Goal: Contribute content: Contribute content

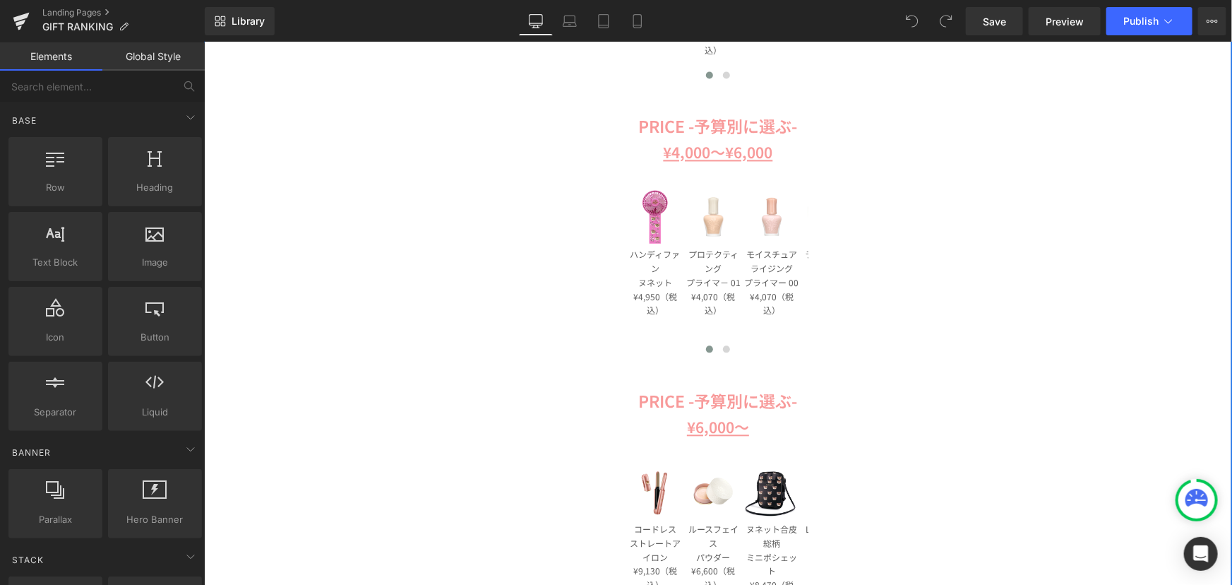
scroll to position [1476, 0]
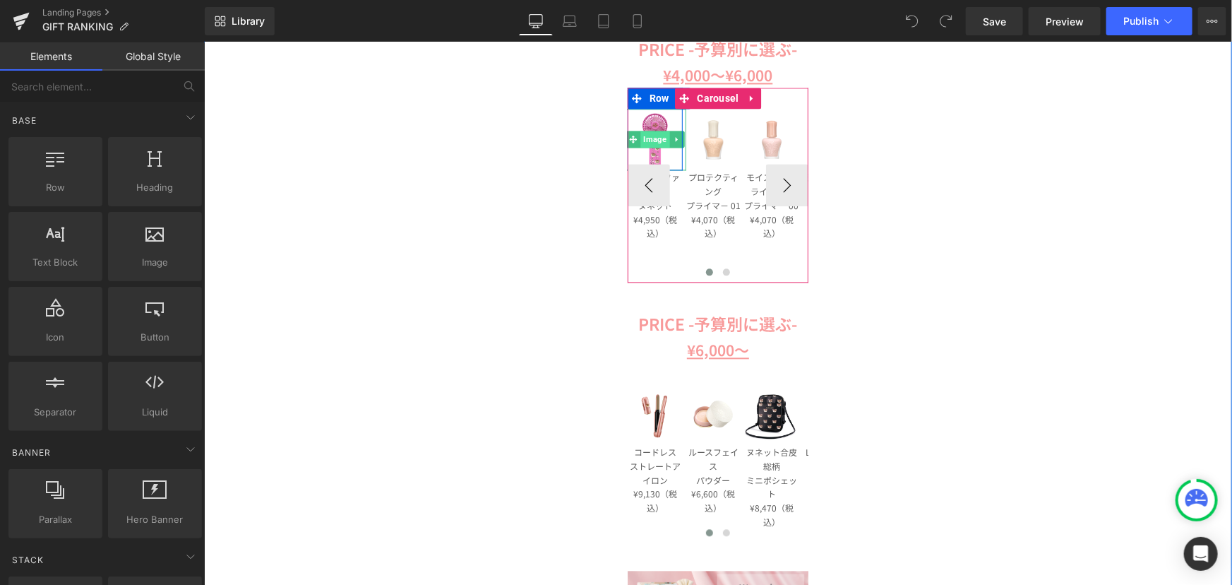
click at [652, 131] on span "Image" at bounding box center [654, 138] width 29 height 17
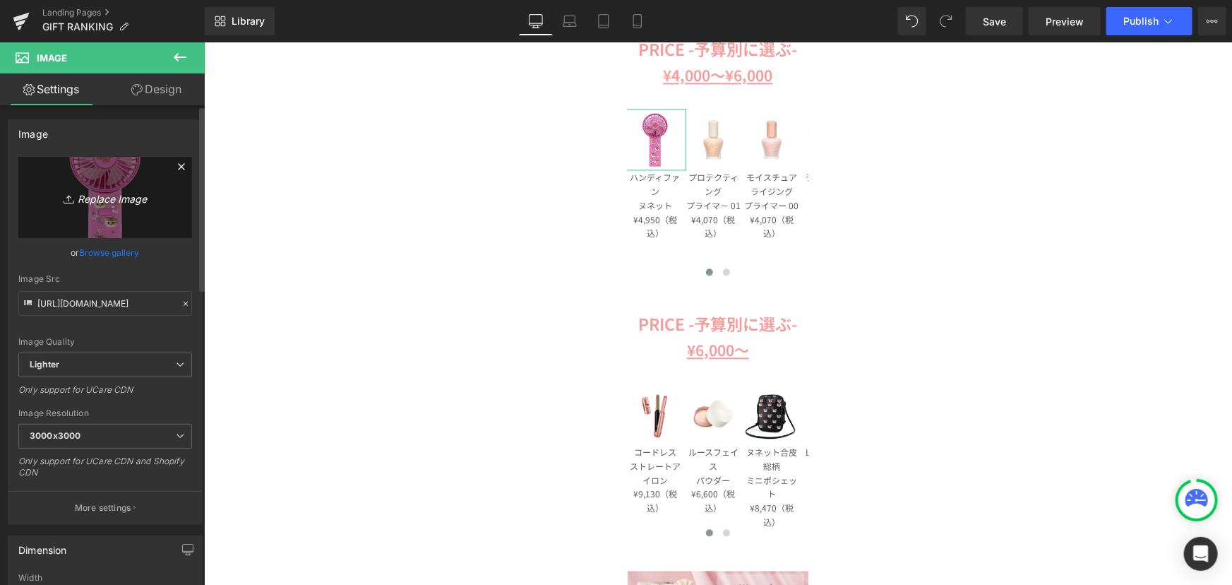
click at [122, 197] on icon "Replace Image" at bounding box center [105, 198] width 113 height 18
type input "C:\fakepath\pja-p1301-rd_01 (1).jpg"
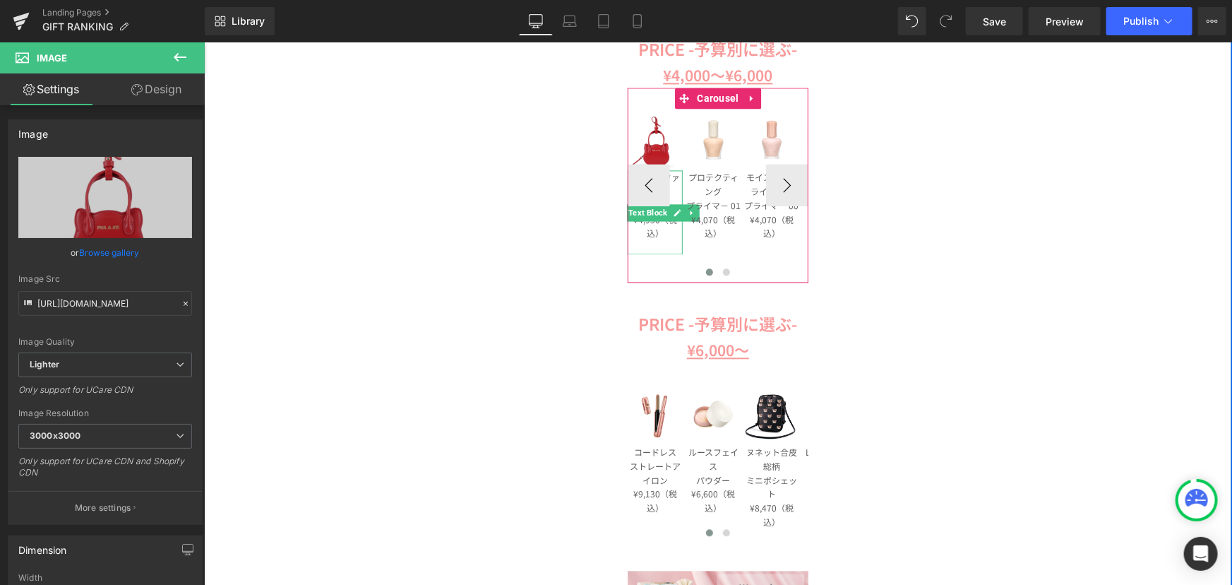
click at [666, 177] on p "ハンディファン" at bounding box center [654, 183] width 55 height 28
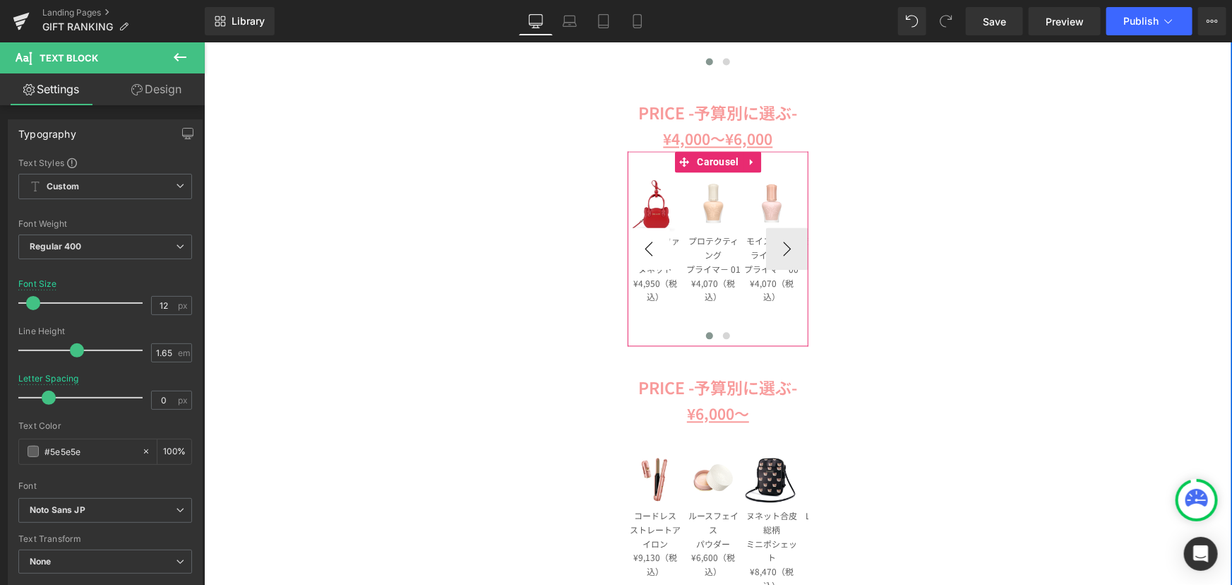
scroll to position [1412, 0]
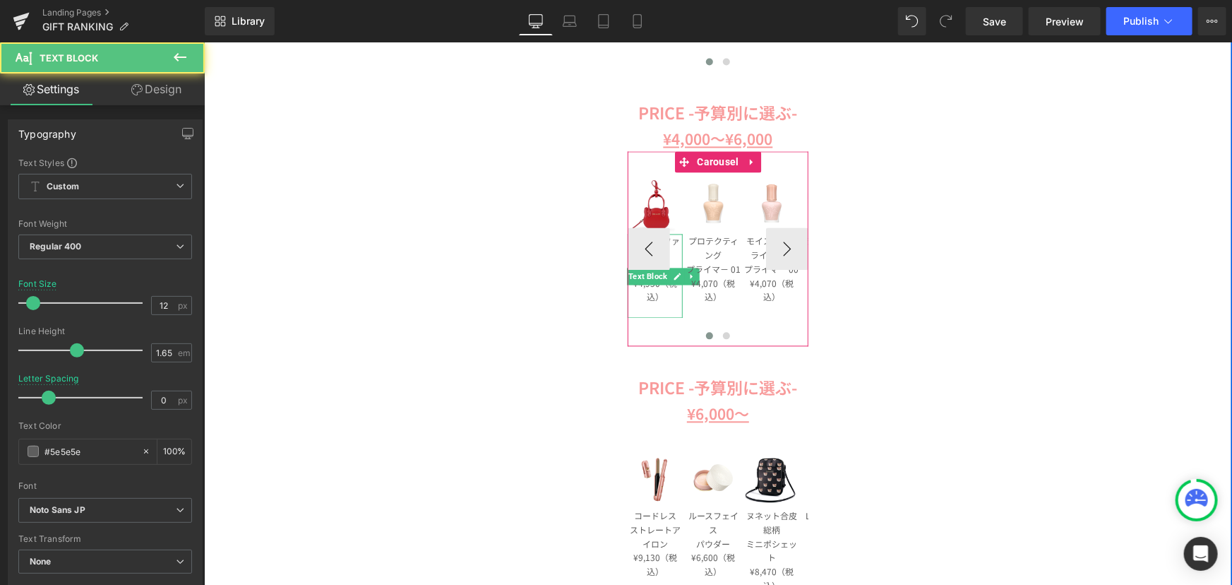
click at [640, 299] on p "¥4,950（税込）" at bounding box center [654, 289] width 55 height 28
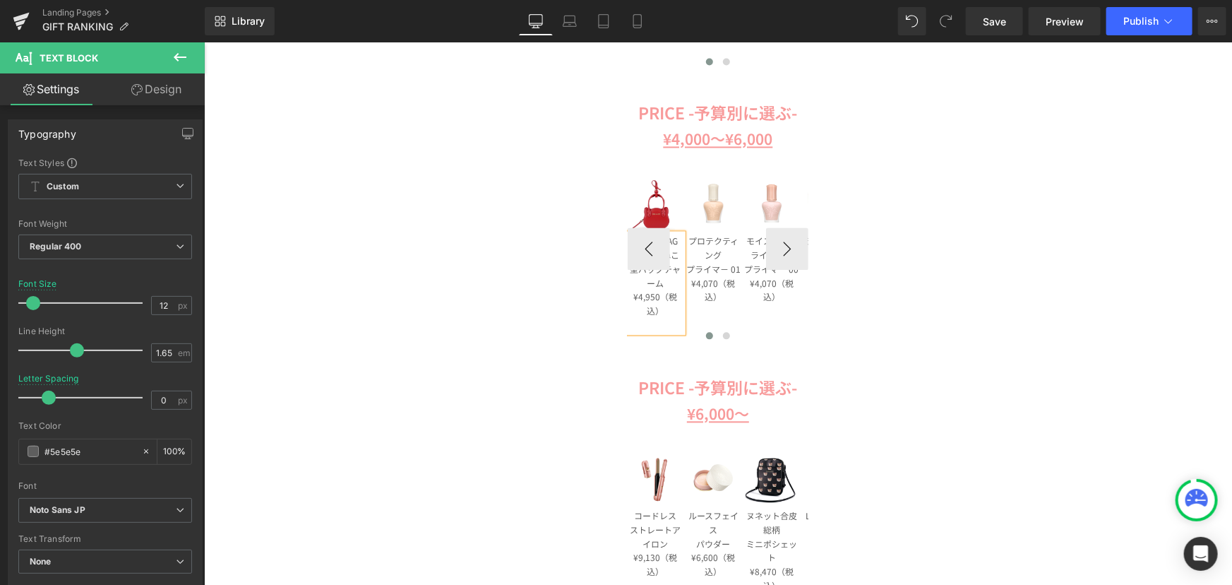
click at [668, 283] on p "SMALL BAG CHARM ねこ型バッグチャーム" at bounding box center [654, 261] width 55 height 56
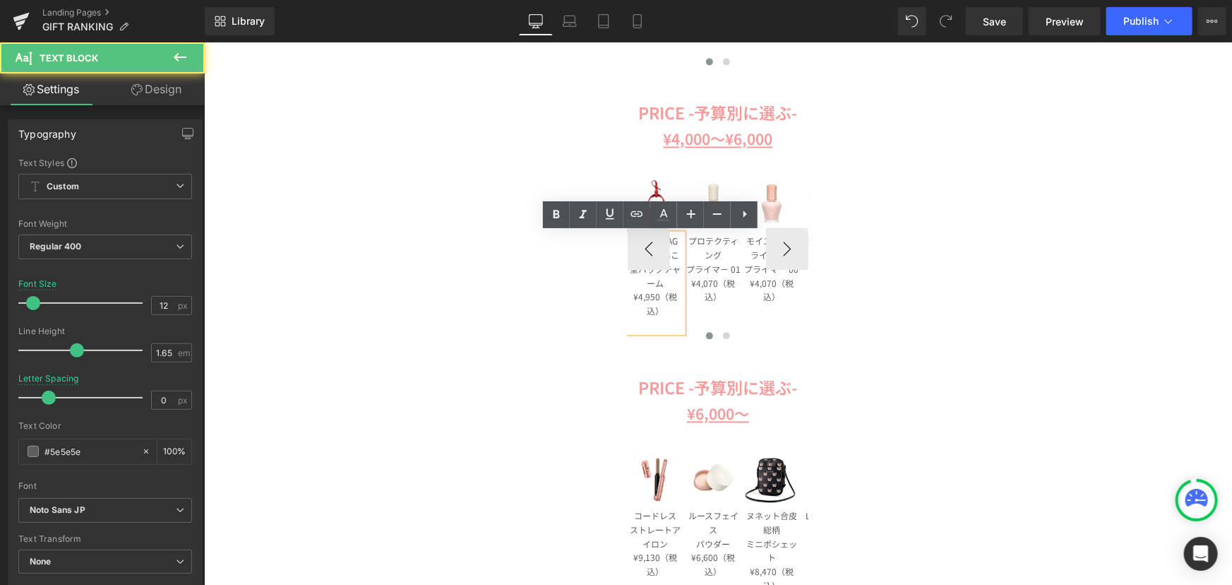
click at [672, 253] on p "SMALL BAG CHARM ねこ型バッグチャーム" at bounding box center [654, 261] width 55 height 56
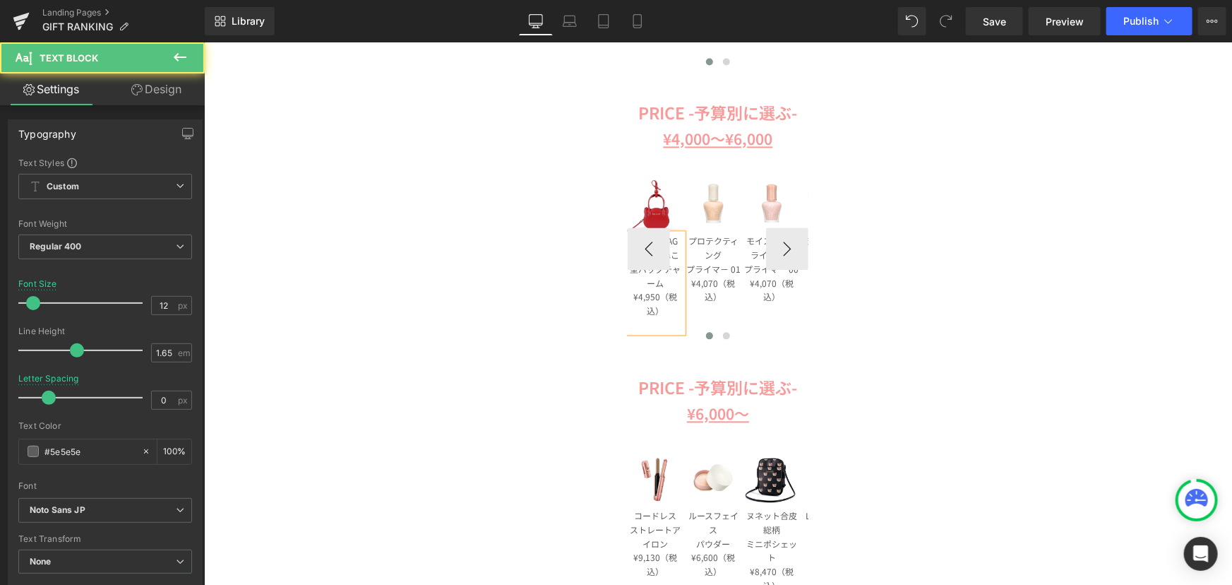
click at [671, 240] on p "SMALL BAG CHARM ねこ型バッグチャーム" at bounding box center [654, 261] width 55 height 56
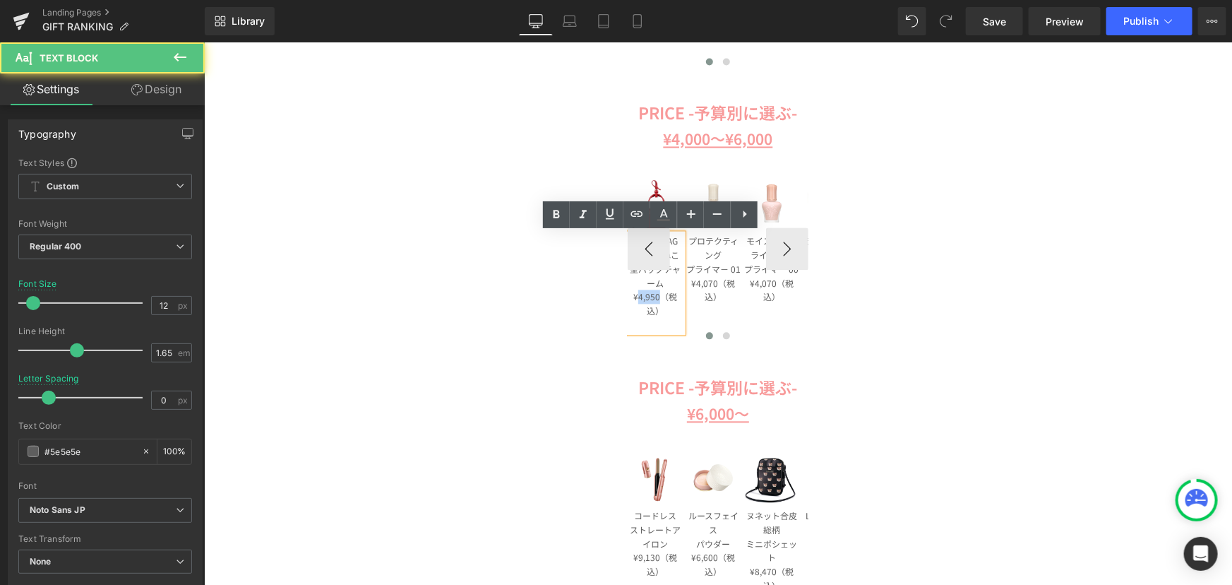
drag, startPoint x: 634, startPoint y: 297, endPoint x: 652, endPoint y: 296, distance: 18.4
click at [652, 296] on p "¥4,950（税込）" at bounding box center [654, 303] width 55 height 28
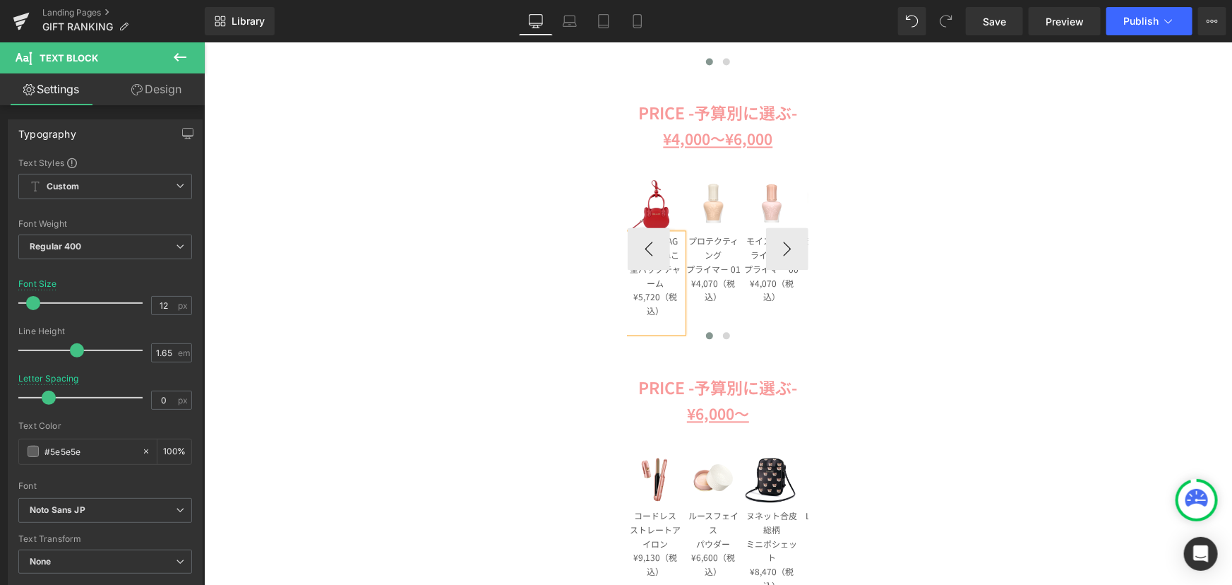
click at [671, 282] on p "SMALL BAG CHARM ねこ型バッグチャーム" at bounding box center [654, 261] width 55 height 56
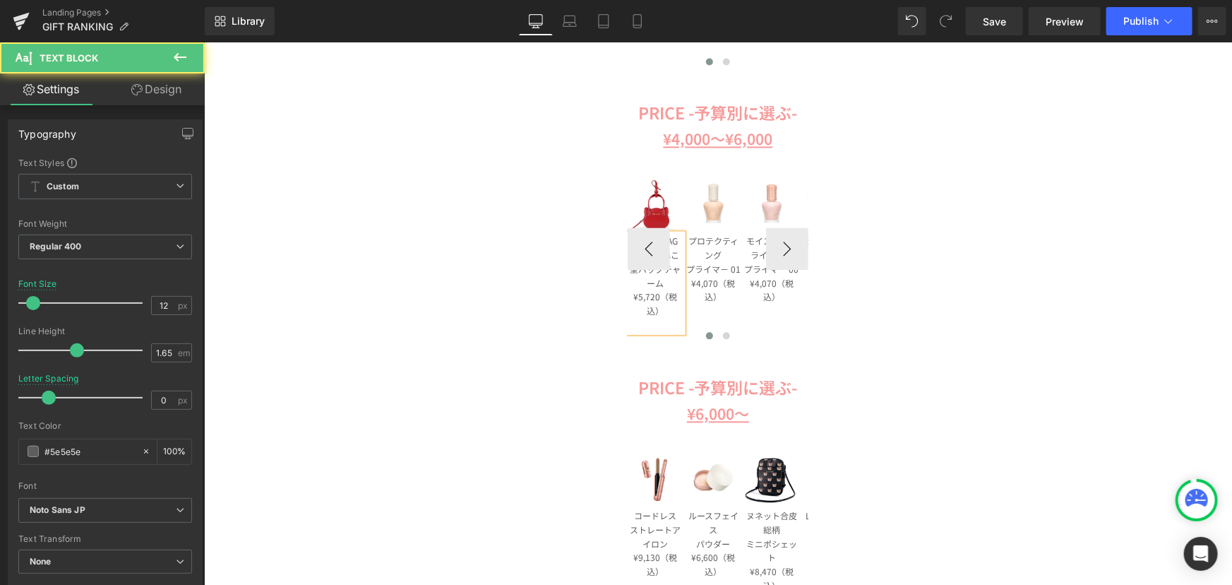
click at [675, 237] on p "SMALL BAG CHARM ねこ型バッグチャーム" at bounding box center [654, 261] width 55 height 56
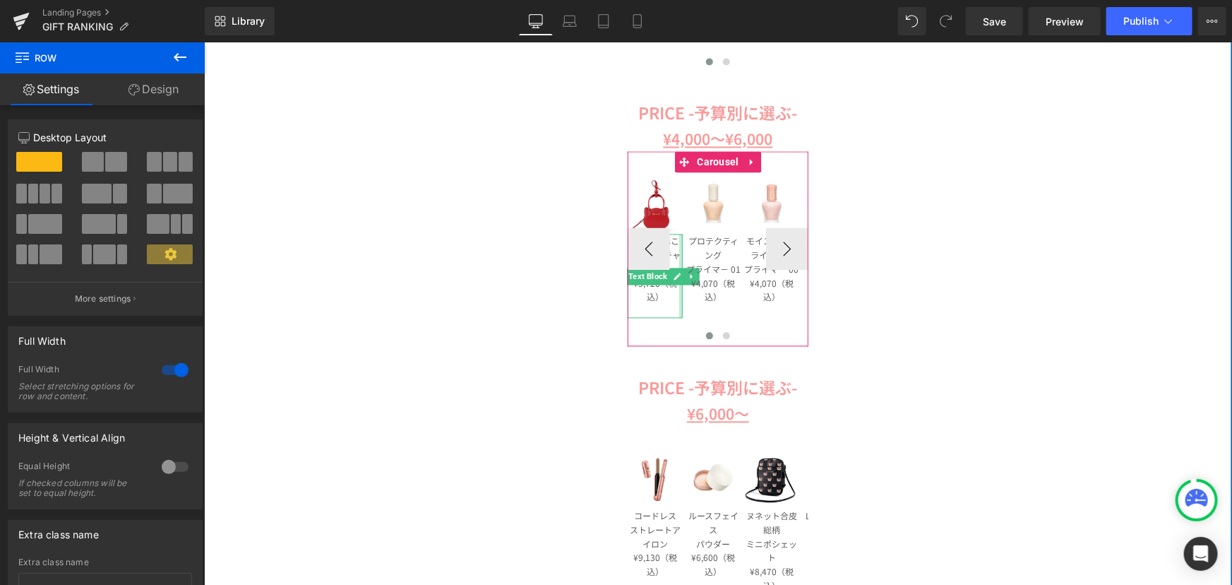
click at [669, 244] on p "CHARM ねこ型バッグチャーム" at bounding box center [654, 254] width 55 height 42
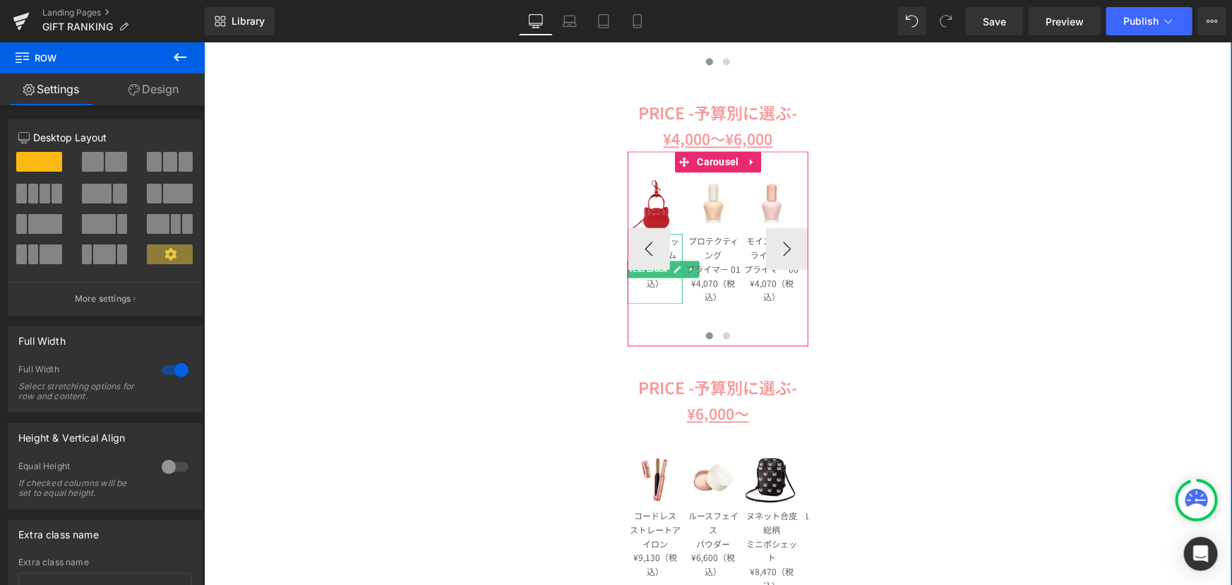
click at [670, 247] on p "Cねこ型バッグチャーム" at bounding box center [654, 247] width 55 height 28
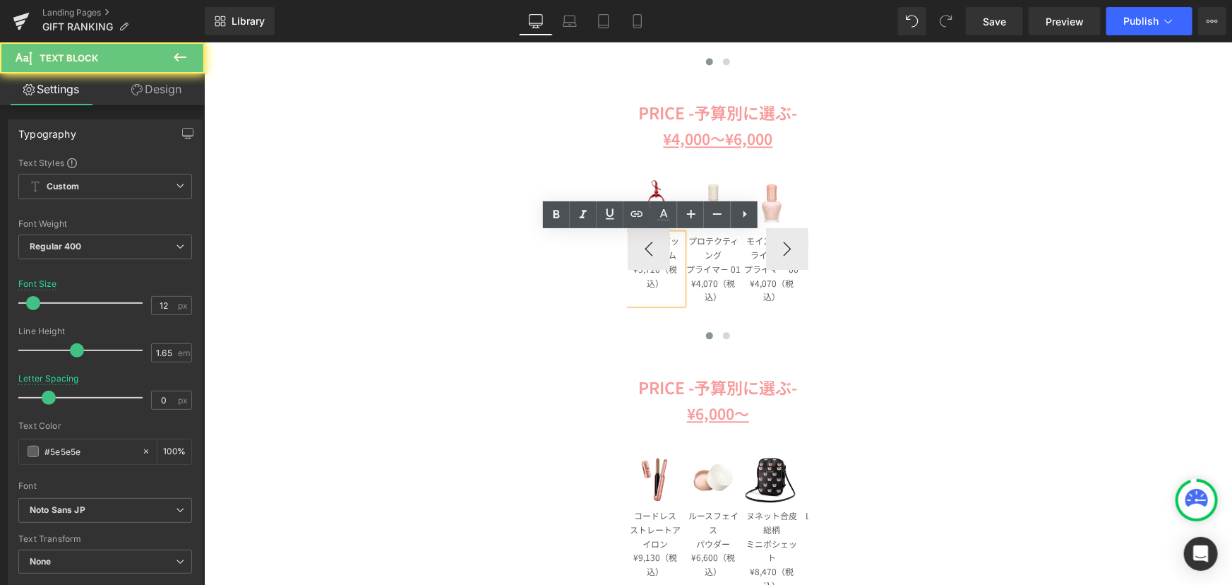
click at [670, 244] on p "Cねこ型バッグチャーム" at bounding box center [654, 247] width 55 height 28
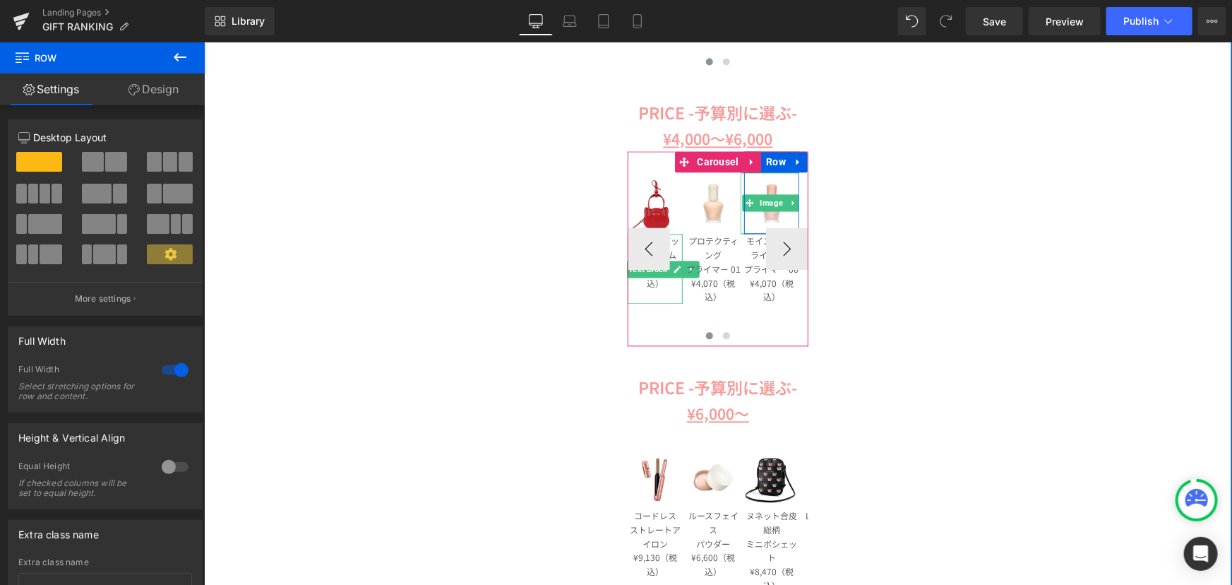
click at [670, 238] on p "Cねこ型バッグチャーム" at bounding box center [654, 247] width 55 height 28
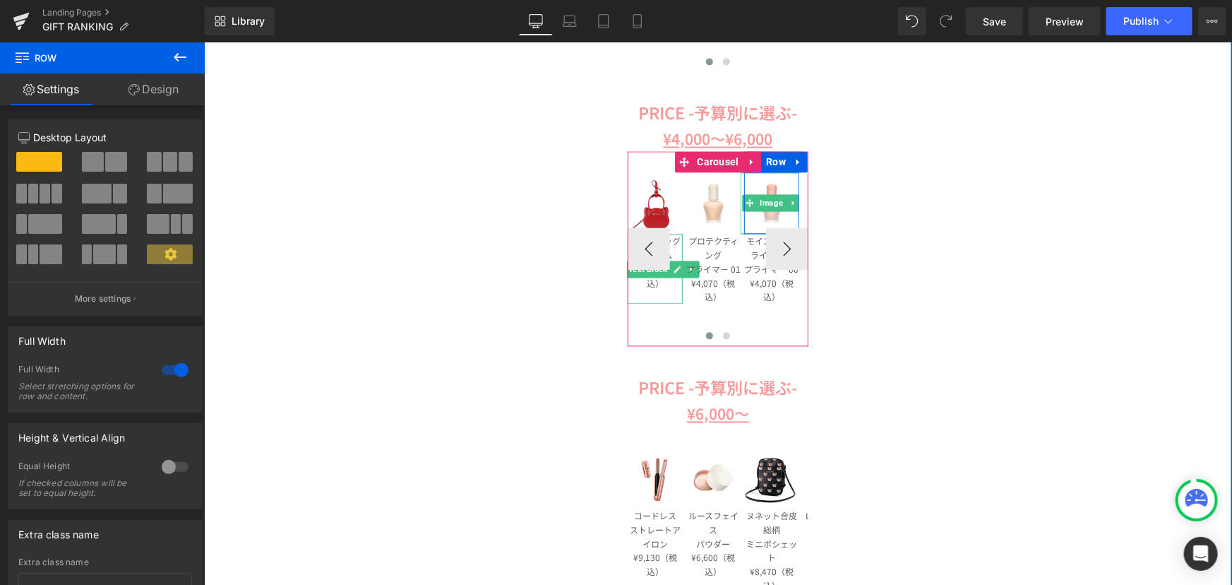
click at [670, 253] on p "ねこ型バッグチャーム" at bounding box center [654, 247] width 55 height 28
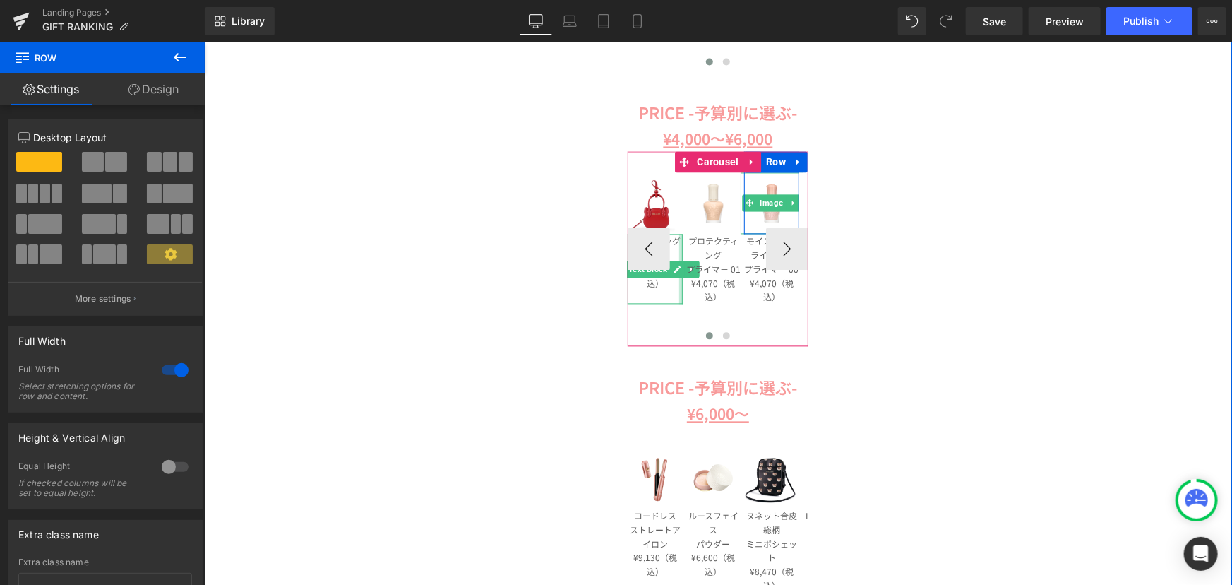
click at [678, 253] on div at bounding box center [680, 268] width 4 height 70
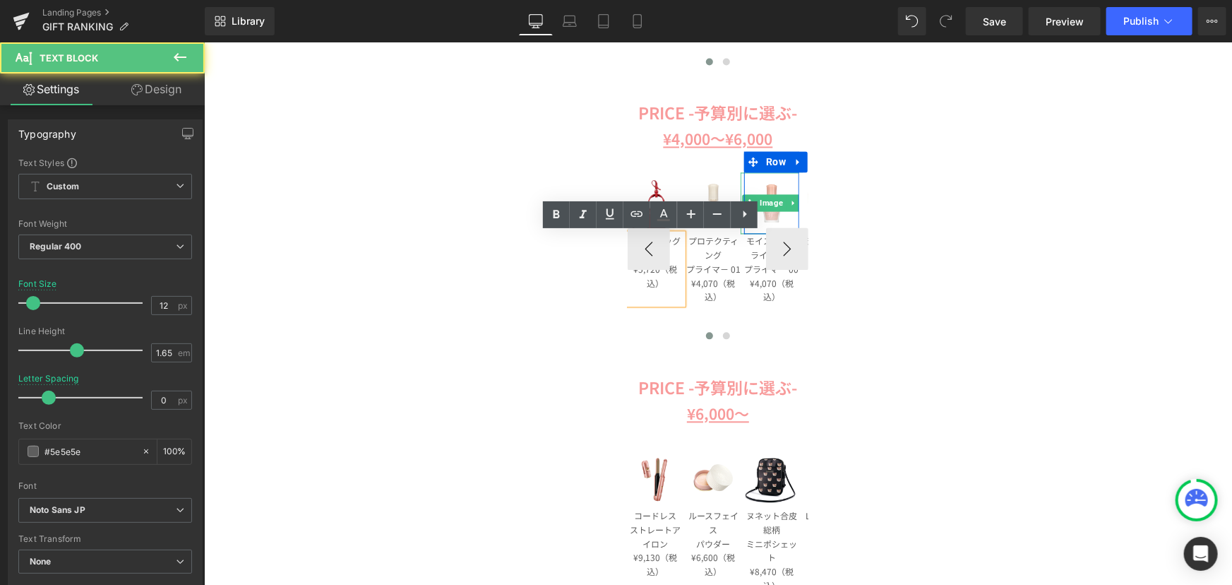
click at [669, 253] on p "ねこ型バッグチャー" at bounding box center [654, 247] width 55 height 28
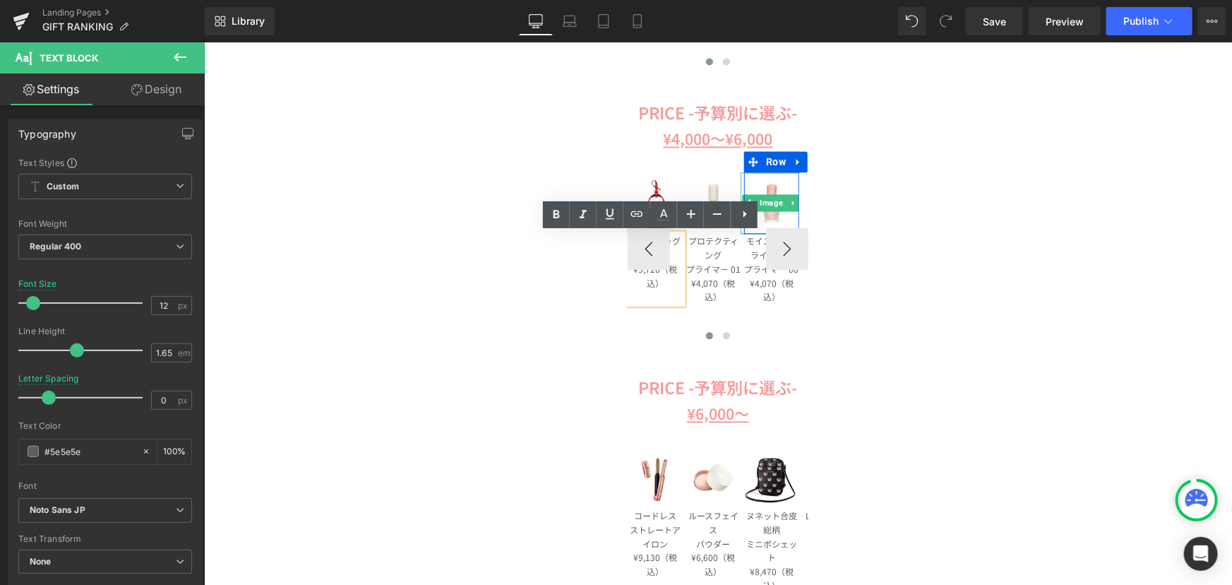
click at [671, 253] on p "ねこ型バッグチャー" at bounding box center [654, 247] width 55 height 28
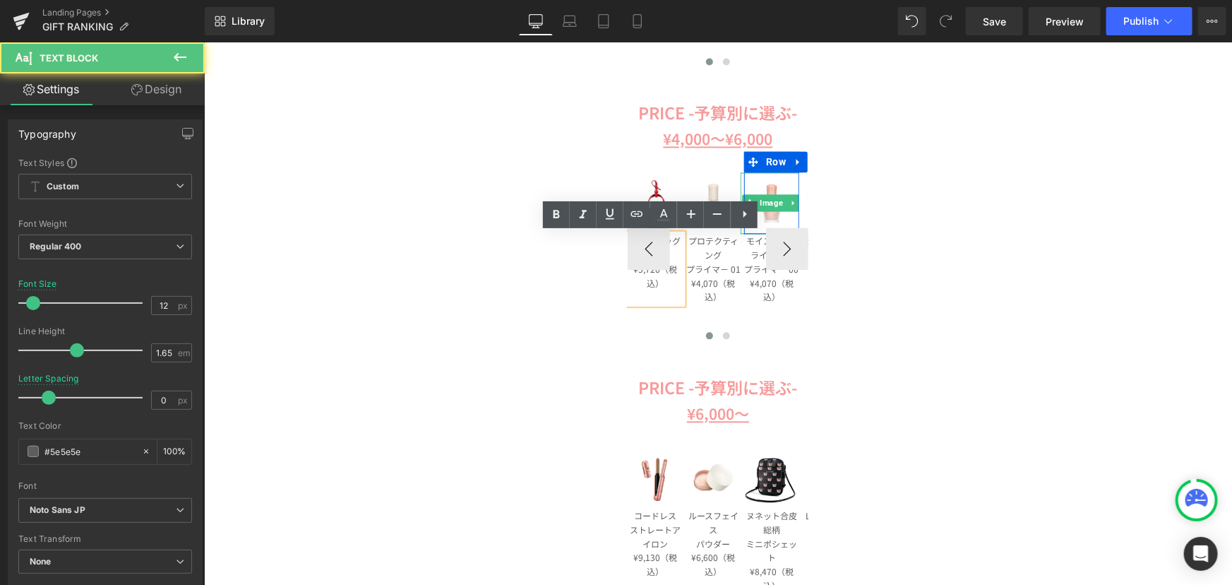
click at [674, 253] on p "ねこ型バッグチャー" at bounding box center [654, 247] width 55 height 28
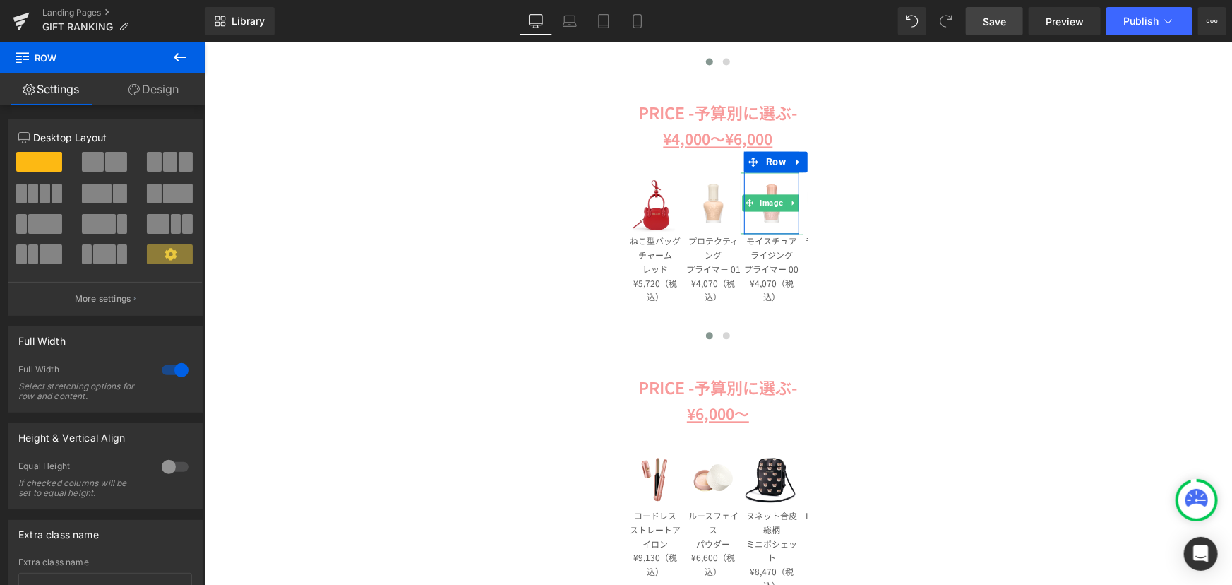
click at [1000, 28] on link "Save" at bounding box center [994, 21] width 57 height 28
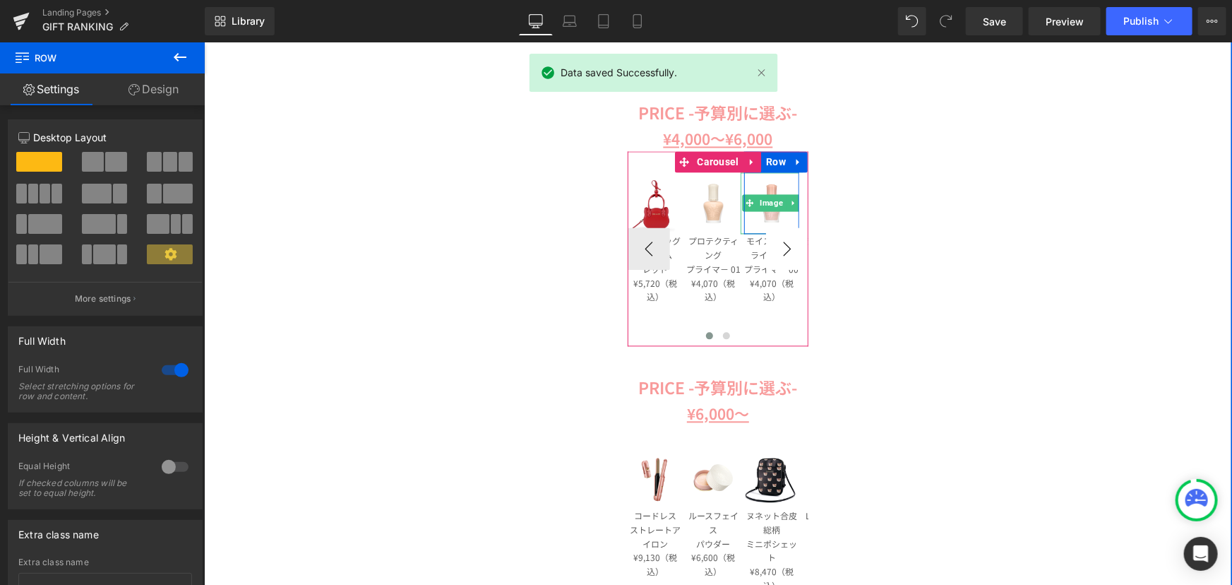
click at [785, 255] on button "›" at bounding box center [786, 248] width 42 height 42
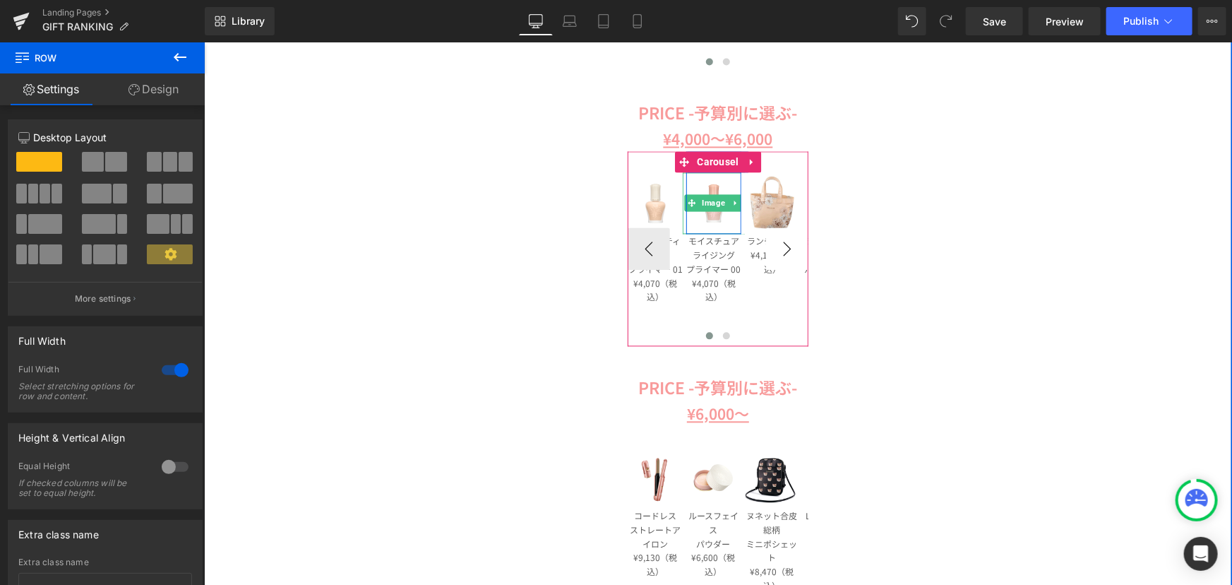
click at [785, 255] on button "›" at bounding box center [786, 248] width 42 height 42
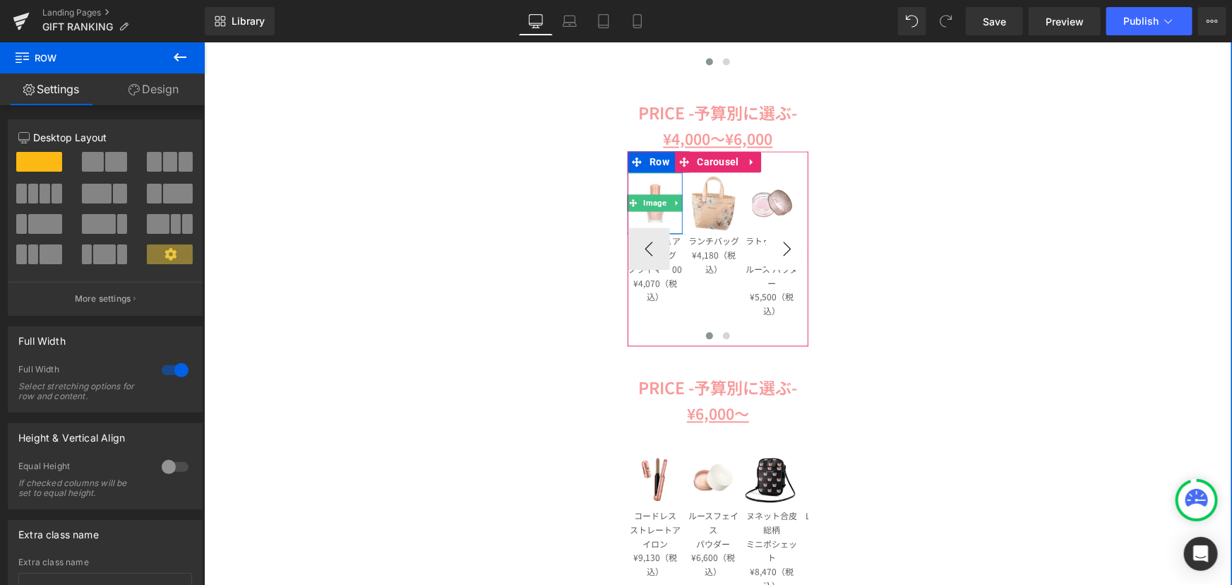
click at [785, 255] on button "›" at bounding box center [786, 248] width 42 height 42
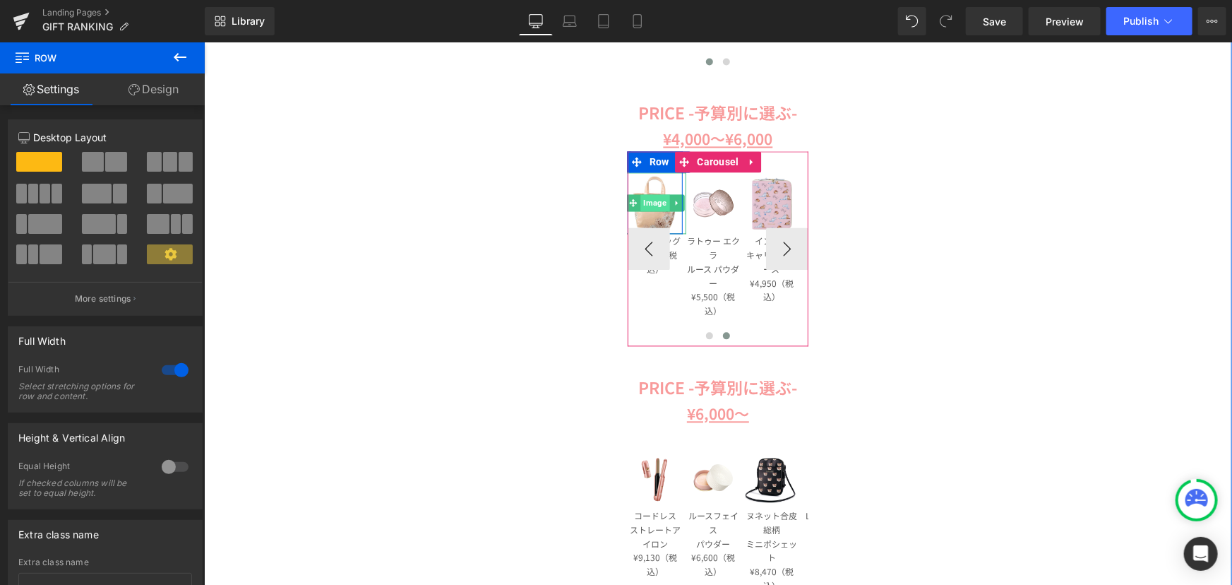
click at [650, 198] on span "Image" at bounding box center [654, 201] width 29 height 17
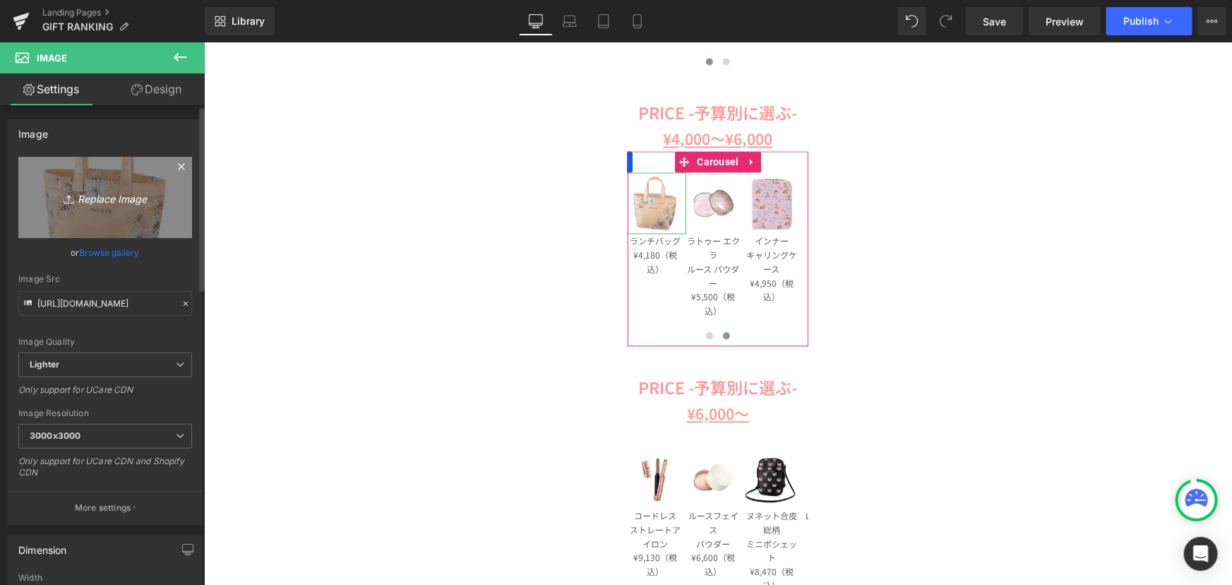
click at [142, 205] on icon "Replace Image" at bounding box center [105, 198] width 113 height 18
type input "C:\fakepath\[PHONE_NUMBER]_21-00_2-1_TOP.jpg"
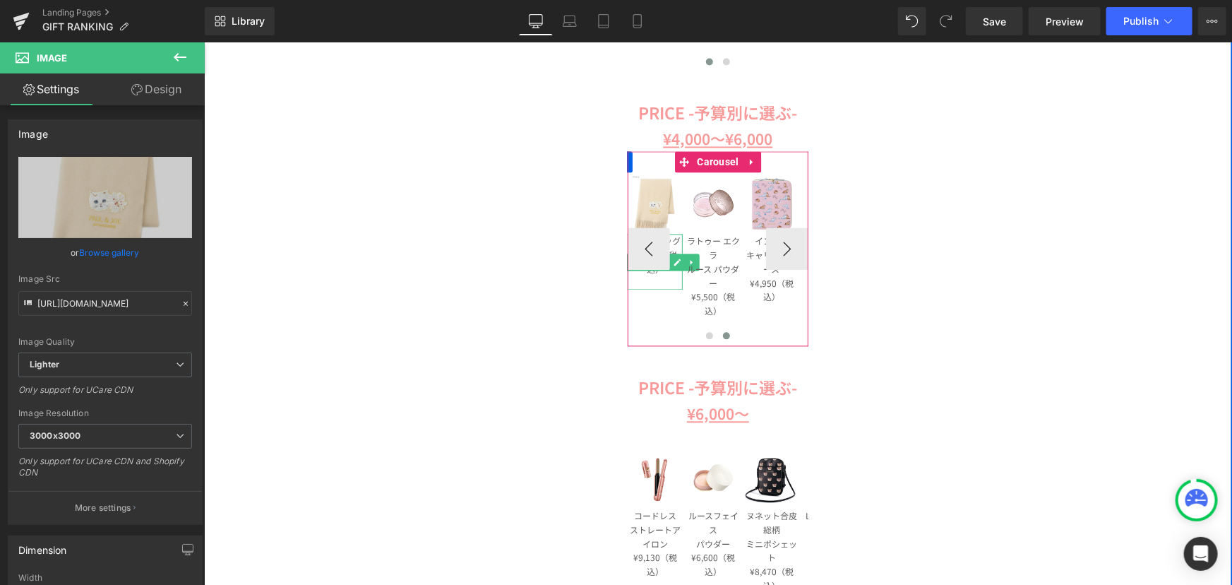
click at [666, 243] on p "ランチバッグ" at bounding box center [654, 240] width 55 height 14
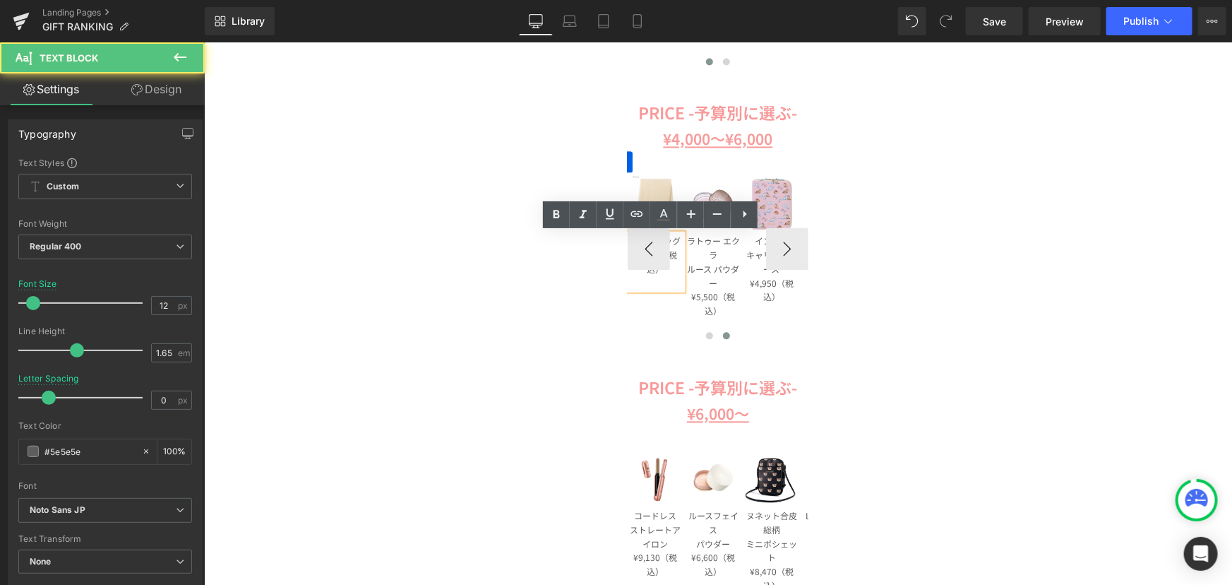
click at [656, 289] on div "ランチバッグ ¥4,180（税込）" at bounding box center [654, 261] width 55 height 56
click at [669, 237] on p "ランチバッグ" at bounding box center [654, 240] width 55 height 14
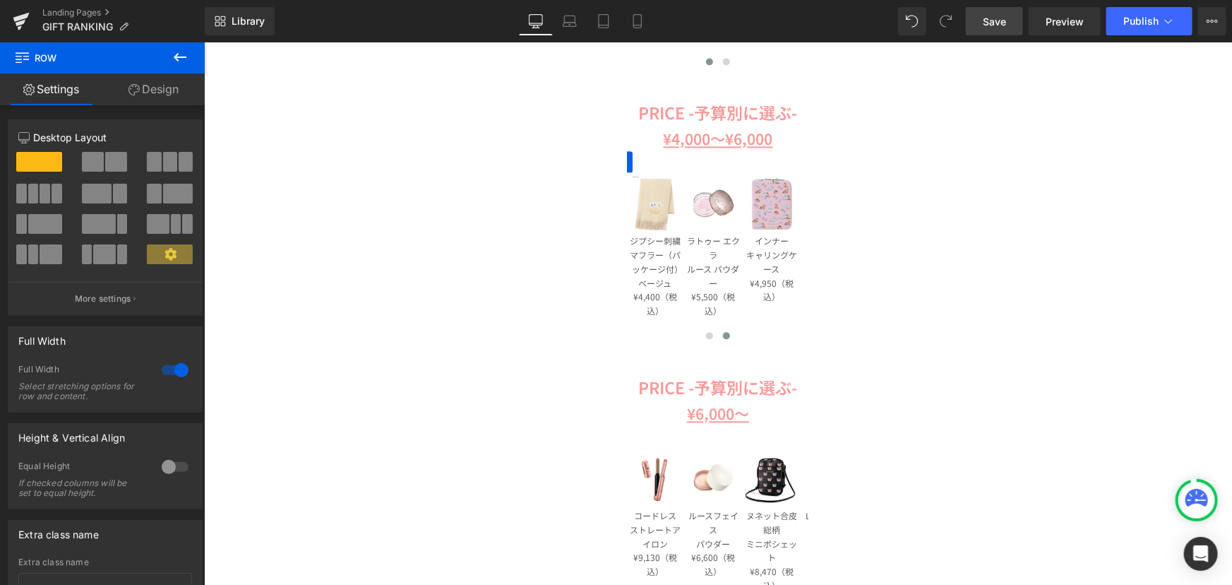
click at [988, 25] on span "Save" at bounding box center [994, 21] width 23 height 15
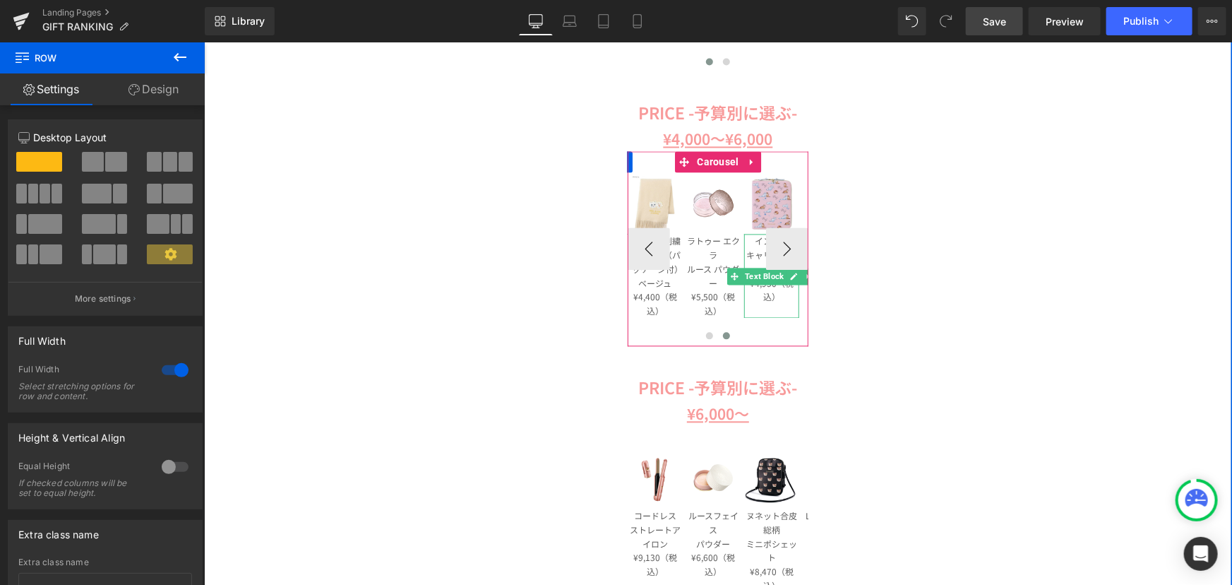
click at [748, 247] on p "キャリングケース" at bounding box center [770, 261] width 55 height 28
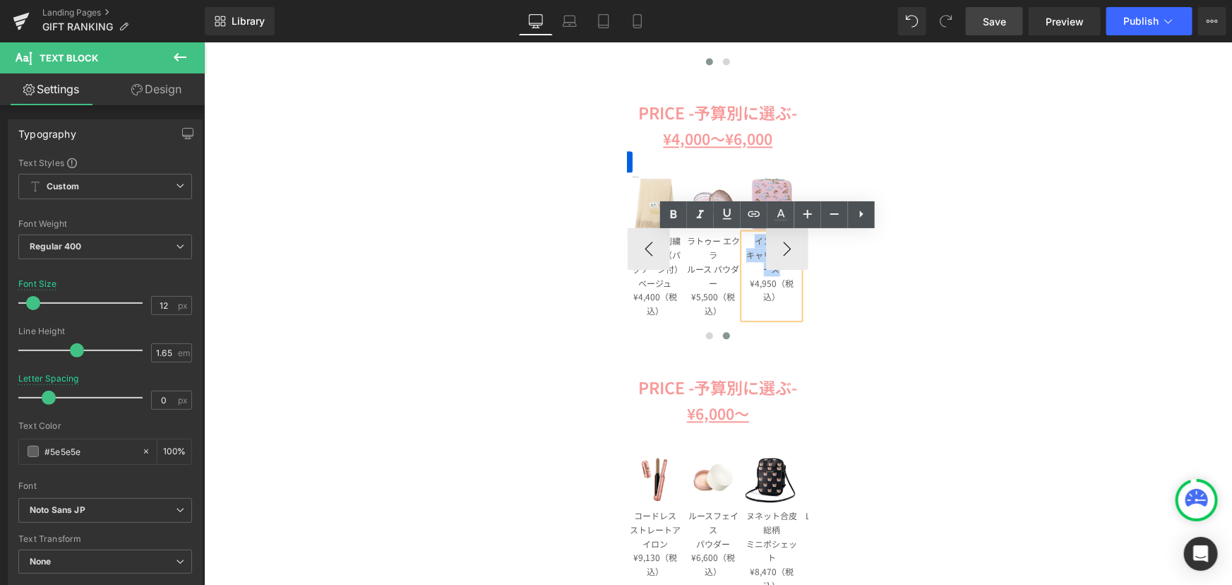
drag, startPoint x: 748, startPoint y: 245, endPoint x: 772, endPoint y: 273, distance: 36.6
click at [772, 273] on div "インナー キャリングケース ¥4,950（税込）" at bounding box center [770, 275] width 55 height 84
paste div
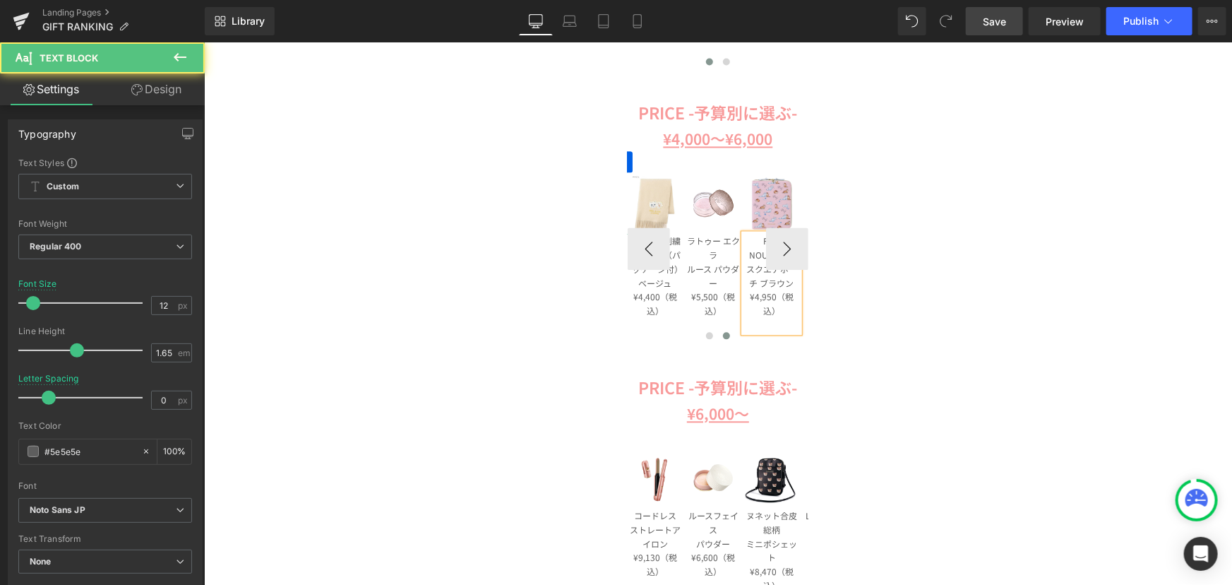
click at [764, 301] on p "¥4,950（税込）" at bounding box center [770, 303] width 55 height 28
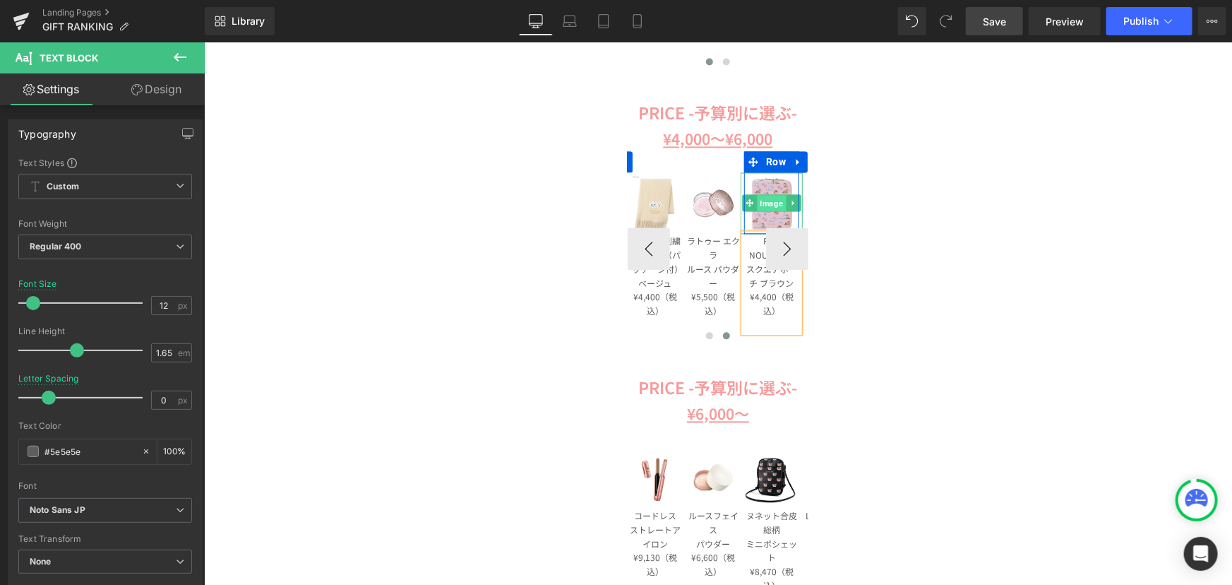
click at [761, 205] on span "Image" at bounding box center [770, 202] width 29 height 17
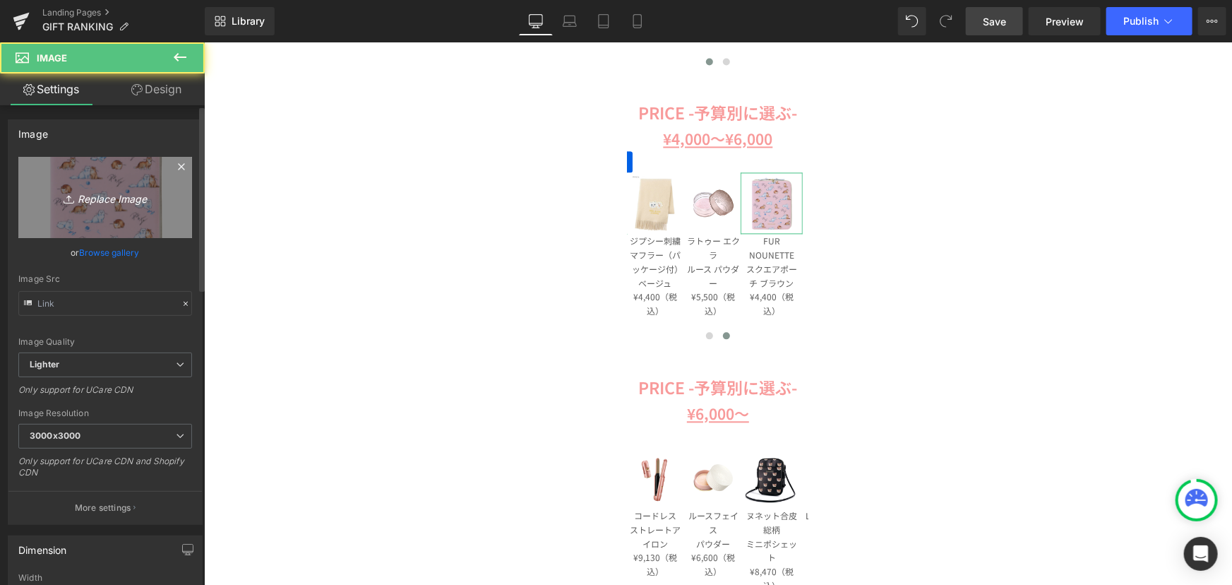
click at [104, 191] on icon "Replace Image" at bounding box center [105, 198] width 113 height 18
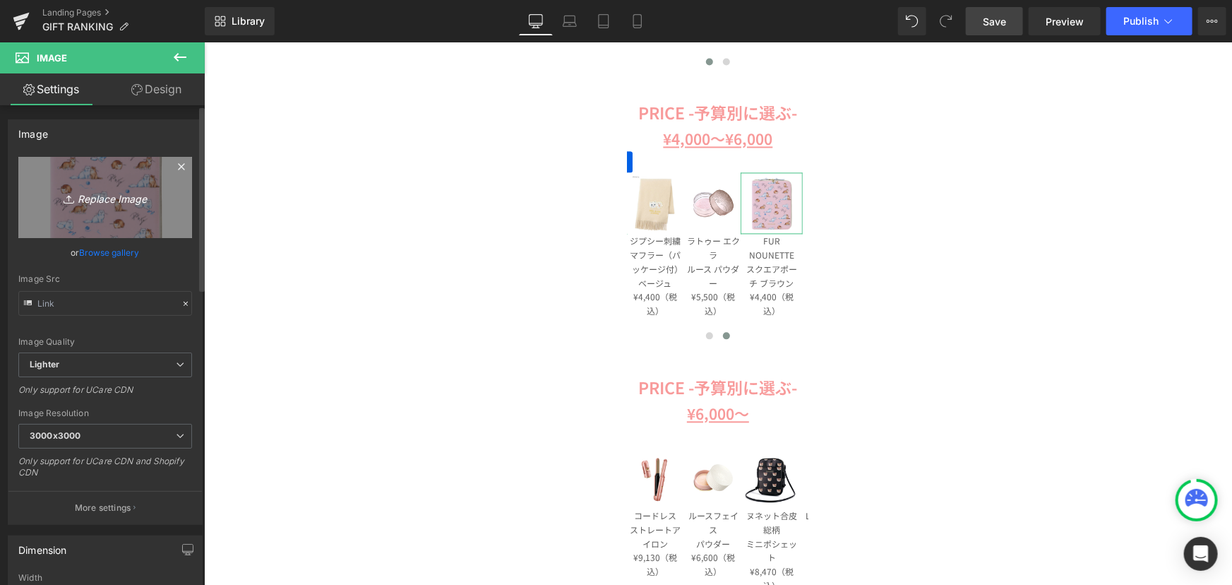
type input "C:\fakepath\pja-p1281-br_01 (1).jpg"
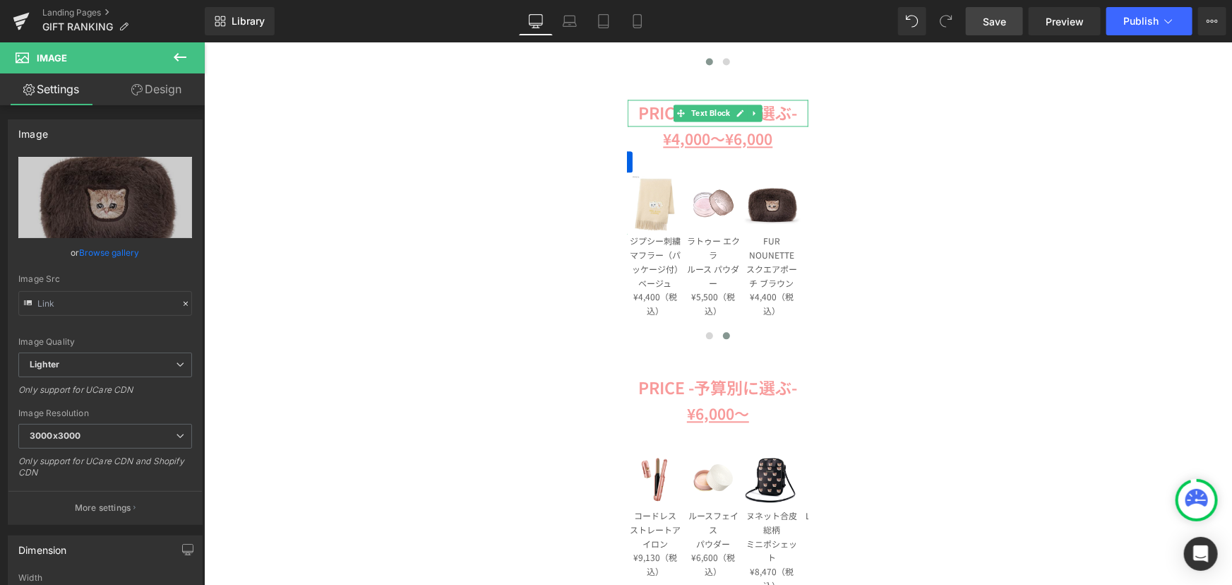
drag, startPoint x: 995, startPoint y: 28, endPoint x: 772, endPoint y: 148, distance: 254.3
click at [995, 28] on span "Save" at bounding box center [994, 21] width 23 height 15
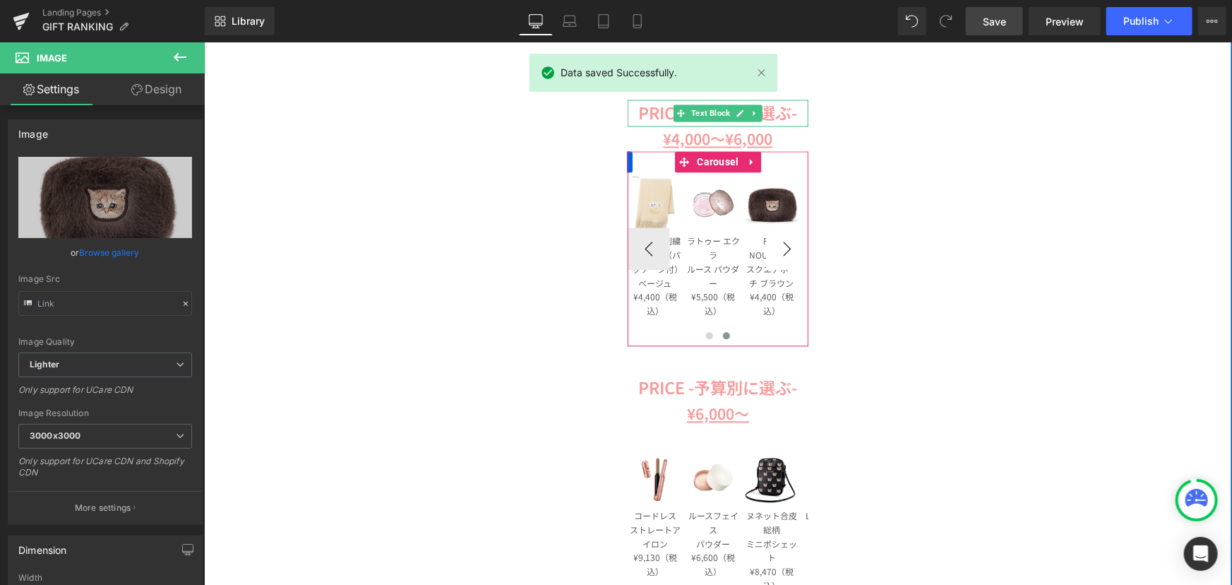
click at [777, 252] on button "›" at bounding box center [786, 248] width 42 height 42
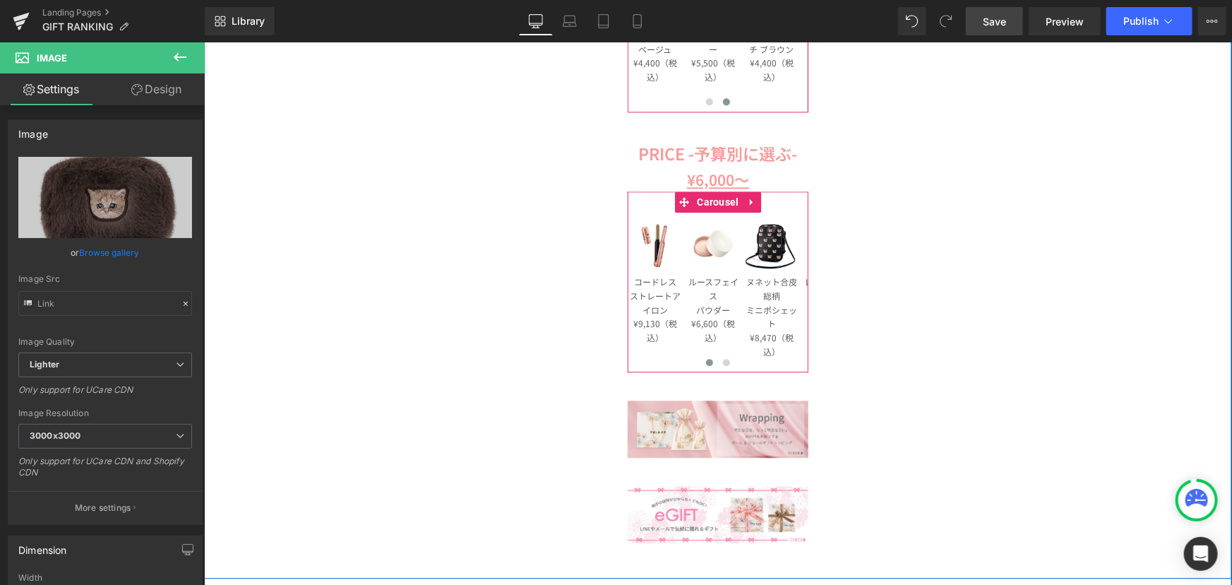
scroll to position [1668, 0]
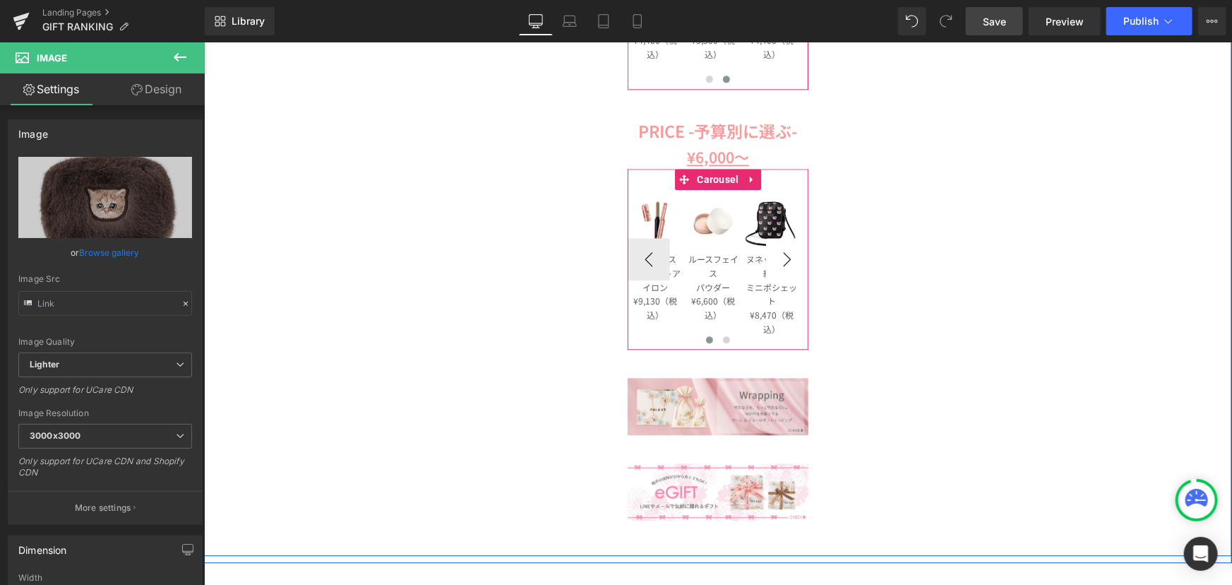
click at [780, 263] on button "›" at bounding box center [786, 258] width 42 height 42
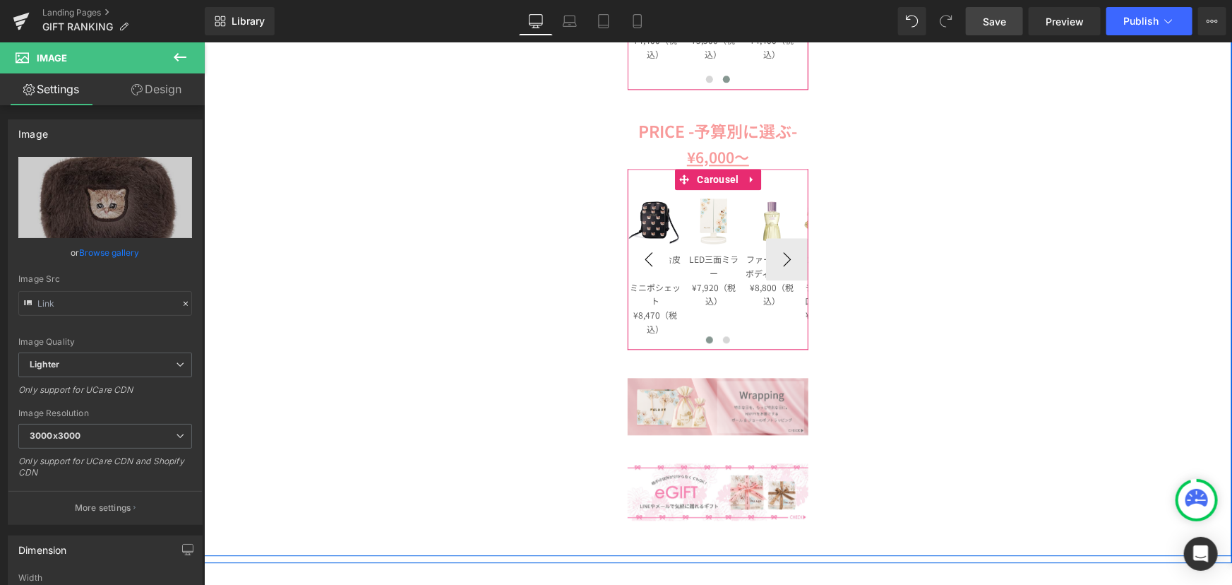
click at [651, 261] on button "‹" at bounding box center [648, 258] width 42 height 42
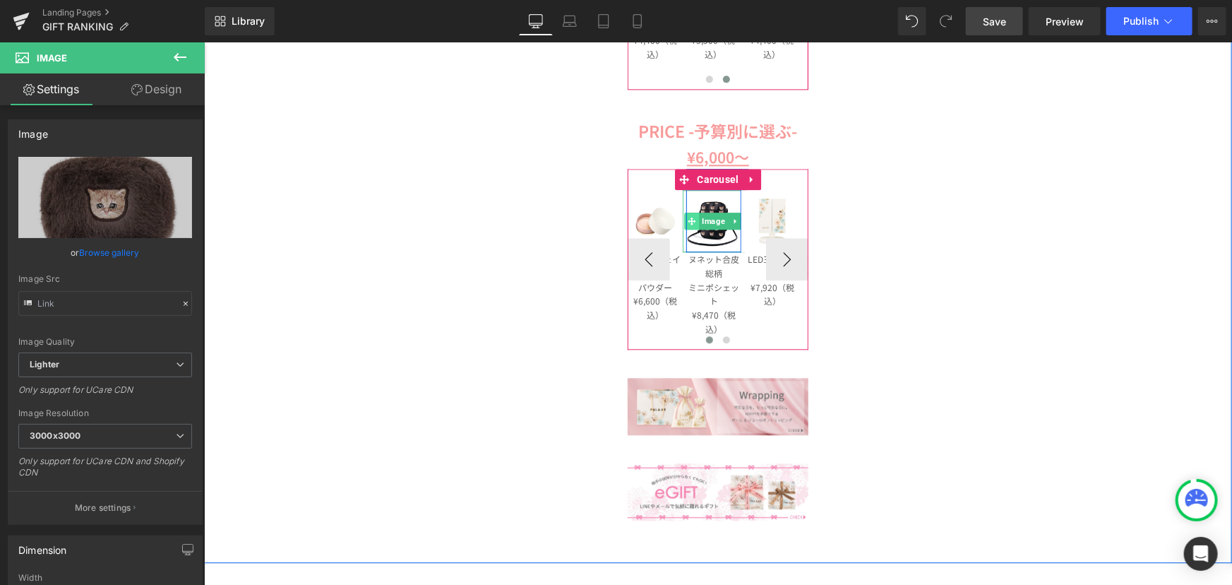
click at [686, 227] on div "Image Row" at bounding box center [713, 209] width 55 height 83
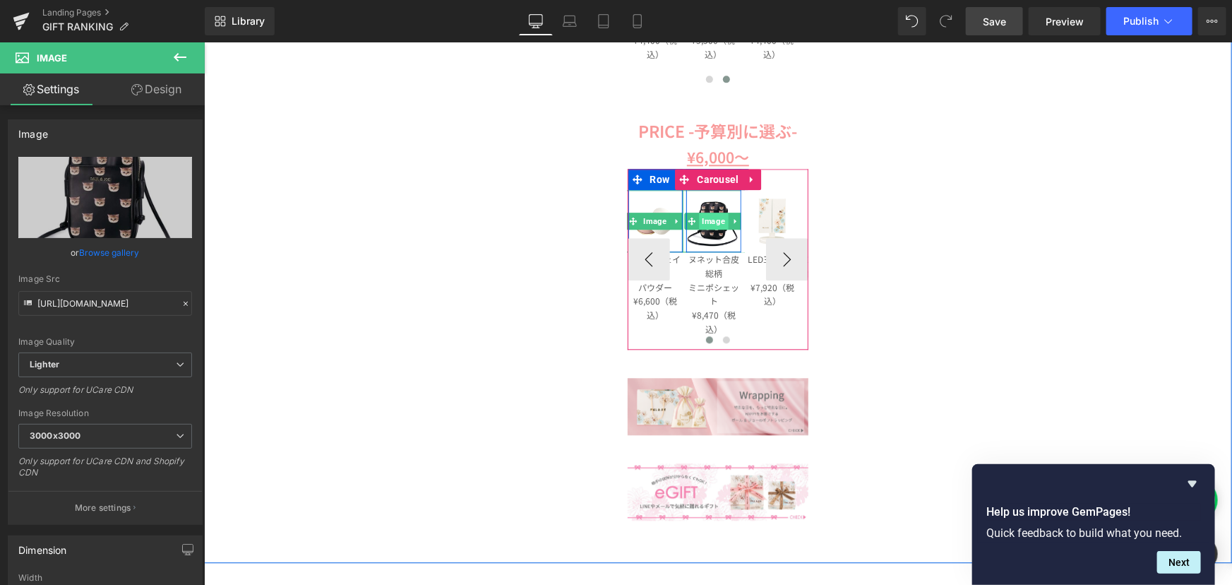
click at [705, 216] on span "Image" at bounding box center [713, 220] width 29 height 17
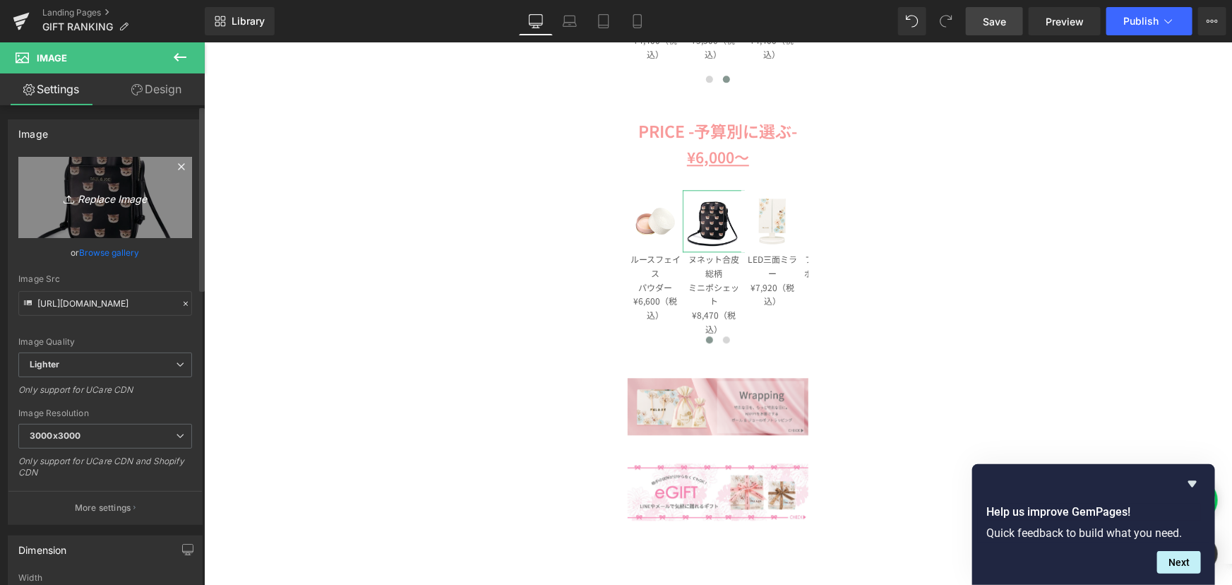
click at [84, 200] on icon "Replace Image" at bounding box center [105, 198] width 113 height 18
type input "C:\fakepath\pja-b1324-01 (1).jpg"
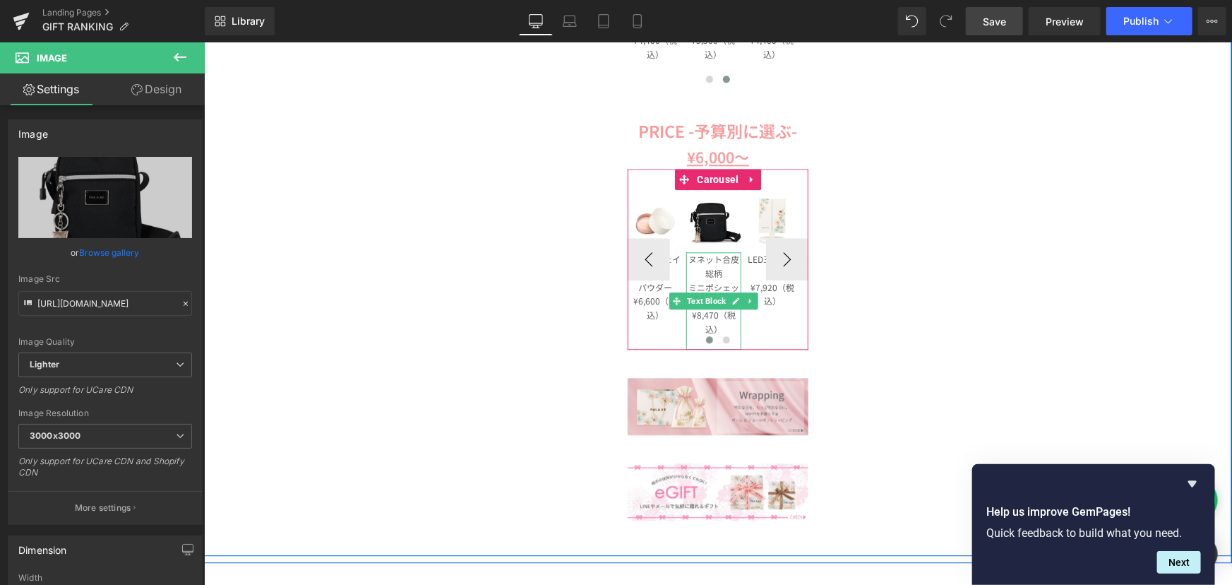
click at [710, 275] on p "ヌネット合皮総柄" at bounding box center [713, 265] width 55 height 28
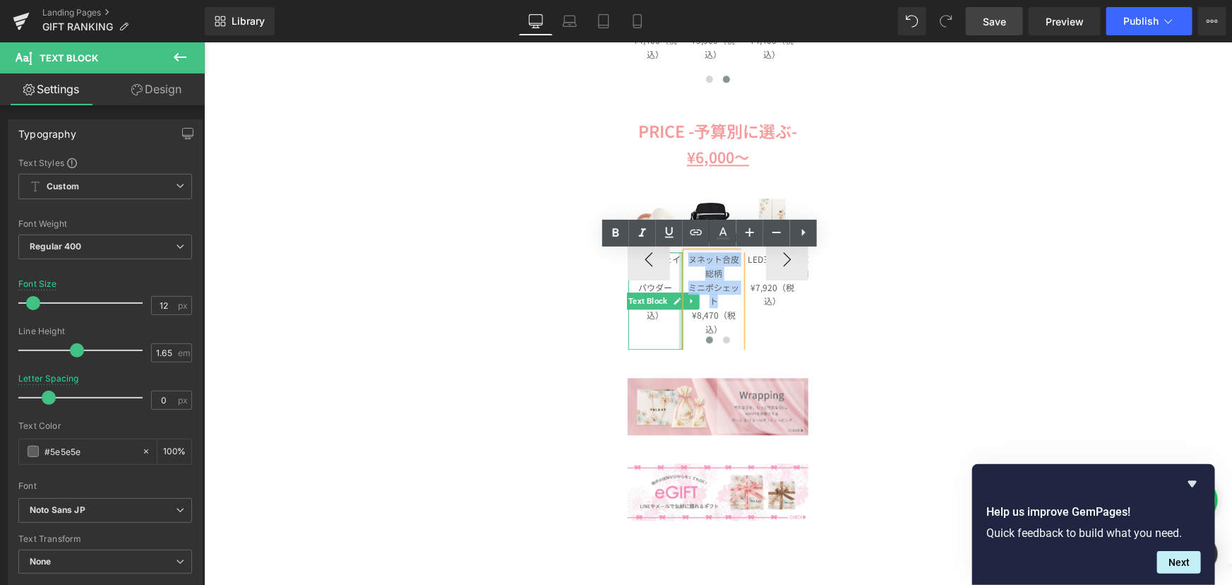
drag, startPoint x: 719, startPoint y: 298, endPoint x: 676, endPoint y: 253, distance: 61.9
click at [676, 253] on div "Image Row コードレス ストレートアイロン ¥9,130（税込） Text Block Image Row ルースフェイス パウダー ¥6,600（税…" at bounding box center [744, 258] width 351 height 181
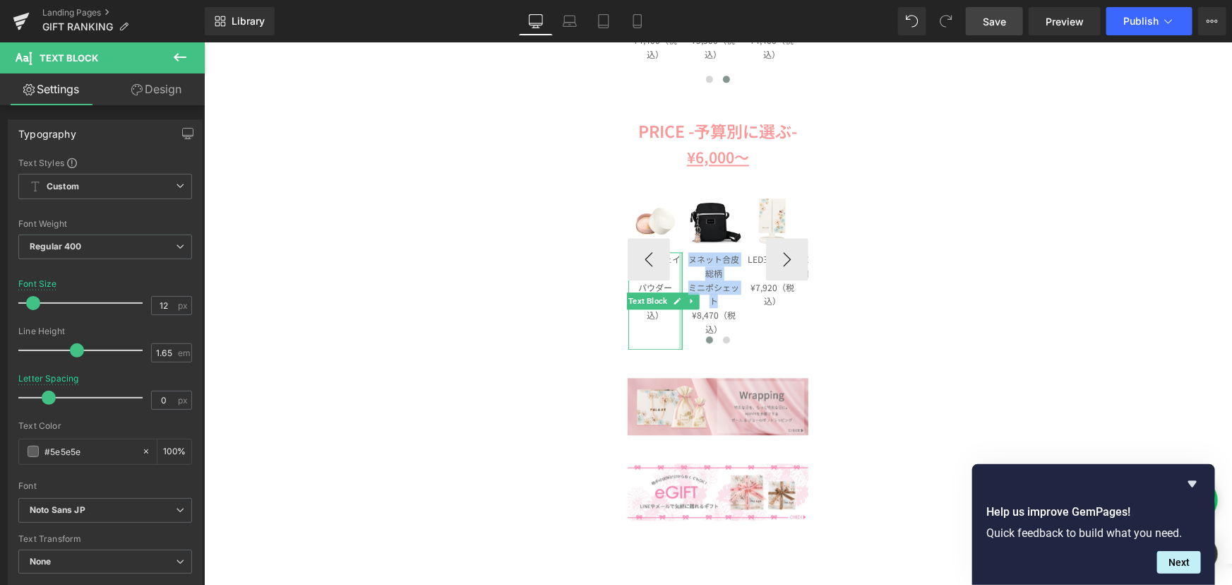
paste div
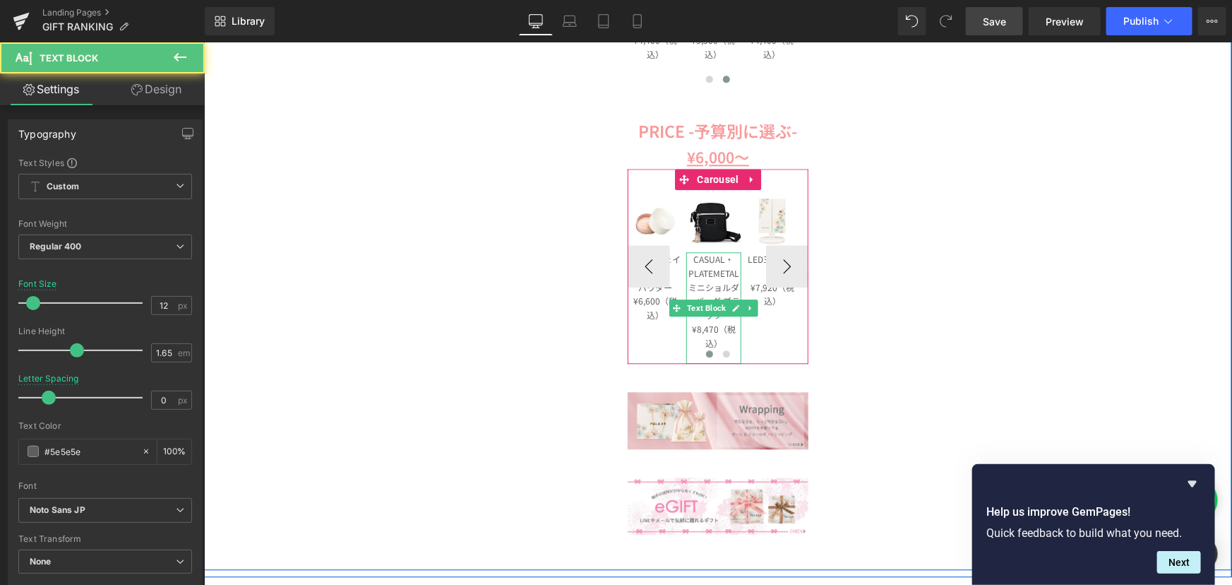
click at [712, 334] on p "¥8,470（税込）" at bounding box center [713, 335] width 55 height 28
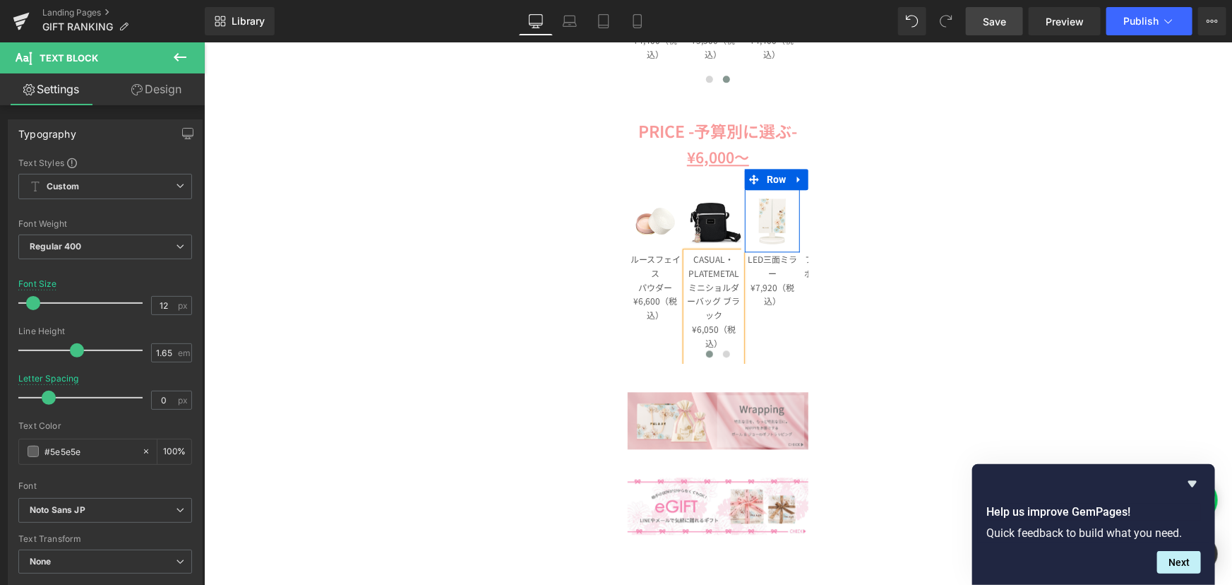
click at [999, 28] on span "Save" at bounding box center [994, 21] width 23 height 15
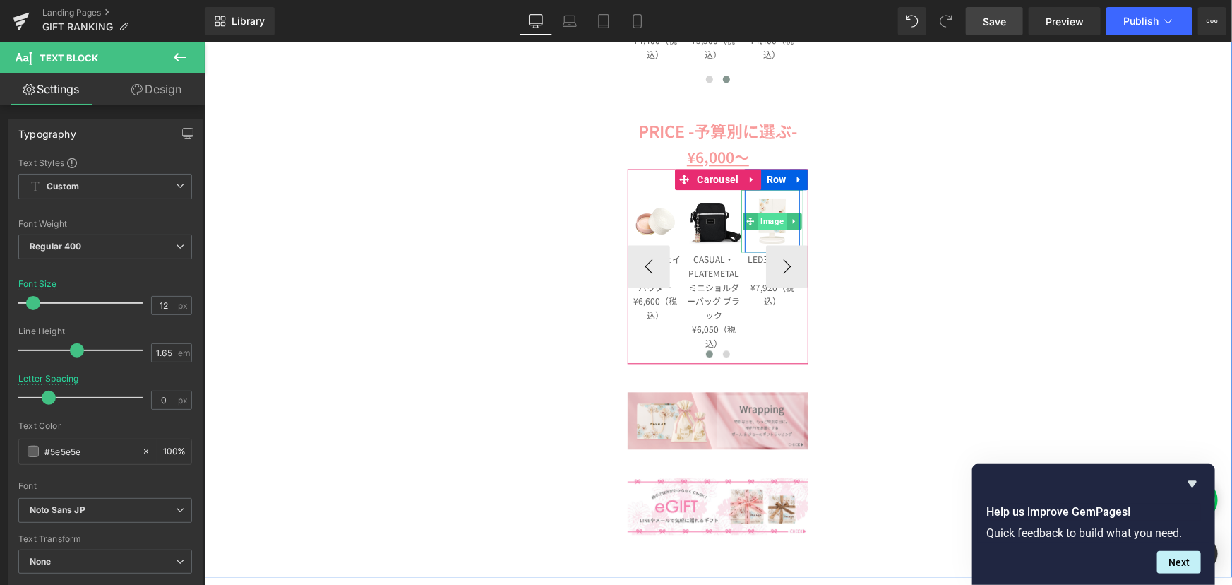
click at [762, 216] on span "Image" at bounding box center [771, 220] width 29 height 17
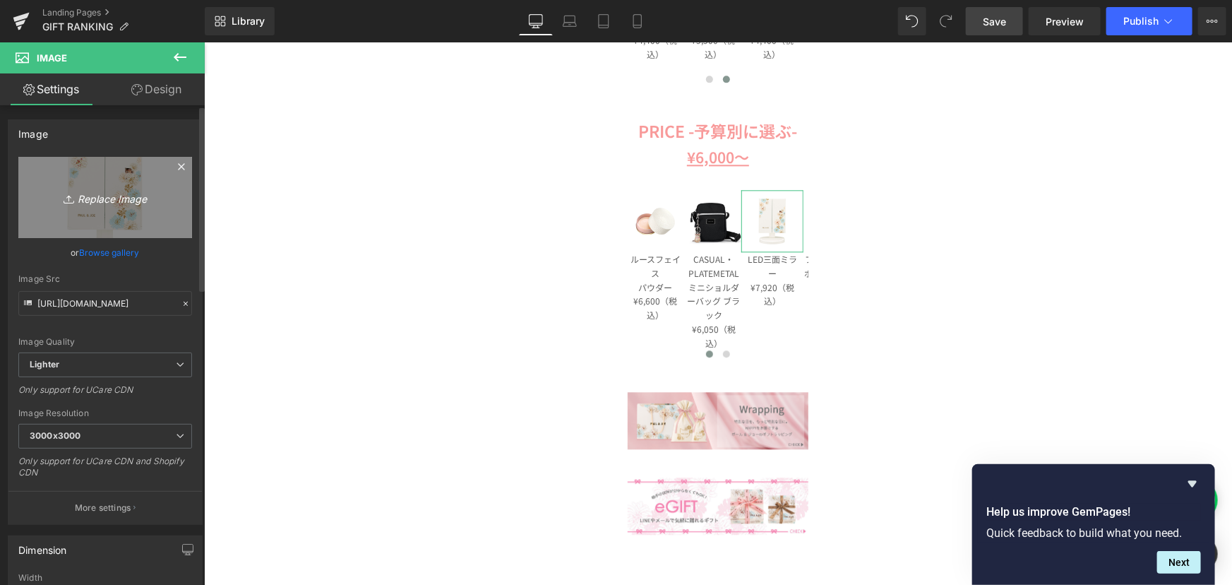
click at [96, 194] on icon "Replace Image" at bounding box center [105, 198] width 113 height 18
type input "C:\fakepath\pja-w1173-rd-01.jpg"
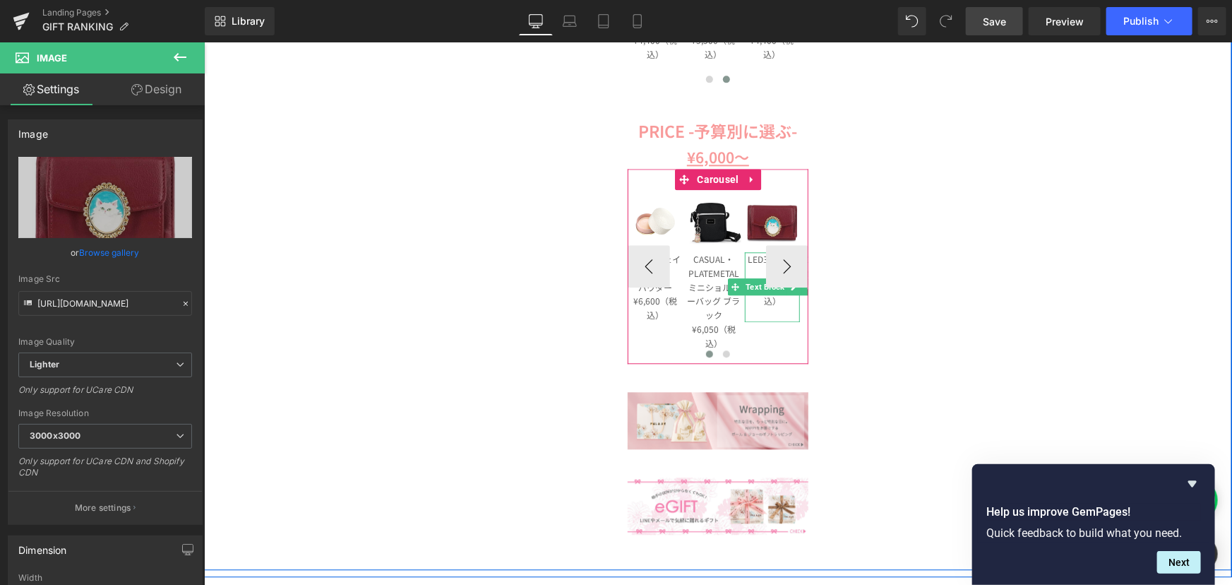
click at [750, 263] on p "LED三面ミラー" at bounding box center [771, 265] width 55 height 28
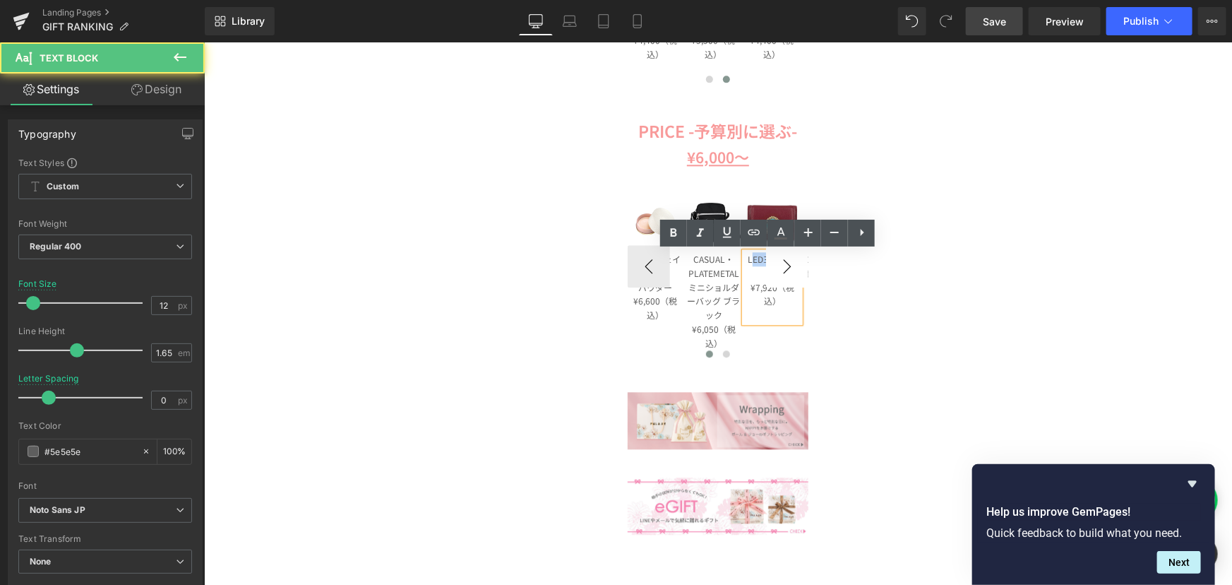
drag, startPoint x: 744, startPoint y: 258, endPoint x: 760, endPoint y: 269, distance: 18.8
click at [760, 269] on div "Image Row コードレス ストレートアイロン ¥9,130（税込） Text Block Image Row ルースフェイス パウダー ¥6,600（税…" at bounding box center [717, 265] width 181 height 195
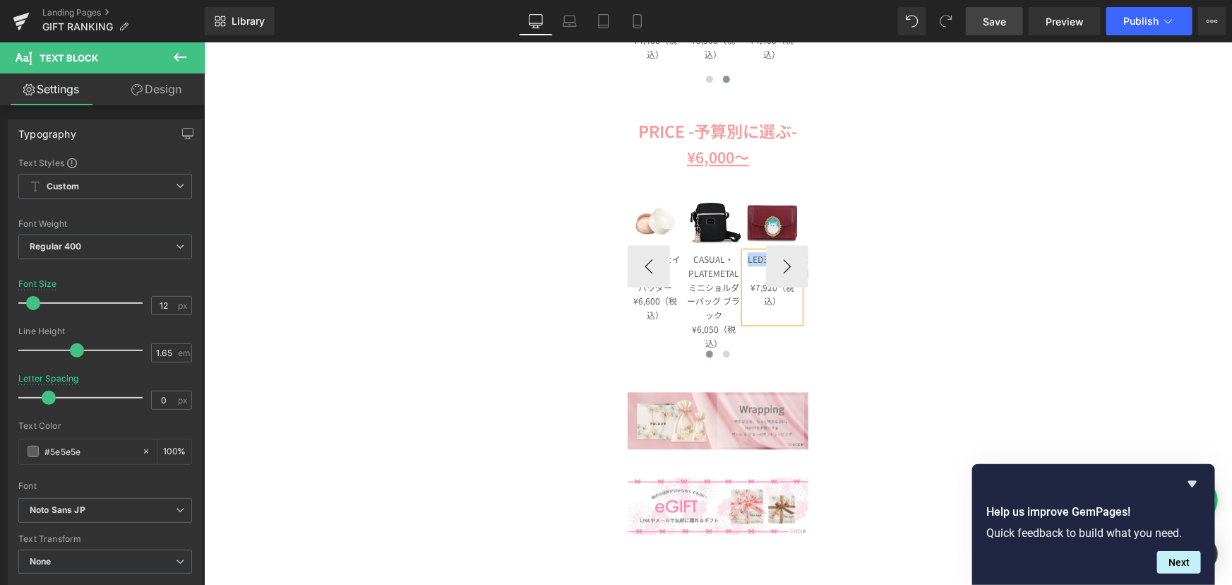
paste div
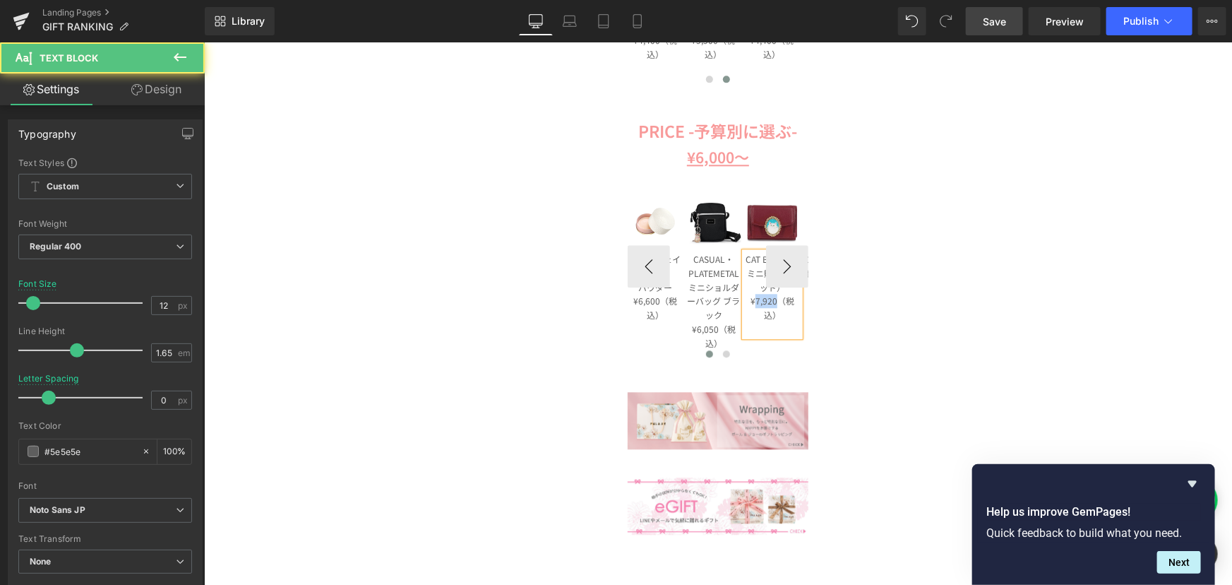
drag, startPoint x: 772, startPoint y: 303, endPoint x: 751, endPoint y: 303, distance: 21.2
click at [751, 303] on p "¥7,920 （税込）" at bounding box center [771, 307] width 55 height 28
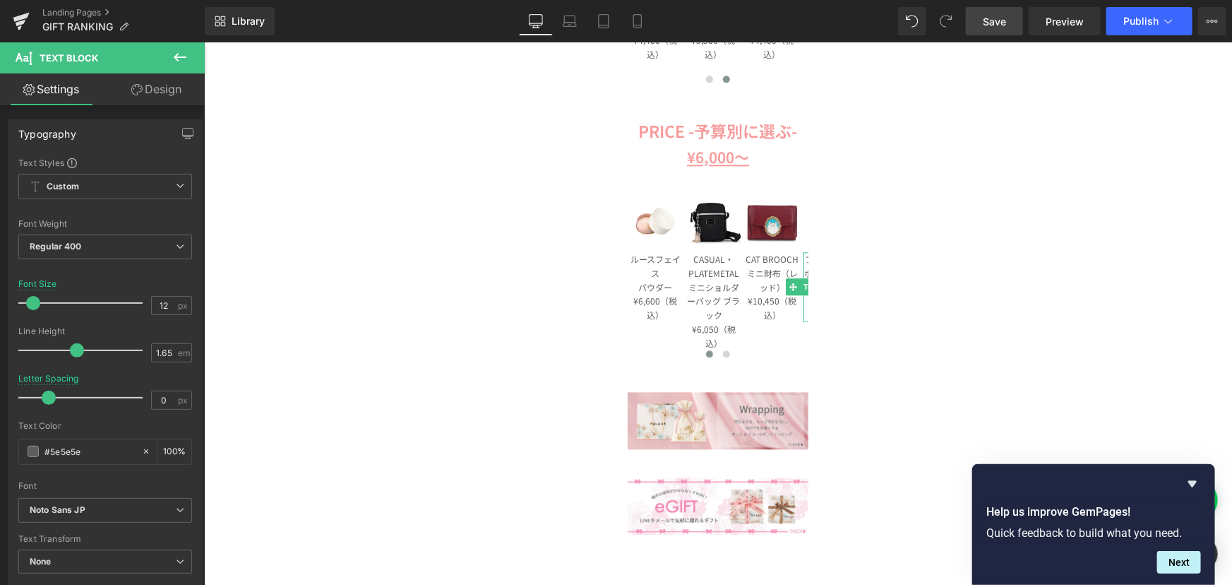
drag, startPoint x: 991, startPoint y: 13, endPoint x: 791, endPoint y: 186, distance: 264.2
click at [991, 13] on link "Save" at bounding box center [994, 21] width 57 height 28
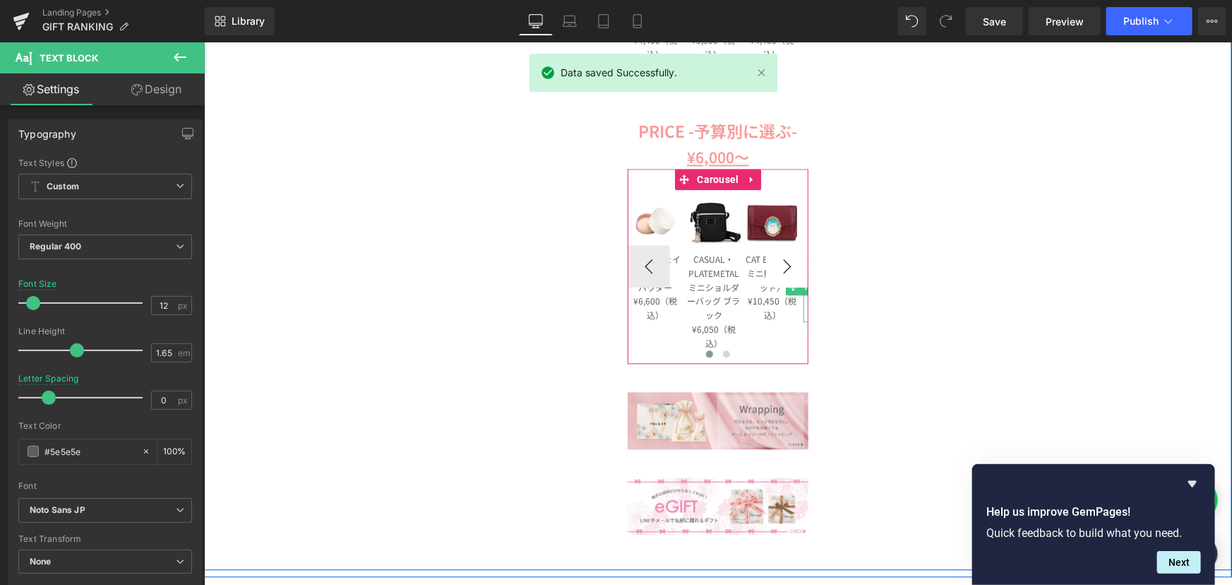
click at [776, 269] on button "›" at bounding box center [786, 265] width 42 height 42
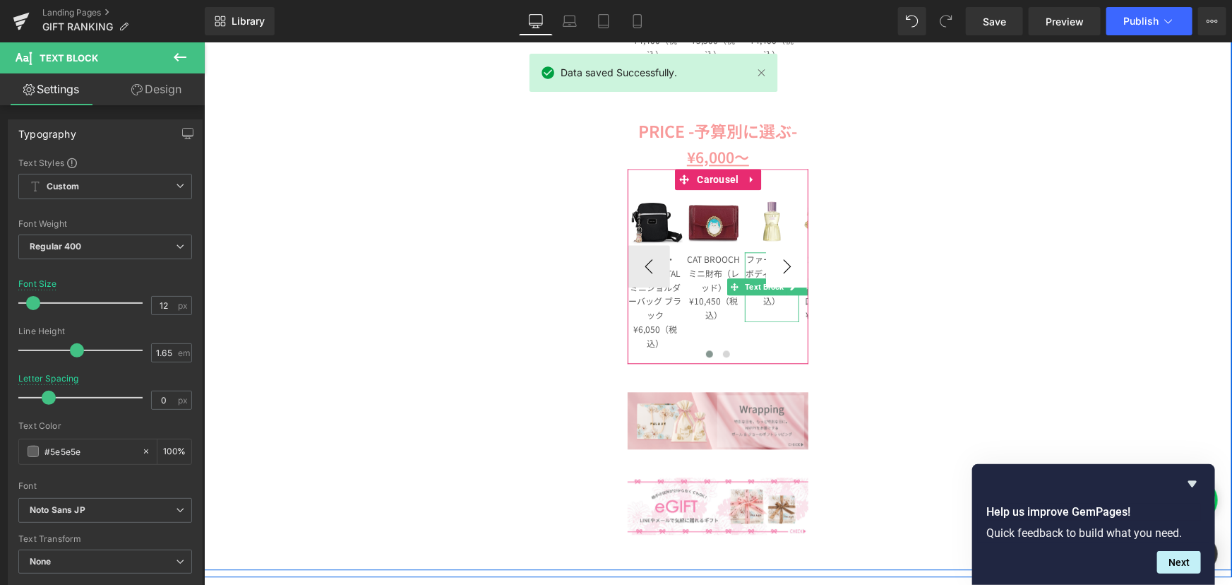
click at [776, 269] on button "›" at bounding box center [786, 265] width 42 height 42
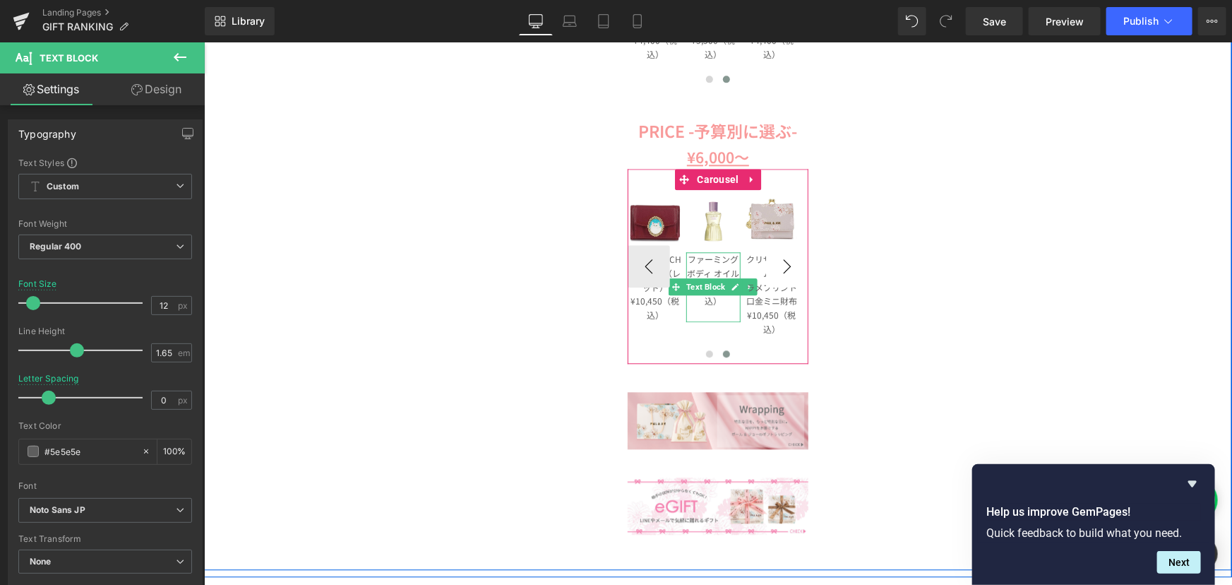
click at [776, 269] on button "›" at bounding box center [786, 265] width 42 height 42
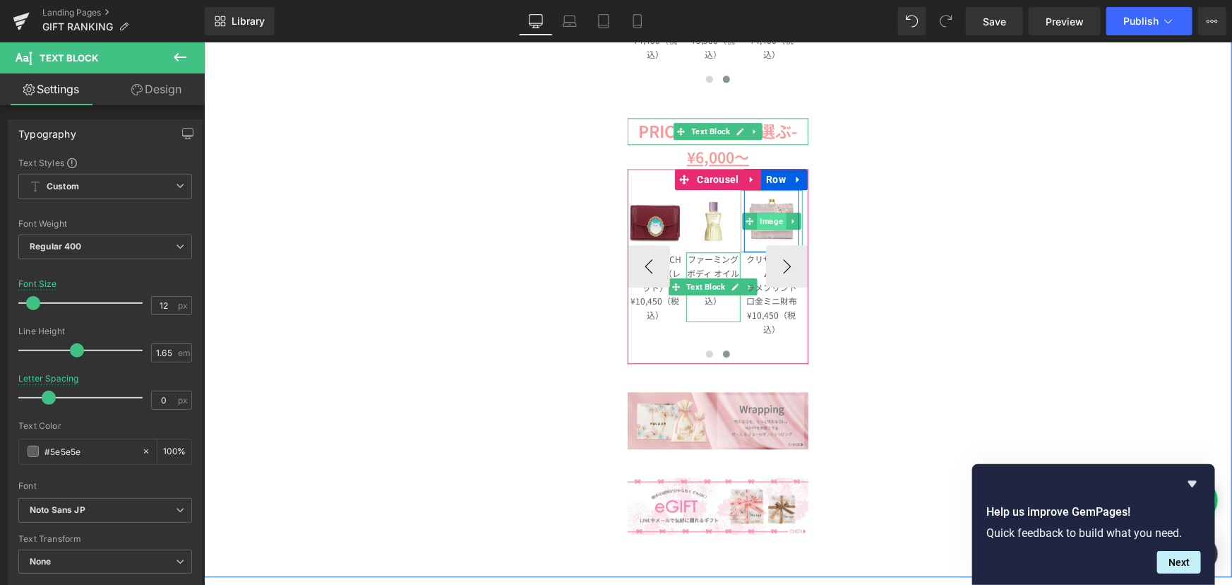
click at [757, 217] on span "Image" at bounding box center [770, 220] width 29 height 17
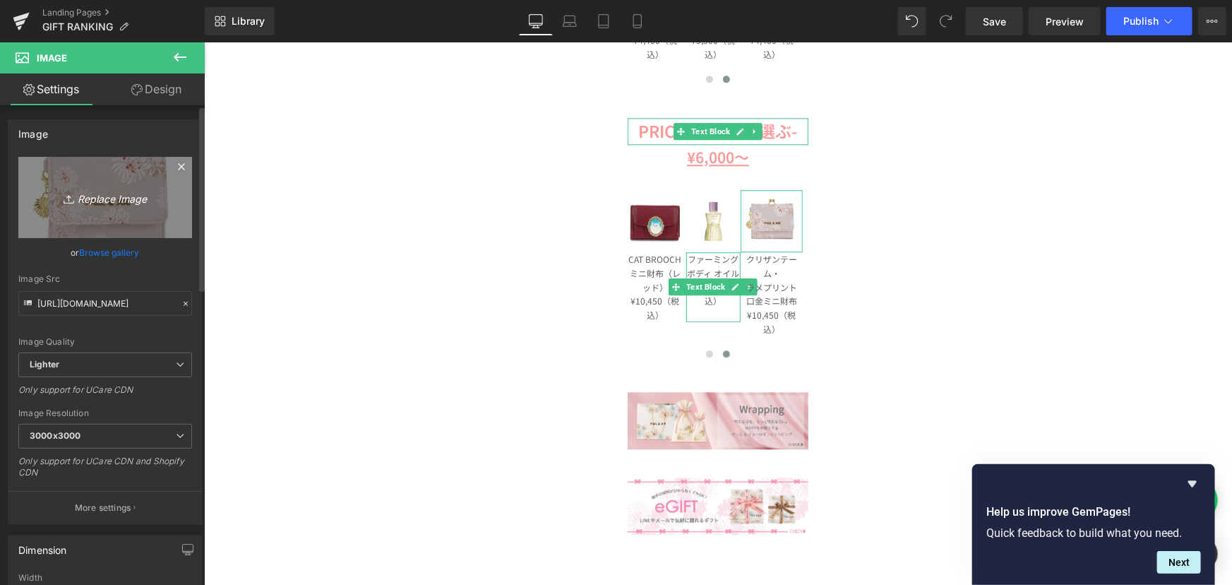
click at [72, 194] on icon at bounding box center [71, 199] width 14 height 14
type input "C:\fakepath\pja-b1176-bk-01.jpg"
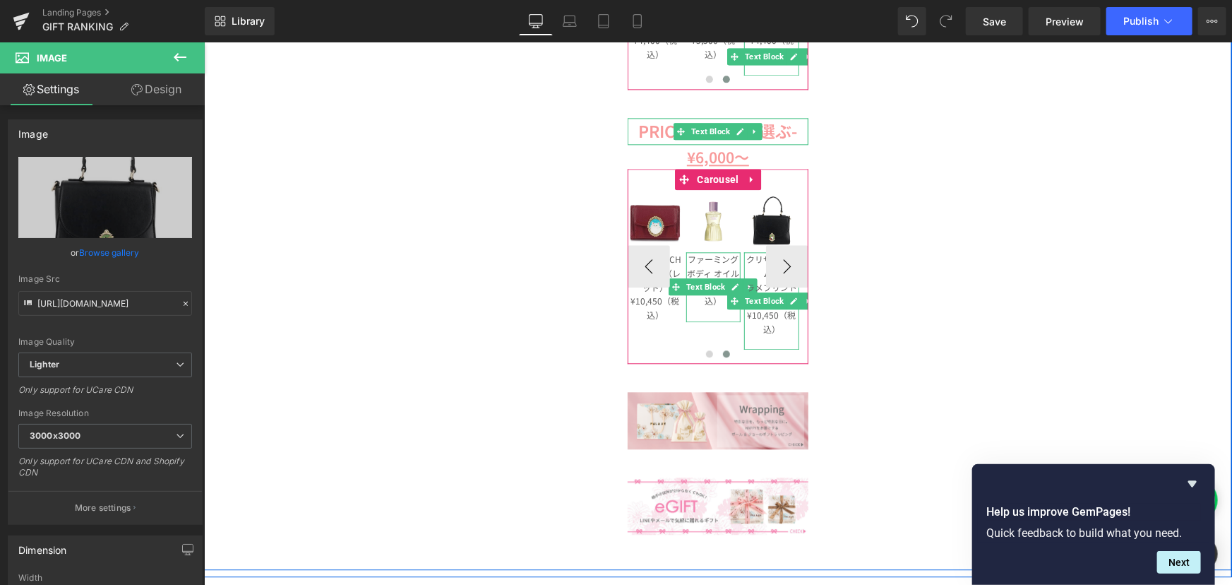
click at [748, 259] on p "クリザンテーム・" at bounding box center [770, 265] width 55 height 28
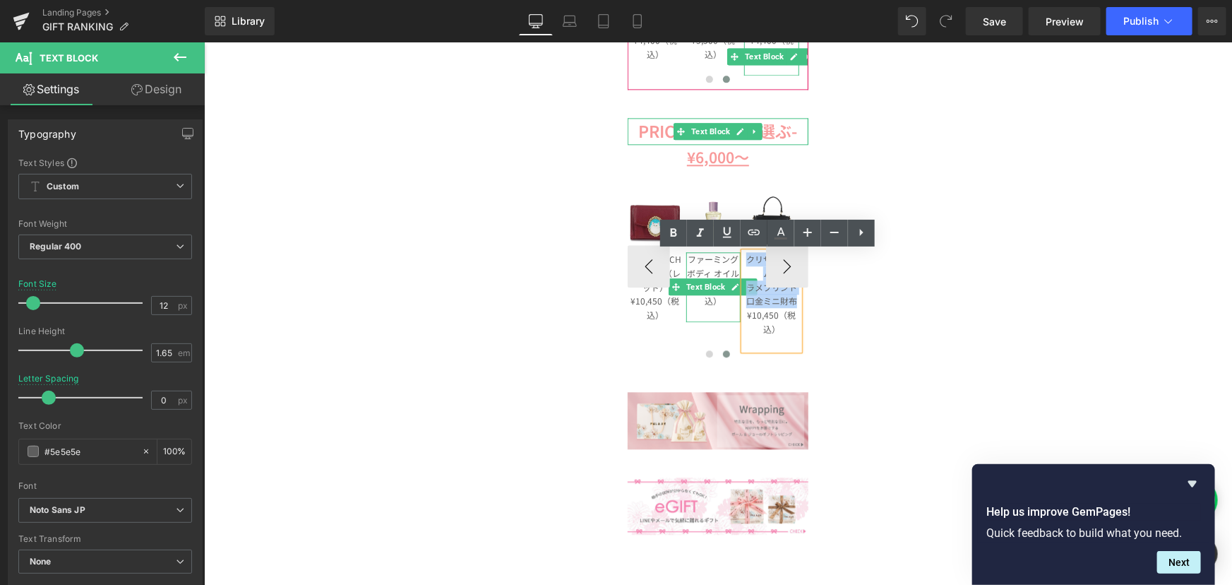
drag, startPoint x: 743, startPoint y: 253, endPoint x: 791, endPoint y: 299, distance: 66.9
click at [791, 299] on div "クリザンテーム・ ラメプリント 口金ミニ財布 ¥10,450（税込）" at bounding box center [770, 300] width 55 height 98
paste div
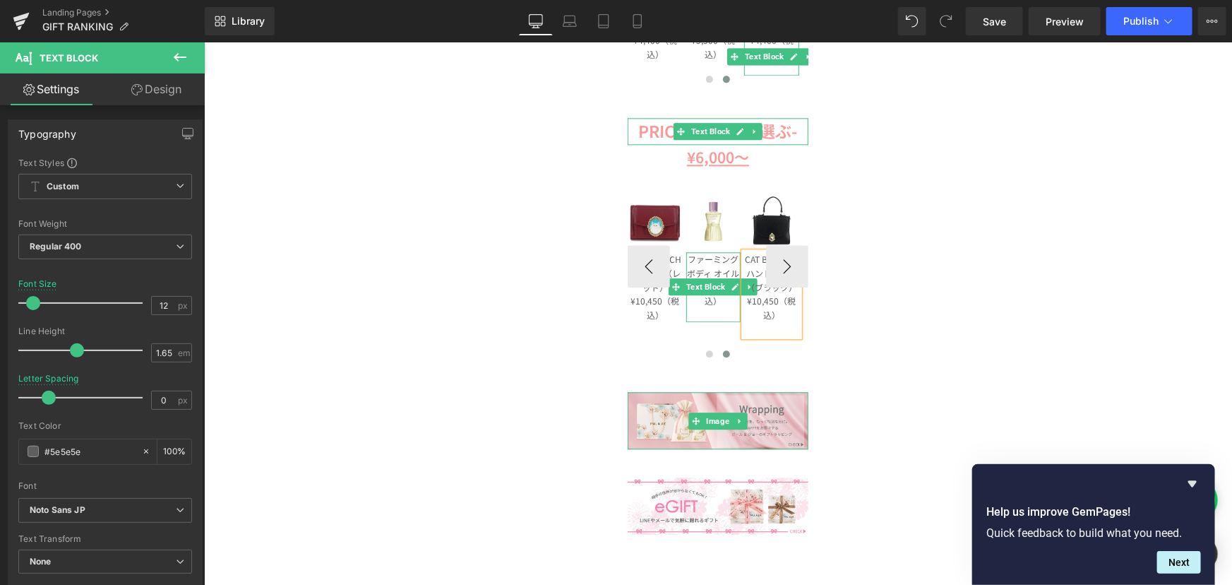
click at [770, 305] on p "¥10,450（税込）" at bounding box center [770, 307] width 55 height 28
drag, startPoint x: 979, startPoint y: 23, endPoint x: 703, endPoint y: 145, distance: 301.5
click at [979, 23] on link "Save" at bounding box center [994, 21] width 57 height 28
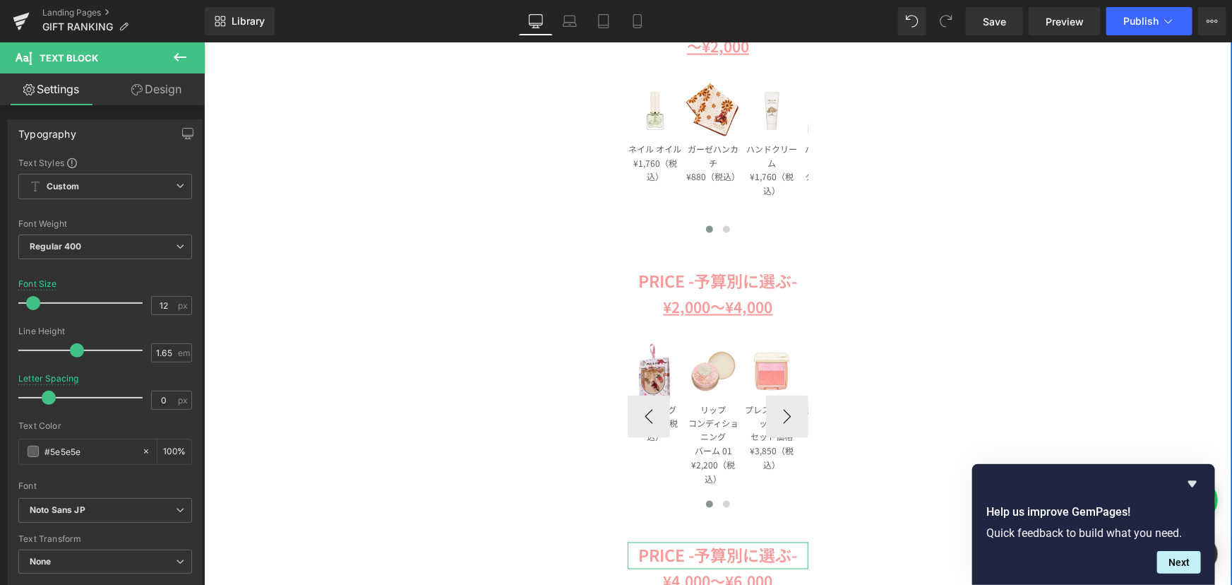
scroll to position [1027, 0]
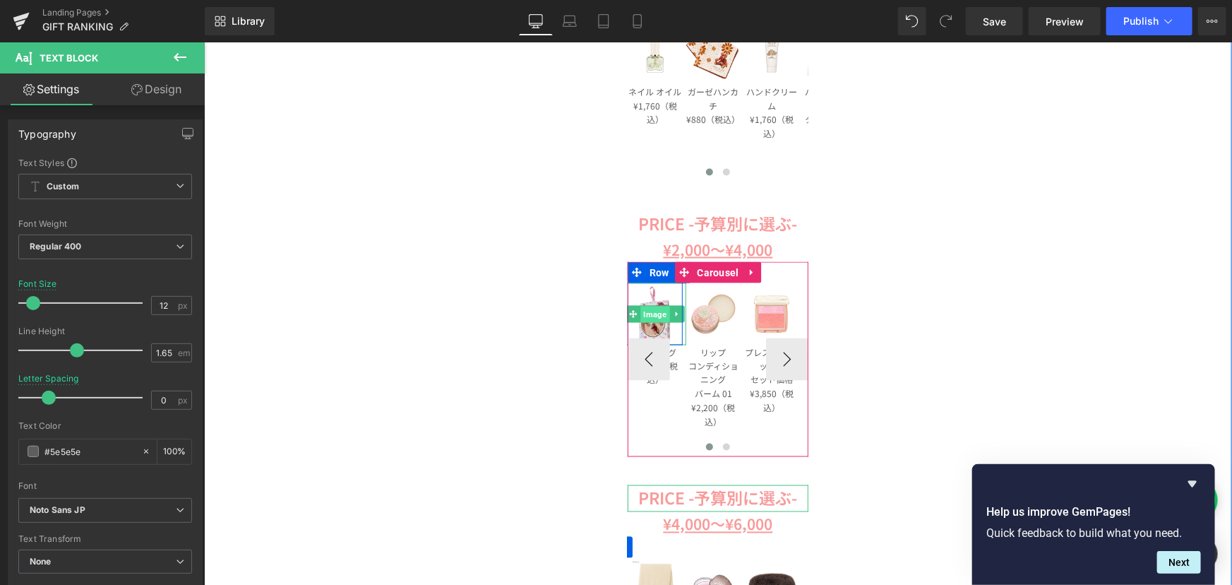
click at [645, 320] on span "Image" at bounding box center [654, 314] width 29 height 17
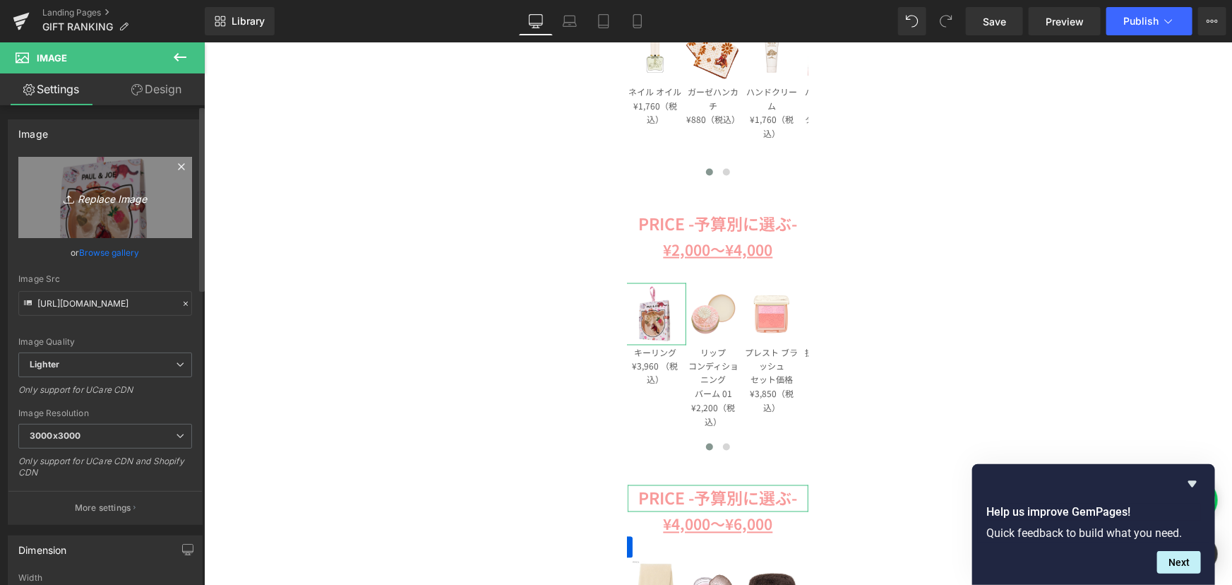
click at [92, 193] on icon "Replace Image" at bounding box center [105, 198] width 113 height 18
type input "C:\fakepath\PJF450001-024 (2).jpg"
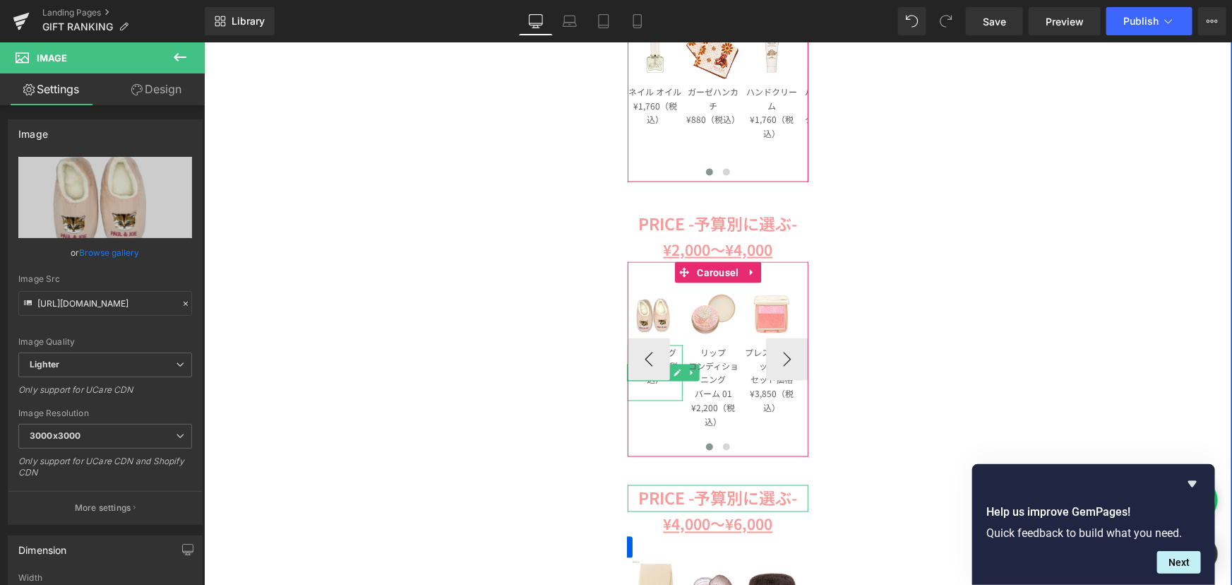
click at [658, 392] on p at bounding box center [654, 393] width 55 height 14
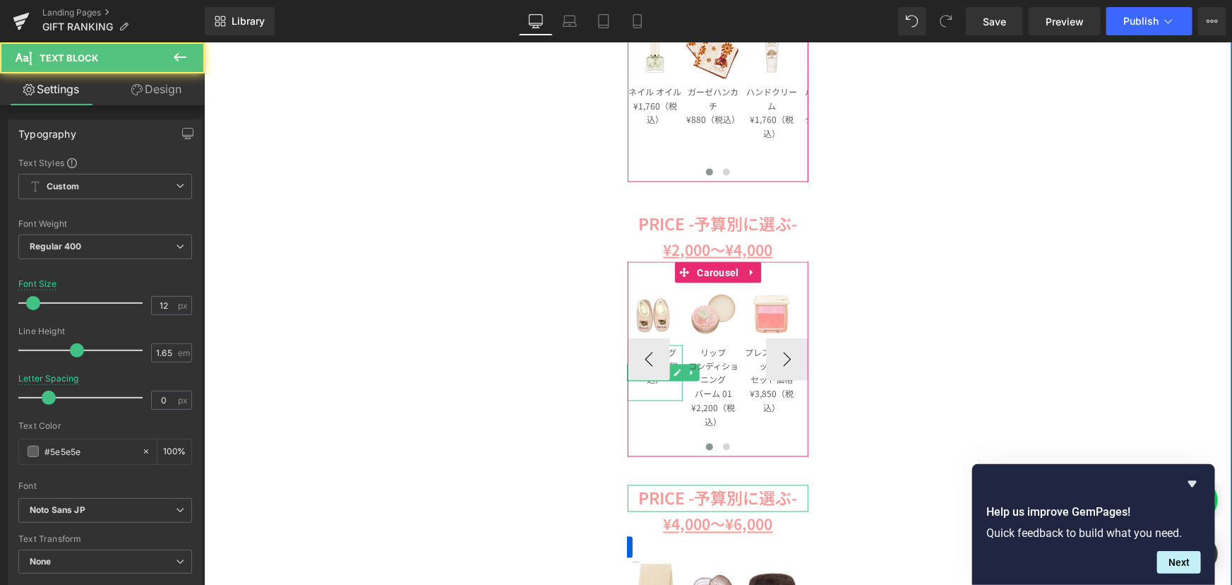
click at [672, 350] on p "キーリング" at bounding box center [654, 352] width 55 height 14
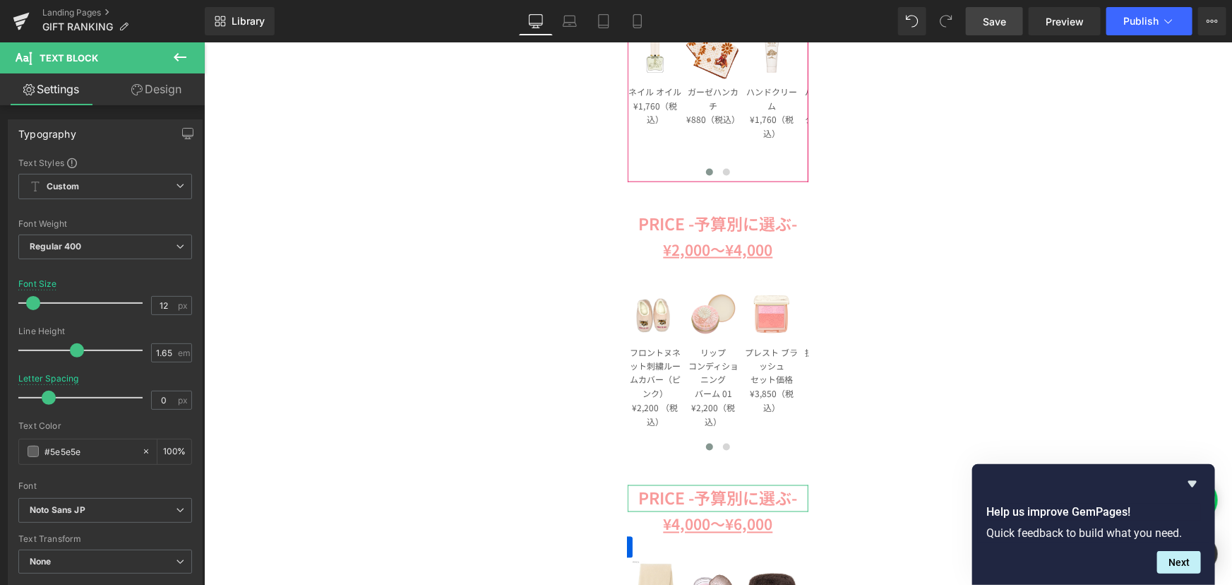
click at [998, 20] on span "Save" at bounding box center [994, 21] width 23 height 15
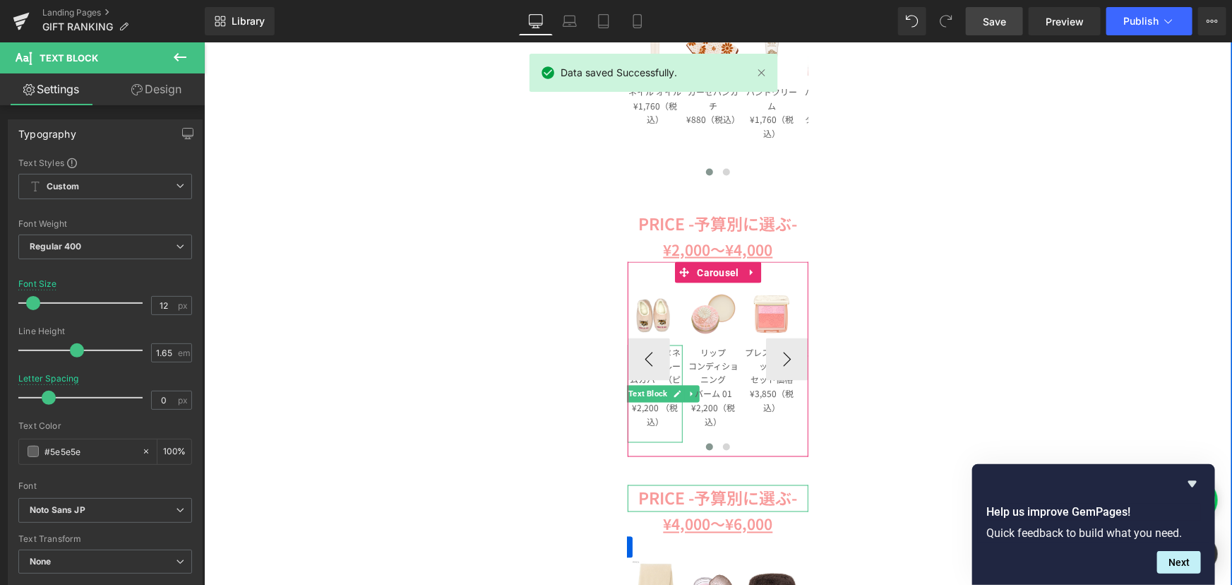
click at [650, 407] on p "¥2,200 （税込）" at bounding box center [654, 414] width 55 height 28
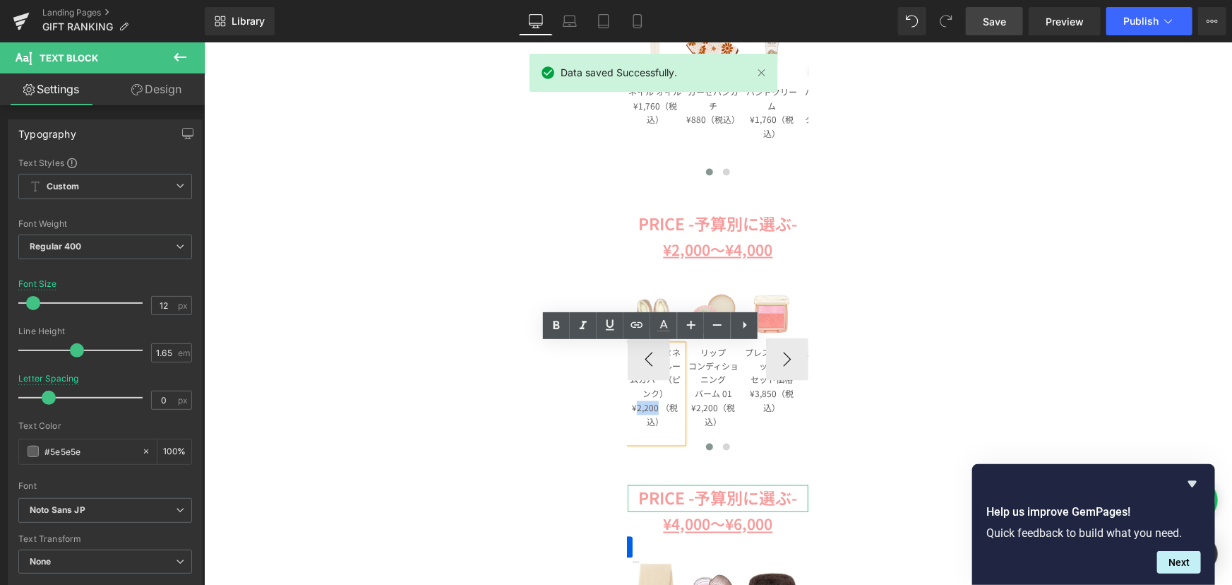
drag, startPoint x: 653, startPoint y: 407, endPoint x: 631, endPoint y: 406, distance: 21.9
click at [631, 406] on p "¥2,200 （税込）" at bounding box center [654, 414] width 55 height 28
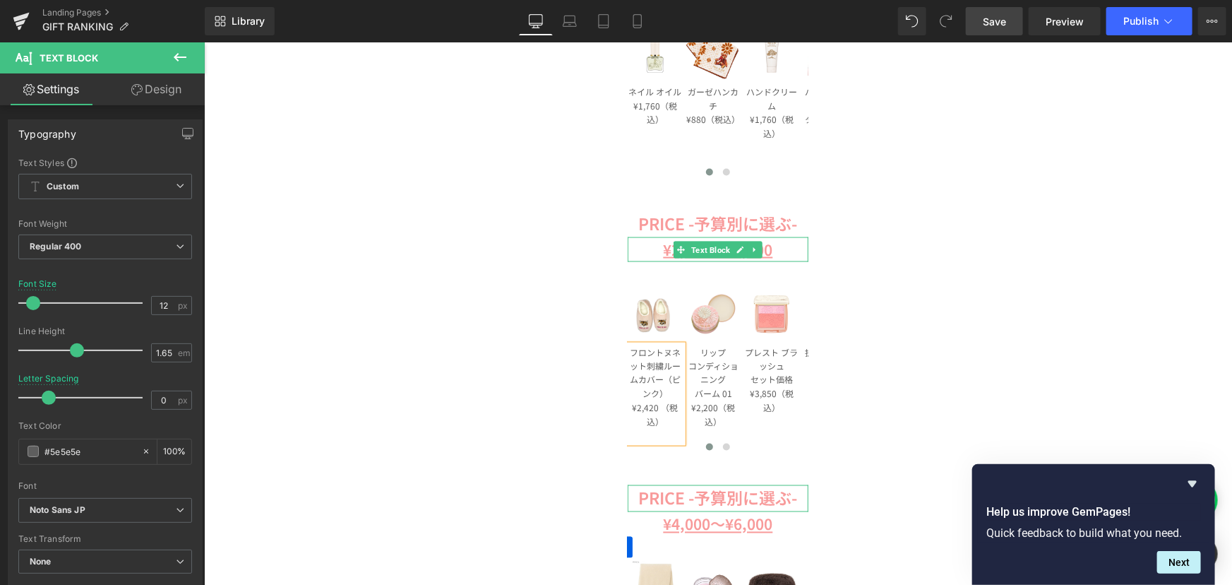
drag, startPoint x: 988, startPoint y: 31, endPoint x: 782, endPoint y: 226, distance: 283.7
click at [988, 31] on link "Save" at bounding box center [994, 21] width 57 height 28
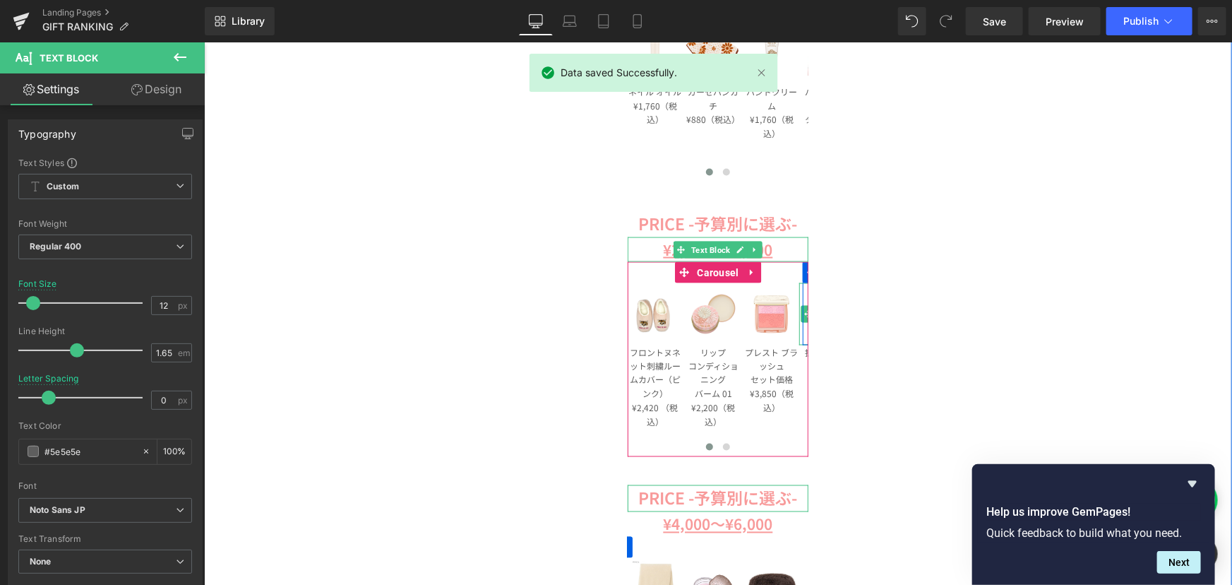
click at [872, 263] on div "Image Image Image Image Row Liquid COSME RANKING -コスメランキング- Text Block Image Im…" at bounding box center [717, 181] width 1028 height 2057
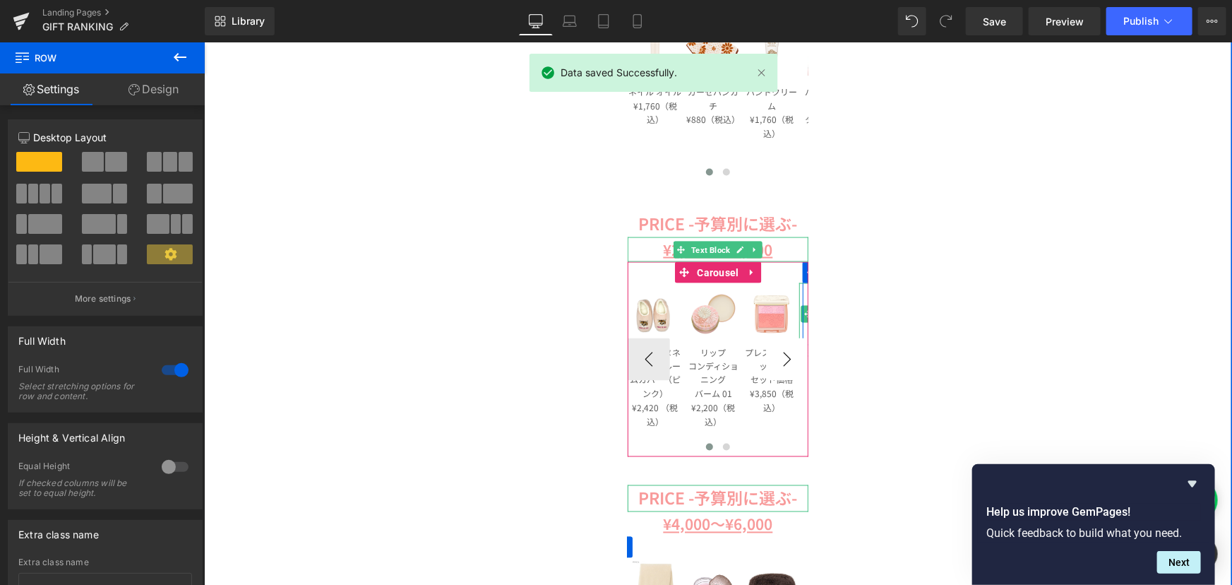
click at [772, 355] on button "›" at bounding box center [786, 358] width 42 height 42
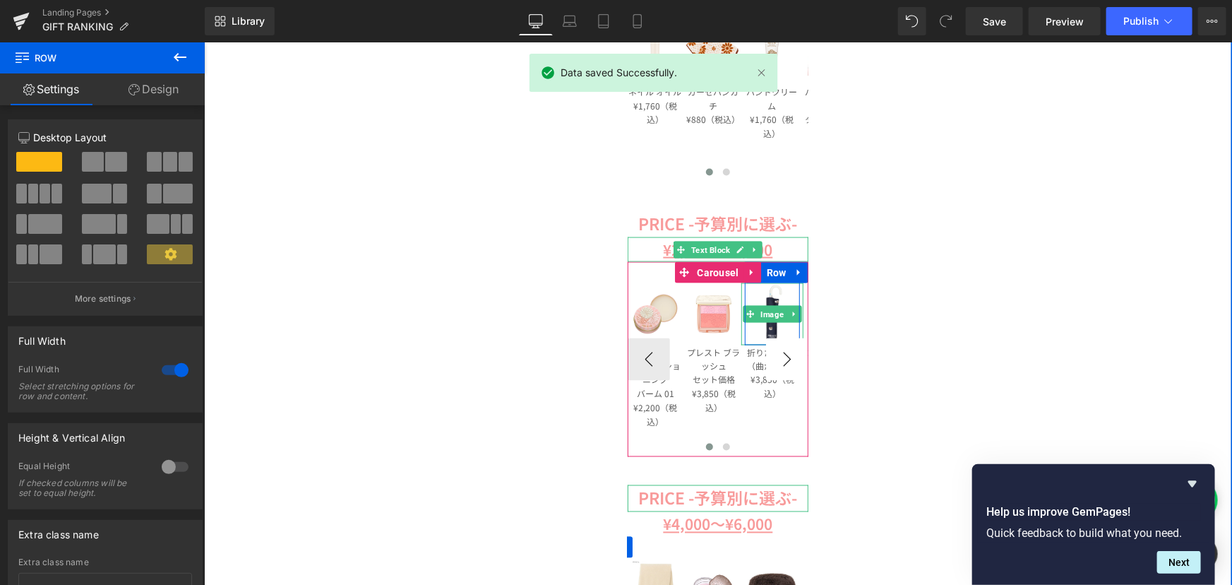
click at [772, 355] on button "›" at bounding box center [786, 358] width 42 height 42
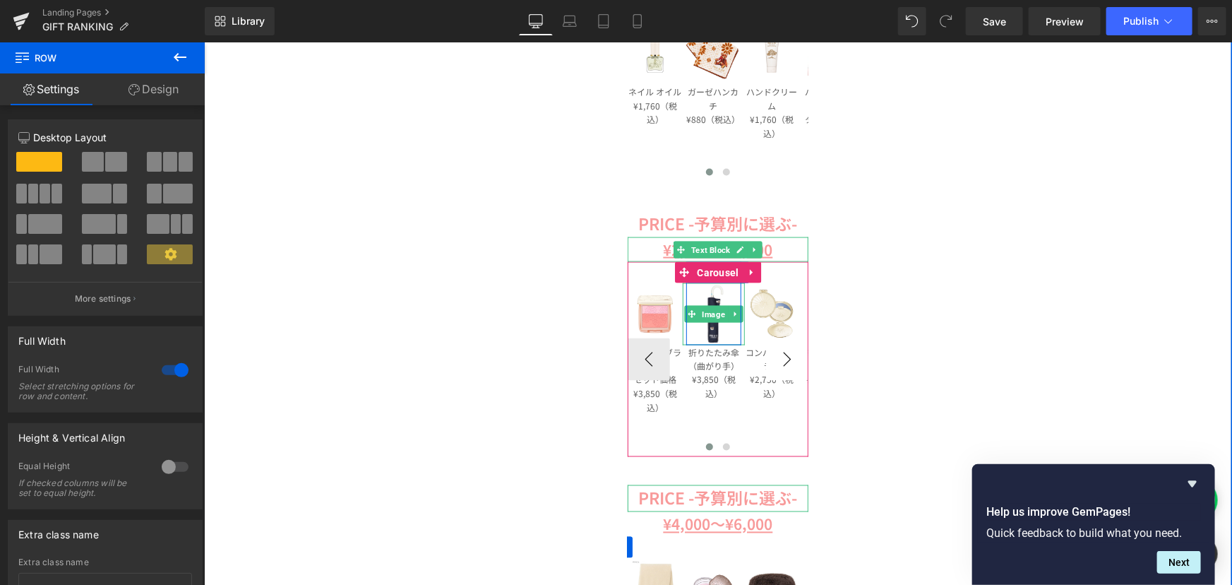
click at [772, 355] on button "›" at bounding box center [786, 358] width 42 height 42
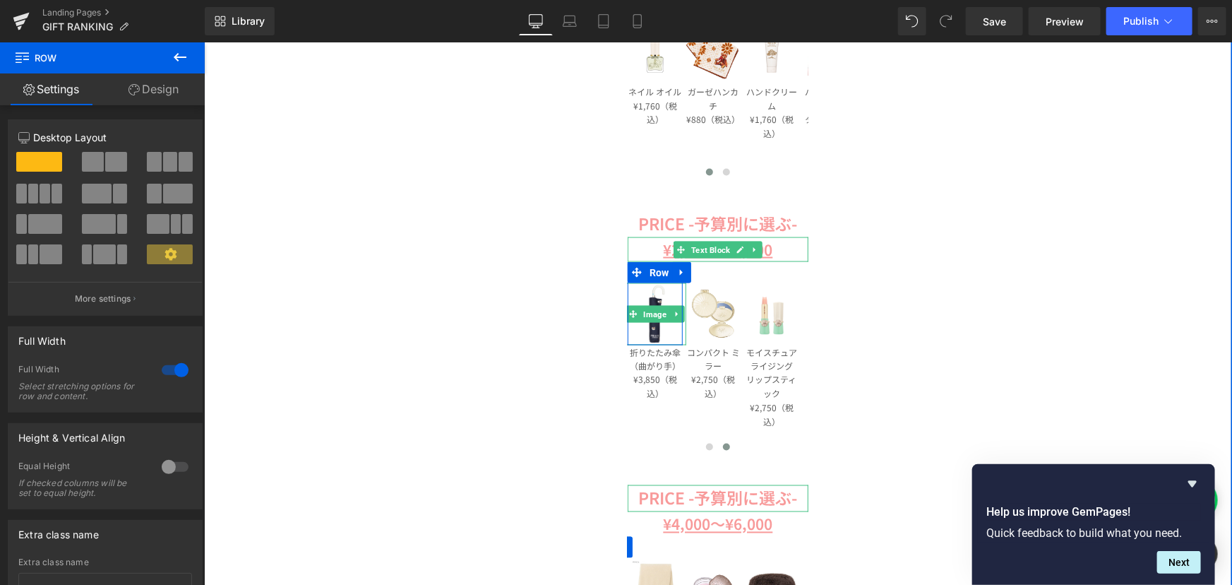
click at [867, 313] on div "Image Image Image Image Row Liquid COSME RANKING -コスメランキング- Text Block Image Im…" at bounding box center [717, 181] width 1028 height 2057
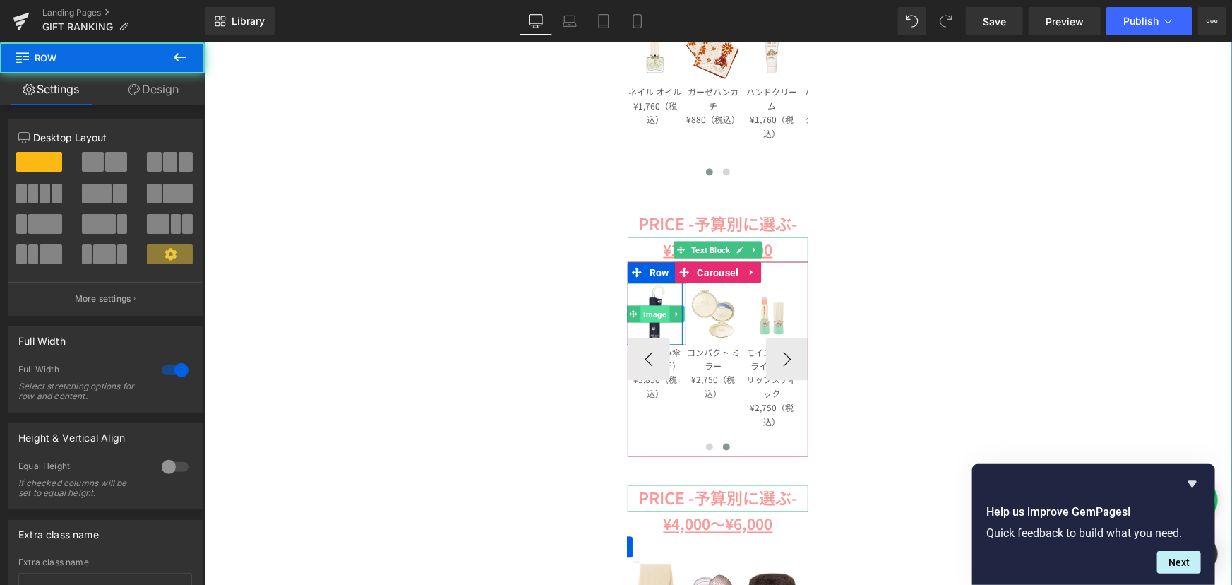
click at [650, 317] on span "Image" at bounding box center [654, 313] width 29 height 17
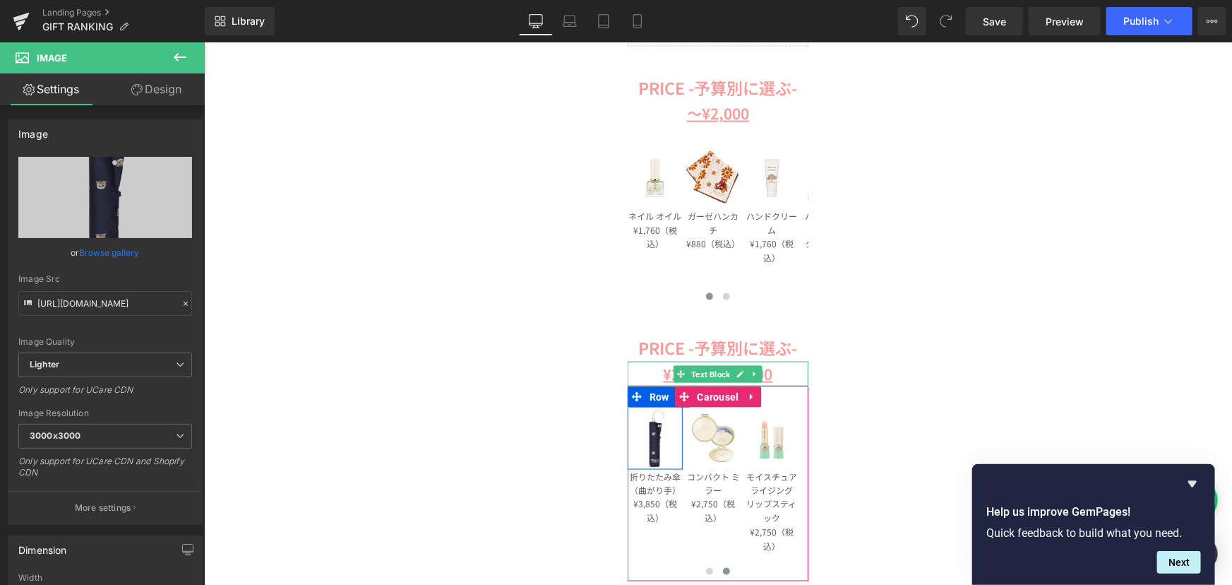
scroll to position [898, 0]
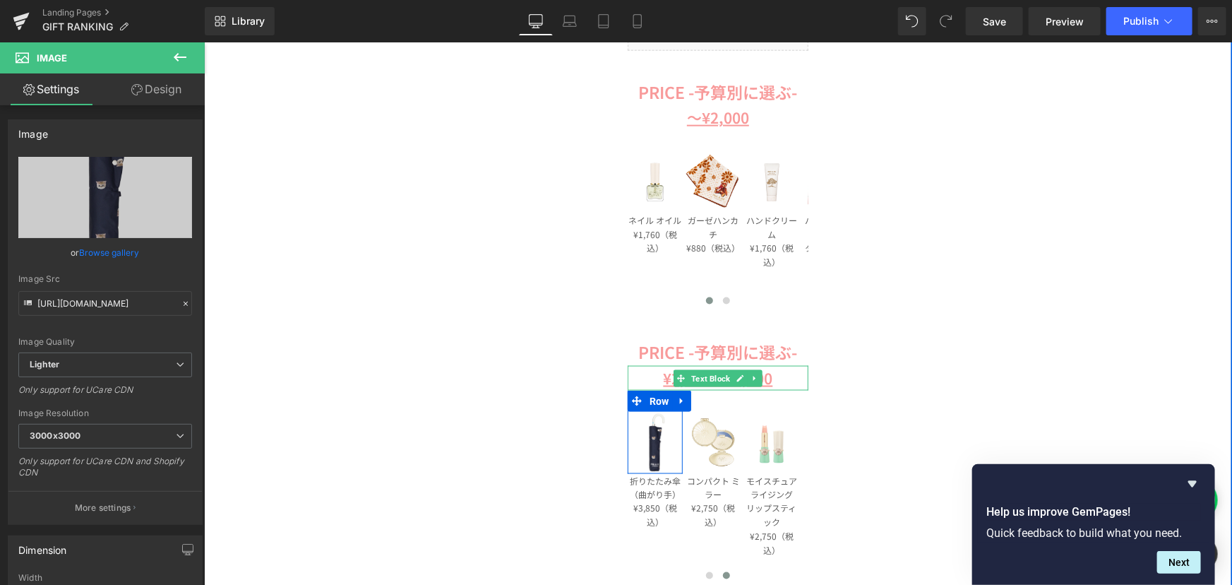
click at [492, 376] on div "Image Image Image Image Row Liquid COSME RANKING -コスメランキング- Text Block Image Im…" at bounding box center [717, 310] width 1028 height 2057
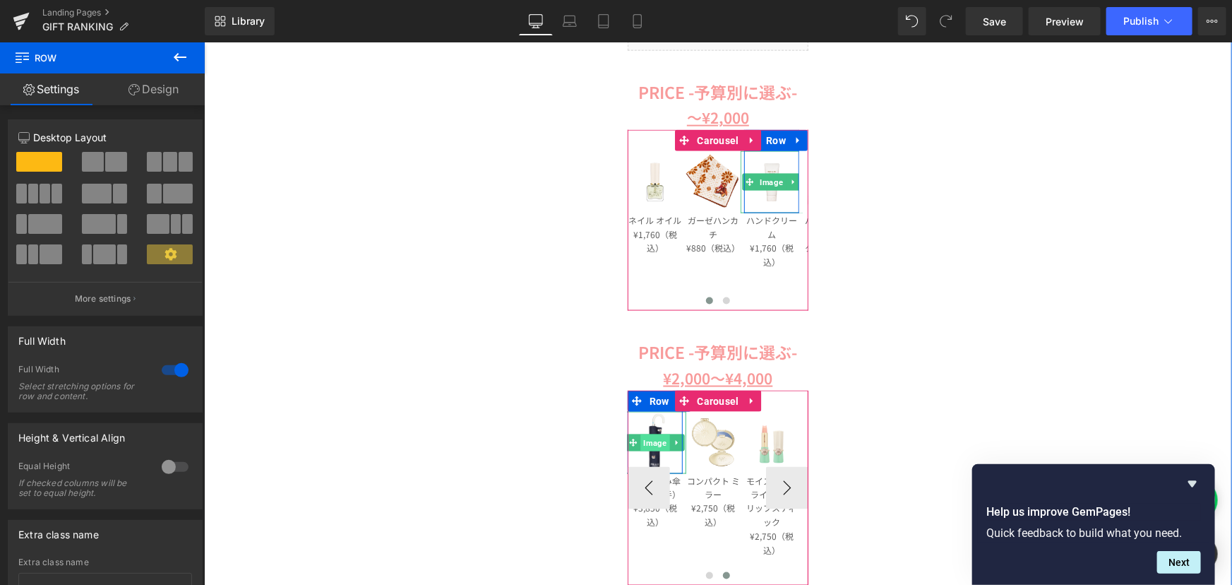
click at [645, 440] on span "Image" at bounding box center [654, 442] width 29 height 17
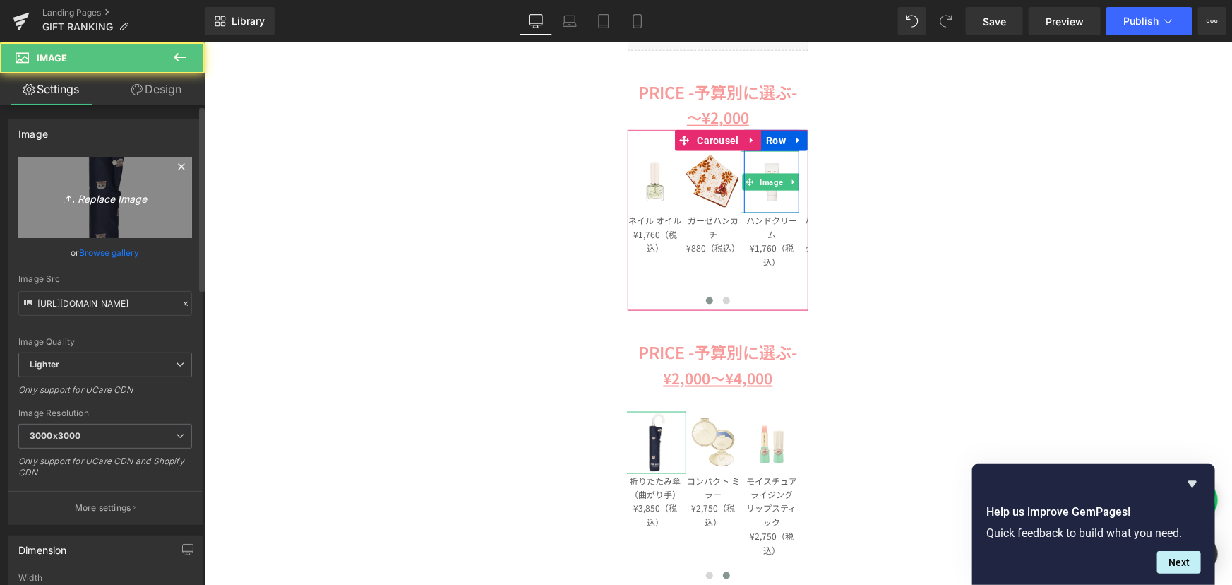
click at [107, 189] on icon "Replace Image" at bounding box center [105, 198] width 113 height 18
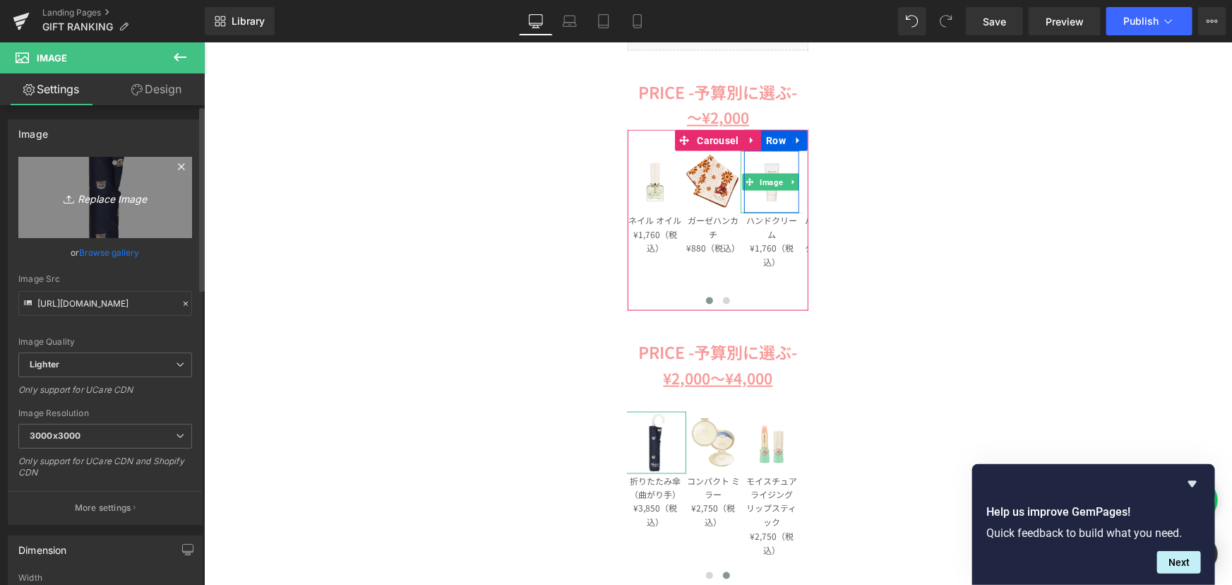
type input "C:\fakepath\PAJ-KH11-BR (2).jpg"
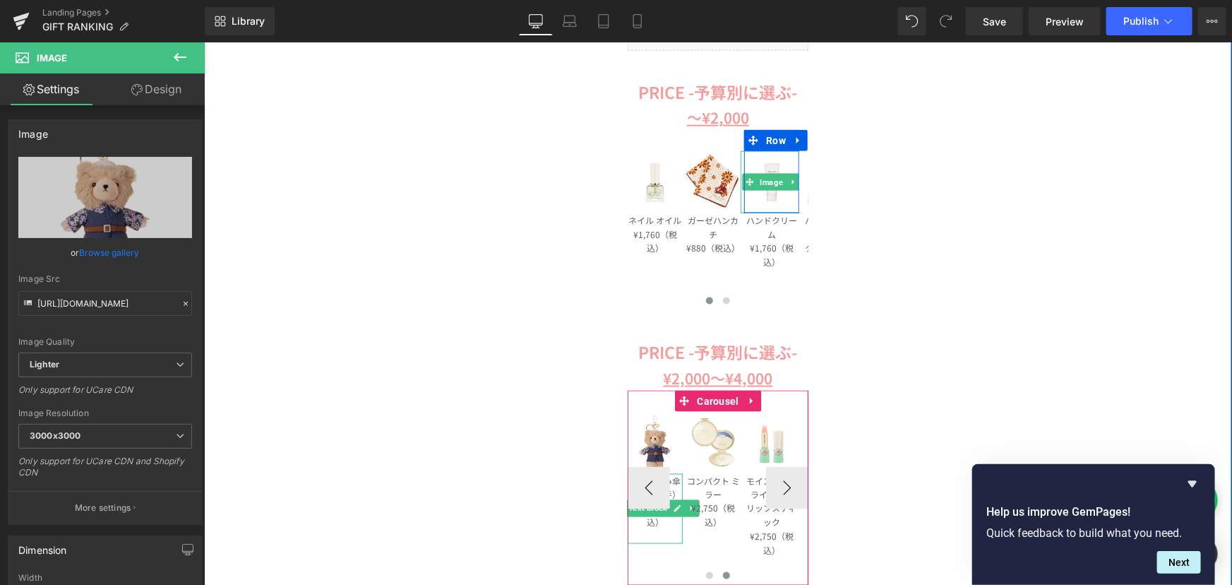
click at [671, 490] on p "（曲がり手）" at bounding box center [654, 493] width 55 height 14
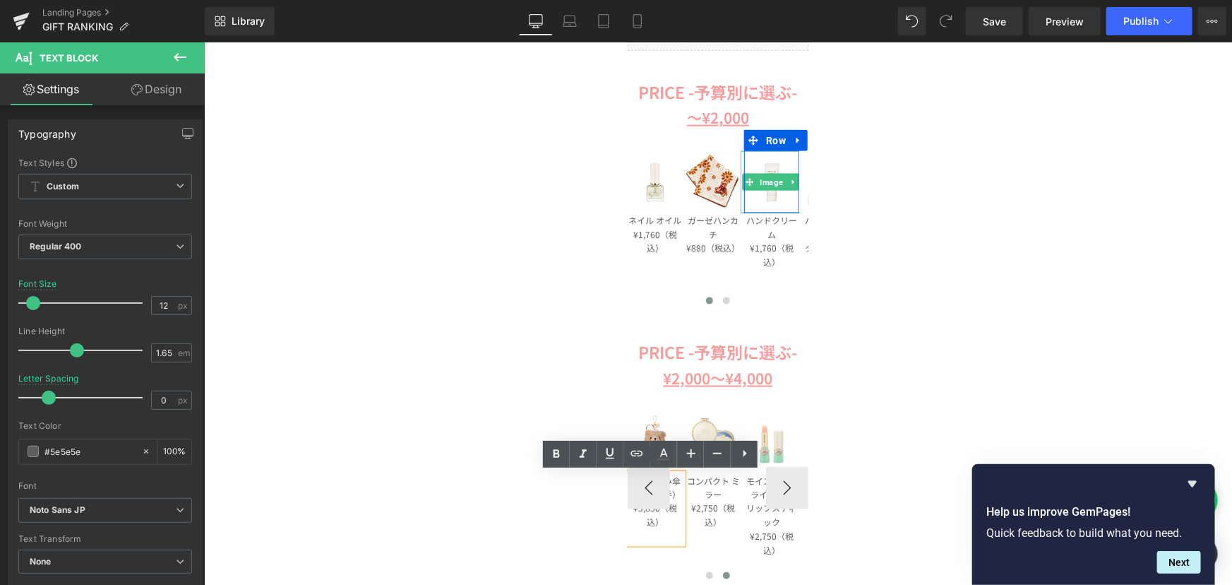
click at [670, 497] on p "（曲がり手）" at bounding box center [654, 493] width 55 height 14
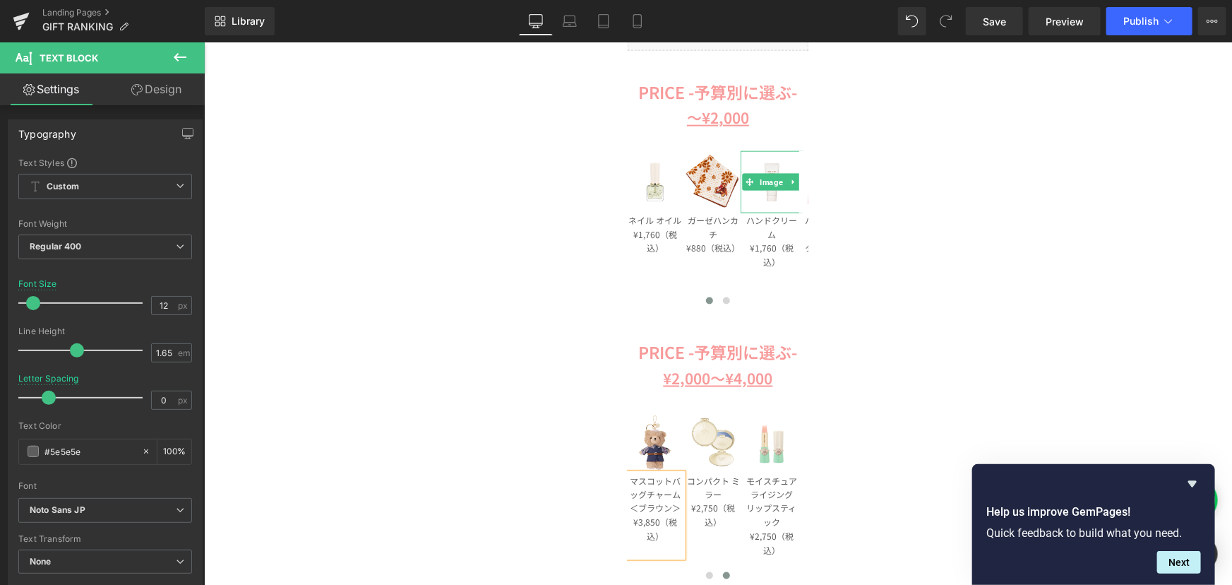
click at [981, 347] on div "Image Image Image Image Row Liquid COSME RANKING -コスメランキング- Text Block Image Im…" at bounding box center [717, 310] width 1028 height 2057
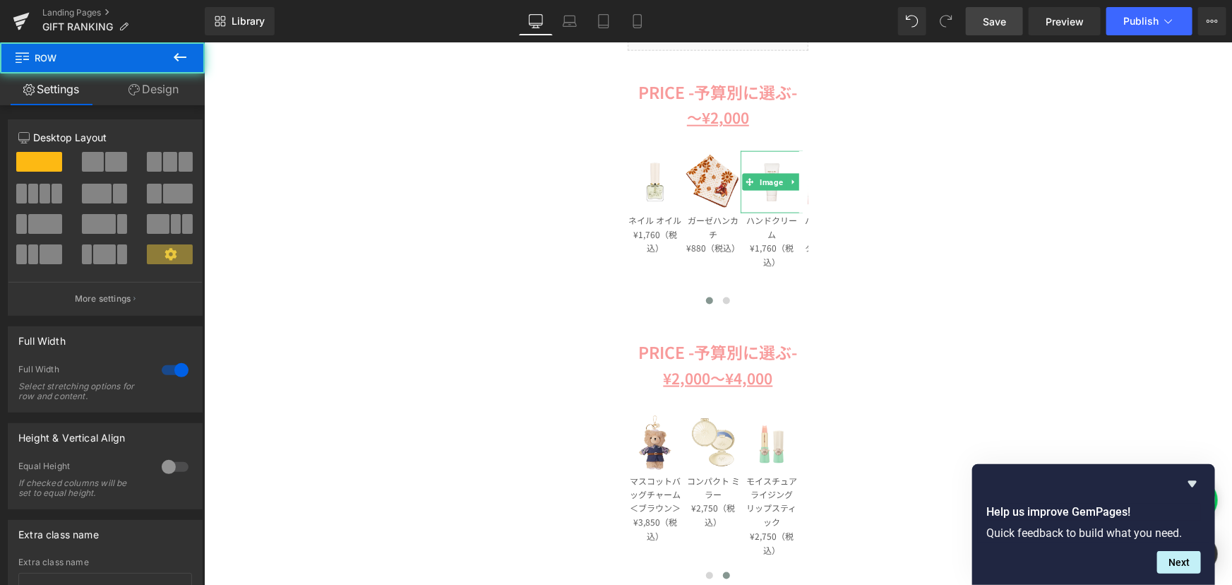
click at [1010, 19] on link "Save" at bounding box center [994, 21] width 57 height 28
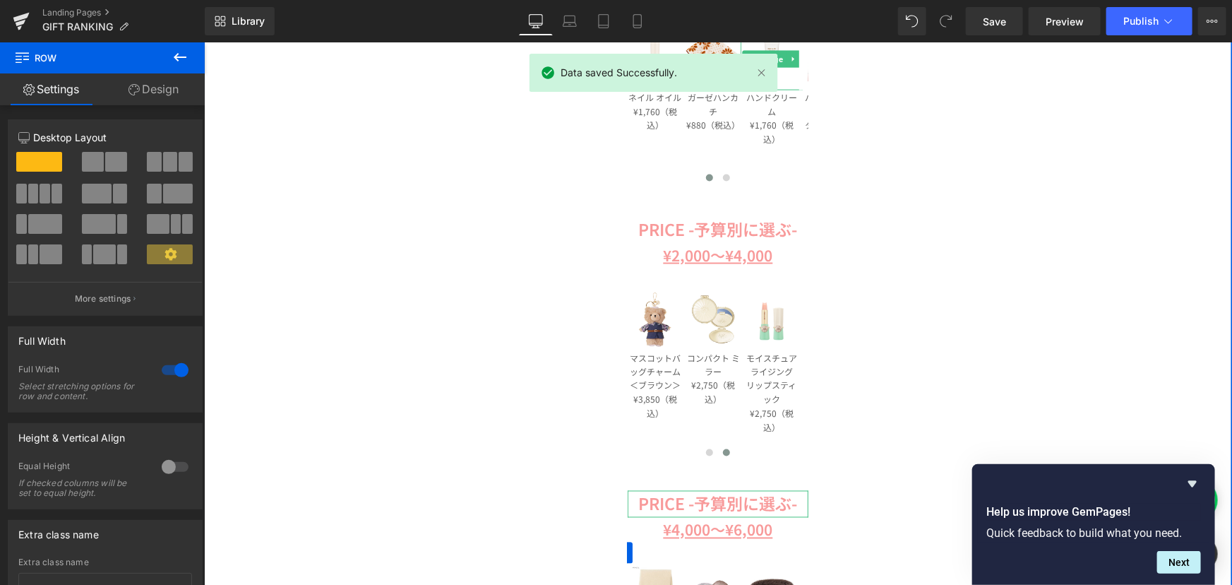
scroll to position [1027, 0]
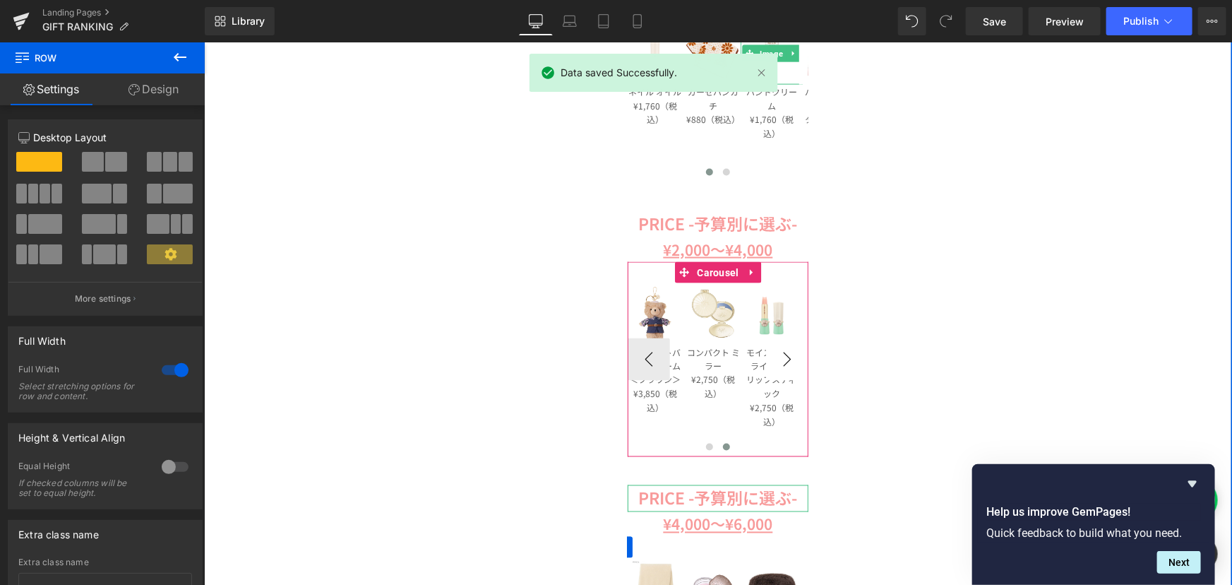
click at [792, 361] on button "›" at bounding box center [786, 358] width 42 height 42
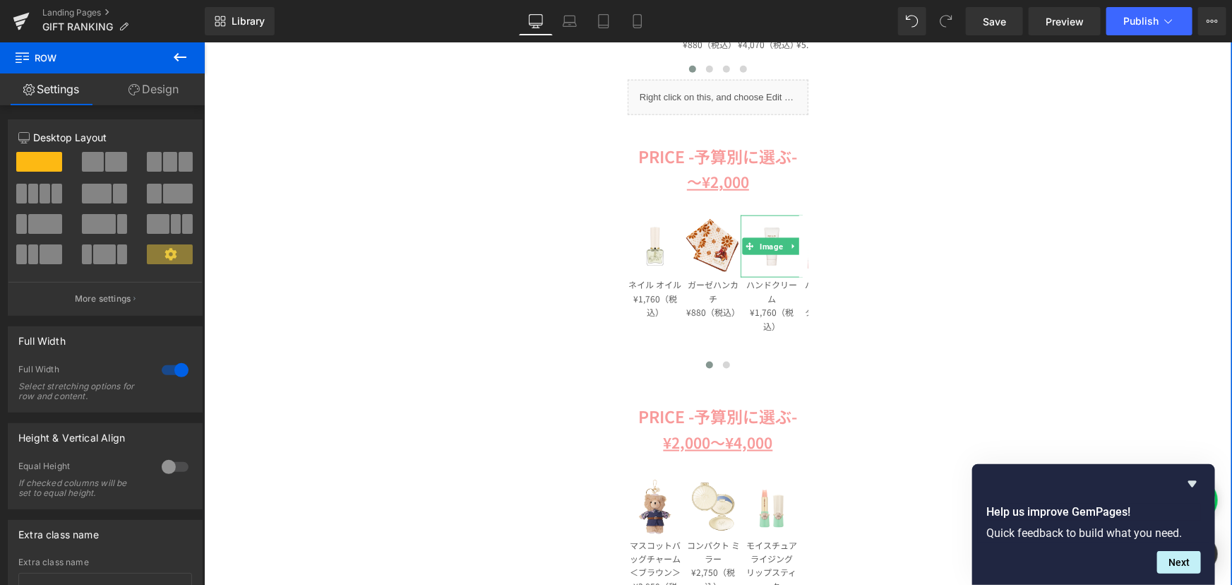
scroll to position [770, 0]
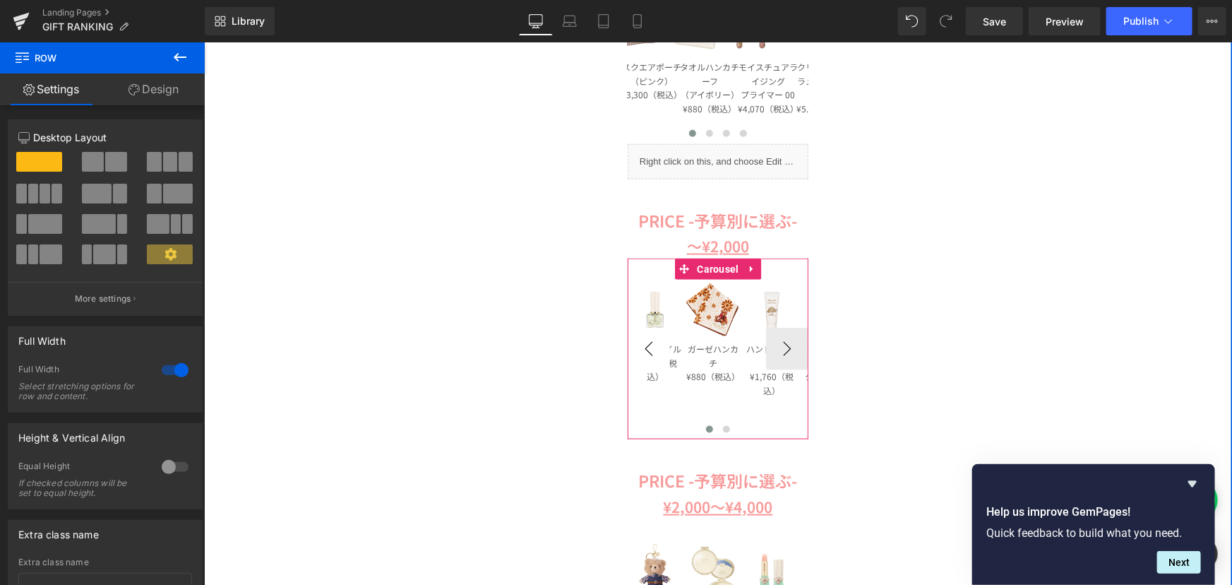
click at [628, 346] on button "‹" at bounding box center [648, 348] width 42 height 42
click at [639, 346] on button "‹" at bounding box center [648, 348] width 42 height 42
click at [649, 346] on button "‹" at bounding box center [648, 348] width 42 height 42
click at [704, 312] on div "Image" at bounding box center [713, 310] width 62 height 62
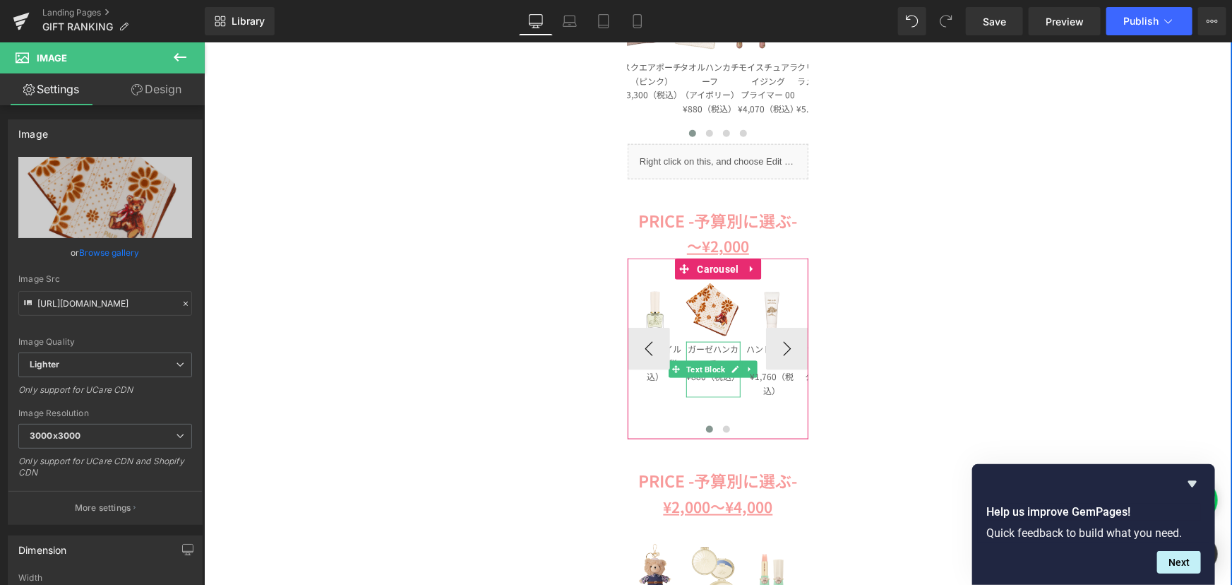
click at [698, 379] on p "¥880（税込）" at bounding box center [713, 376] width 55 height 14
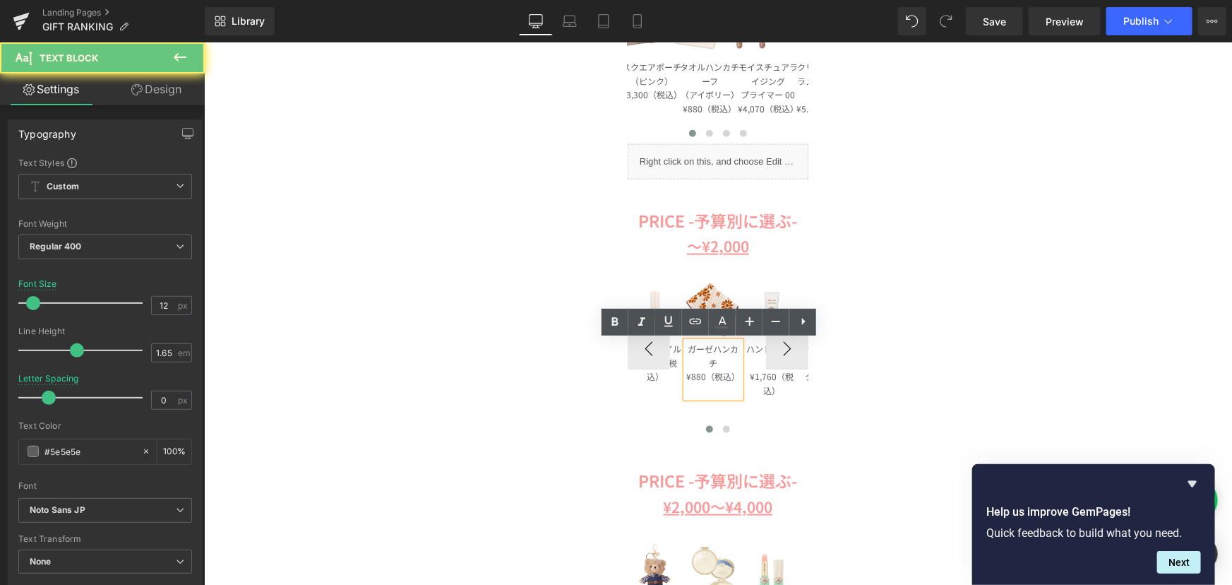
click at [699, 376] on p "¥880（税込）" at bounding box center [713, 376] width 55 height 14
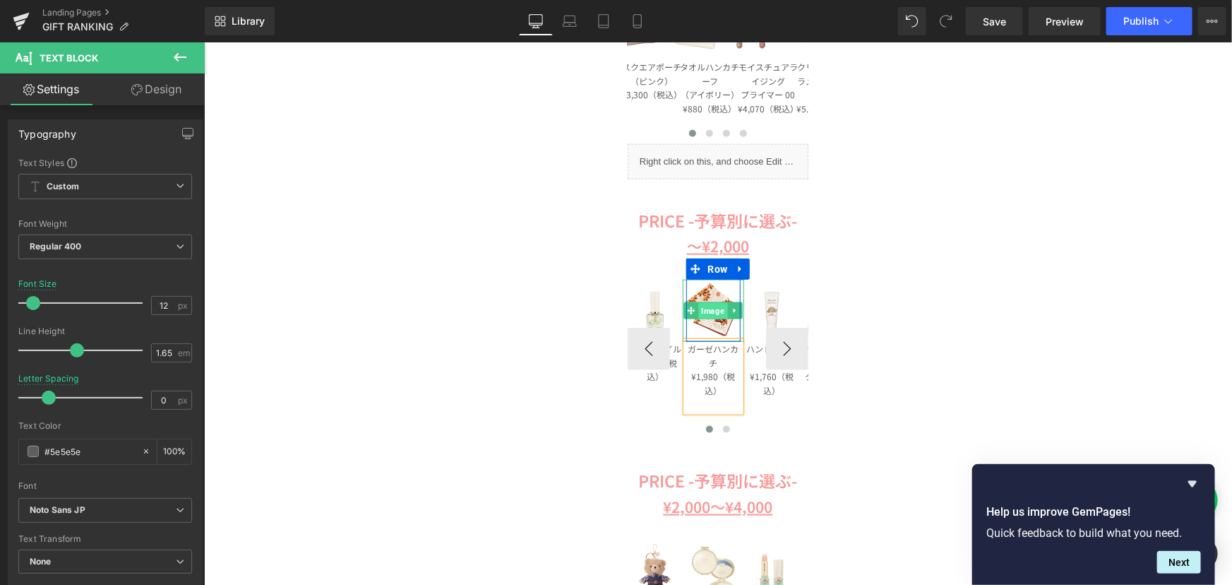
click at [701, 307] on span "Image" at bounding box center [712, 310] width 29 height 17
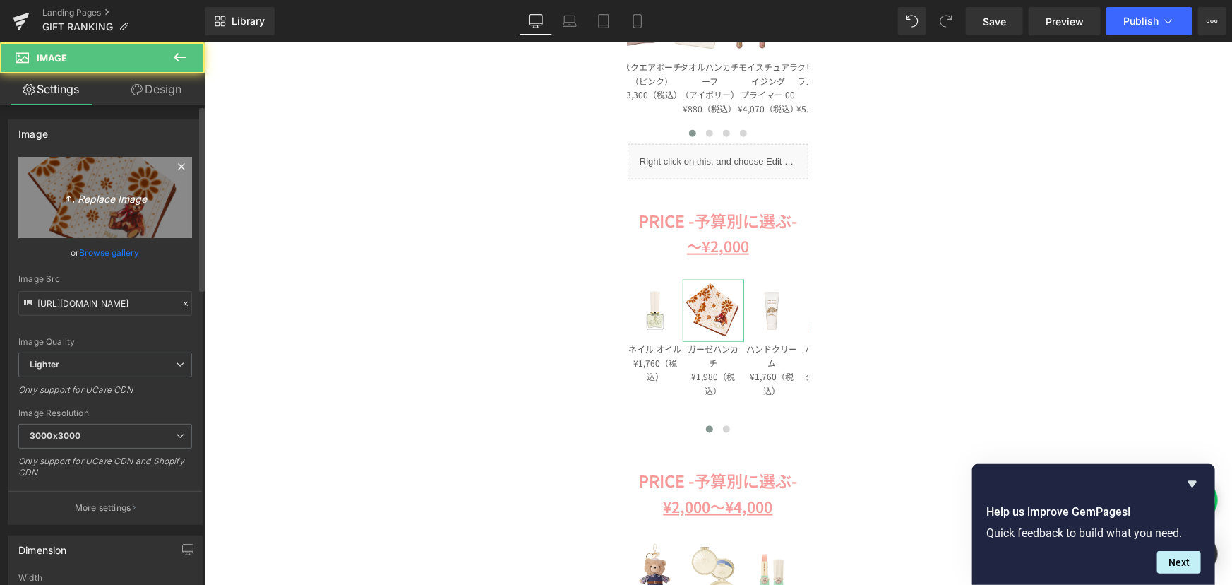
click at [81, 186] on link "Replace Image" at bounding box center [105, 197] width 174 height 81
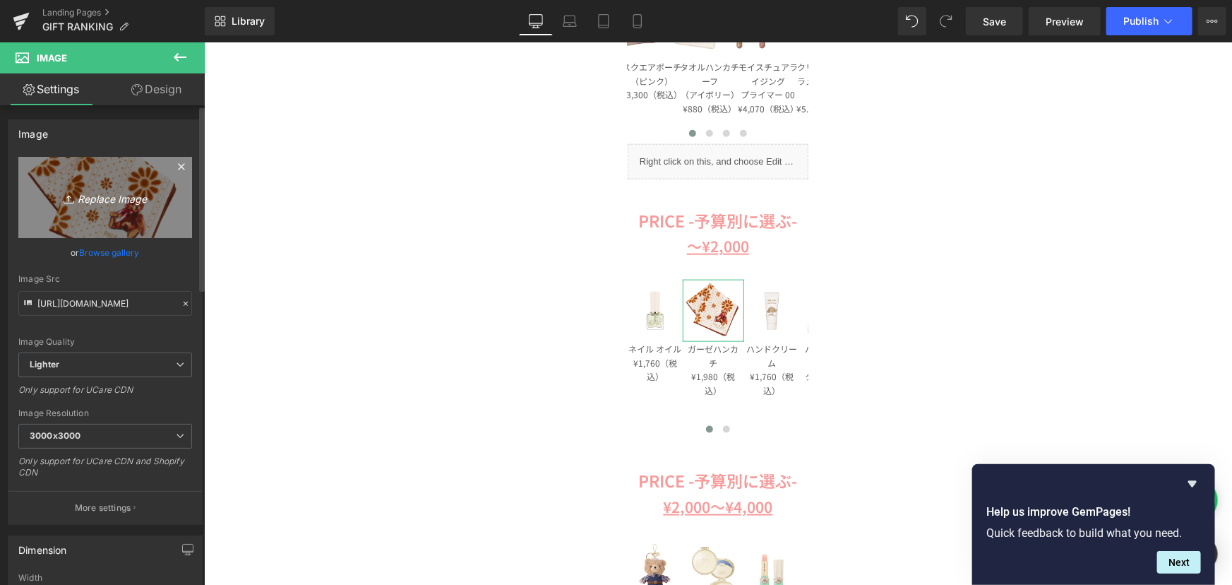
type input "C:\fakepath\3_000000007288.jpg"
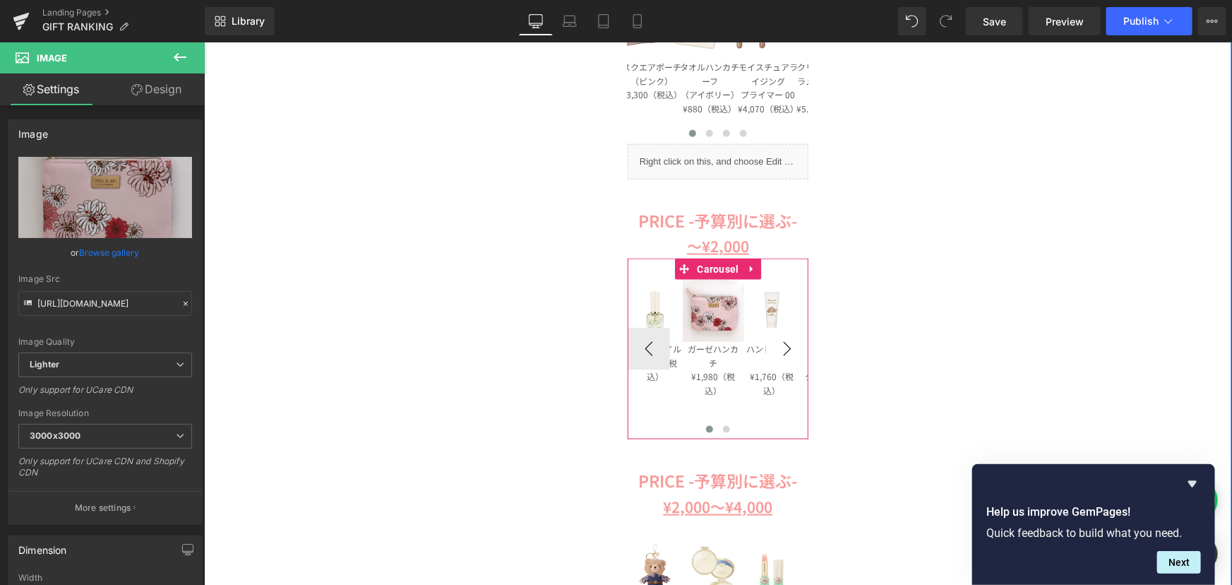
click at [785, 345] on button "›" at bounding box center [786, 348] width 42 height 42
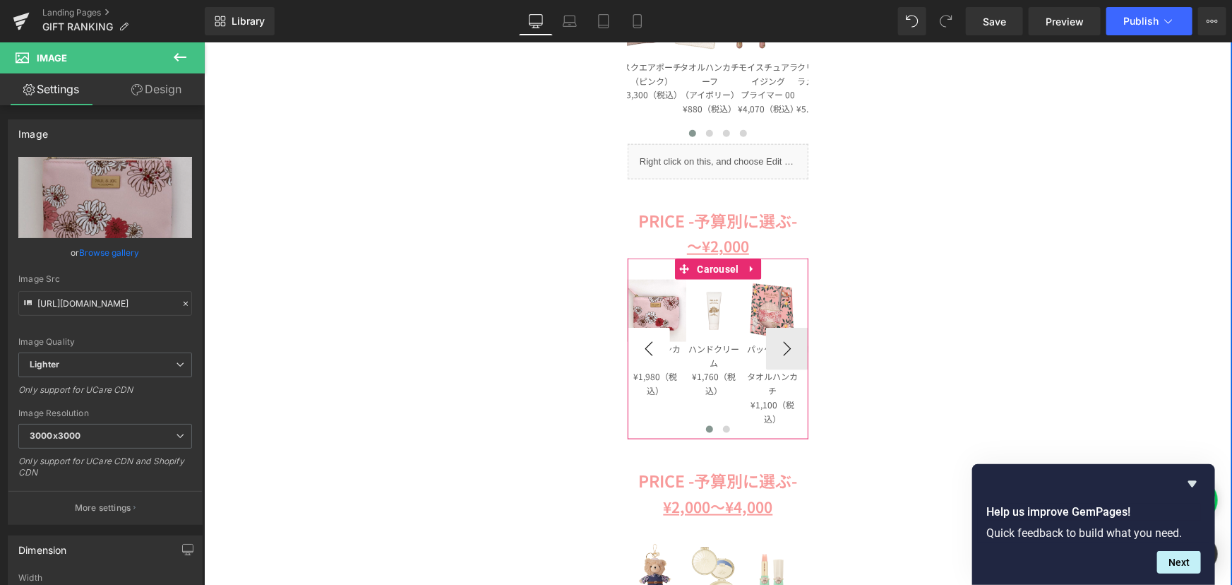
click at [650, 347] on button "‹" at bounding box center [648, 348] width 42 height 42
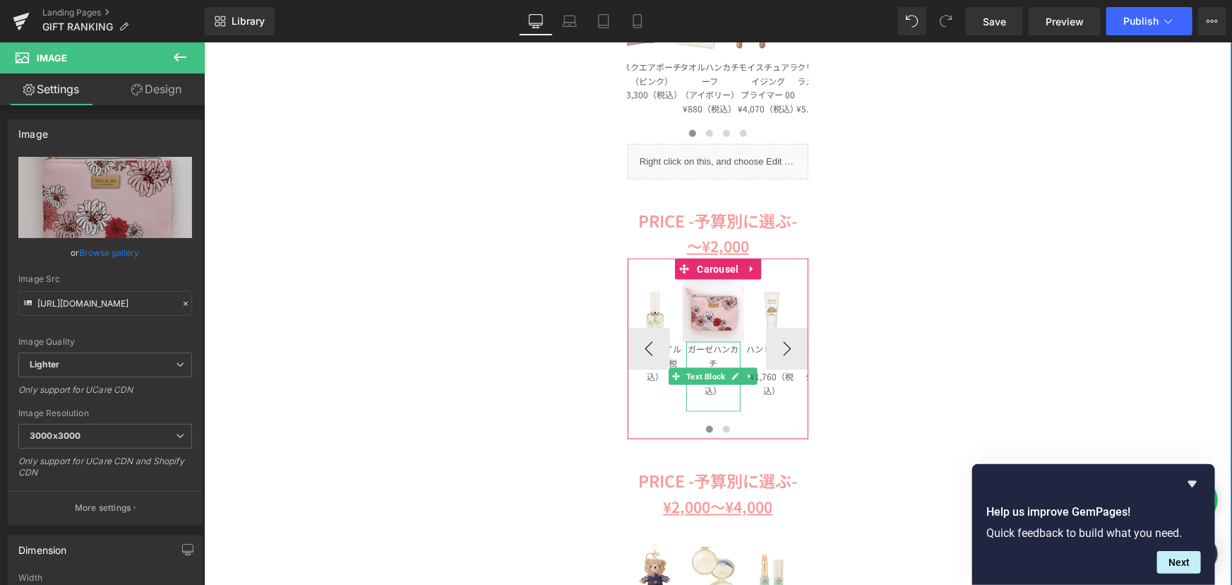
click at [707, 354] on p "ガーゼハンカチ" at bounding box center [713, 355] width 55 height 28
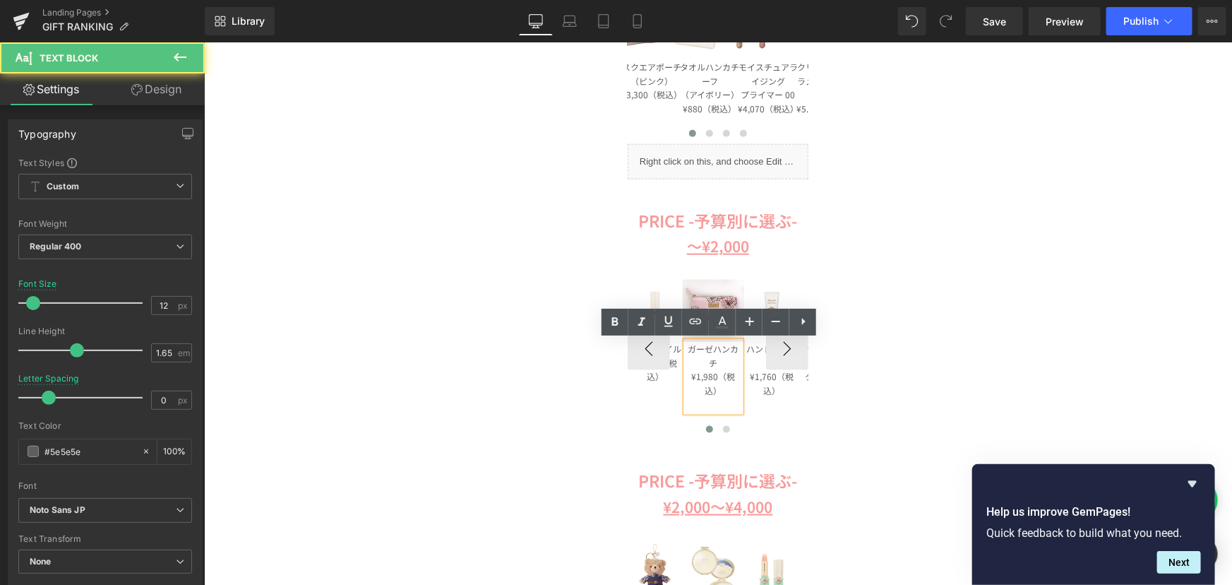
click at [713, 358] on p "ガーゼハンカチ" at bounding box center [713, 355] width 55 height 28
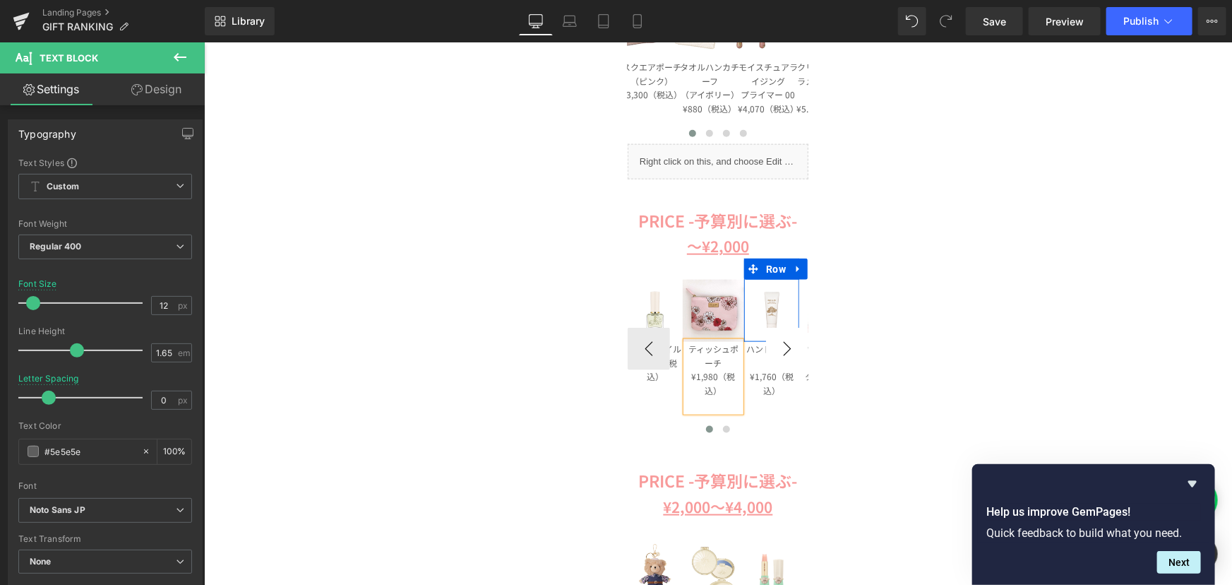
click at [788, 355] on button "›" at bounding box center [786, 348] width 42 height 42
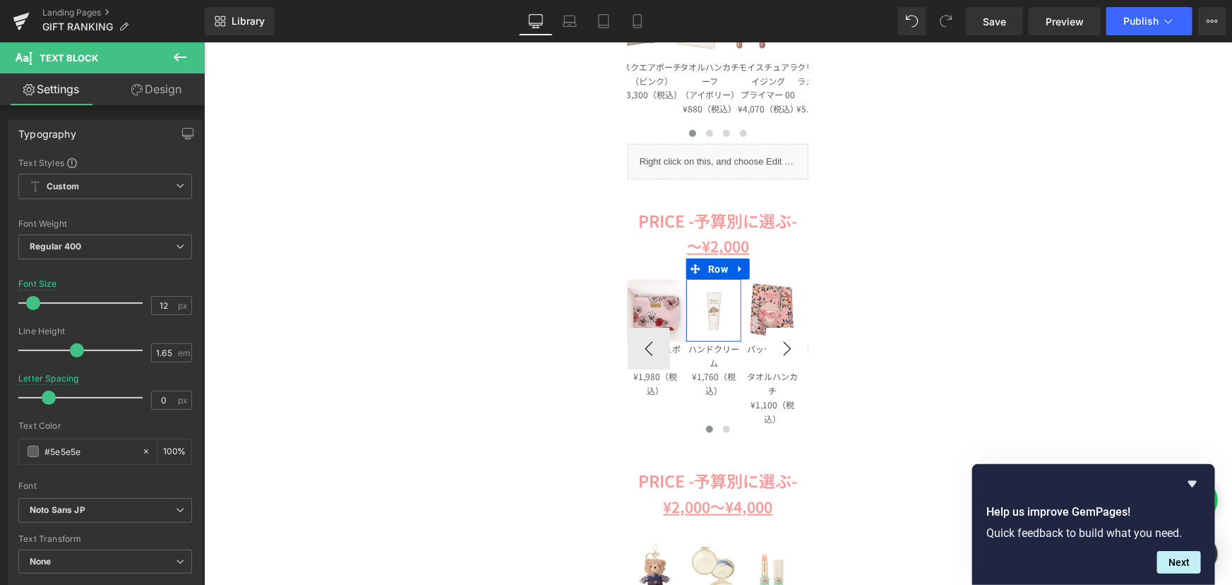
click at [788, 355] on button "›" at bounding box center [786, 348] width 42 height 42
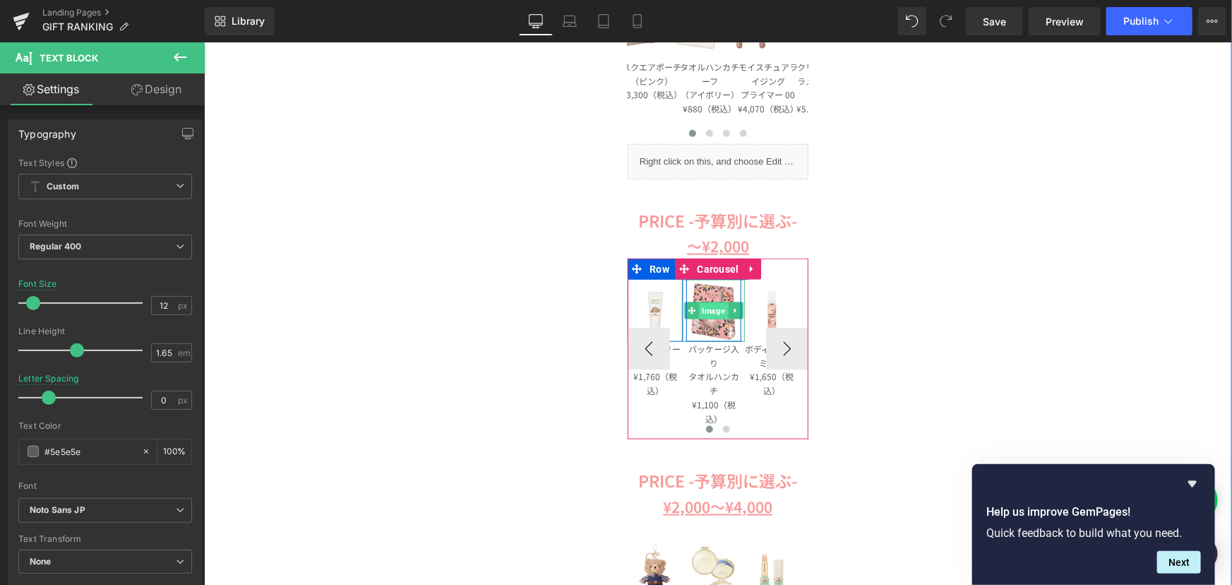
click at [704, 311] on span "Image" at bounding box center [712, 310] width 29 height 17
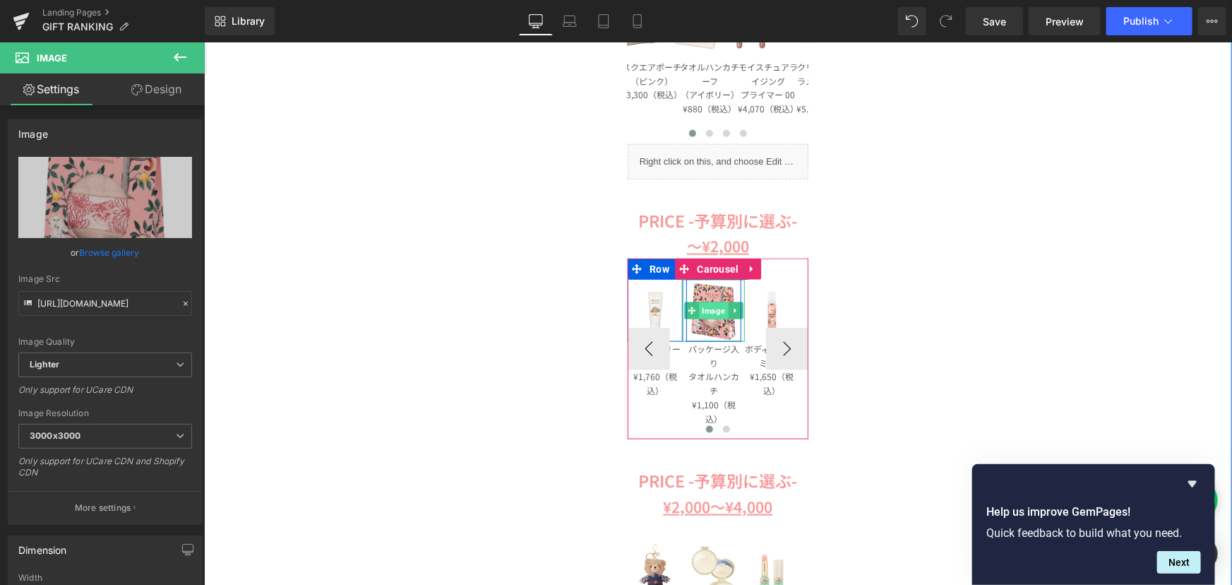
click at [701, 304] on span "Image" at bounding box center [712, 309] width 29 height 17
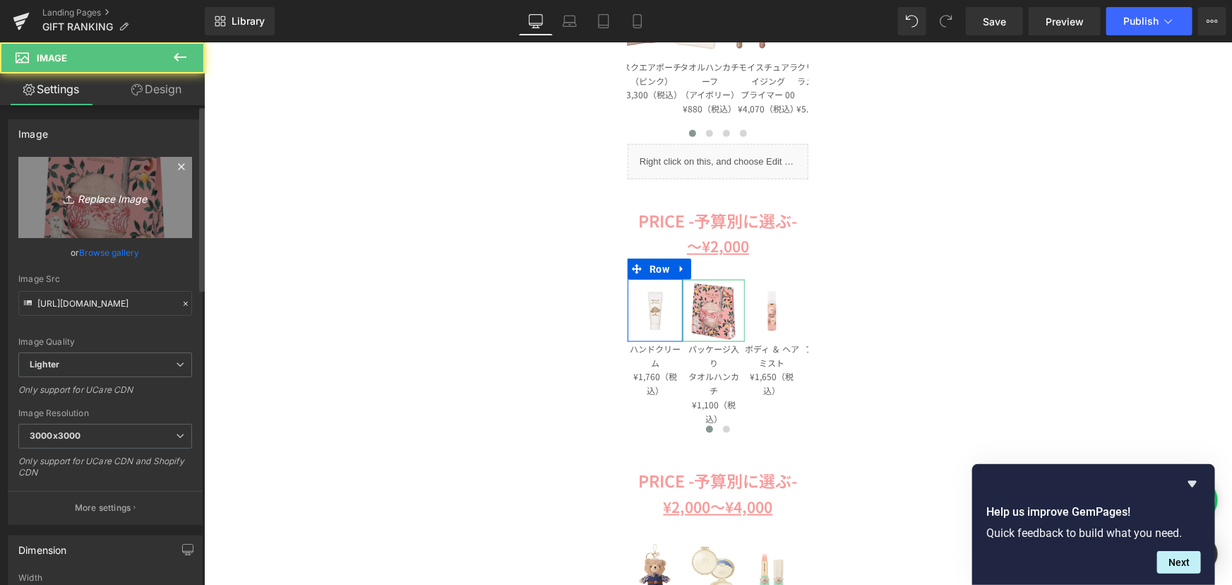
click at [93, 208] on link "Replace Image" at bounding box center [105, 197] width 174 height 81
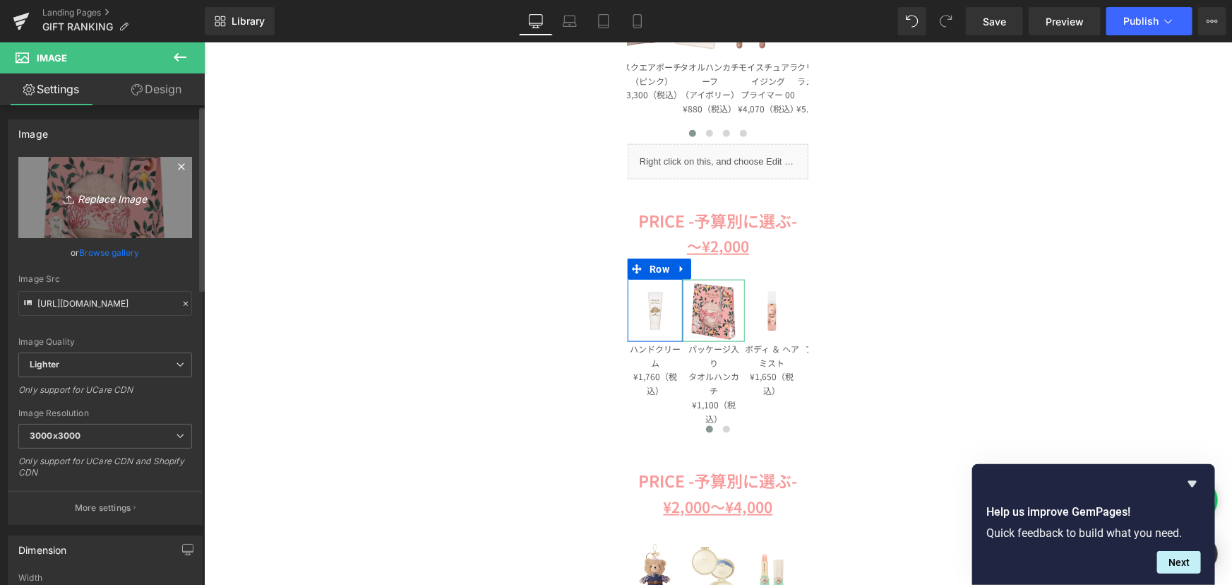
type input "C:\fakepath\000307-0004-03z.jpg"
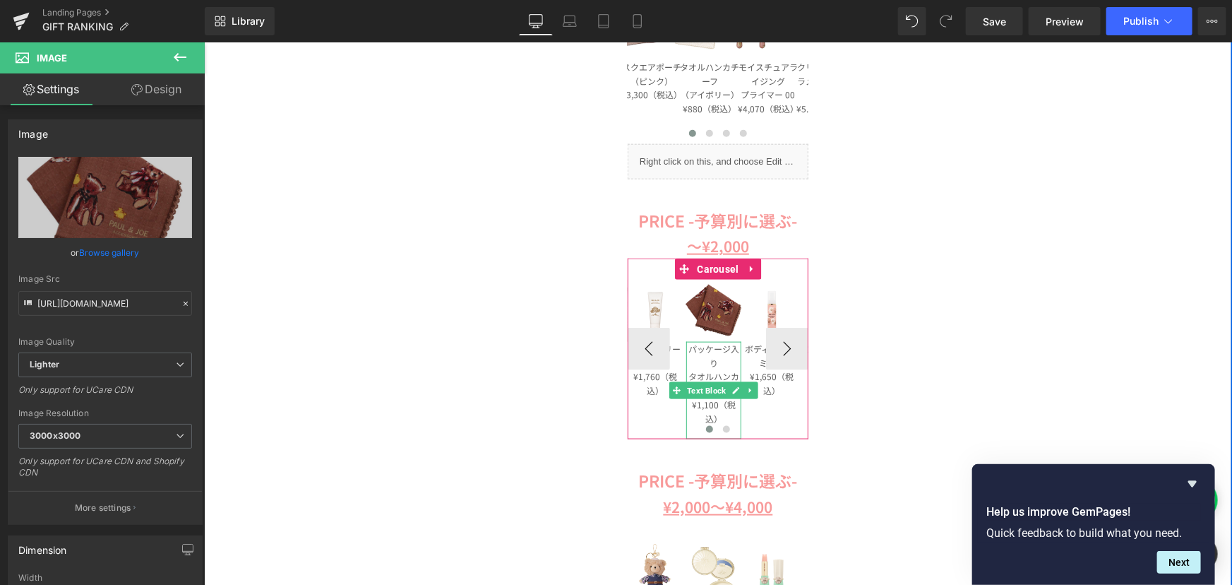
click at [699, 345] on p "パッケージ入り" at bounding box center [713, 355] width 55 height 28
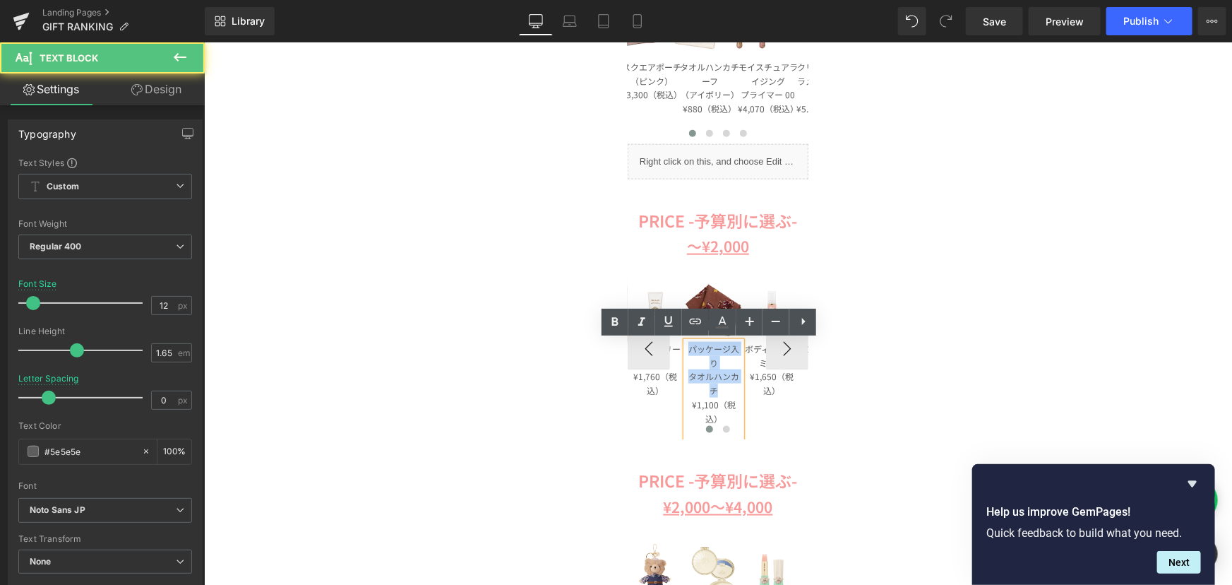
drag, startPoint x: 714, startPoint y: 394, endPoint x: 683, endPoint y: 348, distance: 55.8
click at [686, 348] on div "パッケージ入り タオルハンカチ ¥1,100（税込）" at bounding box center [713, 390] width 55 height 98
paste div
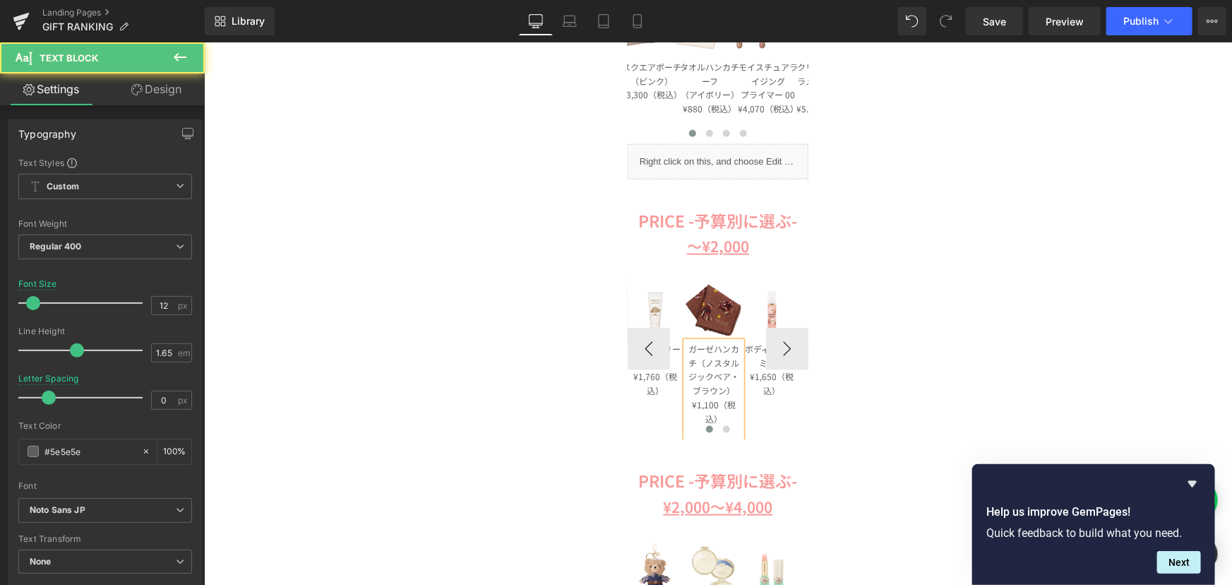
click at [707, 402] on p "¥1,100（税込）" at bounding box center [713, 411] width 55 height 28
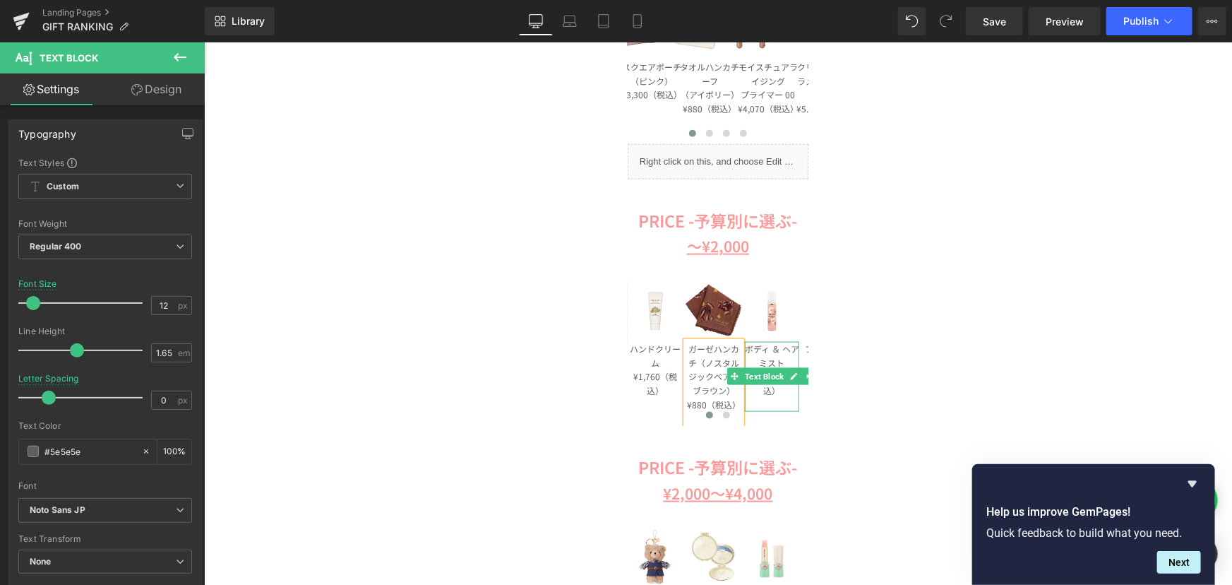
click at [945, 324] on div "Image Image Image Image Row Liquid COSME RANKING -コスメランキング- Text Block Image Im…" at bounding box center [717, 431] width 1028 height 2043
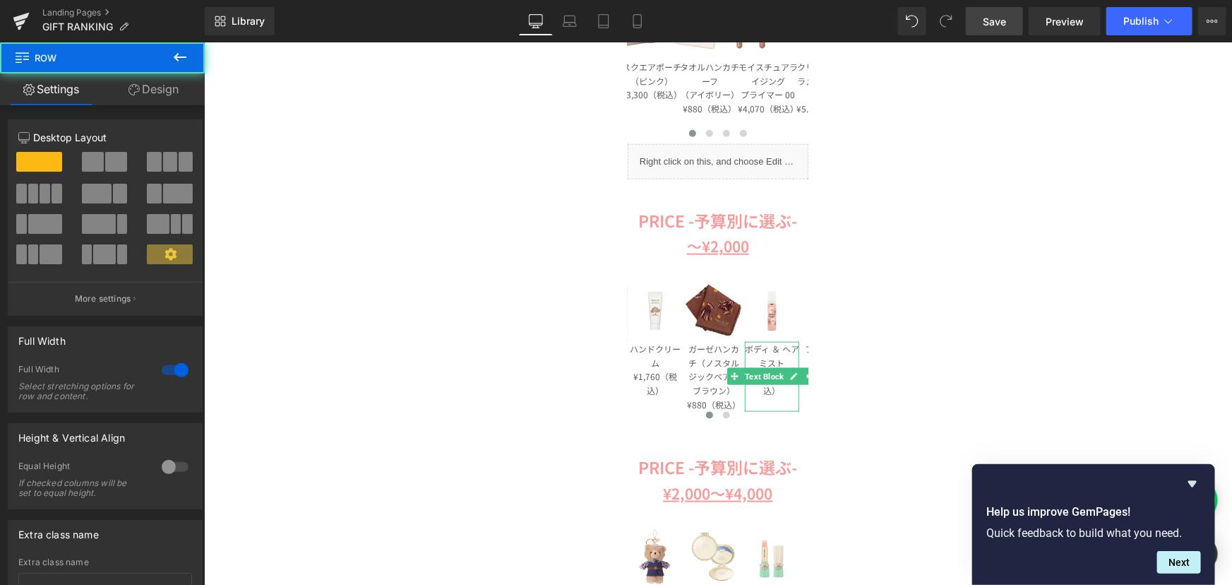
drag, startPoint x: 967, startPoint y: 22, endPoint x: 590, endPoint y: 315, distance: 478.0
click at [967, 22] on link "Save" at bounding box center [994, 21] width 57 height 28
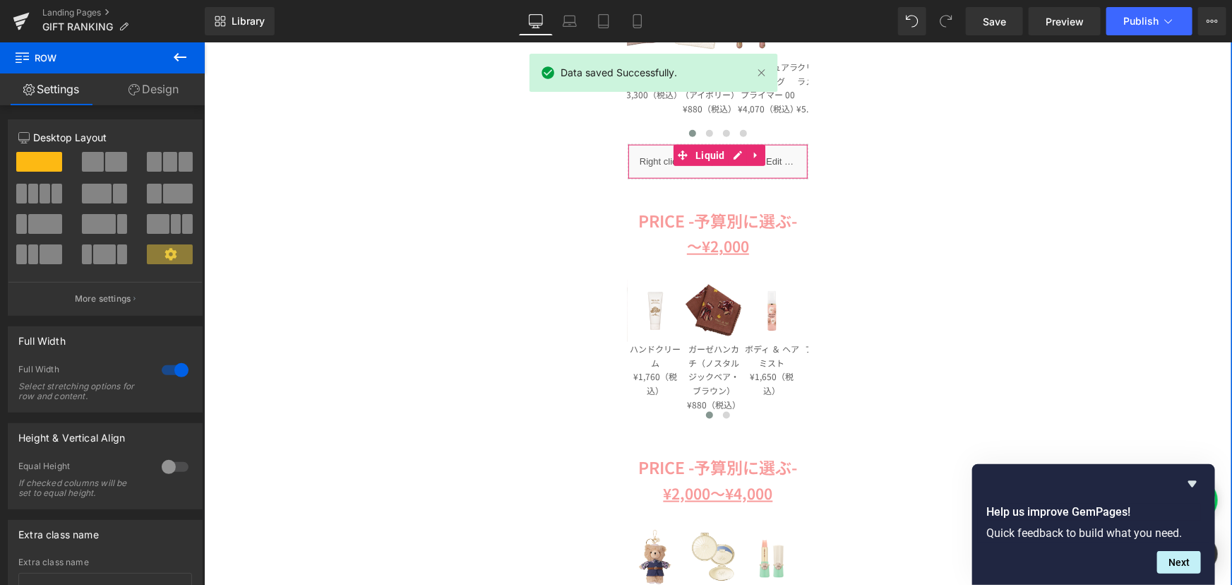
scroll to position [578, 0]
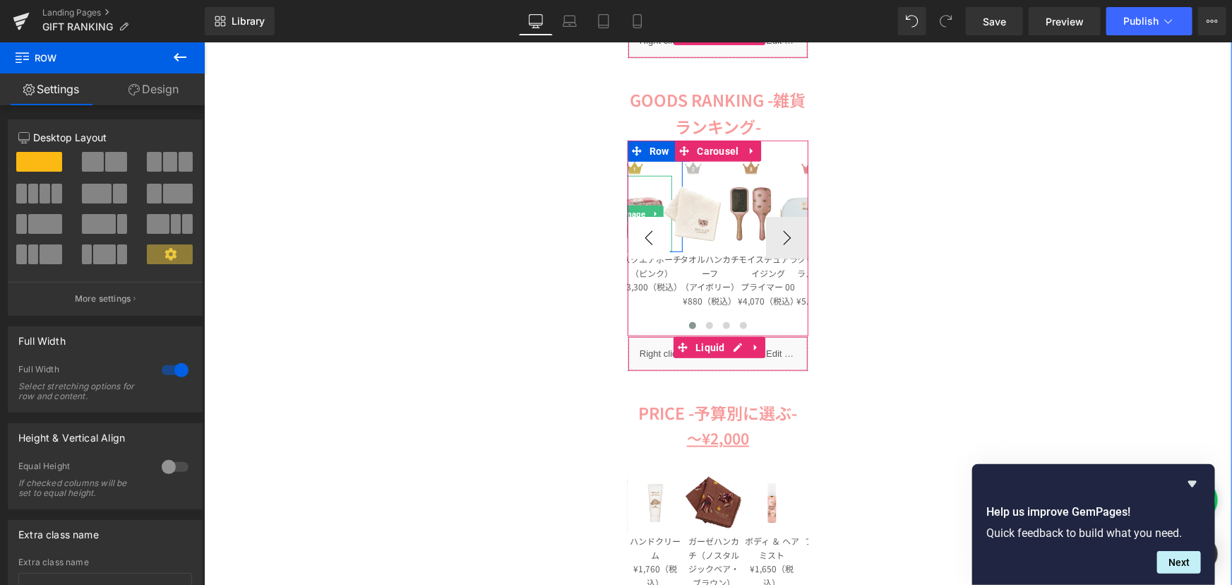
click at [645, 232] on button "‹" at bounding box center [648, 237] width 42 height 42
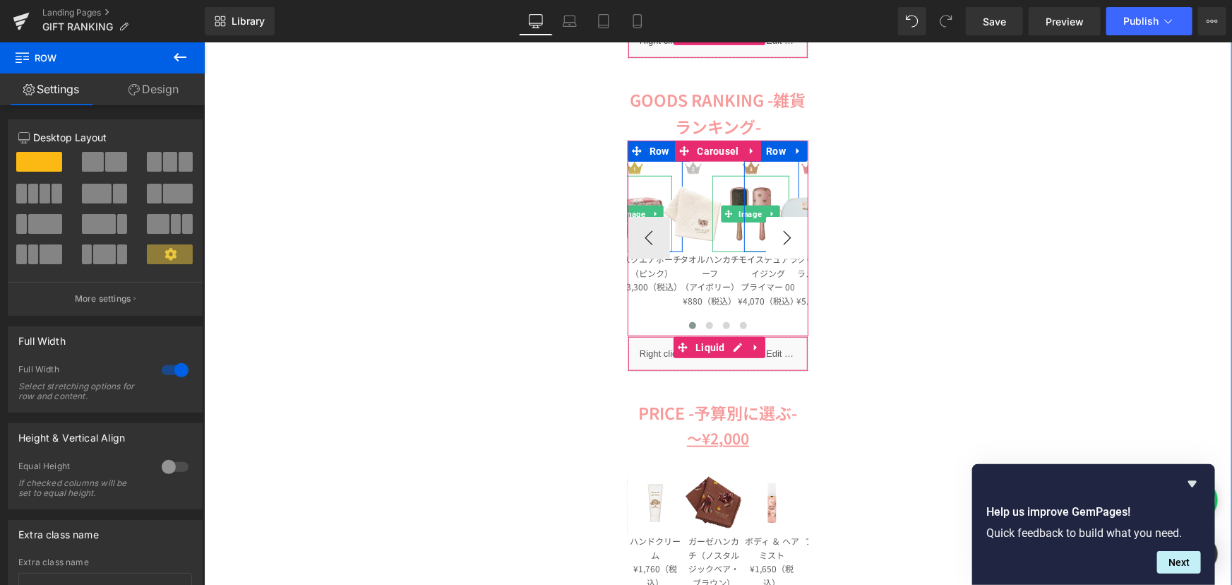
click at [784, 232] on button "›" at bounding box center [786, 237] width 42 height 42
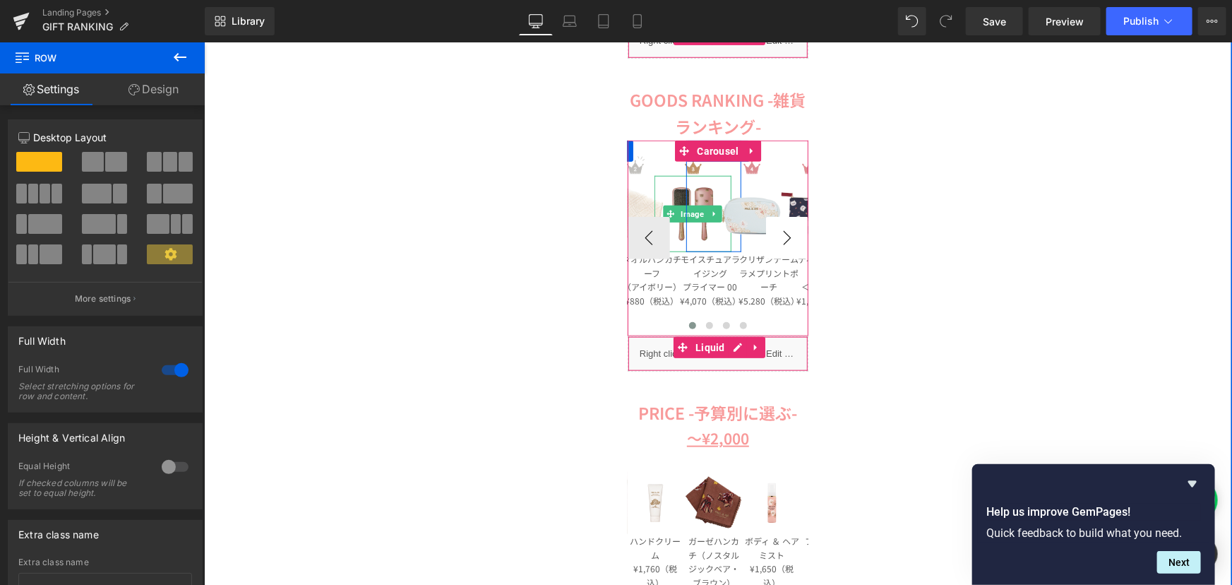
click at [784, 232] on button "›" at bounding box center [786, 237] width 42 height 42
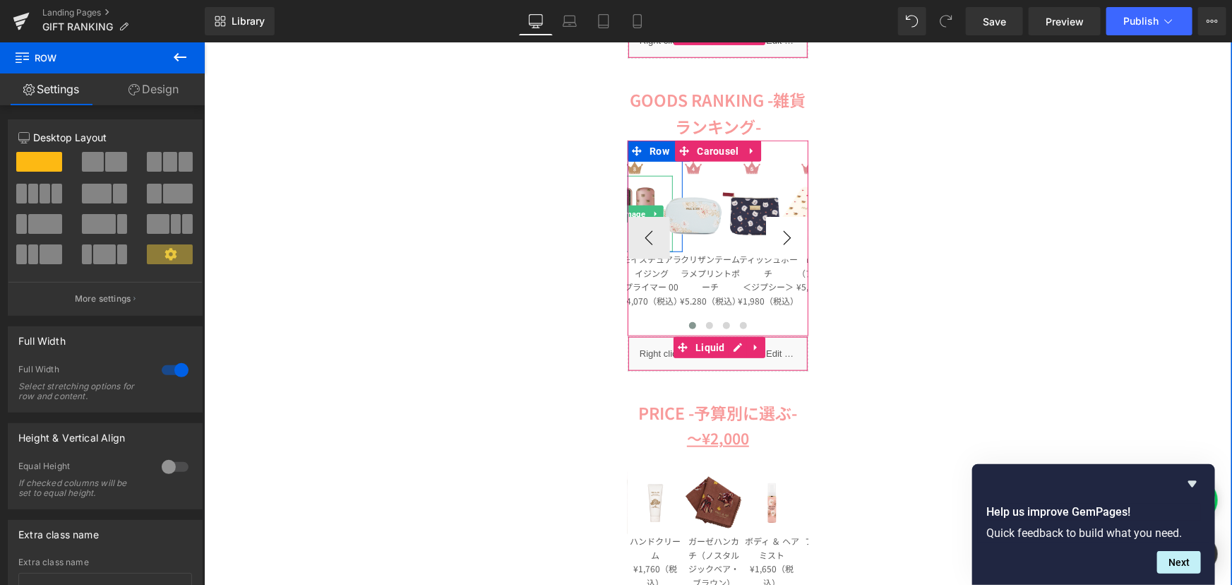
click at [784, 232] on button "›" at bounding box center [786, 237] width 42 height 42
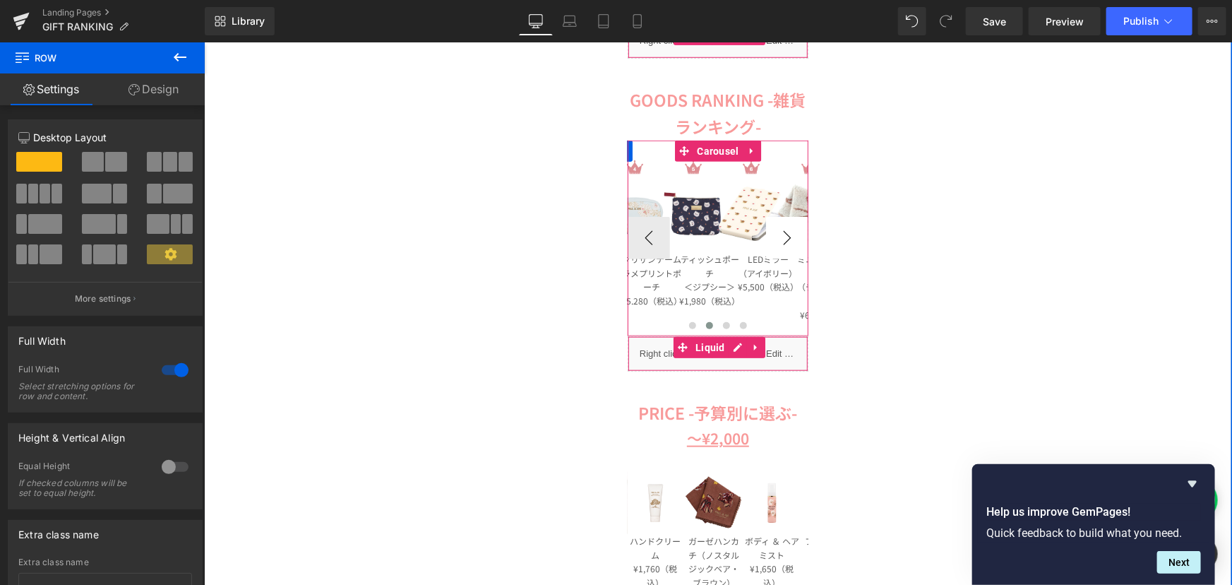
click at [784, 232] on button "›" at bounding box center [786, 237] width 42 height 42
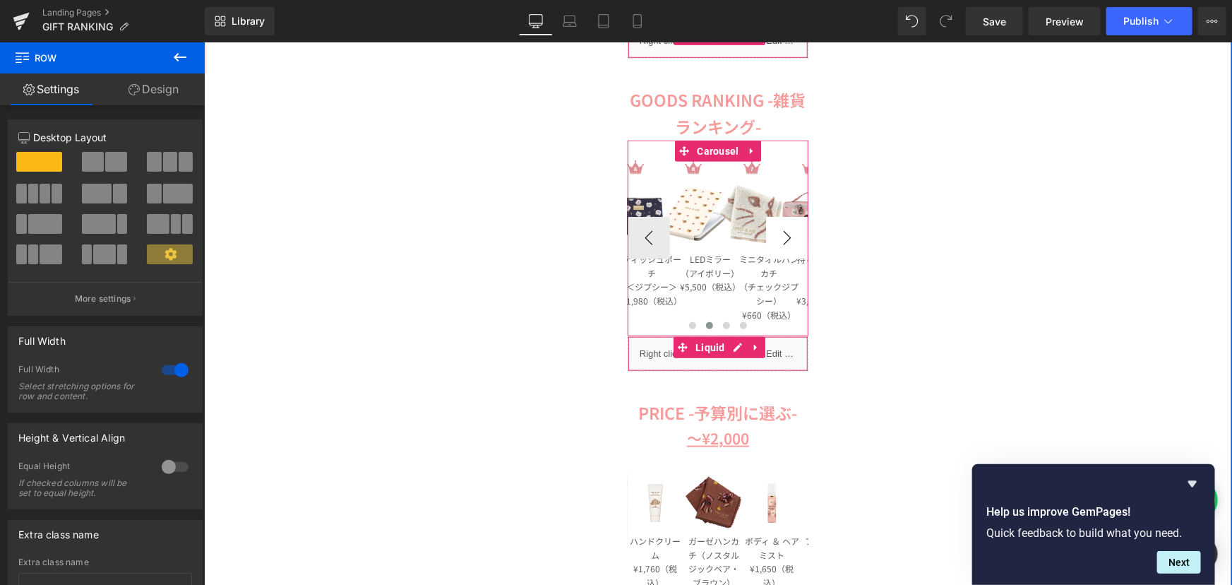
click at [784, 232] on button "›" at bounding box center [786, 237] width 42 height 42
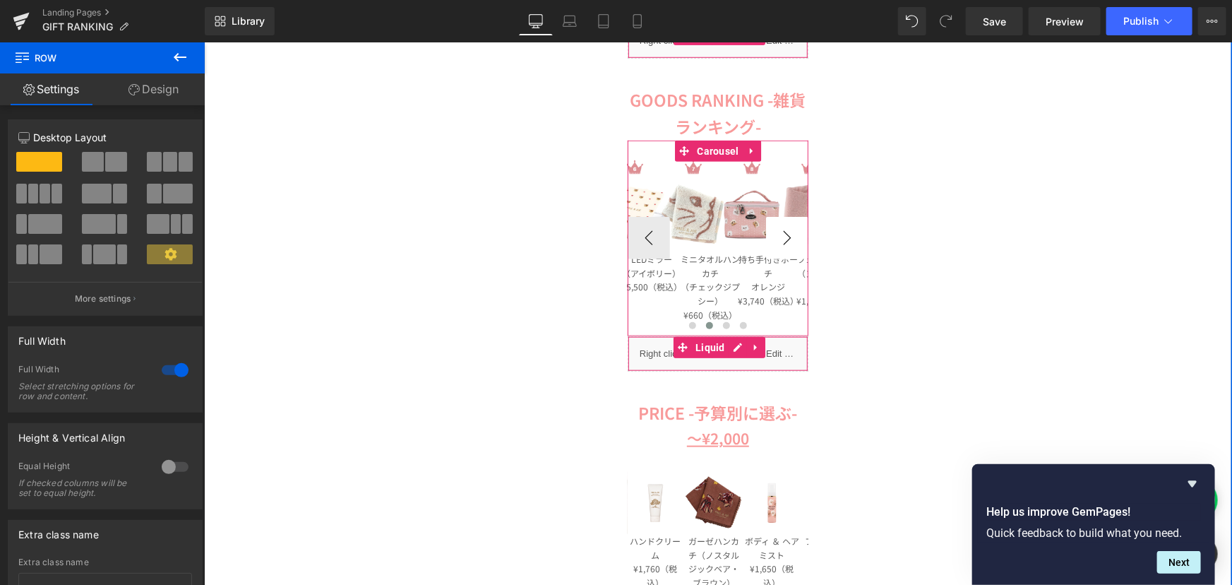
click at [784, 232] on button "›" at bounding box center [786, 237] width 42 height 42
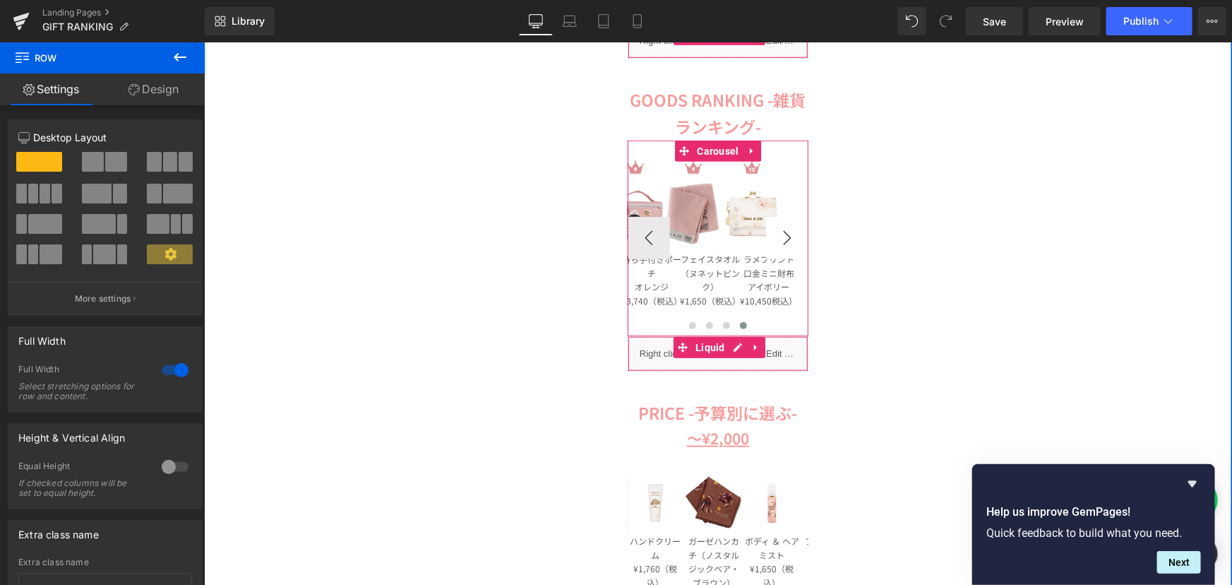
click at [784, 232] on button "›" at bounding box center [786, 237] width 42 height 42
click at [642, 242] on button "‹" at bounding box center [648, 237] width 42 height 42
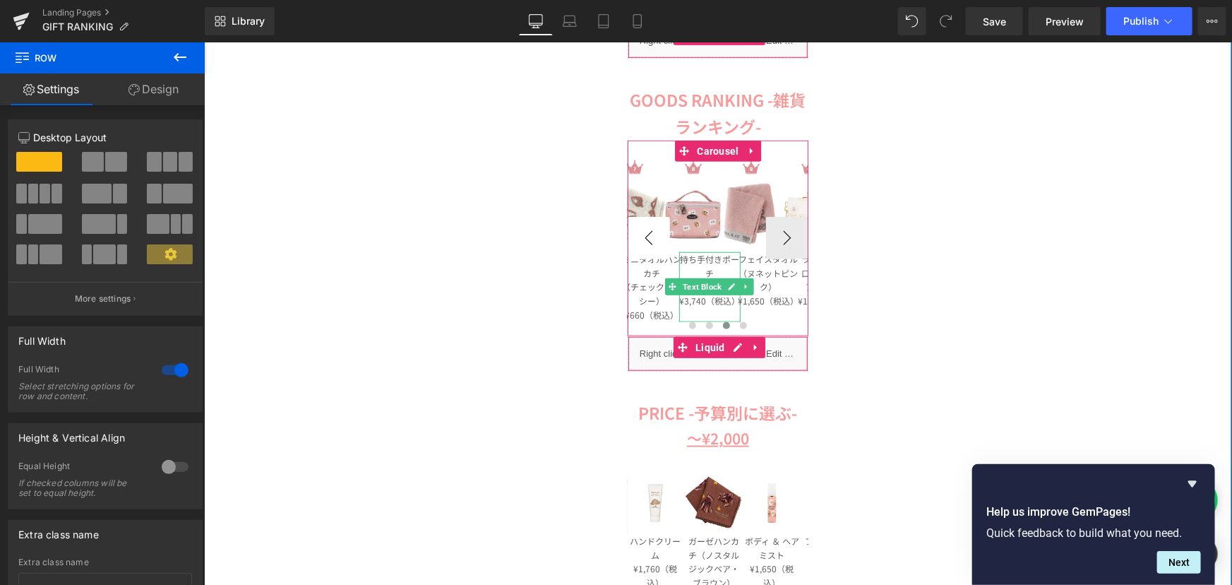
click at [642, 242] on button "‹" at bounding box center [648, 237] width 42 height 42
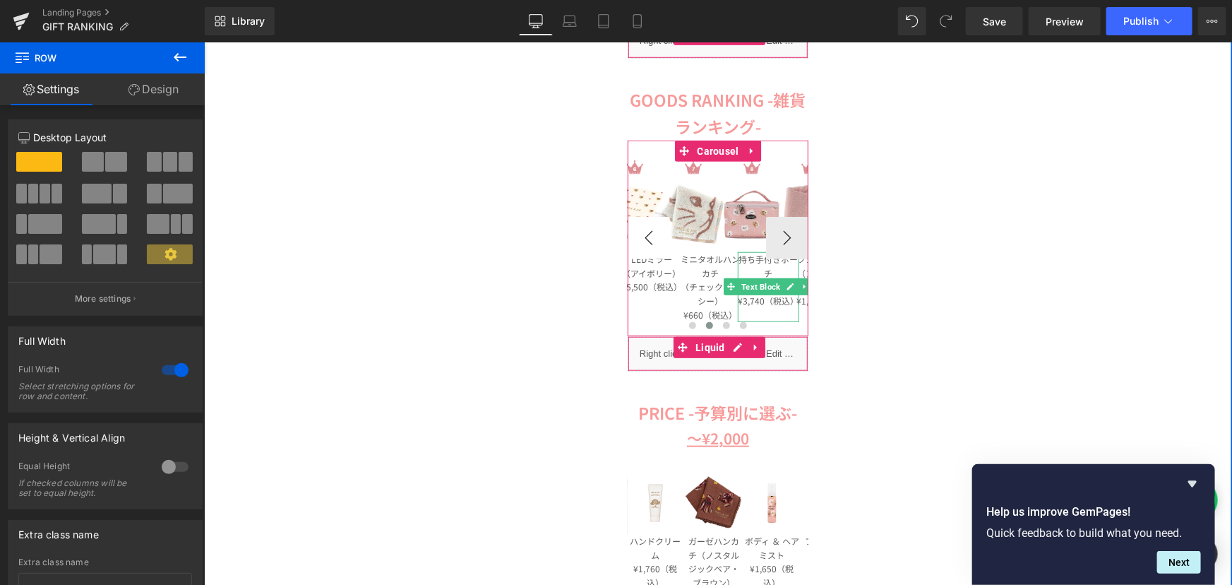
click at [642, 242] on button "‹" at bounding box center [648, 237] width 42 height 42
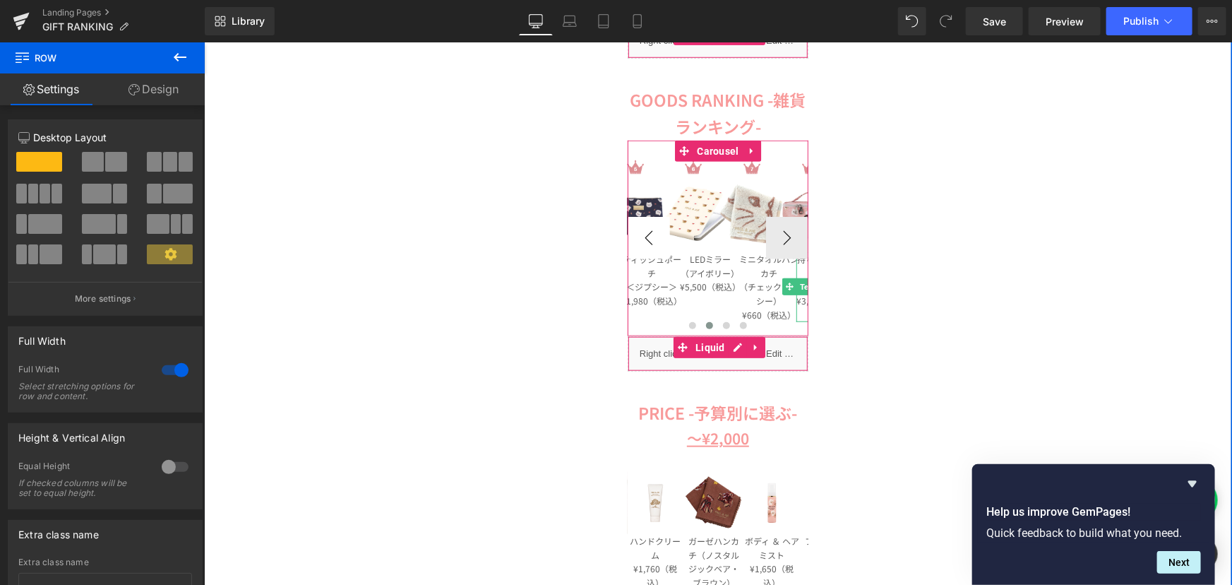
click at [642, 242] on button "‹" at bounding box center [648, 237] width 42 height 42
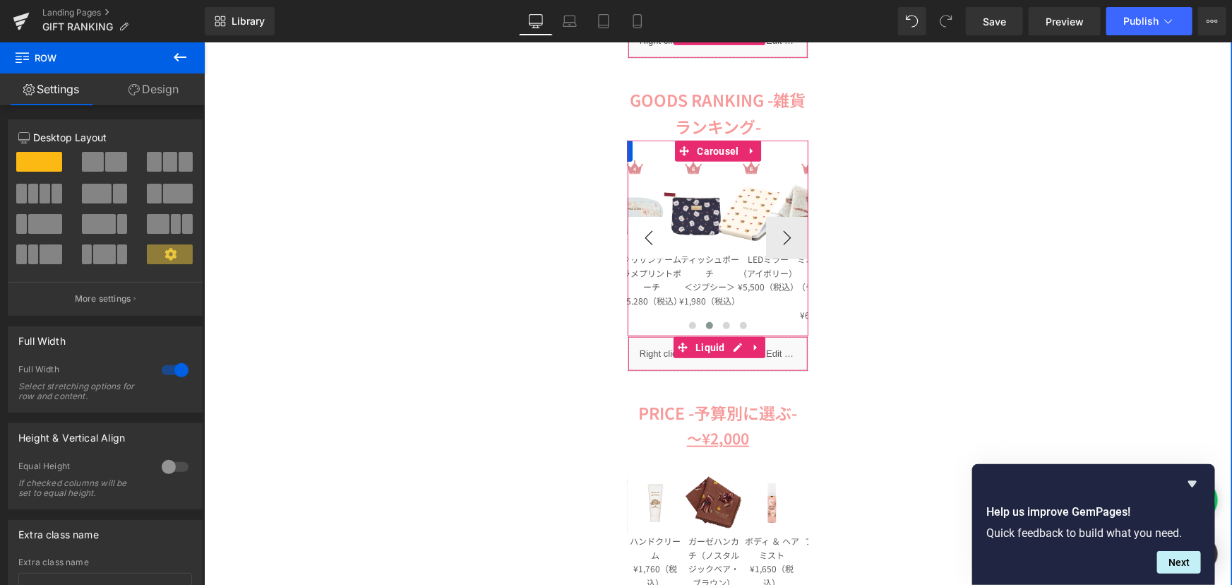
click at [642, 242] on button "‹" at bounding box center [648, 237] width 42 height 42
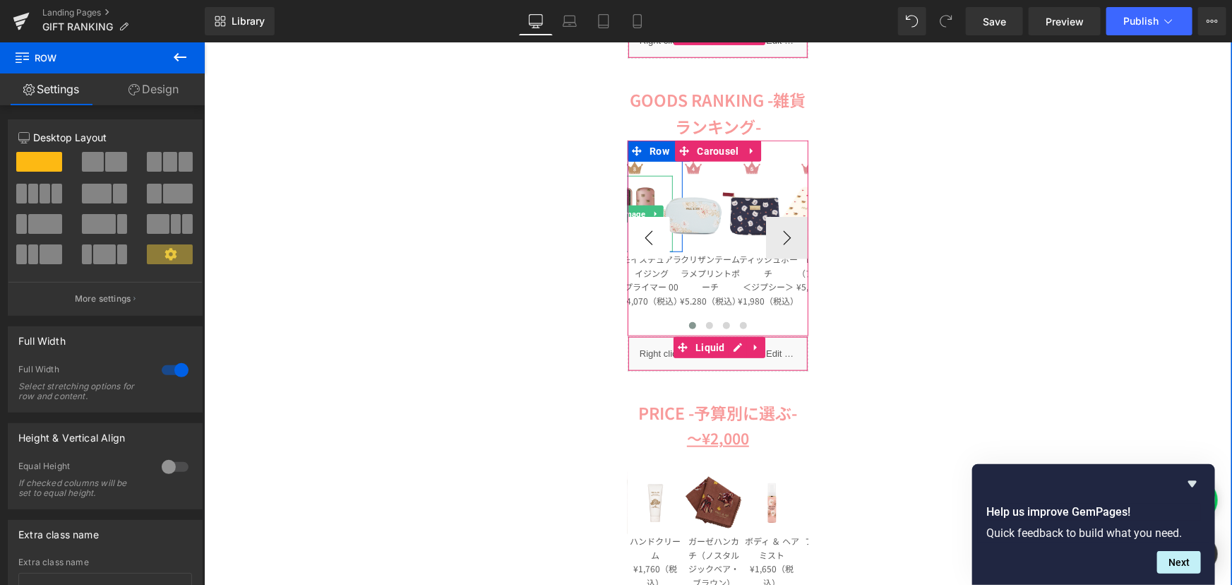
click at [642, 242] on button "‹" at bounding box center [648, 237] width 42 height 42
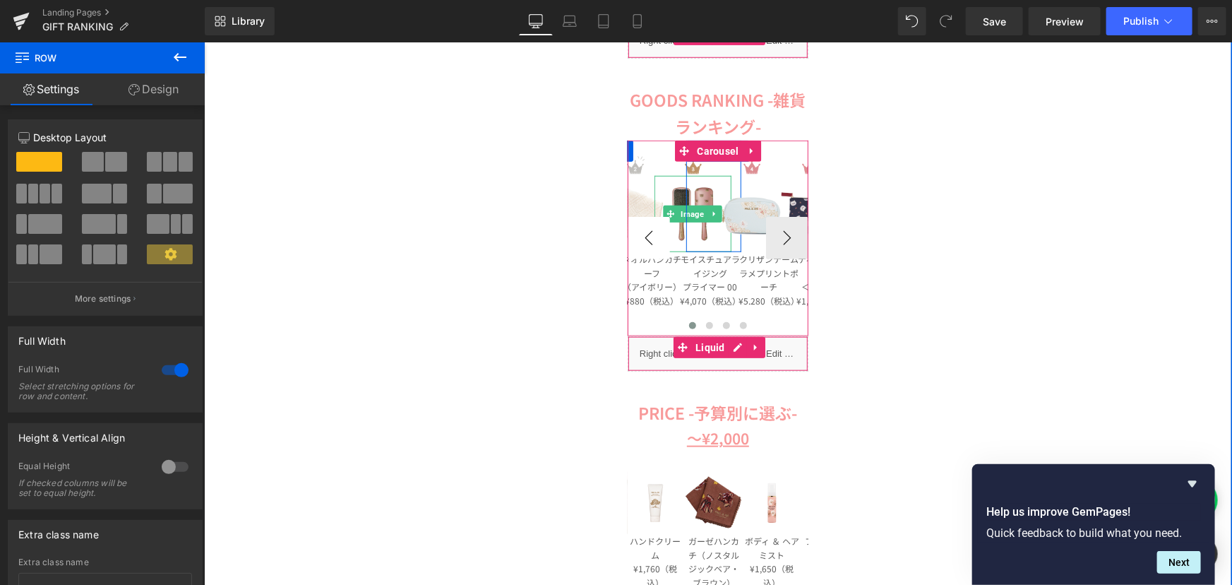
click at [642, 242] on button "‹" at bounding box center [648, 237] width 42 height 42
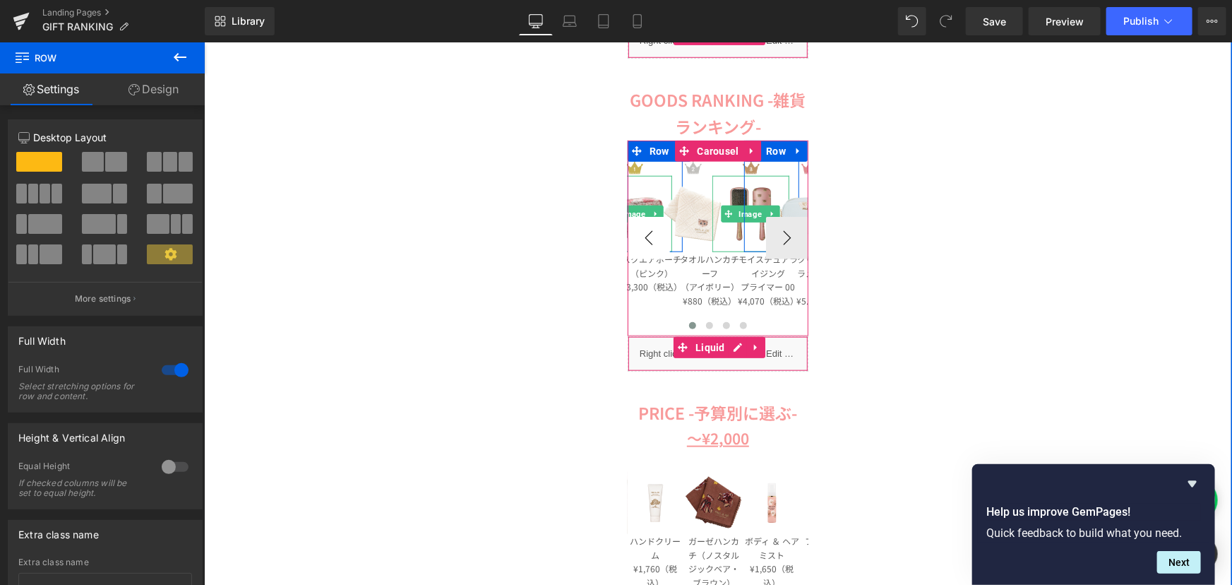
click at [642, 242] on button "‹" at bounding box center [648, 237] width 42 height 42
click at [635, 242] on button "‹" at bounding box center [648, 237] width 42 height 42
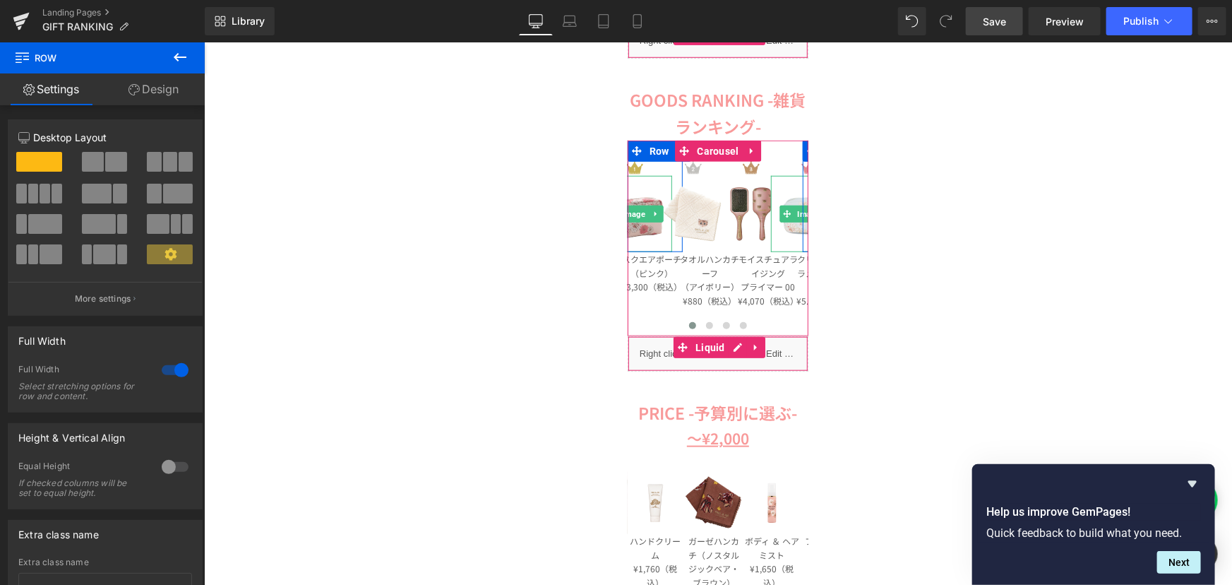
click at [993, 27] on span "Save" at bounding box center [994, 21] width 23 height 15
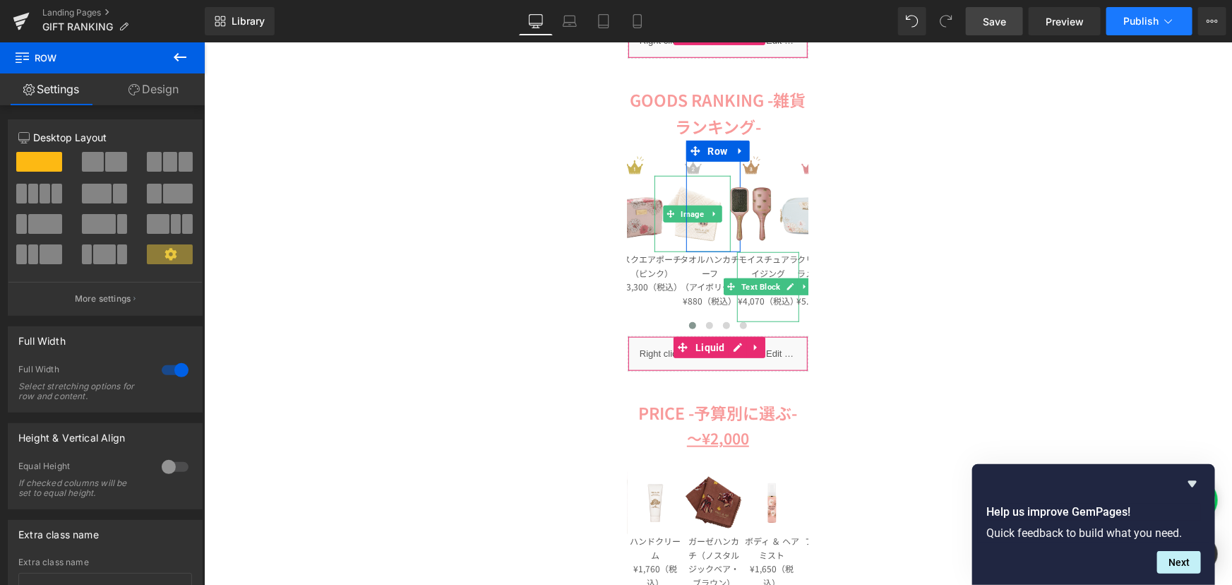
click at [1130, 11] on button "Publish" at bounding box center [1149, 21] width 86 height 28
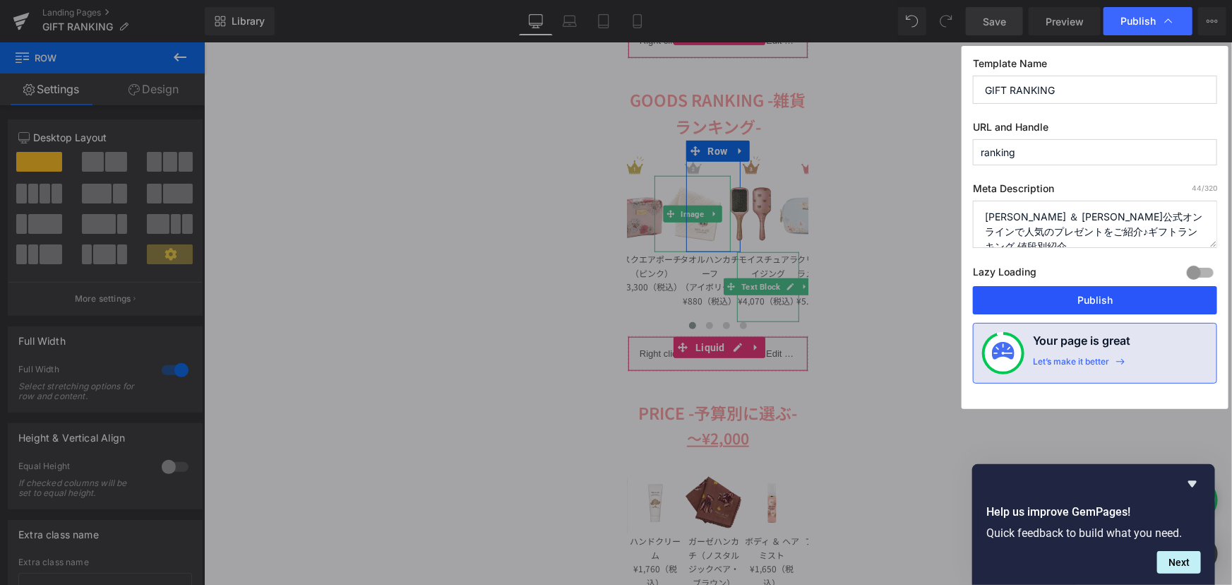
click at [1084, 289] on button "Publish" at bounding box center [1095, 300] width 244 height 28
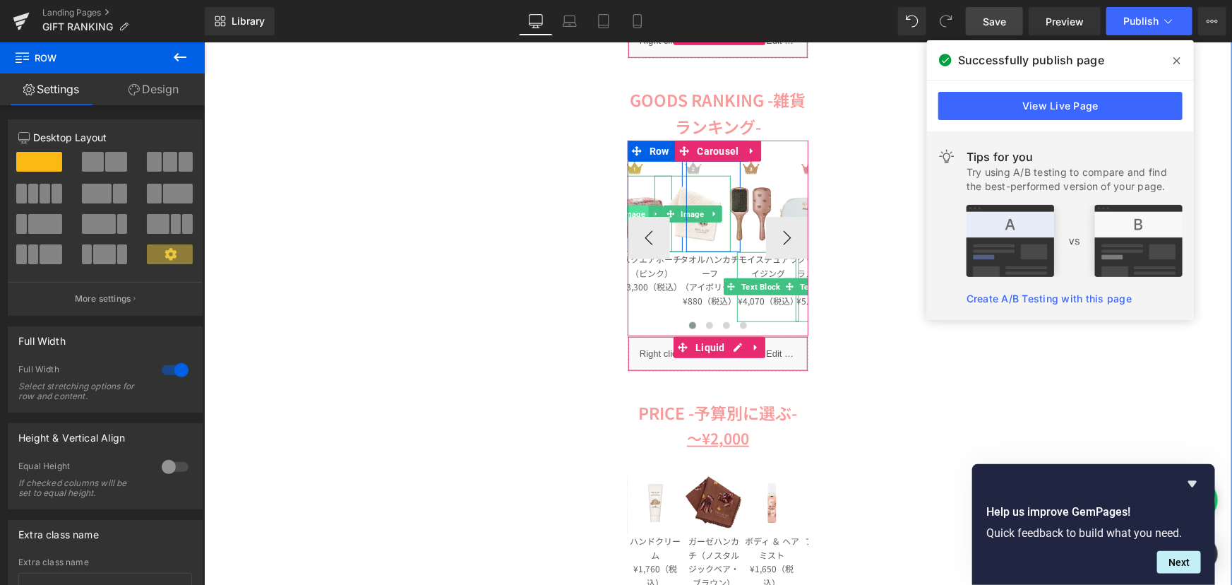
click at [634, 210] on span "Image" at bounding box center [633, 213] width 29 height 17
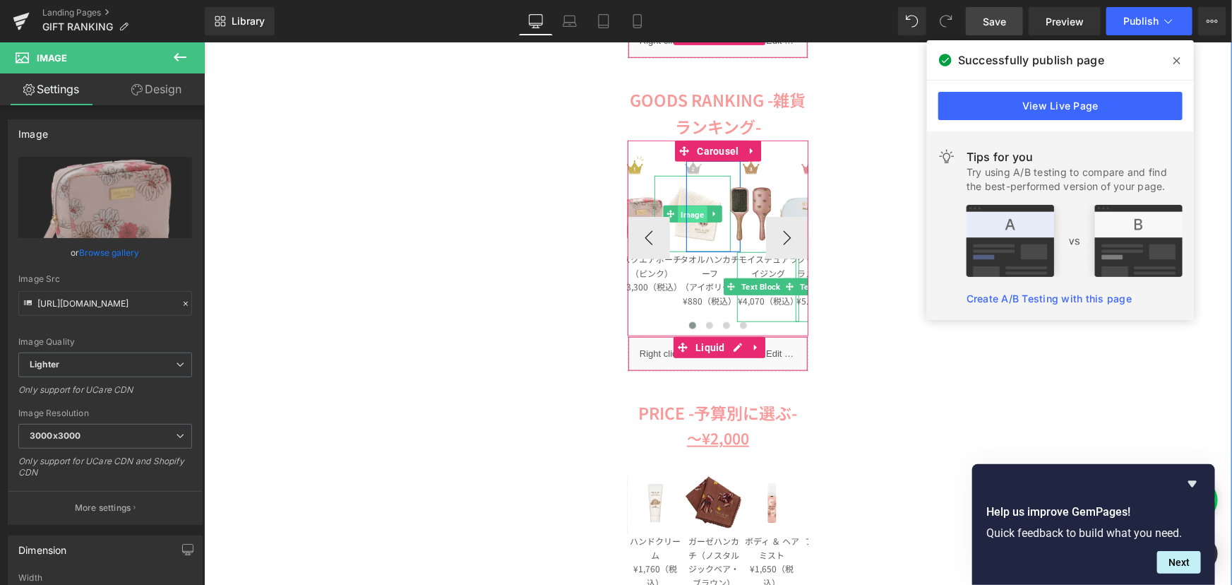
click at [687, 217] on span "Image" at bounding box center [691, 213] width 29 height 17
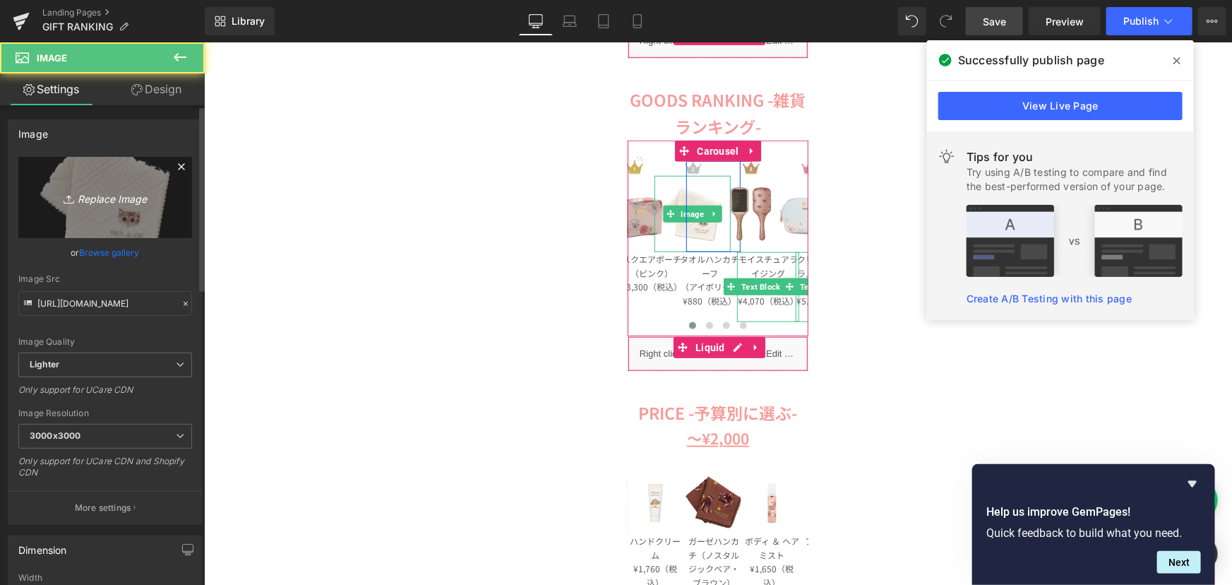
click at [113, 189] on icon "Replace Image" at bounding box center [105, 198] width 113 height 18
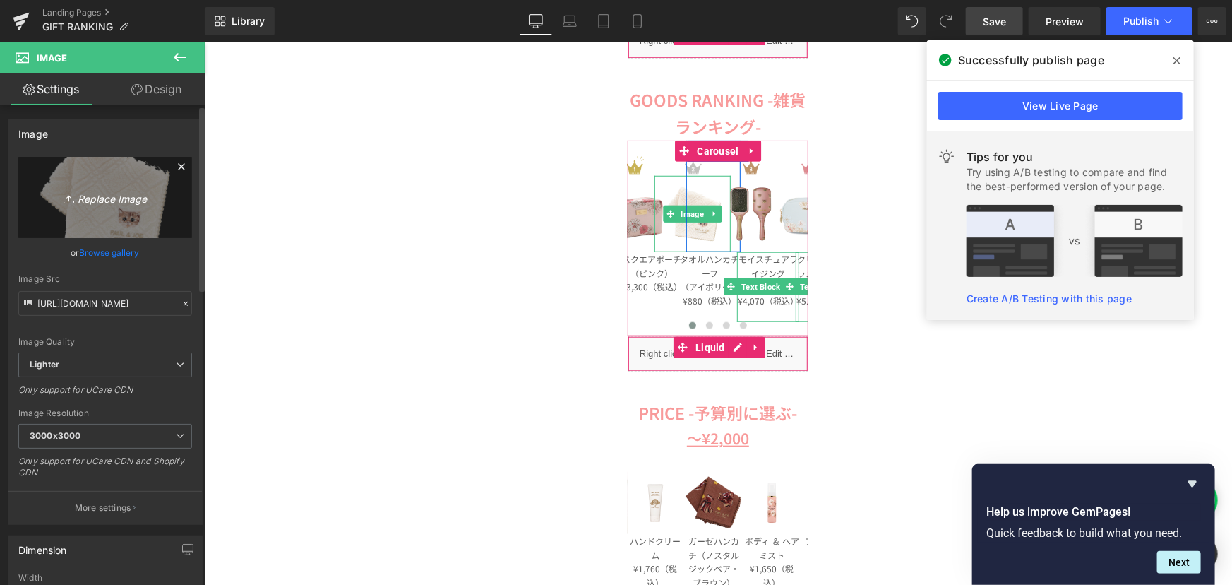
type input "C:\fakepath\PJL454056-11 (2).jpg"
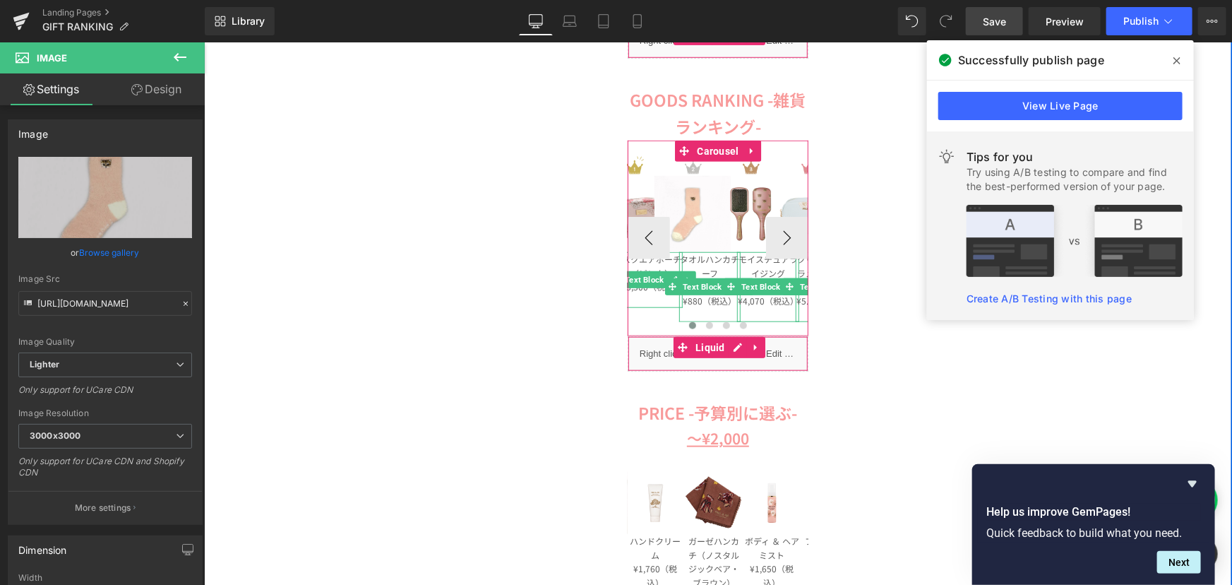
click at [684, 258] on p "タオルハンカチーフ" at bounding box center [709, 265] width 62 height 28
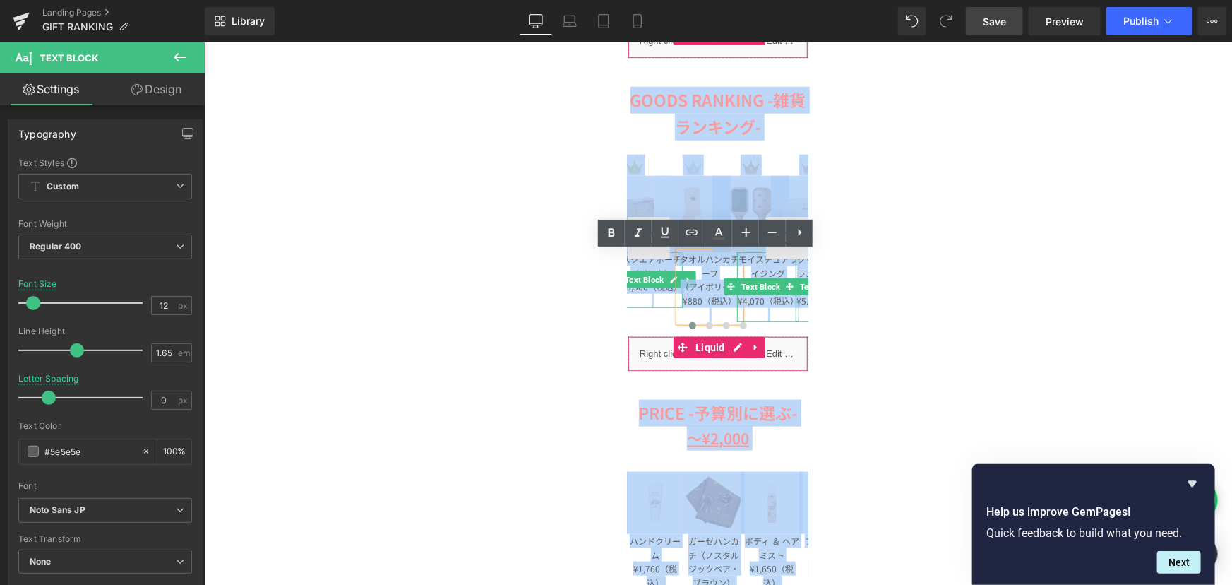
click at [699, 264] on p "タオルハンカチーフ" at bounding box center [709, 265] width 62 height 28
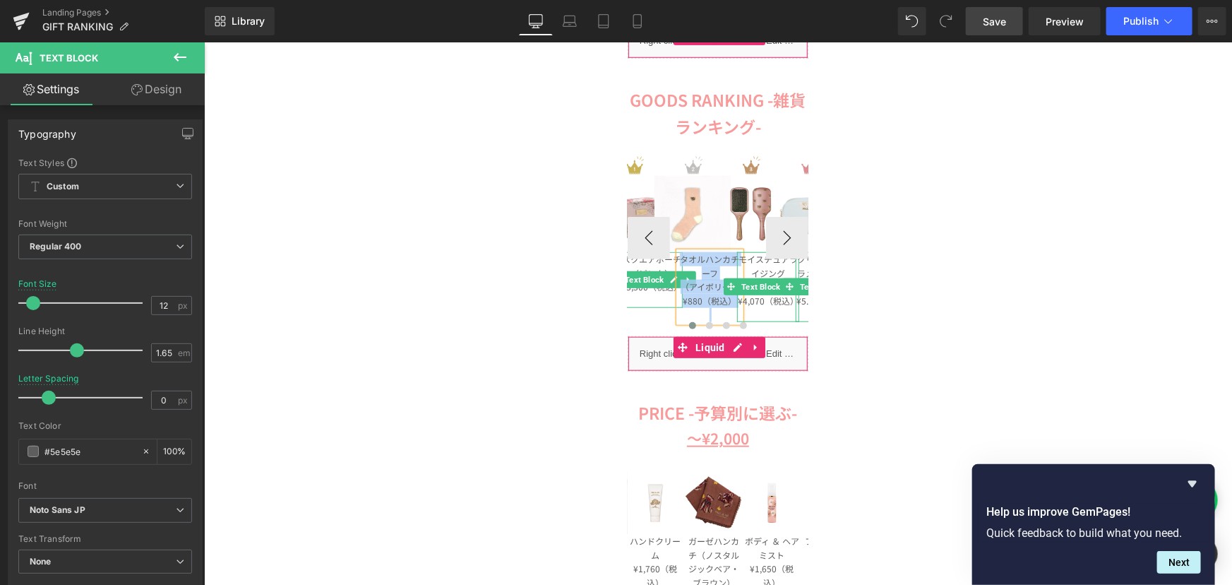
paste div
drag, startPoint x: 763, startPoint y: 310, endPoint x: 778, endPoint y: 305, distance: 15.6
click at [763, 310] on p at bounding box center [767, 314] width 62 height 14
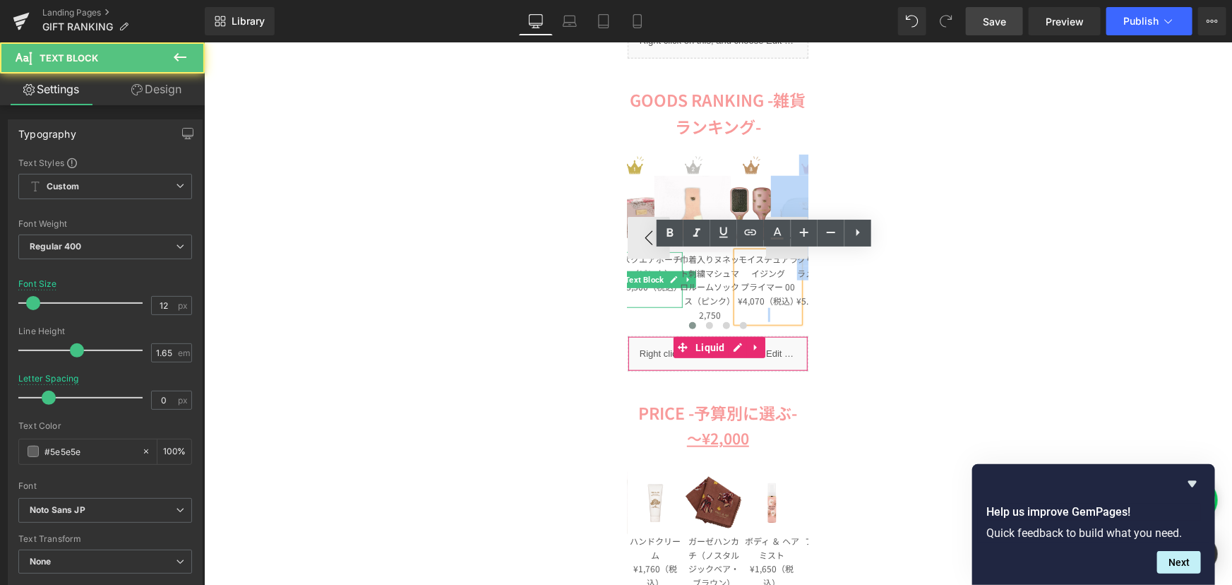
drag, startPoint x: 758, startPoint y: 304, endPoint x: 760, endPoint y: 297, distance: 8.0
click at [760, 297] on div "Image Image Row スクエアポーチ （ピンク） ¥3,300（税込） Text Block Image Image Row 巾着入りヌネット刺繍マ…" at bounding box center [919, 238] width 584 height 196
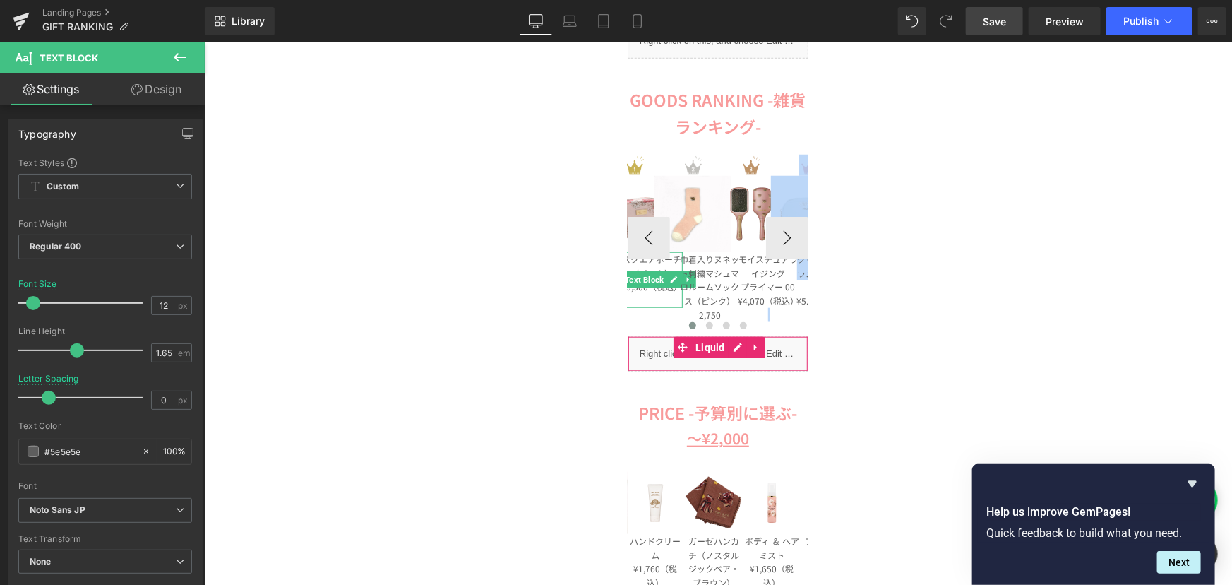
click at [767, 295] on p "¥4,070（税込）" at bounding box center [767, 300] width 62 height 14
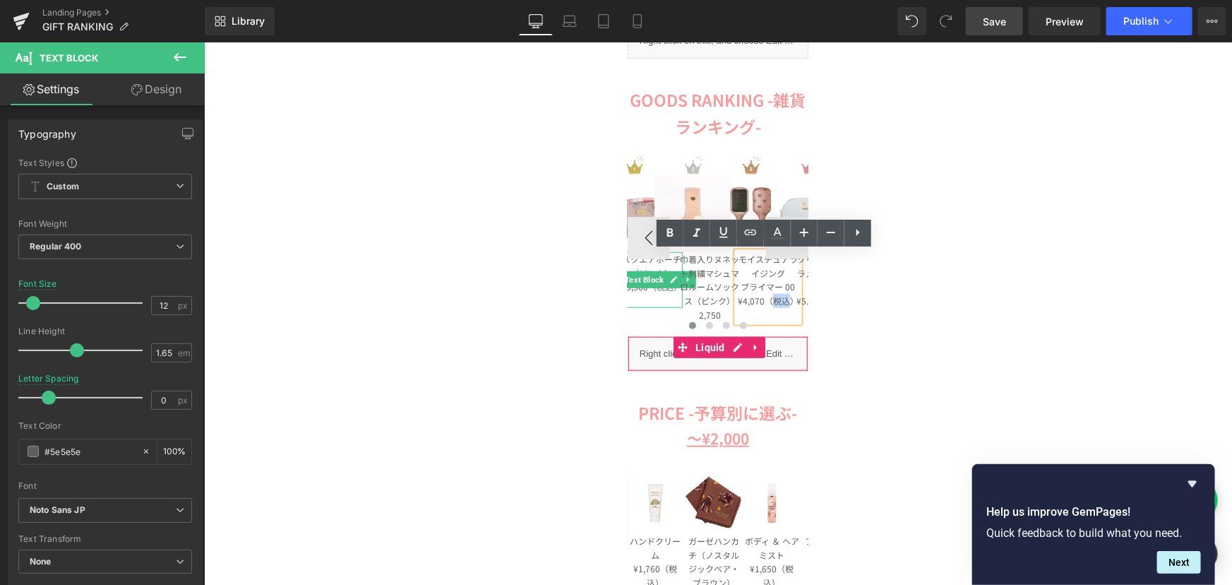
drag, startPoint x: 763, startPoint y: 297, endPoint x: 788, endPoint y: 297, distance: 25.4
click at [788, 297] on p "¥4,070（税込）" at bounding box center [767, 300] width 62 height 14
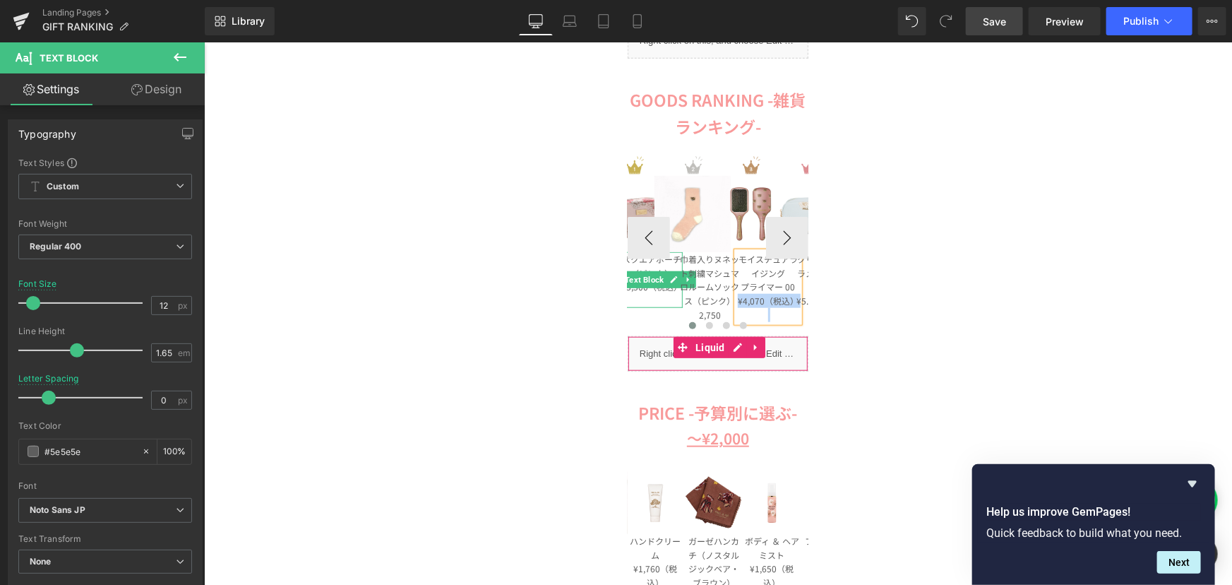
copy p "¥4,070（税込）"
click at [712, 309] on p "2,750" at bounding box center [709, 314] width 62 height 14
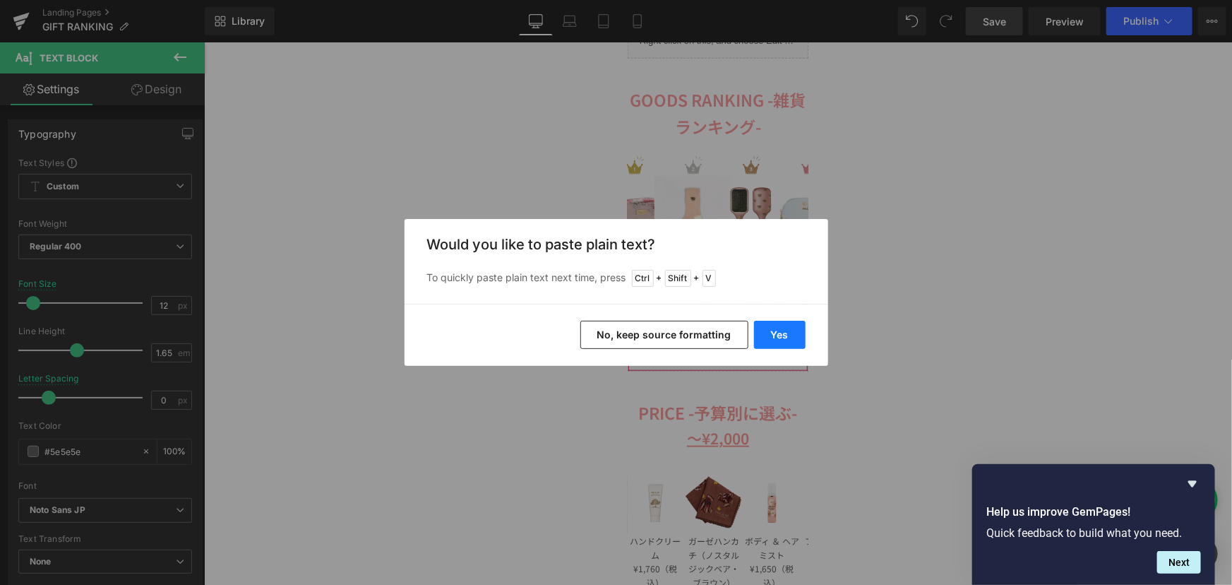
click at [777, 340] on button "Yes" at bounding box center [780, 335] width 52 height 28
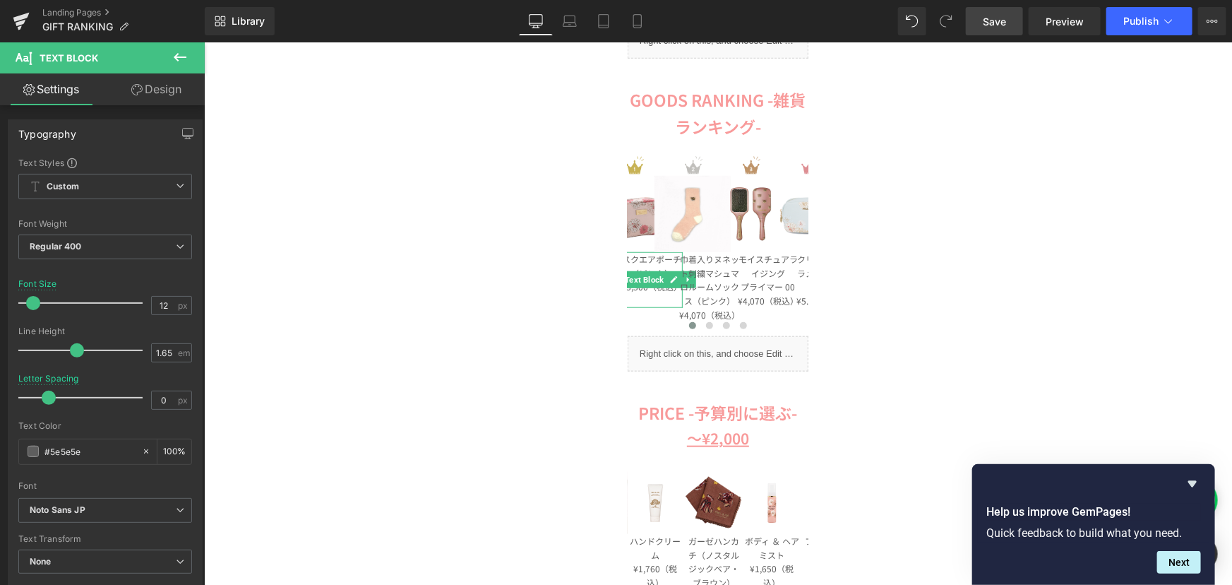
drag, startPoint x: 995, startPoint y: 26, endPoint x: 490, endPoint y: 227, distance: 543.2
click at [995, 26] on span "Save" at bounding box center [994, 21] width 23 height 15
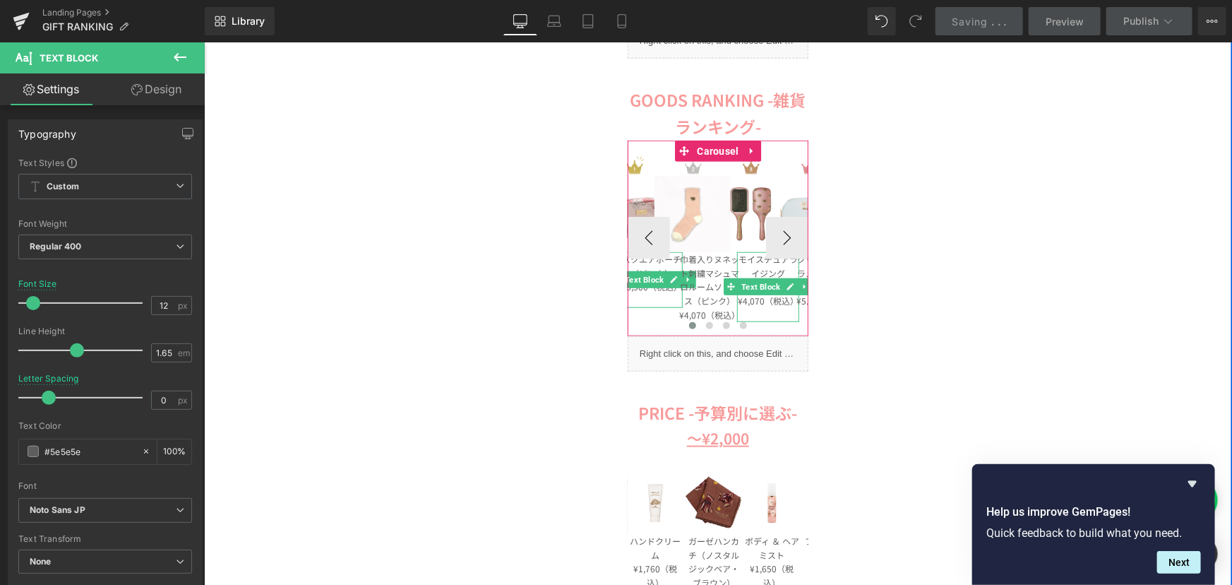
click at [756, 267] on p "モイスチュアライジング" at bounding box center [767, 265] width 62 height 28
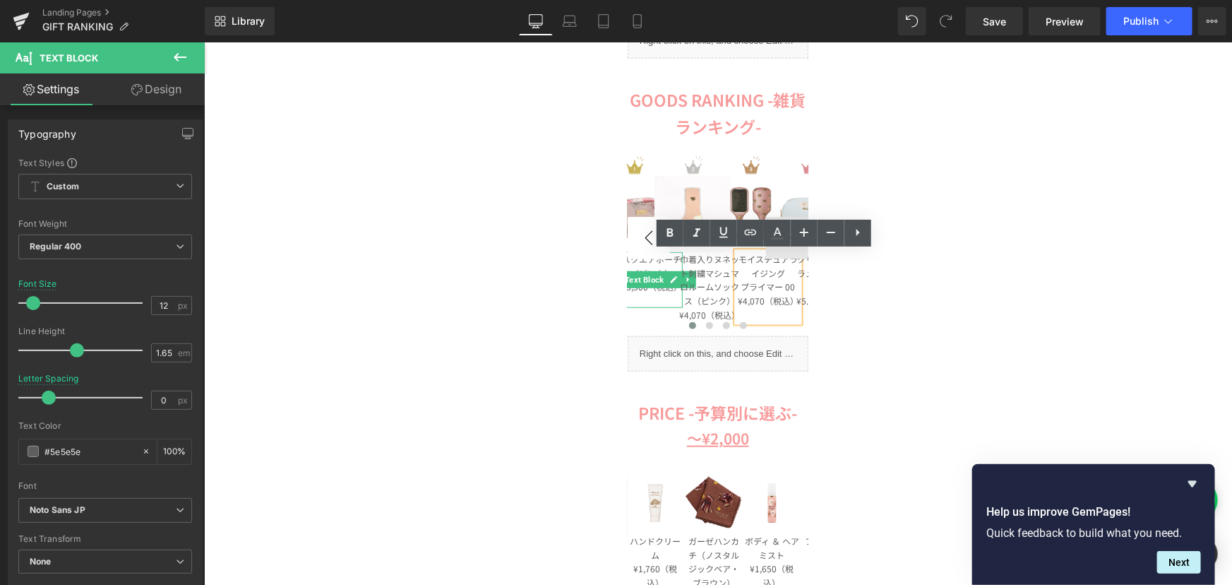
click at [637, 217] on button "‹" at bounding box center [648, 237] width 42 height 42
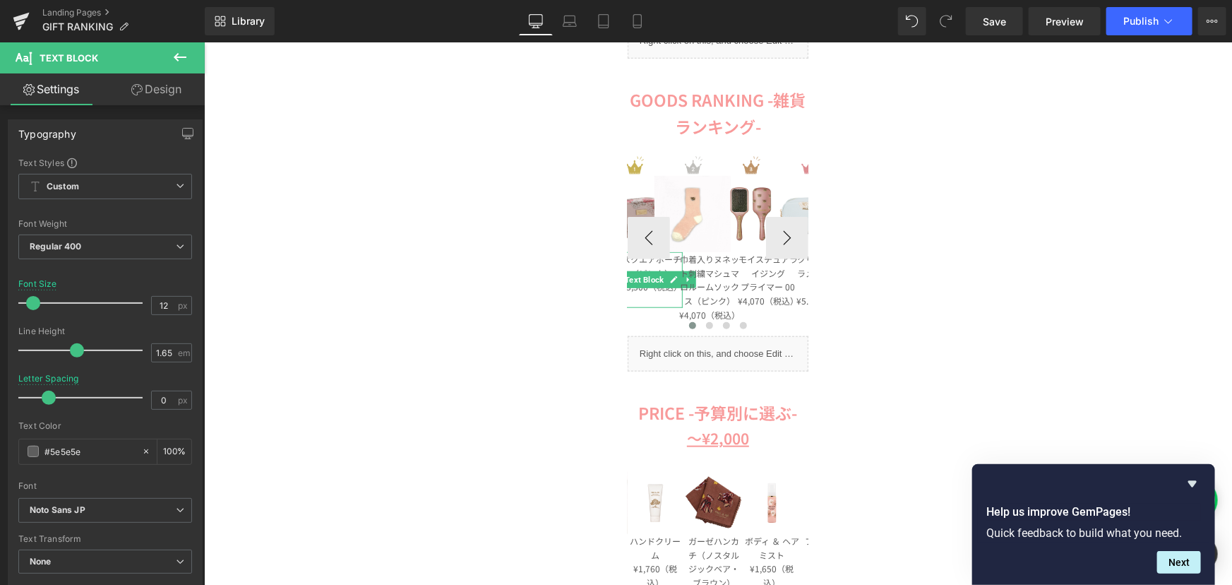
click at [638, 206] on span "Image" at bounding box center [633, 213] width 29 height 17
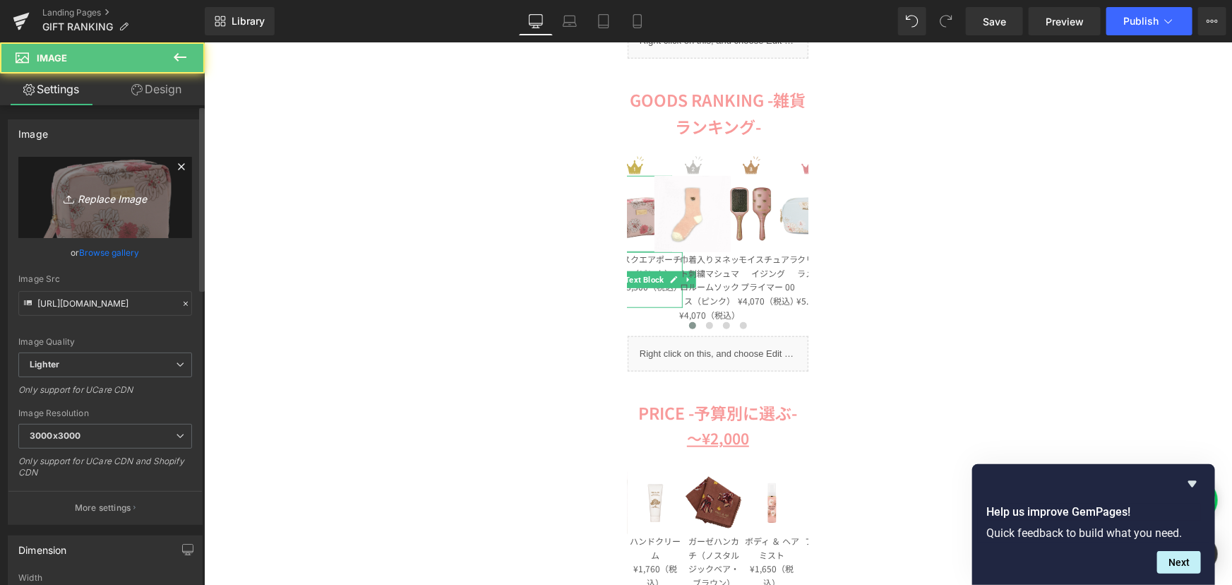
click at [109, 202] on icon "Replace Image" at bounding box center [105, 198] width 113 height 18
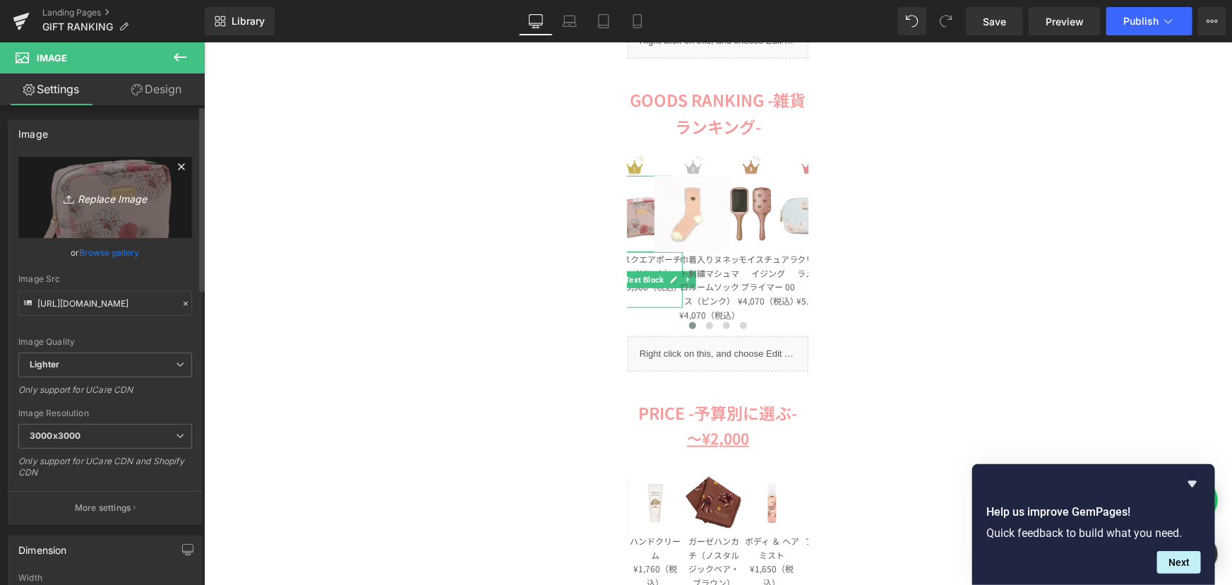
type input "C:\fakepath\PAJ-KH11-WH (2).jpg"
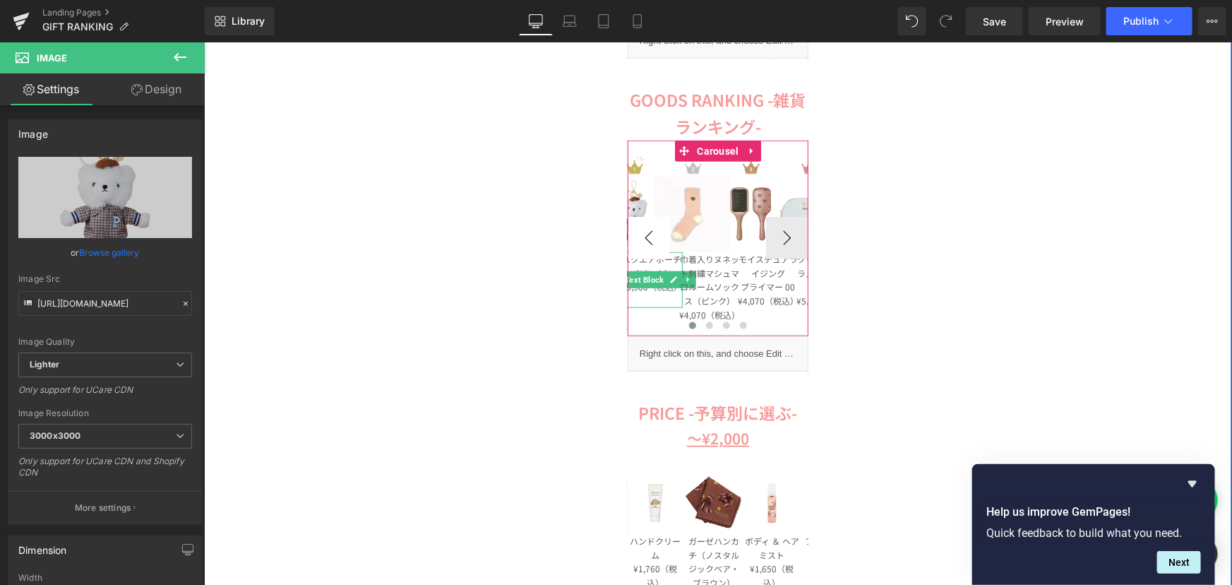
click at [658, 258] on button "‹" at bounding box center [648, 237] width 42 height 42
click at [662, 261] on span "スクエアポーチ" at bounding box center [650, 258] width 59 height 12
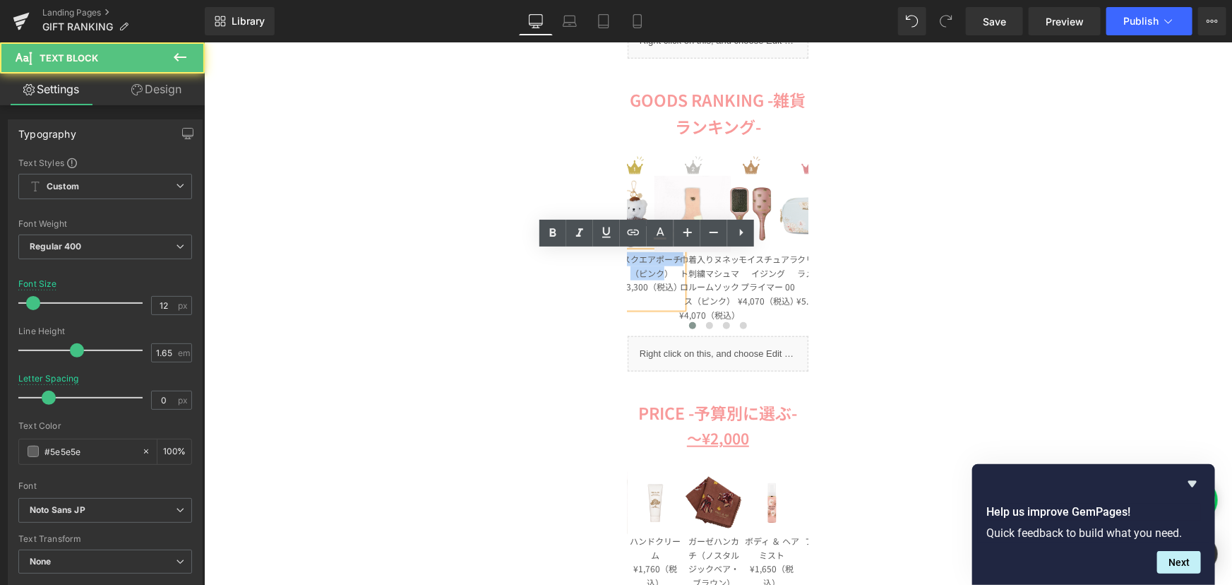
drag, startPoint x: 660, startPoint y: 270, endPoint x: 474, endPoint y: 247, distance: 187.1
paste div
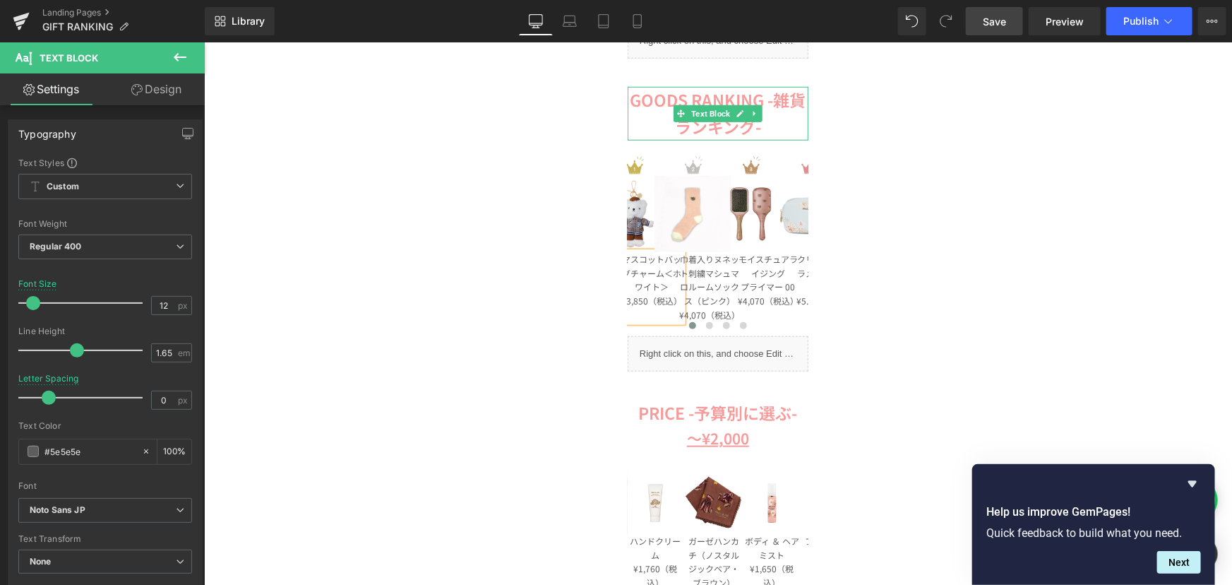
click at [1007, 32] on link "Save" at bounding box center [994, 21] width 57 height 28
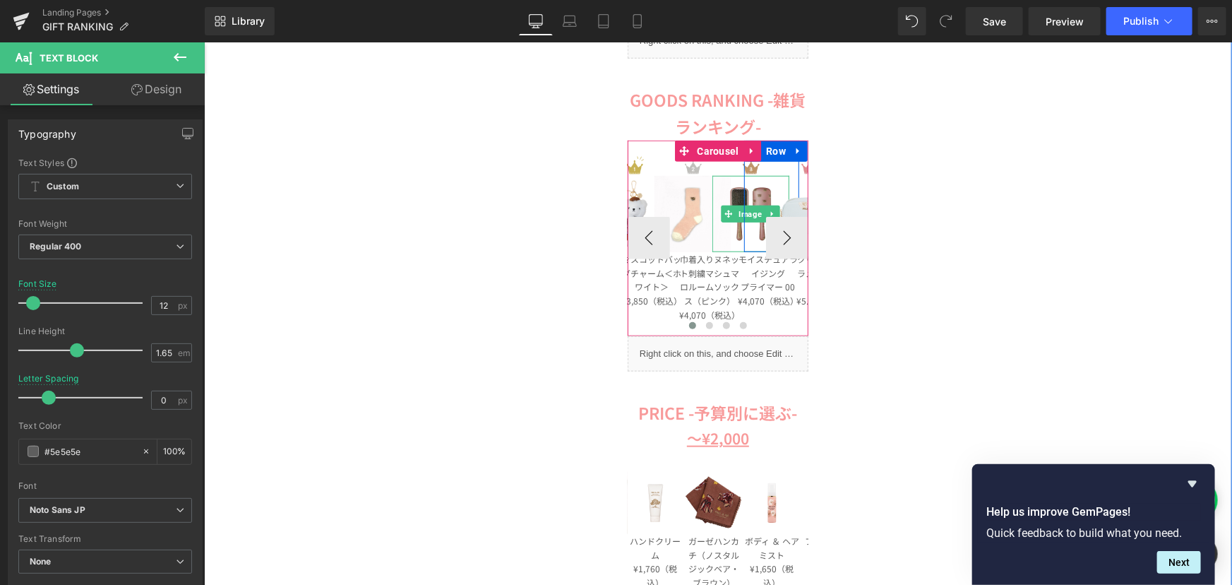
click at [737, 199] on img at bounding box center [750, 213] width 76 height 76
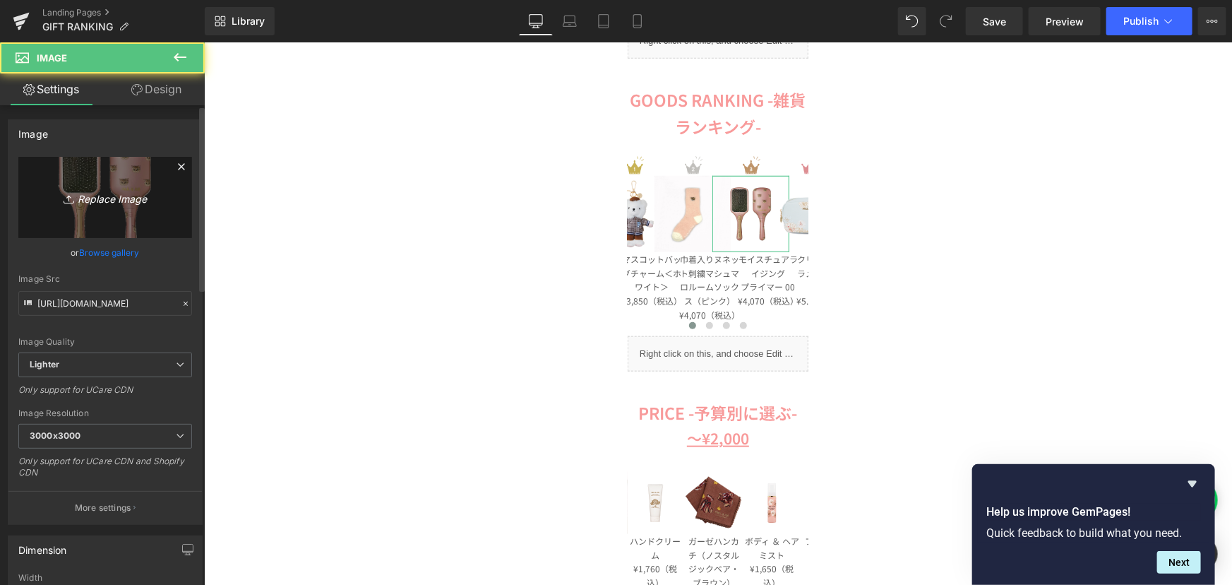
click at [71, 203] on icon at bounding box center [71, 199] width 14 height 14
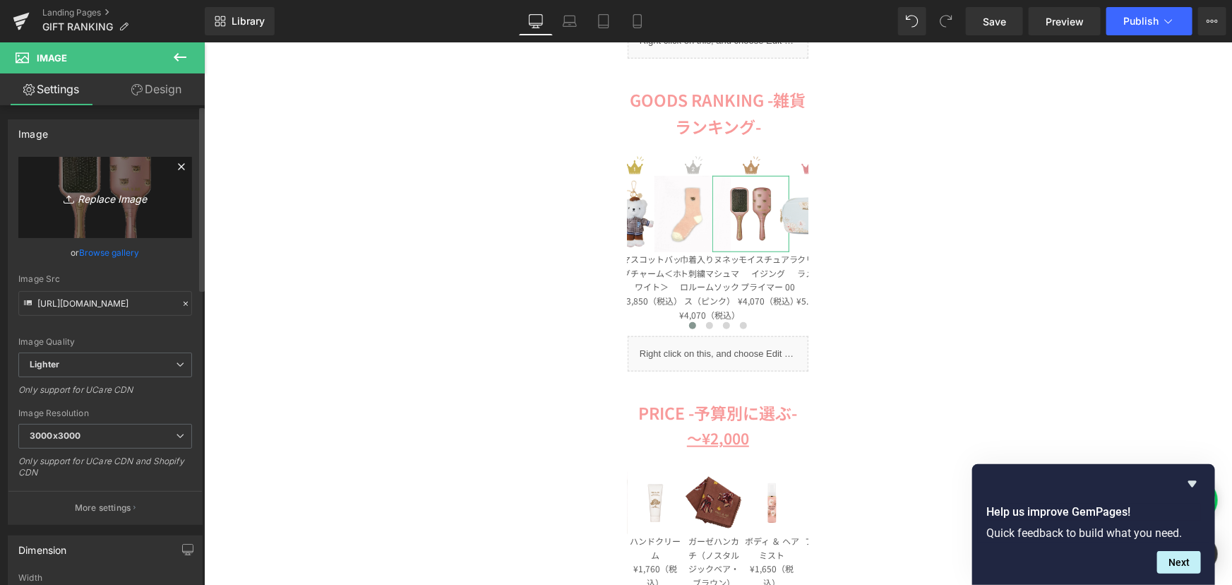
type input "C:\fakepath\pja-p1301-pk_01 (2).jpg"
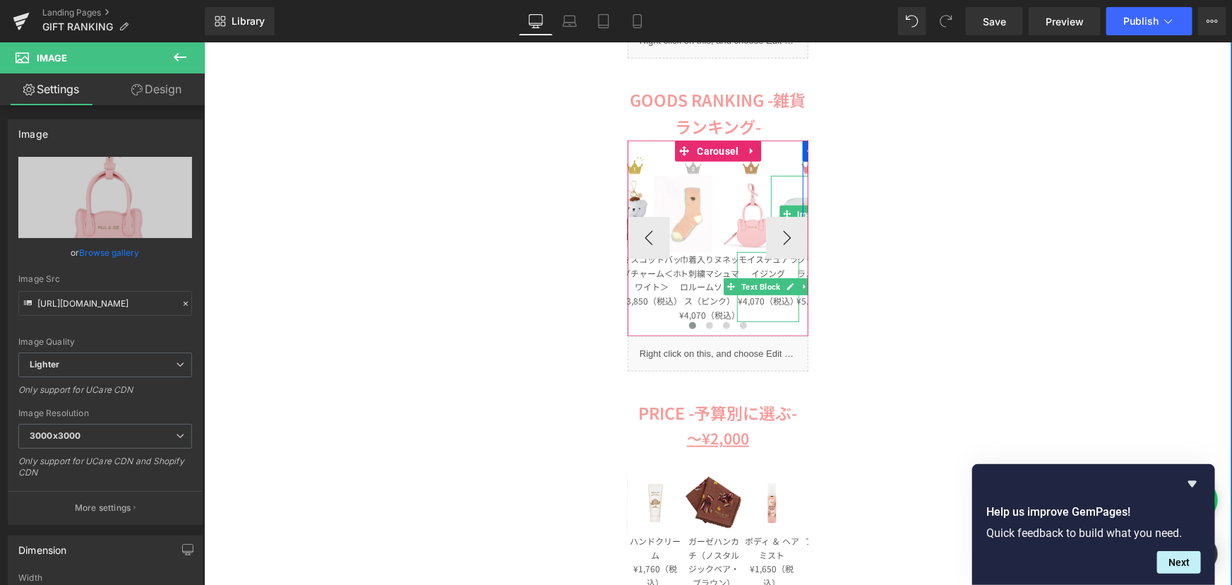
click at [756, 258] on p "モイスチュアライジング" at bounding box center [767, 265] width 62 height 28
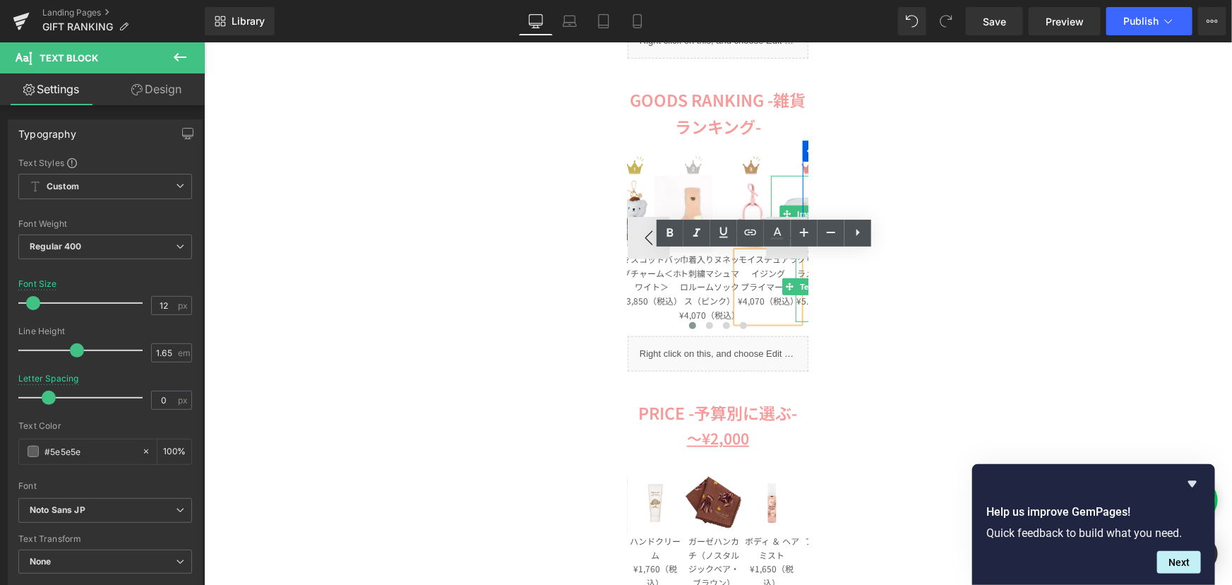
click at [796, 283] on span "Text Block" at bounding box center [818, 286] width 44 height 17
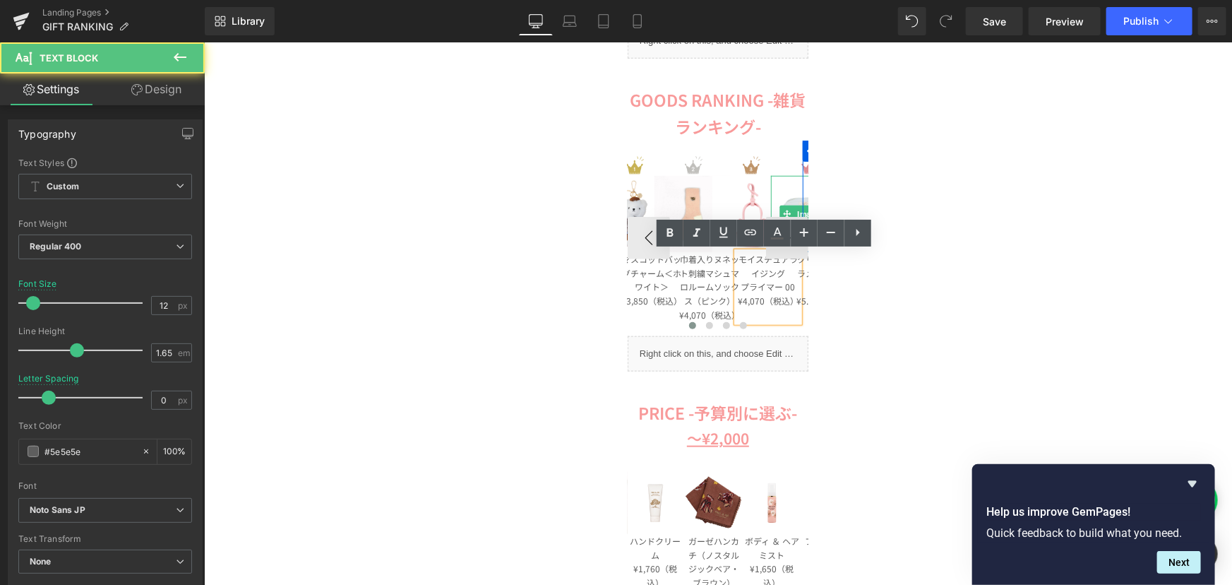
click at [748, 278] on p "モイスチュアライジング" at bounding box center [767, 265] width 62 height 28
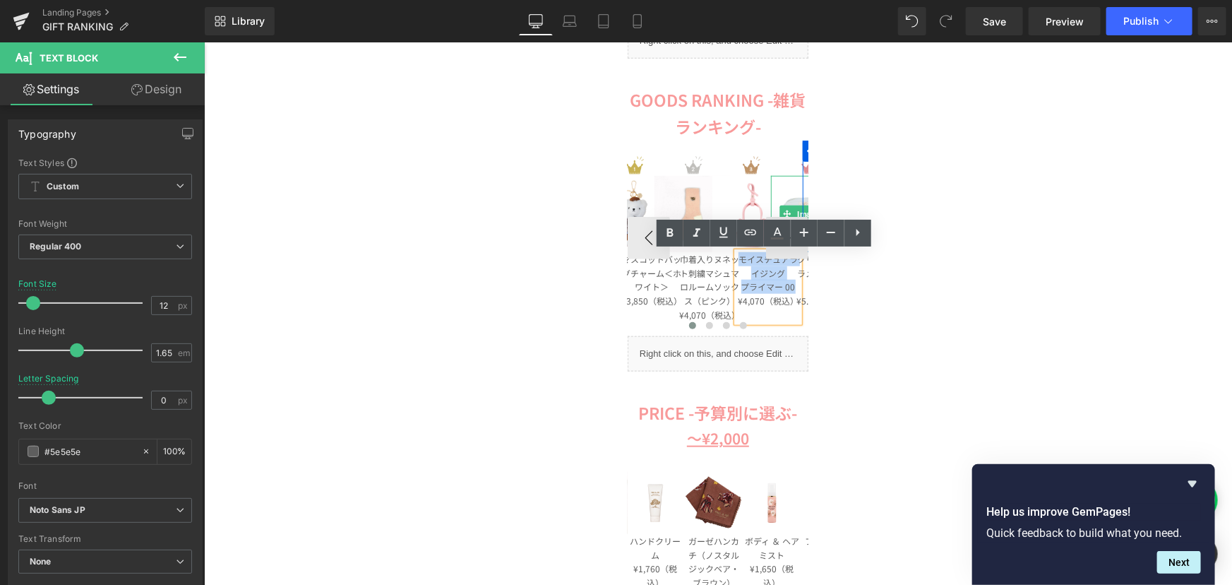
drag, startPoint x: 735, startPoint y: 258, endPoint x: 787, endPoint y: 284, distance: 58.1
click at [787, 284] on div "モイスチュアライジング プライマー 00 ¥4,070（税込）" at bounding box center [767, 286] width 62 height 70
paste div
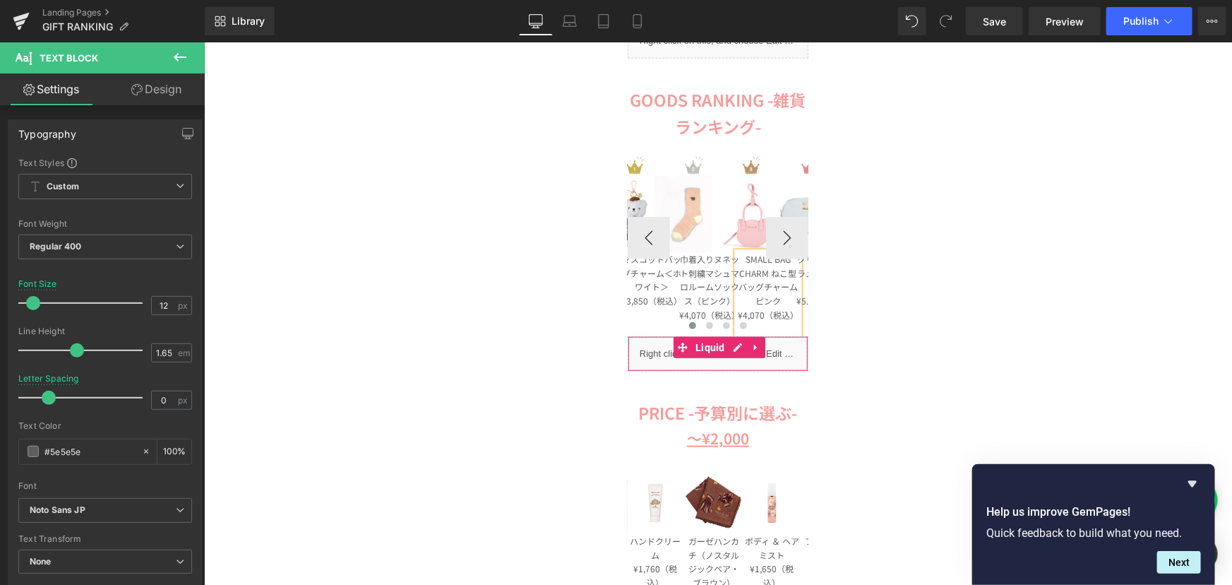
click at [756, 314] on p "¥4,070（税込）" at bounding box center [767, 314] width 62 height 14
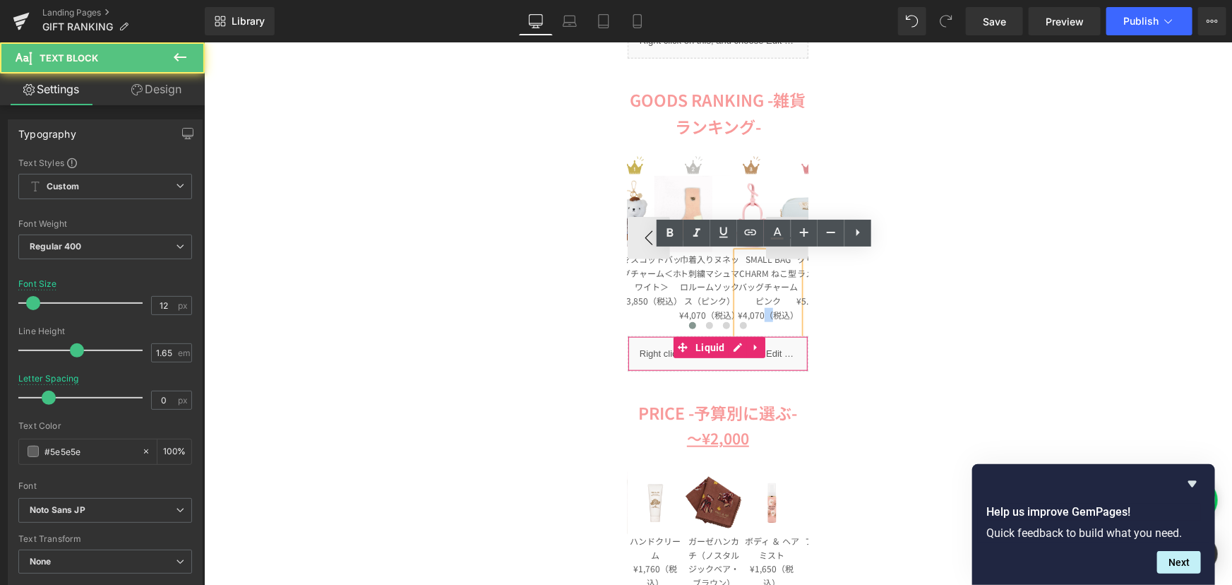
click at [758, 314] on p "¥4,070（税込）" at bounding box center [767, 314] width 62 height 14
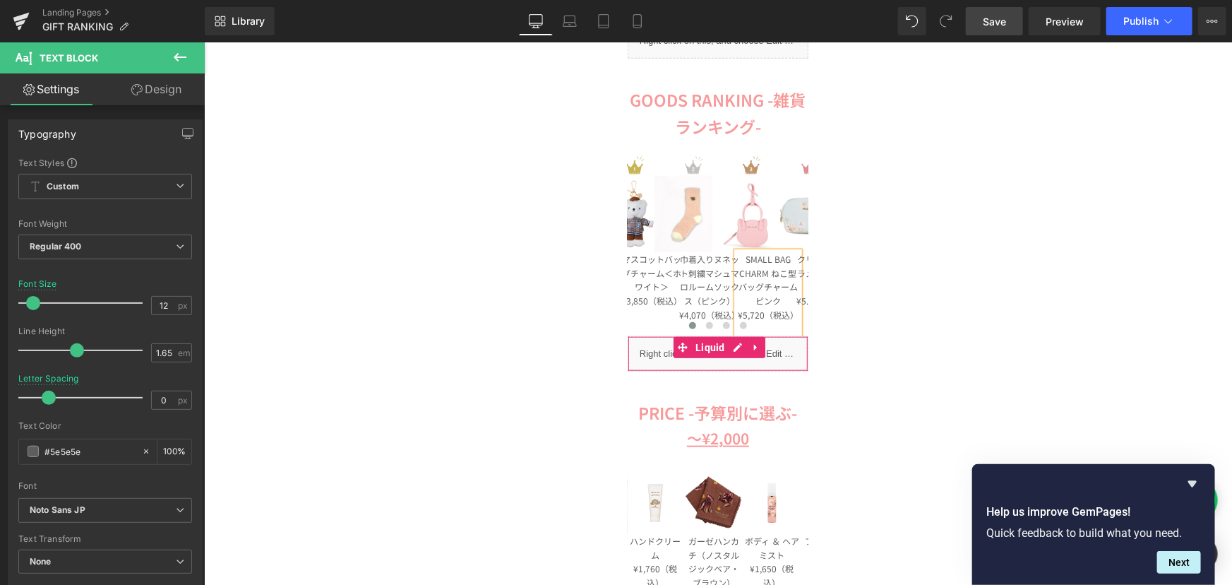
click at [1002, 26] on span "Save" at bounding box center [994, 21] width 23 height 15
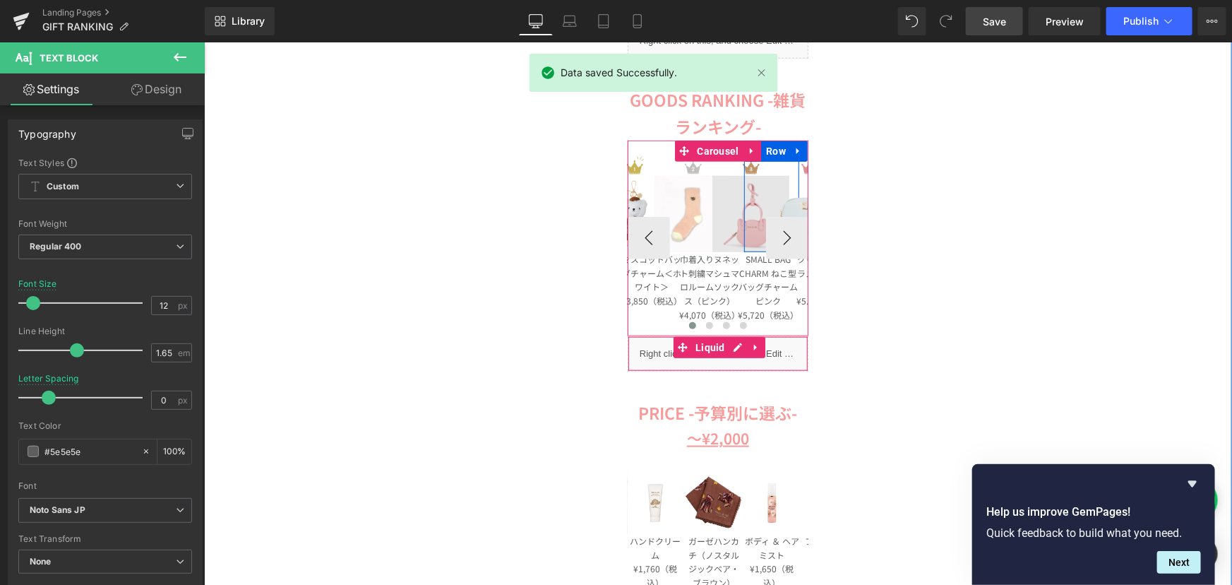
click at [743, 210] on span "Image" at bounding box center [750, 213] width 29 height 17
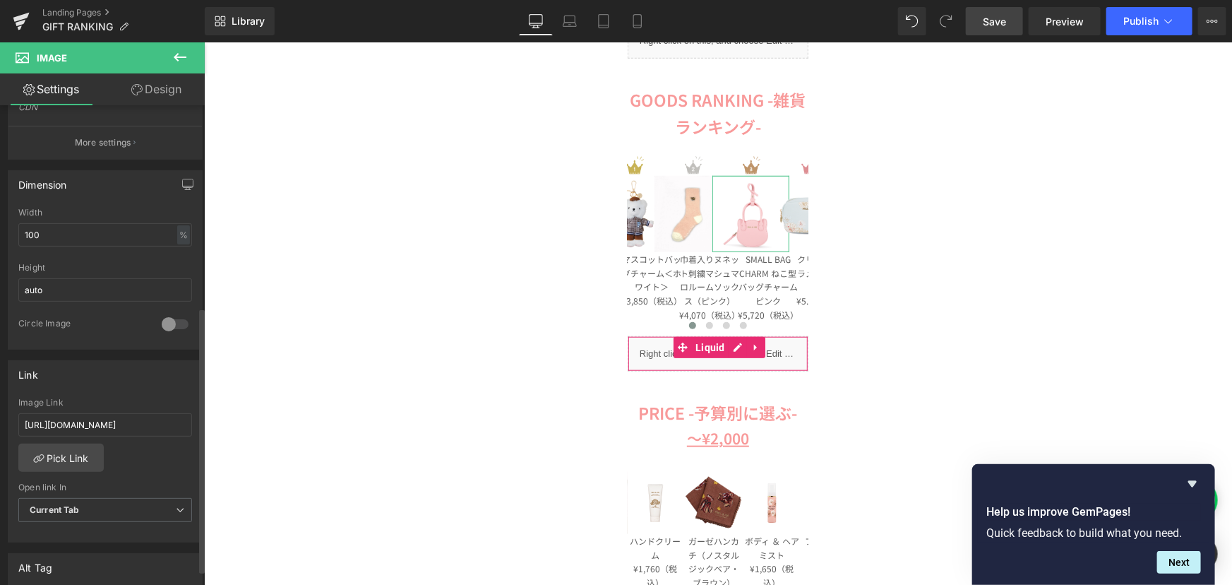
scroll to position [449, 0]
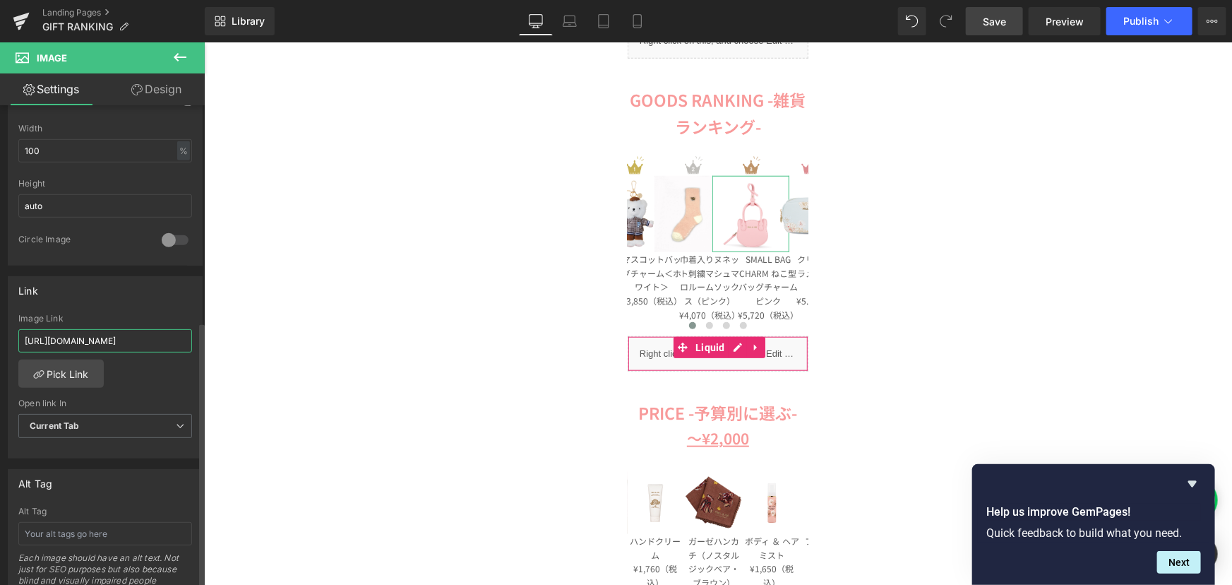
click at [73, 339] on input "[URL][DOMAIN_NAME]" at bounding box center [105, 340] width 174 height 23
paste input "5,72"
drag, startPoint x: 107, startPoint y: 335, endPoint x: 153, endPoint y: 347, distance: 47.3
click at [0, 340] on div "Link [URL][DOMAIN_NAME] Image Link 5,720 Pick Link Current Tab New Tab Open lin…" at bounding box center [105, 361] width 211 height 193
paste input "[URL][DOMAIN_NAME]"
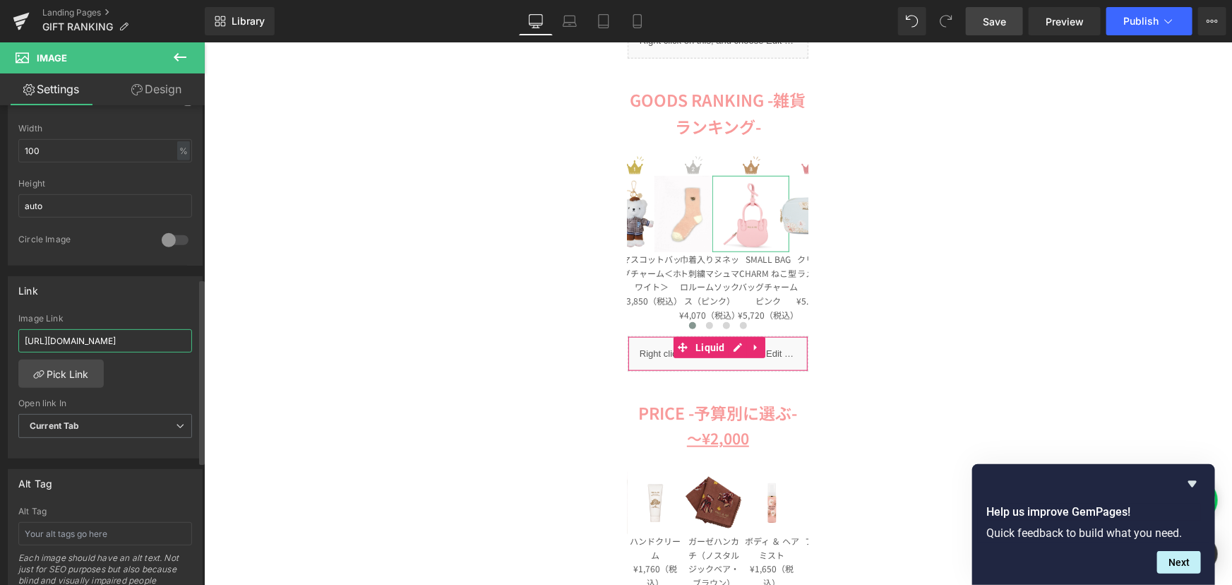
scroll to position [0, 73]
click at [140, 340] on input "[URL][DOMAIN_NAME]" at bounding box center [105, 340] width 174 height 23
paste input "text"
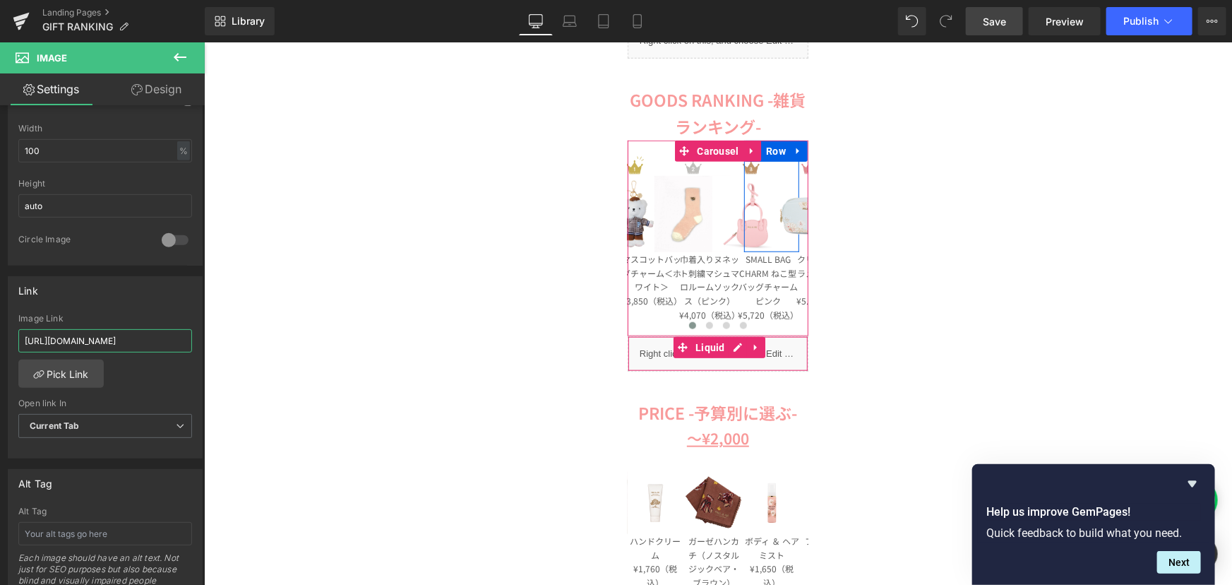
type input "[URL][DOMAIN_NAME]"
click at [1006, 32] on link "Save" at bounding box center [994, 21] width 57 height 28
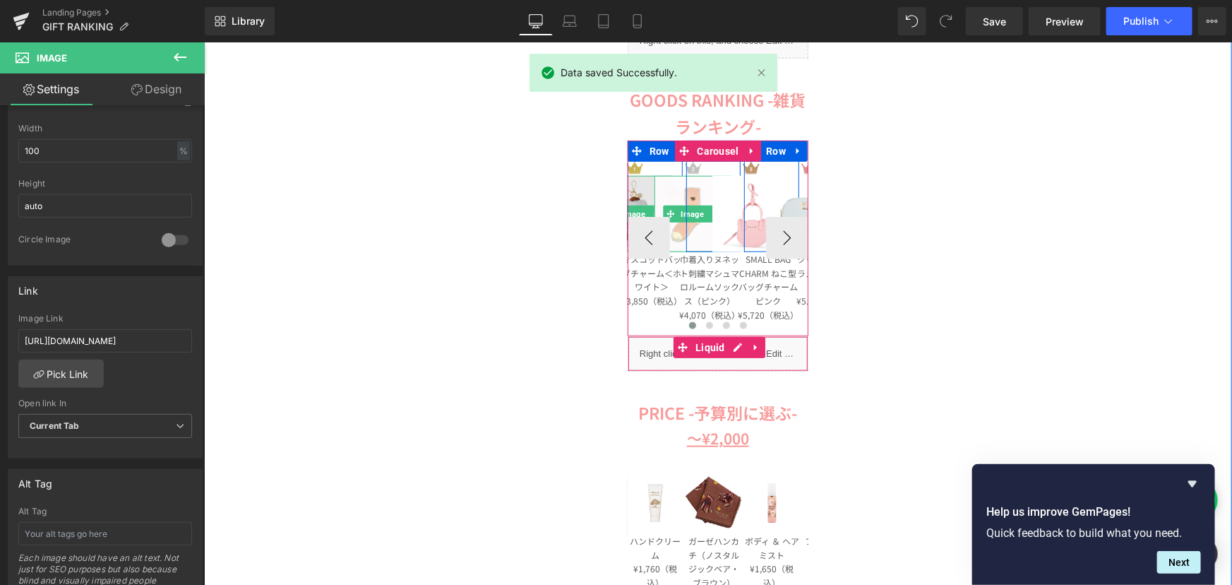
click at [628, 197] on img at bounding box center [633, 213] width 76 height 76
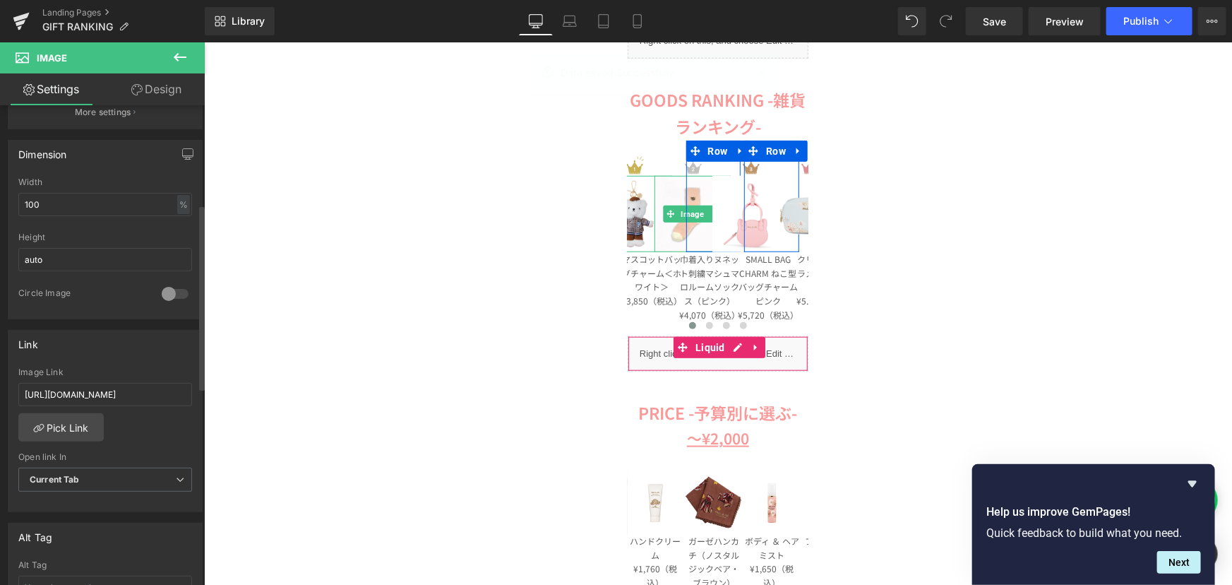
scroll to position [513, 0]
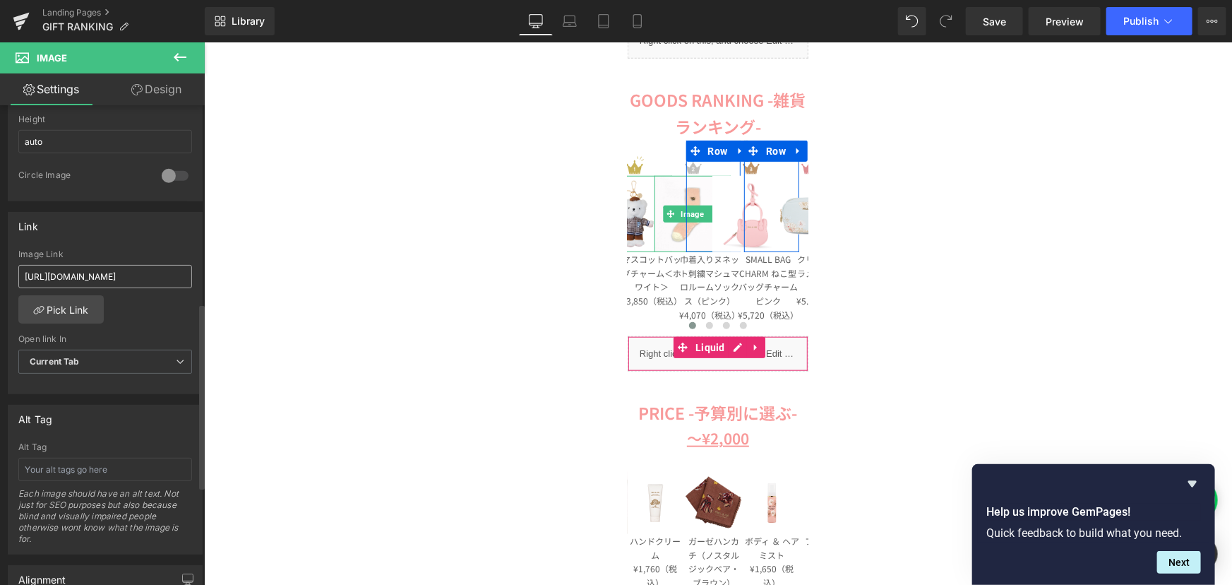
click at [114, 276] on input "[URL][DOMAIN_NAME]" at bounding box center [105, 276] width 174 height 23
type input "[URL][DOMAIN_NAME]"
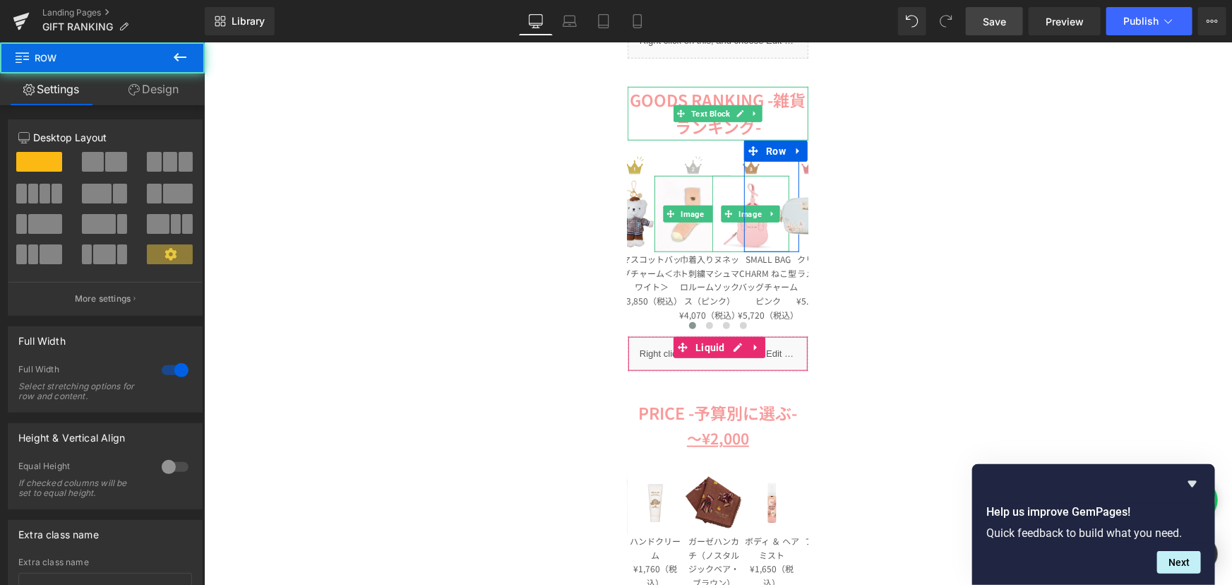
click at [995, 16] on span "Save" at bounding box center [994, 21] width 23 height 15
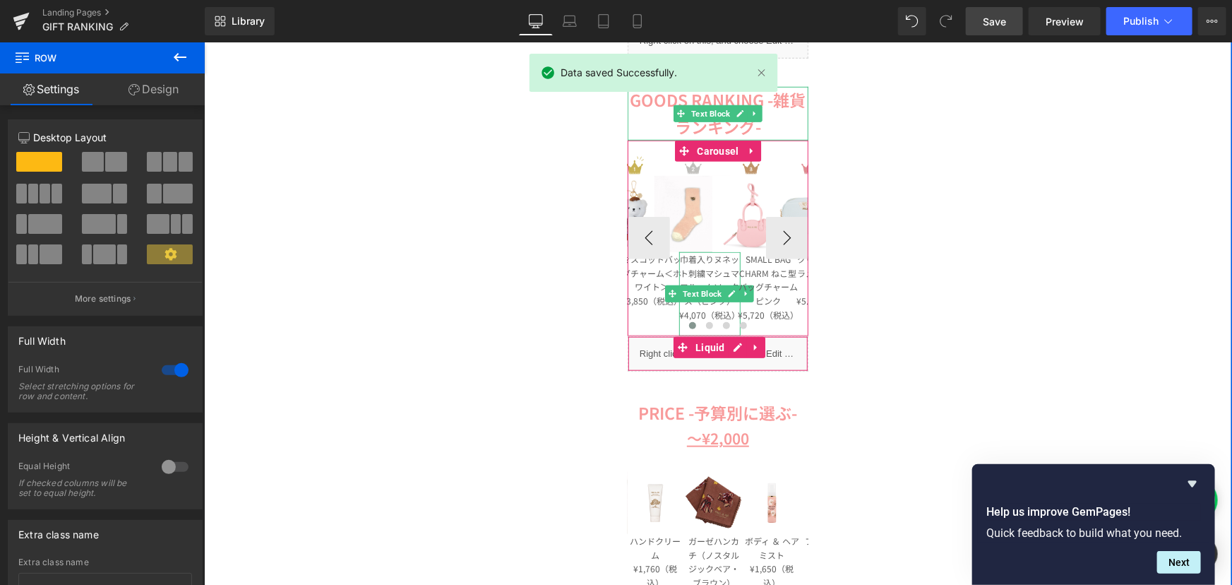
click at [684, 268] on p "巾着入りヌネット刺繍マシュマロルームソックス（ピンク）" at bounding box center [709, 279] width 62 height 56
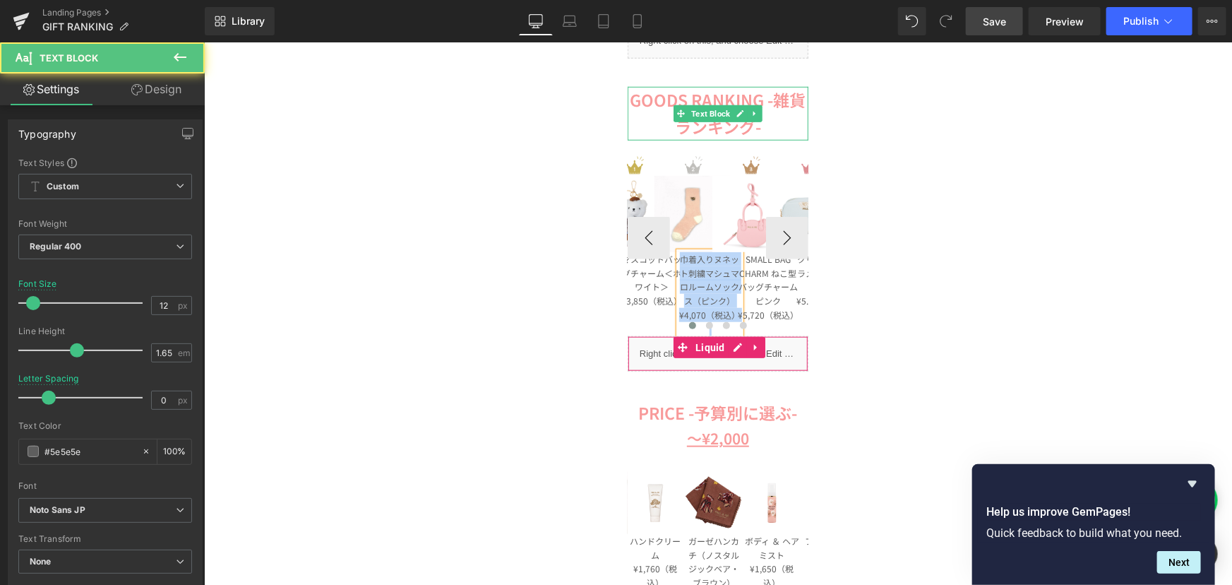
copy div "巾着入りヌネット刺繍マシュマロルームソックス（ピンク） ¥4,070（税込）"
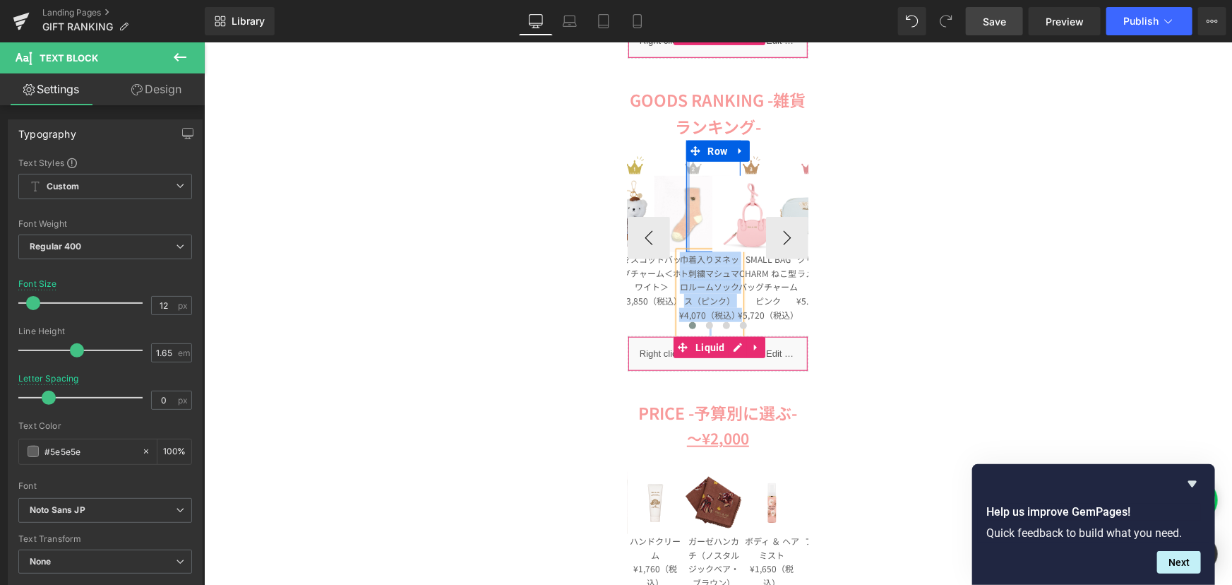
click at [686, 208] on div "Image Image Row" at bounding box center [713, 196] width 55 height 112
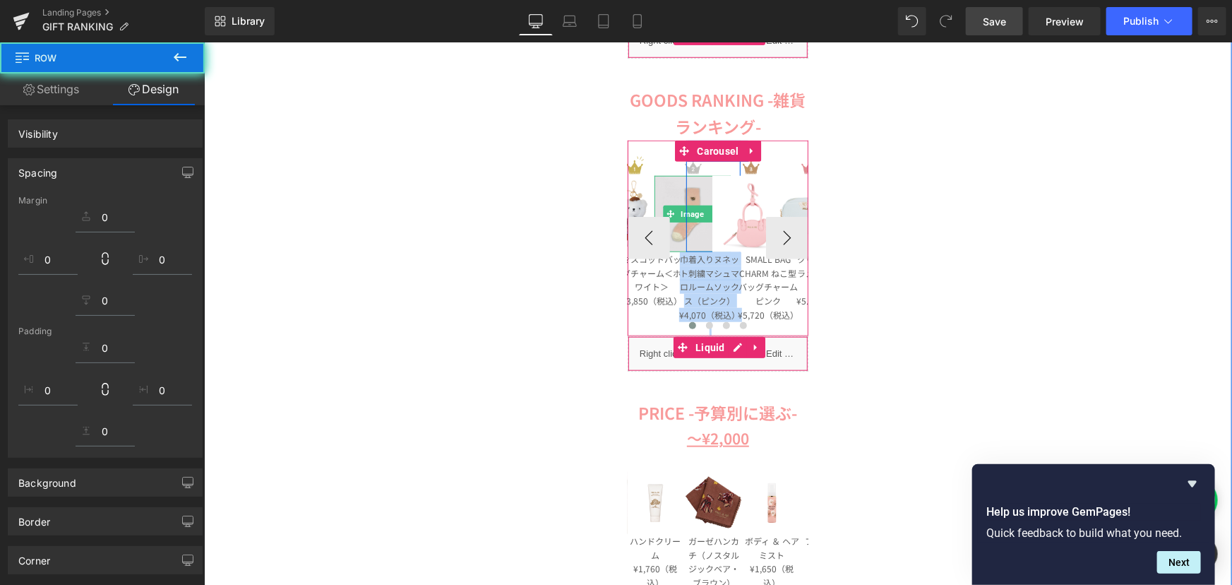
click at [664, 211] on div "Image" at bounding box center [692, 213] width 76 height 76
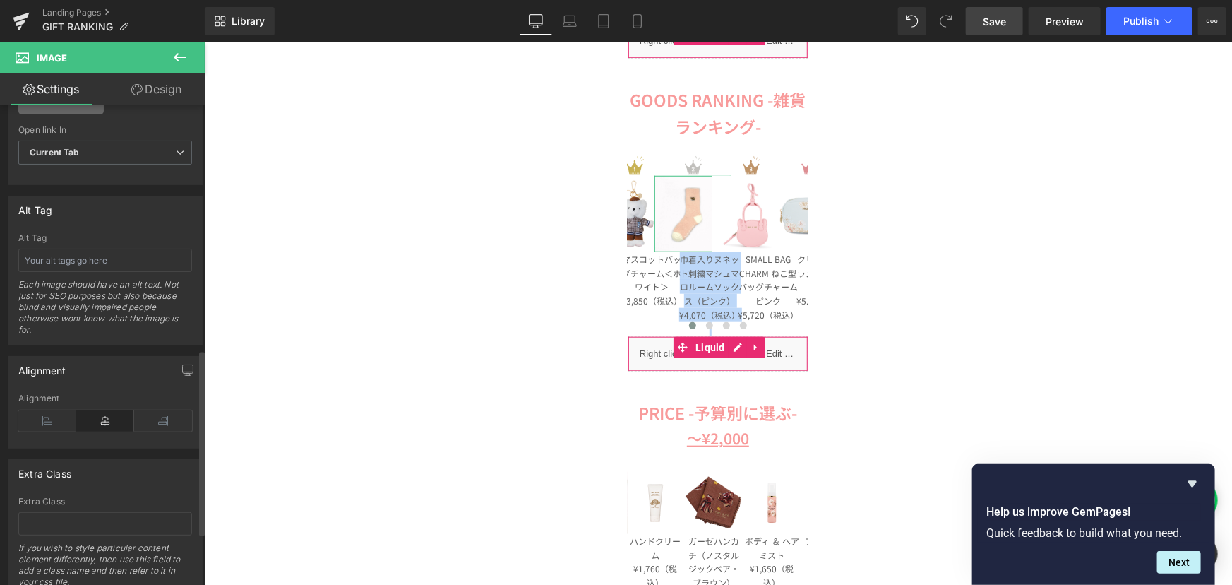
scroll to position [578, 0]
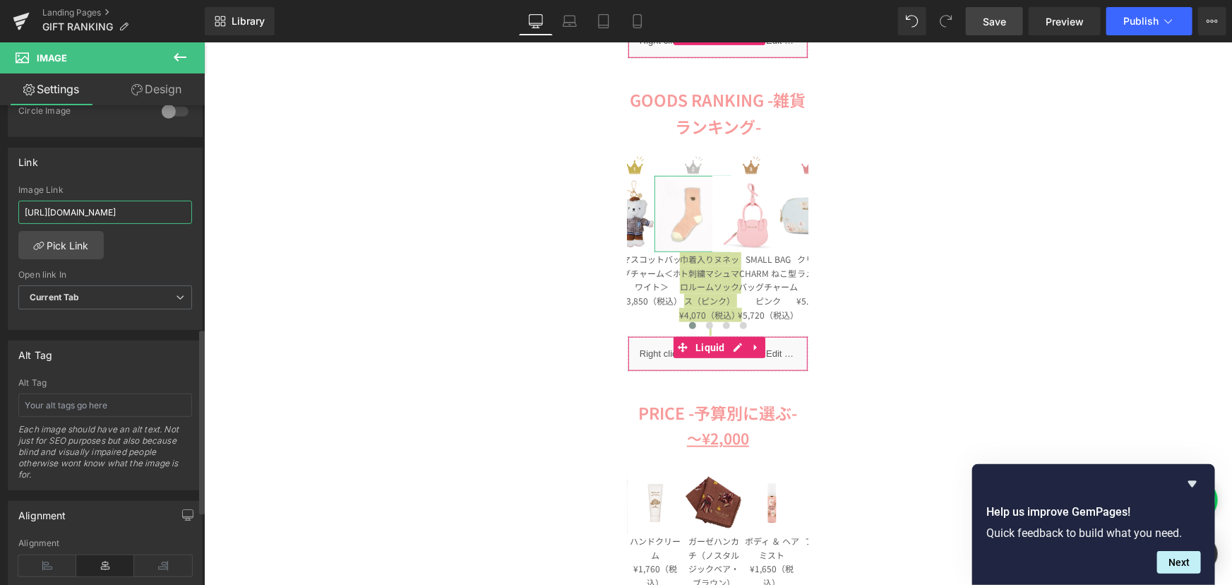
click at [101, 208] on input "[URL][DOMAIN_NAME]" at bounding box center [105, 212] width 174 height 23
type input "[URL][DOMAIN_NAME]"
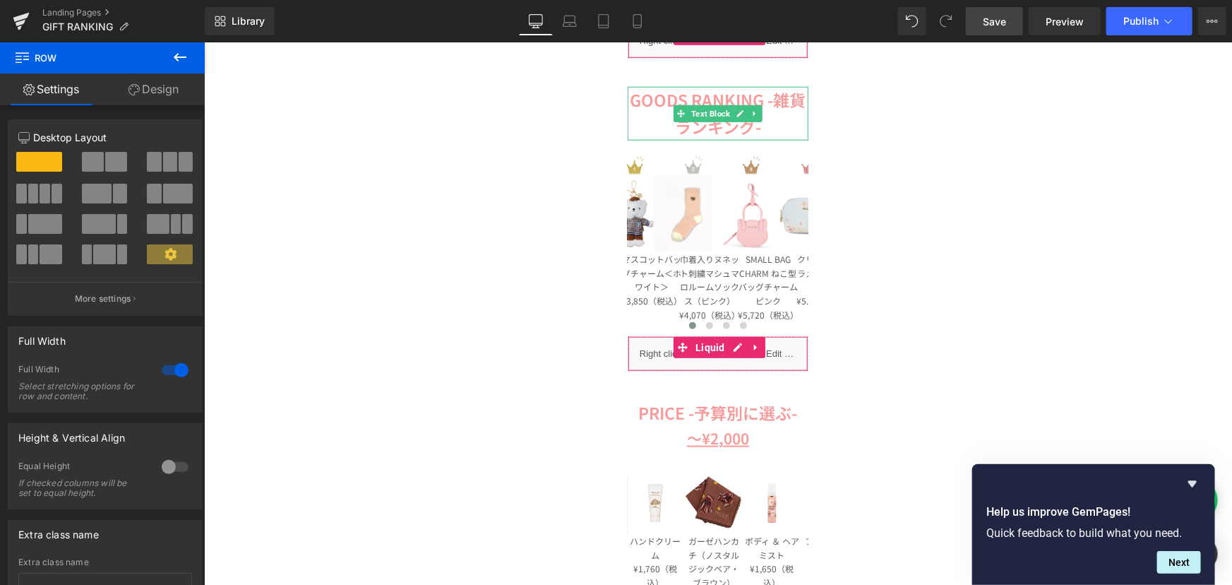
drag, startPoint x: 991, startPoint y: 21, endPoint x: 906, endPoint y: 177, distance: 177.6
click at [991, 21] on span "Save" at bounding box center [994, 21] width 23 height 15
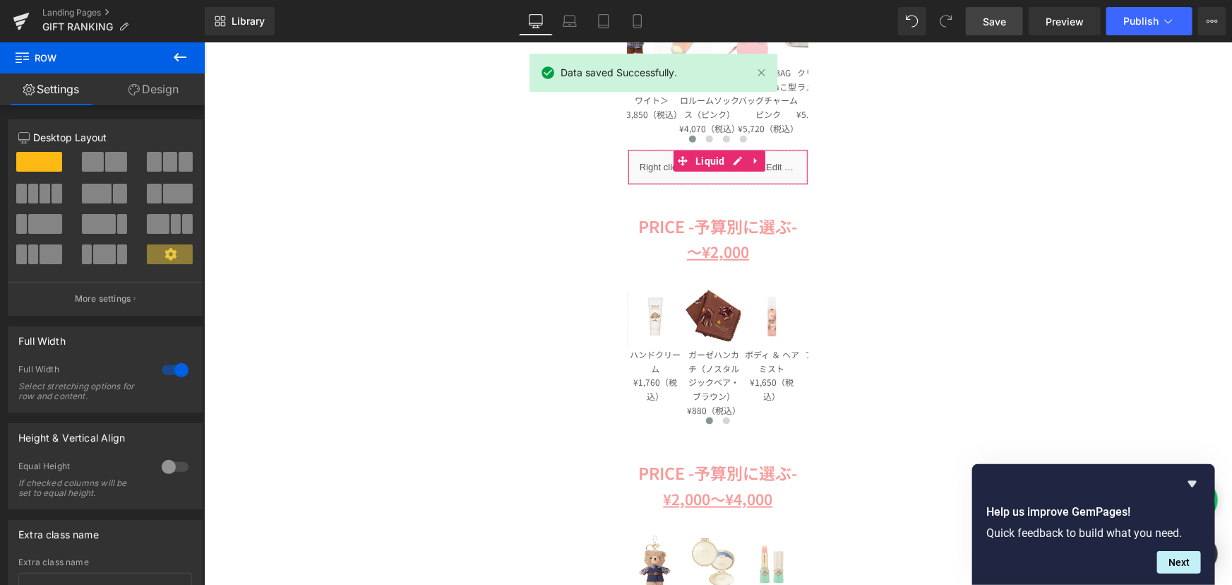
scroll to position [770, 0]
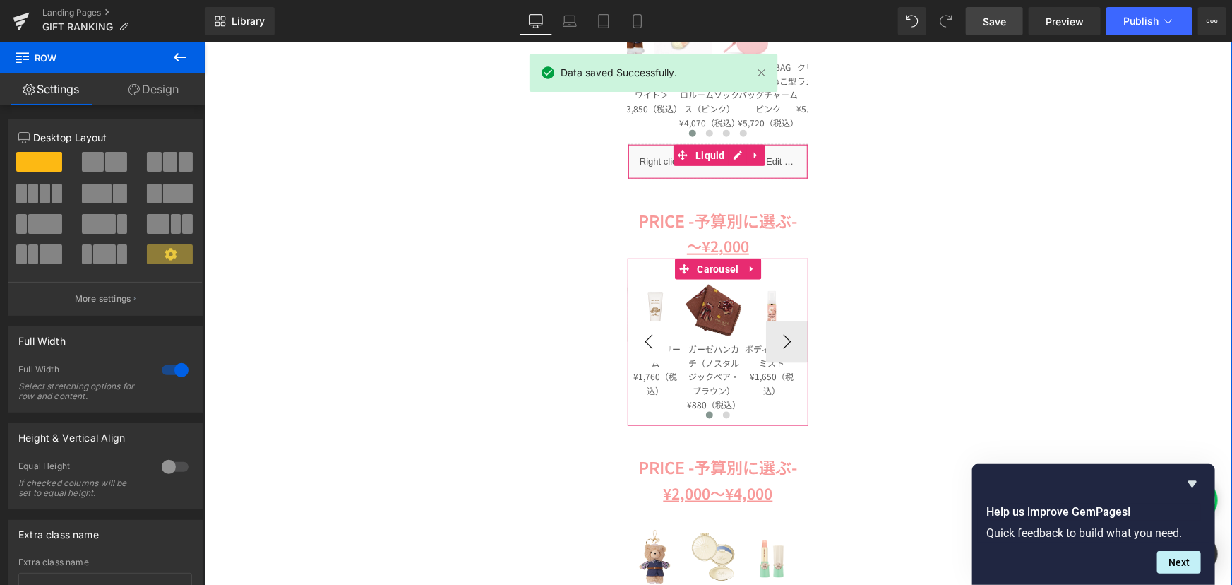
click at [638, 340] on button "‹" at bounding box center [648, 341] width 42 height 42
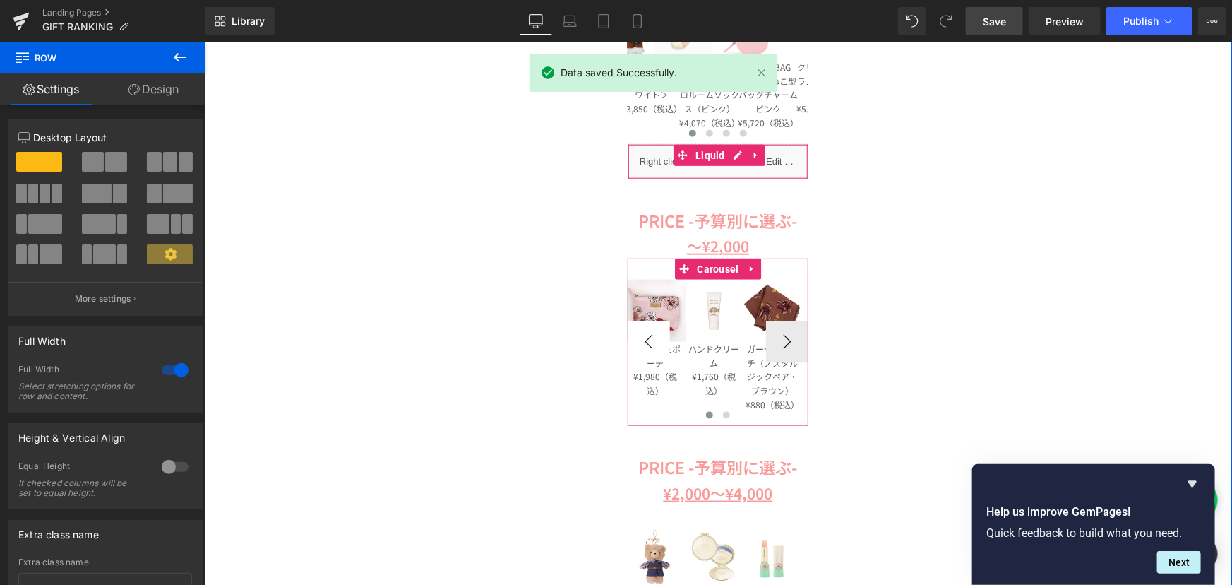
click at [638, 340] on button "‹" at bounding box center [648, 341] width 42 height 42
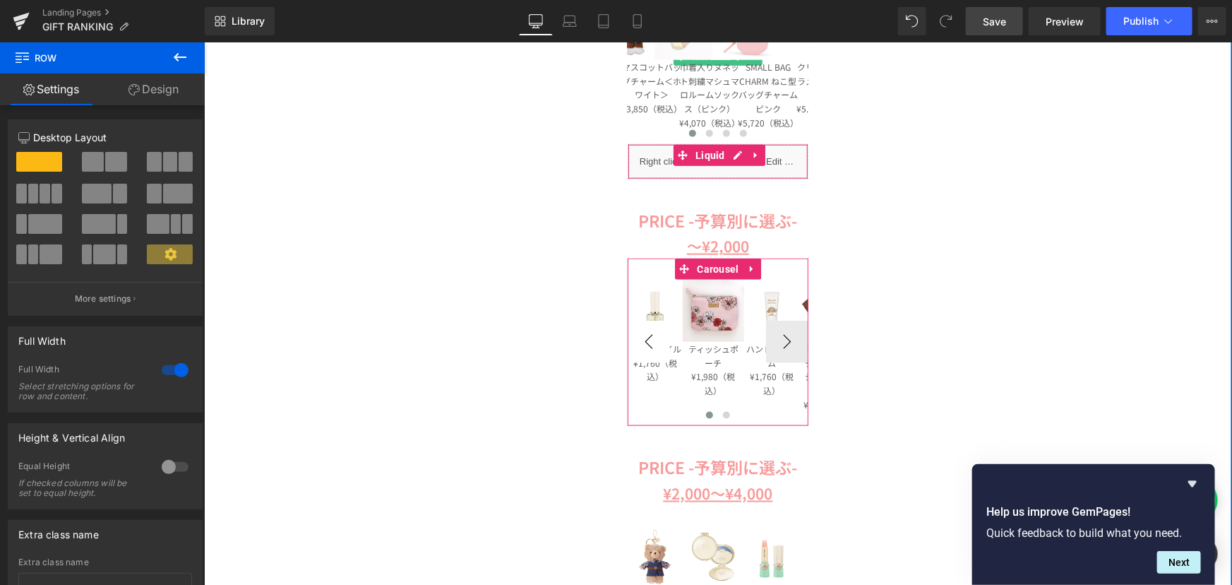
click at [638, 340] on button "‹" at bounding box center [648, 341] width 42 height 42
click at [701, 347] on p "ティッシュポーチ" at bounding box center [713, 355] width 55 height 28
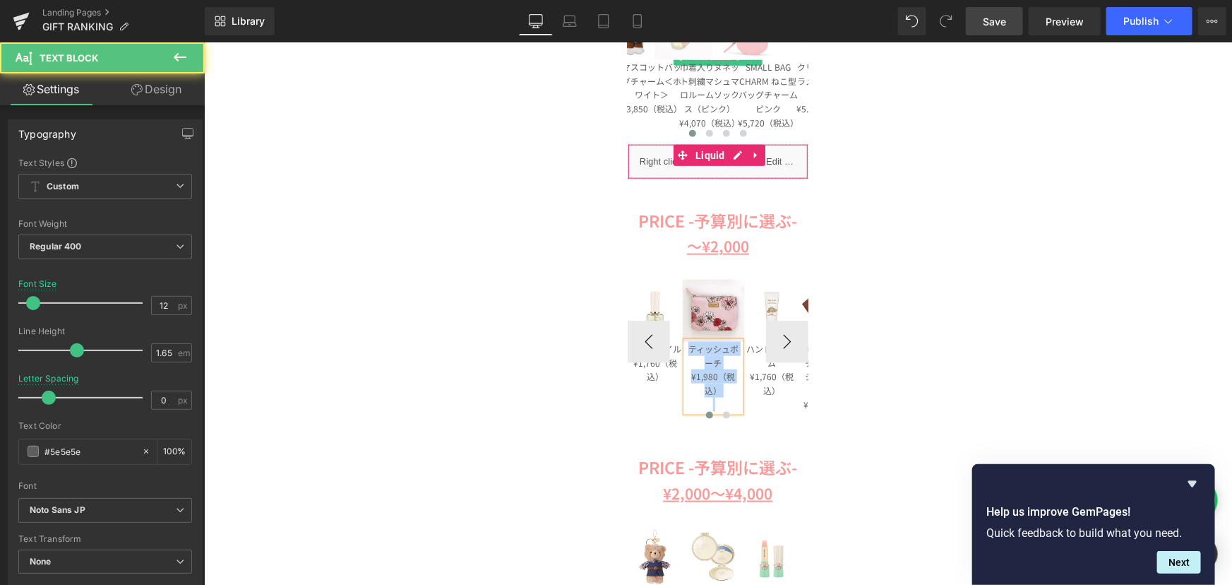
copy div "ティッシュポーチ ¥1,980（税込）"
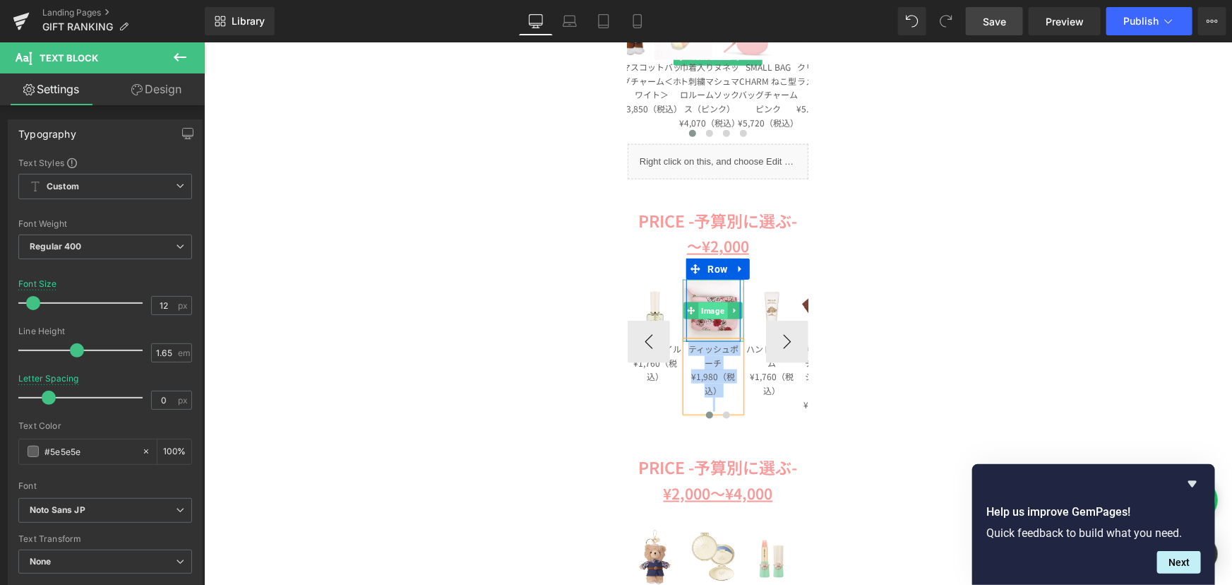
click at [715, 316] on span "Image" at bounding box center [712, 309] width 29 height 17
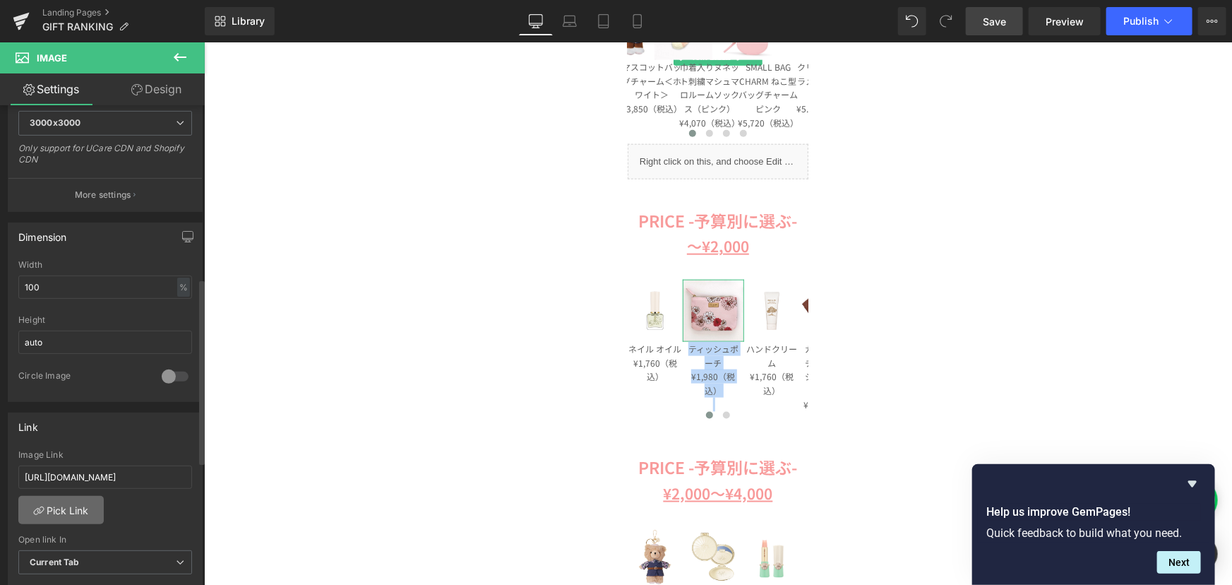
scroll to position [449, 0]
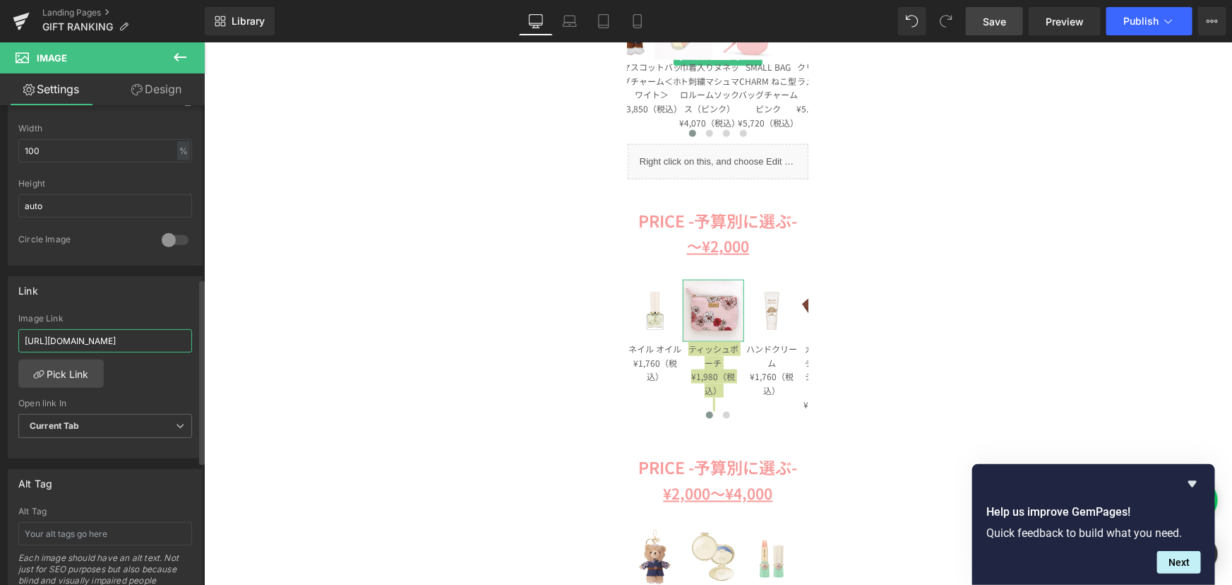
click at [119, 340] on input "[URL][DOMAIN_NAME]" at bounding box center [105, 340] width 174 height 23
paste input "457-0005"
type input "[URL][DOMAIN_NAME]"
click at [229, 329] on div "Image Image Image Image Row Liquid COSME RANKING -コスメランキング- Text Block Image Im…" at bounding box center [717, 431] width 1028 height 2043
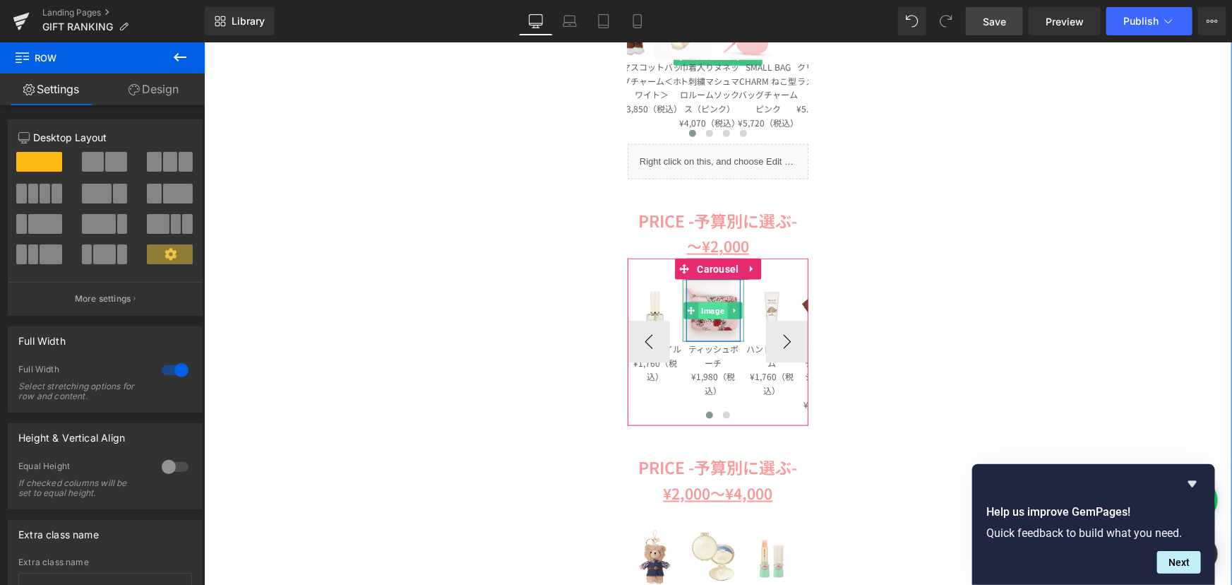
click at [705, 317] on span "Image" at bounding box center [712, 309] width 29 height 17
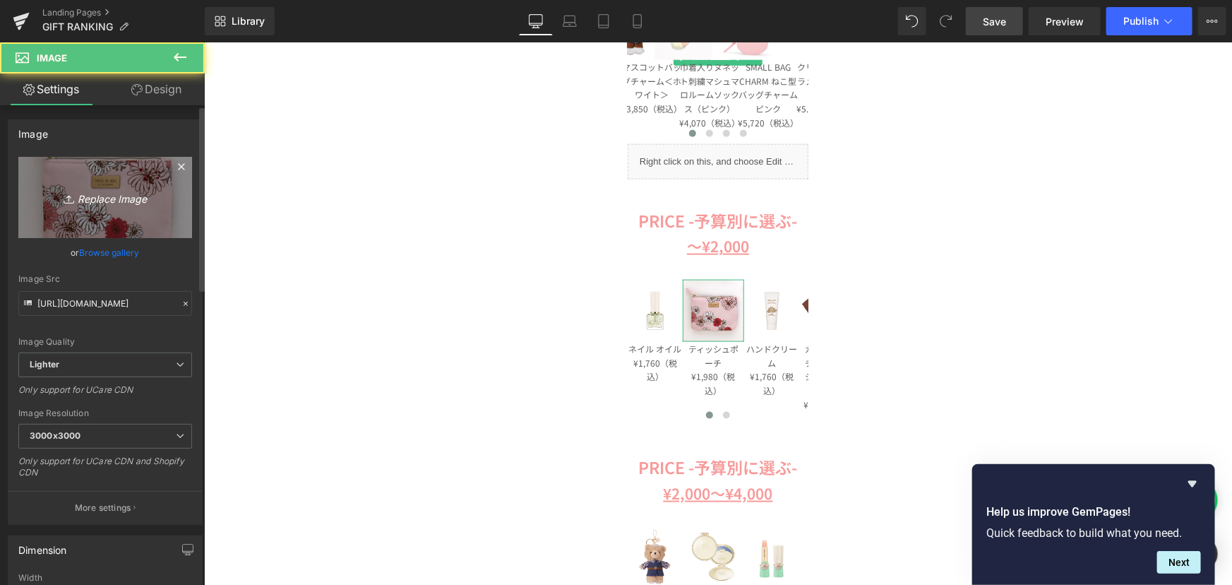
click at [92, 210] on link "Replace Image" at bounding box center [105, 197] width 174 height 81
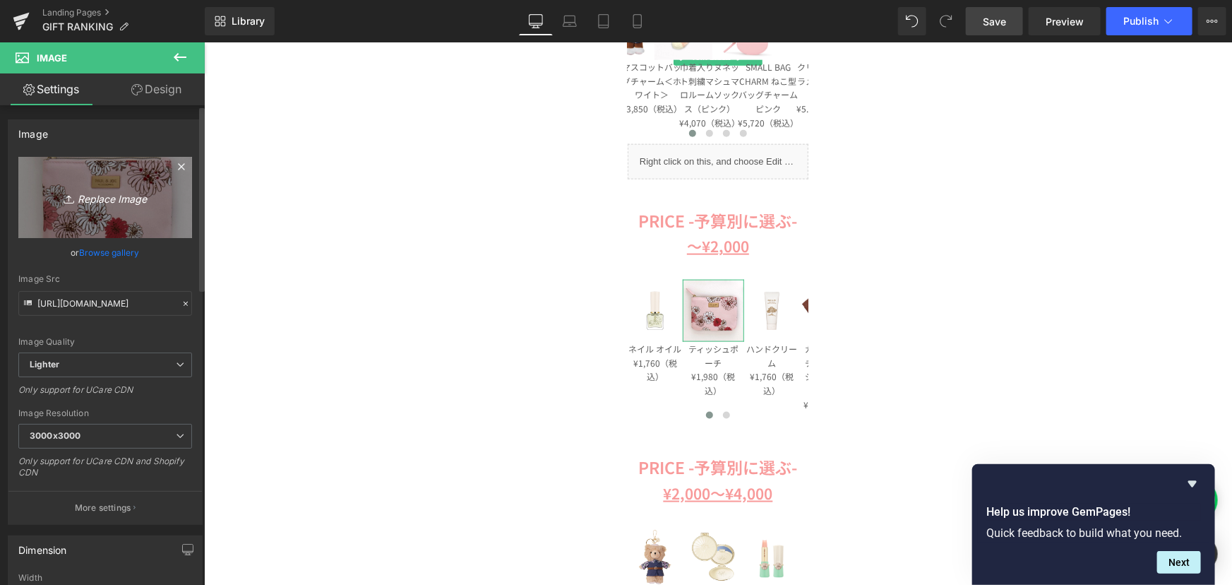
type input "C:\fakepath\107457-0005-01.jpg"
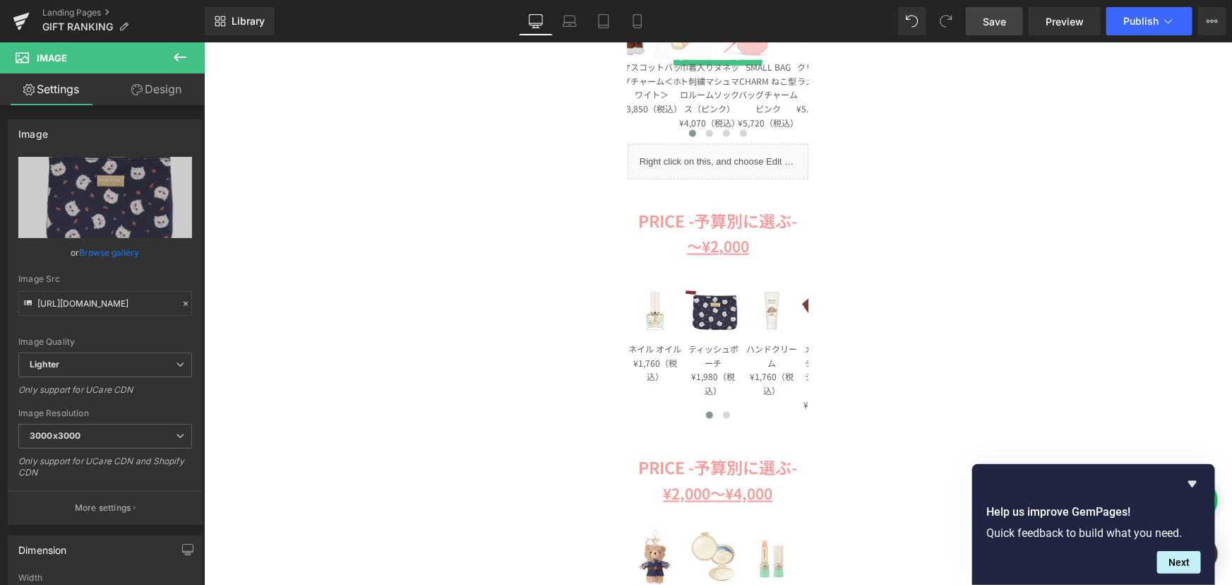
click at [1002, 18] on span "Save" at bounding box center [994, 21] width 23 height 15
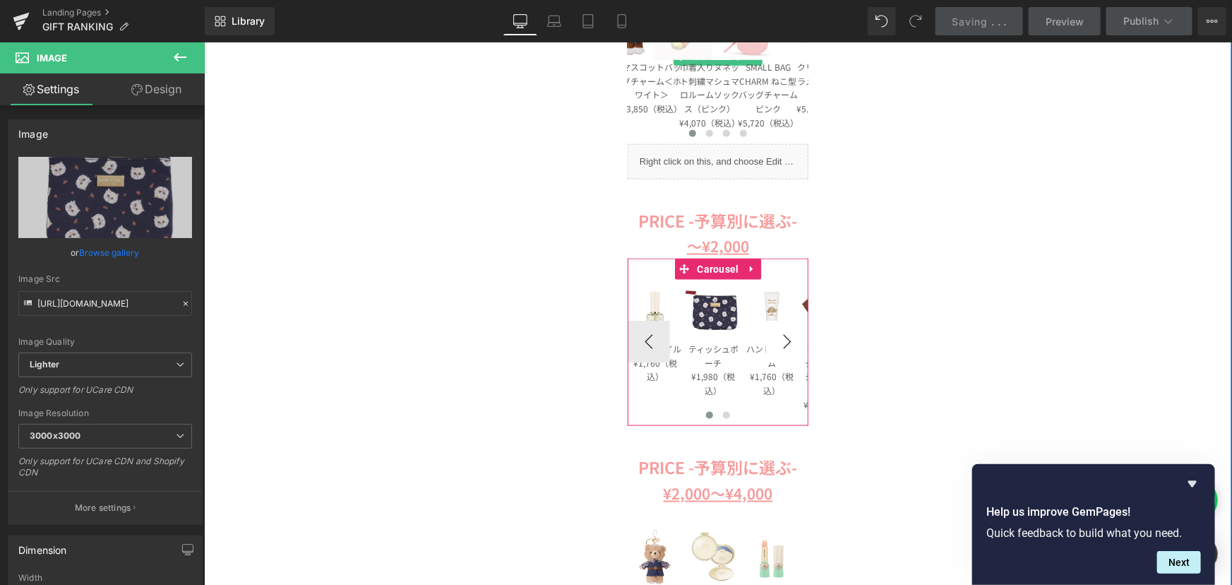
click at [782, 338] on button "›" at bounding box center [786, 341] width 42 height 42
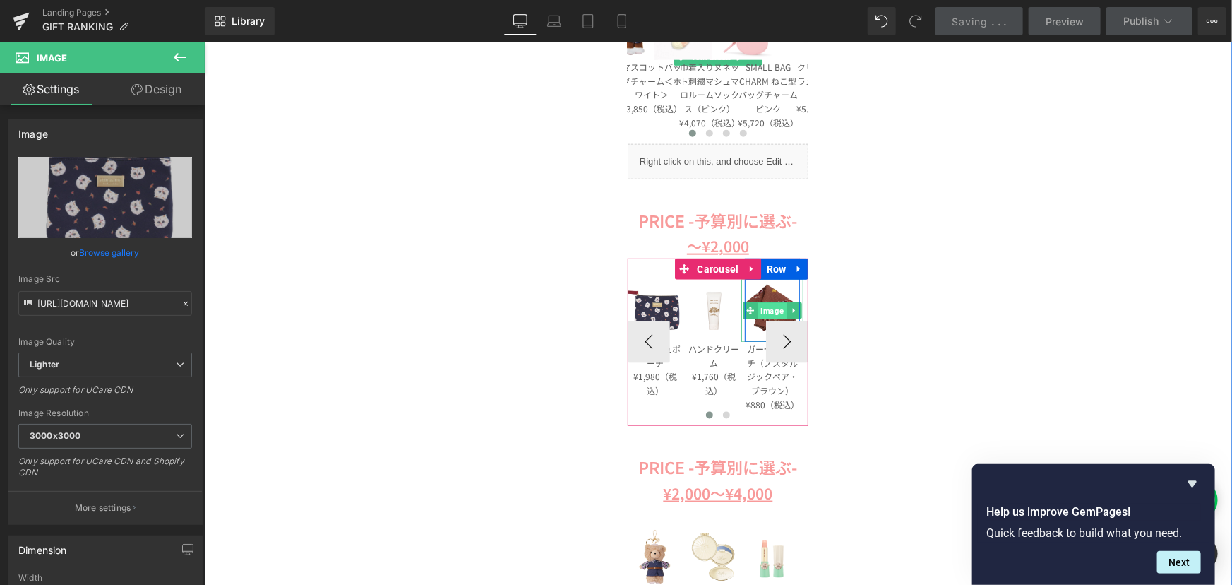
click at [780, 304] on span "Image" at bounding box center [771, 310] width 29 height 17
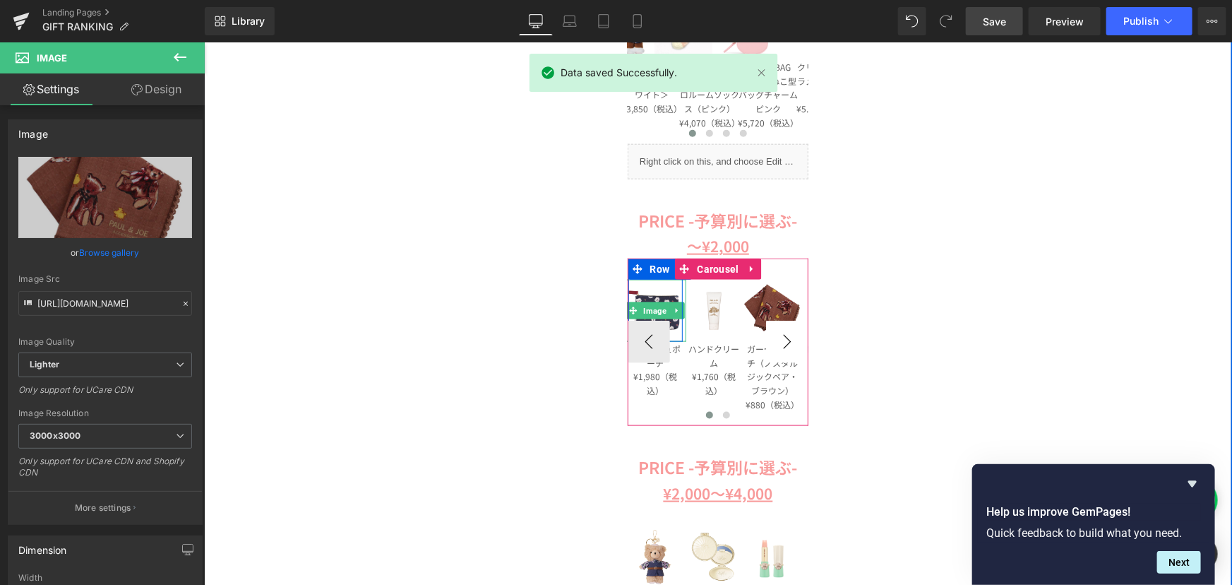
click at [765, 357] on button "›" at bounding box center [786, 341] width 42 height 42
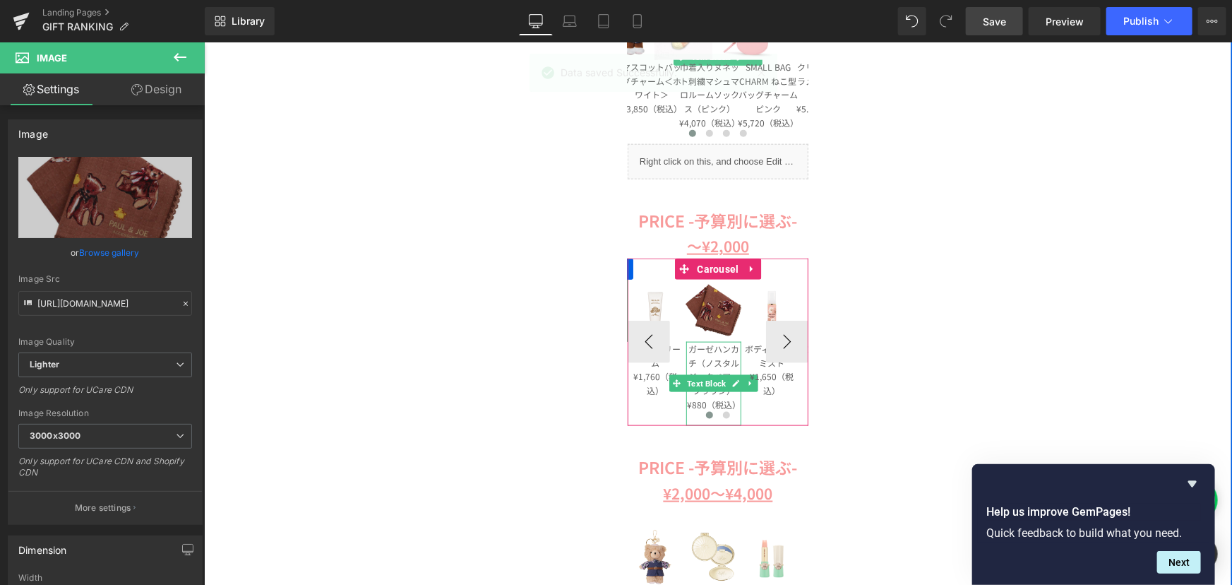
click at [715, 361] on p "ガーゼハンカチ（ノスタルジックベア・ブラウン）" at bounding box center [713, 369] width 55 height 56
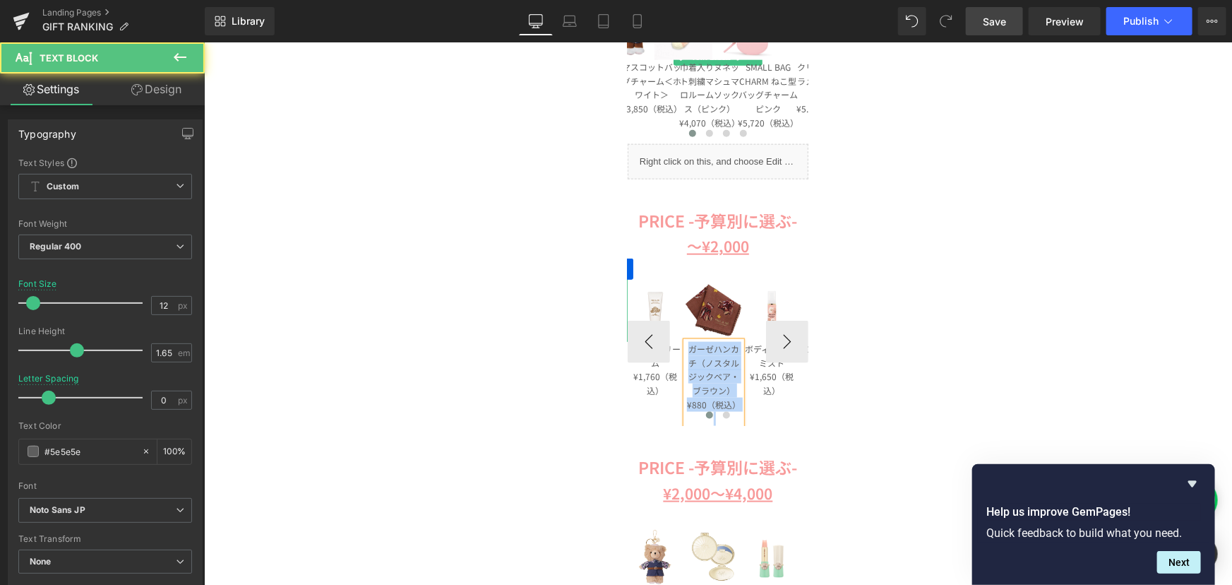
copy div "ガーゼハンカチ（ノスタルジックベア・ブラウン） ¥880（税込）"
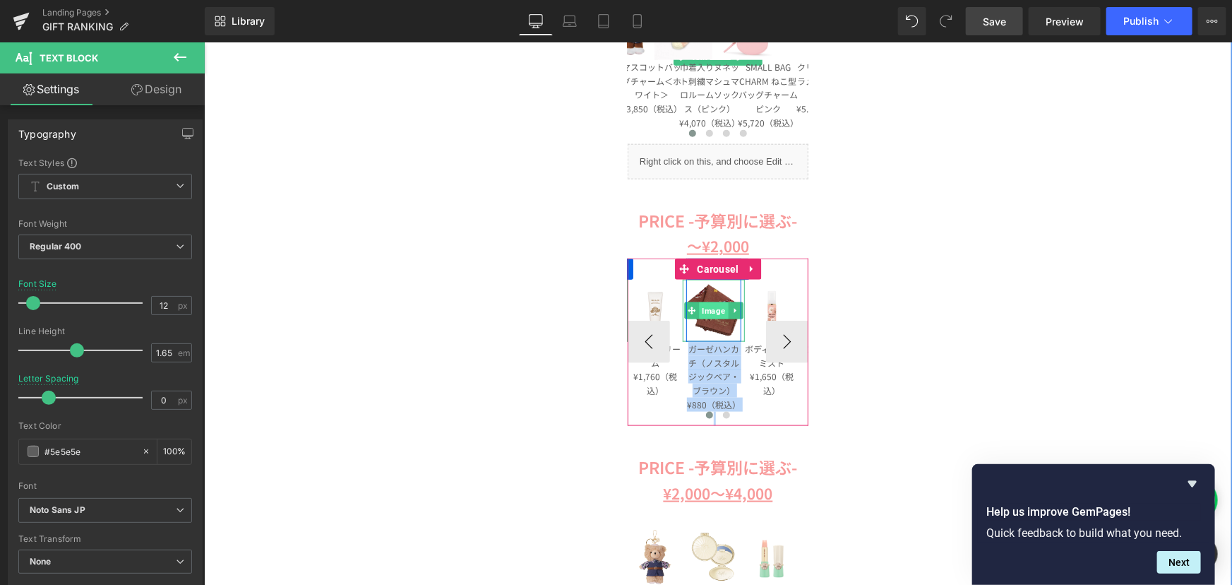
click at [698, 309] on span "Image" at bounding box center [712, 309] width 29 height 17
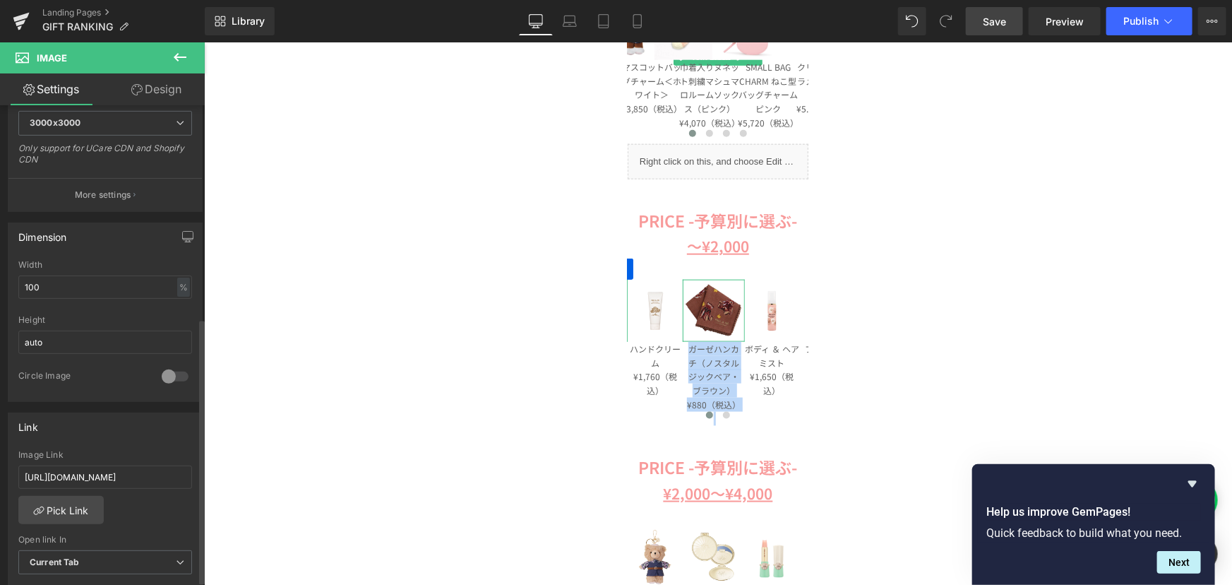
scroll to position [385, 0]
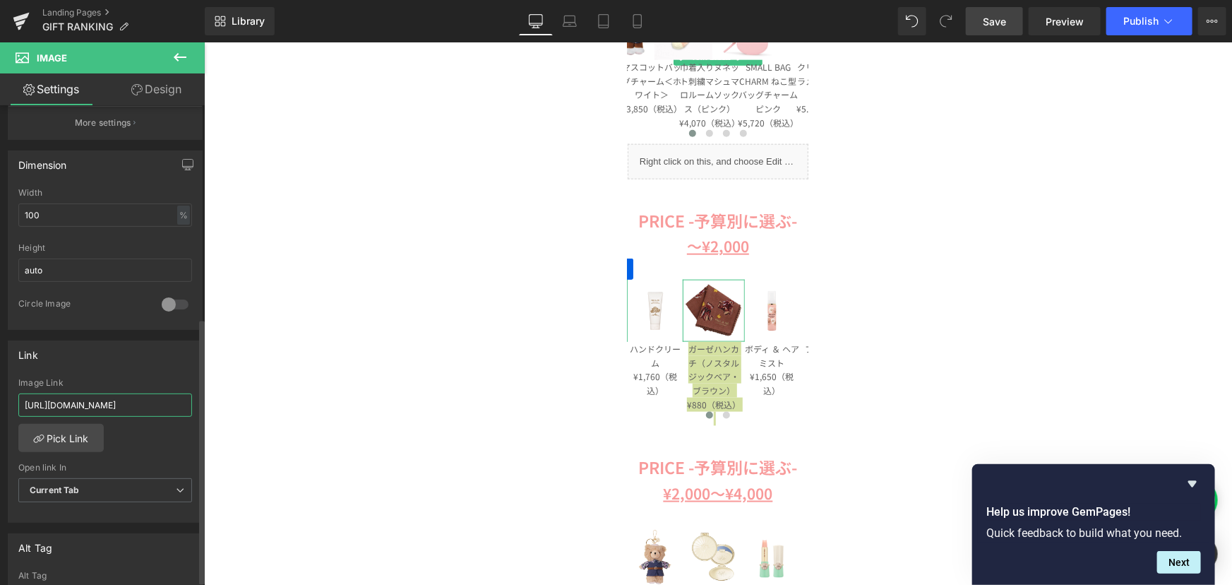
click at [93, 395] on input "[URL][DOMAIN_NAME]" at bounding box center [105, 404] width 174 height 23
paste input "000307-0004-03"
type input "[URL][DOMAIN_NAME]"
drag, startPoint x: 999, startPoint y: 27, endPoint x: 814, endPoint y: 171, distance: 234.4
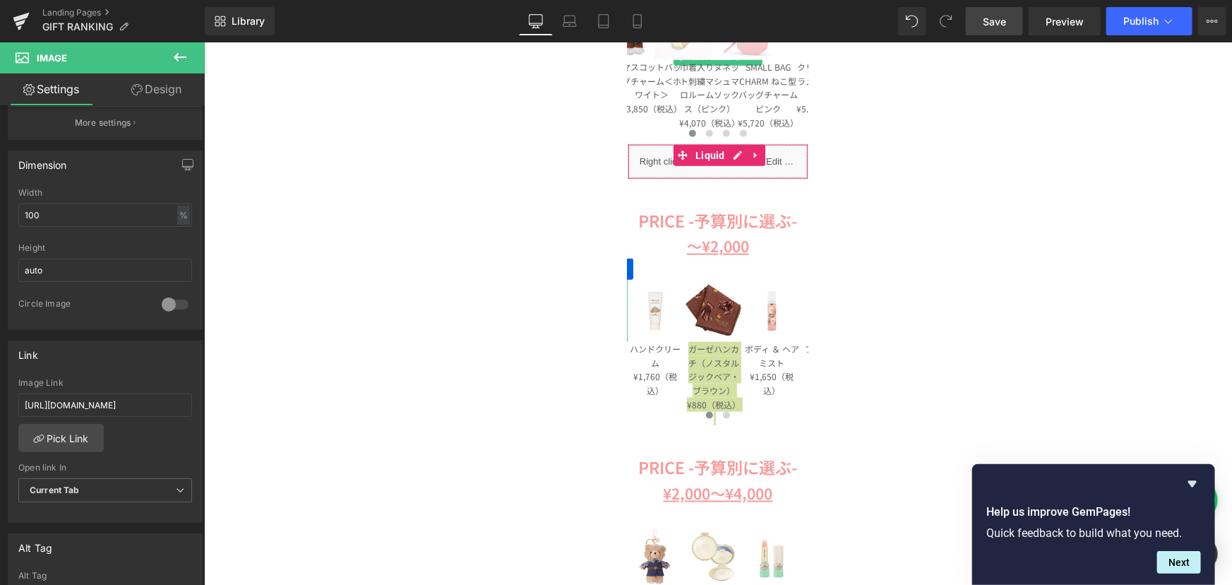
click at [999, 27] on span "Save" at bounding box center [994, 21] width 23 height 15
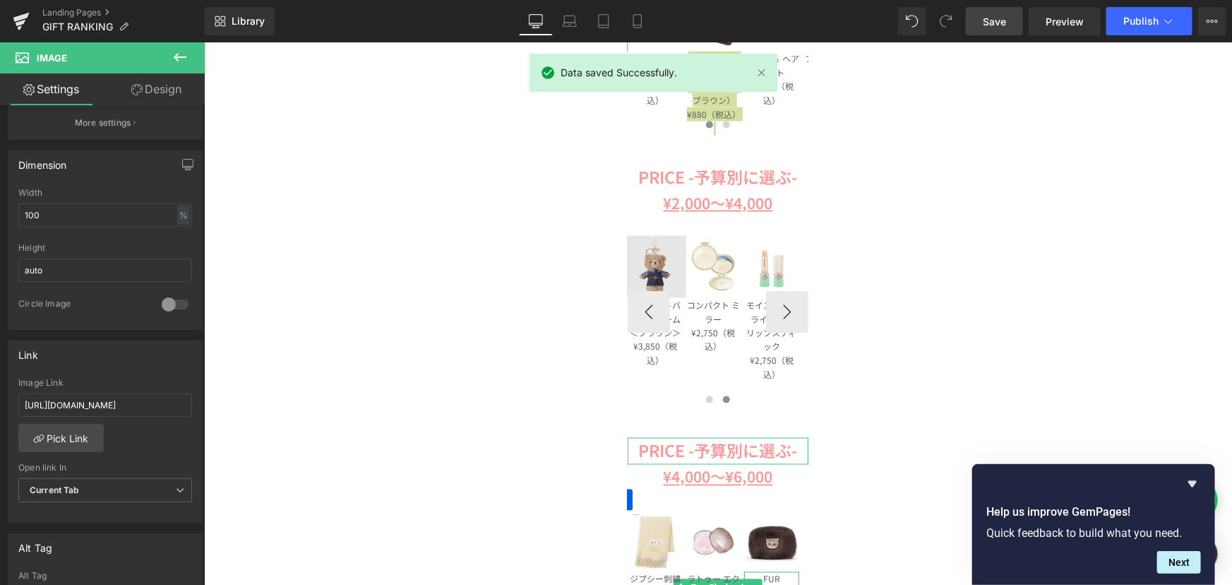
scroll to position [1091, 0]
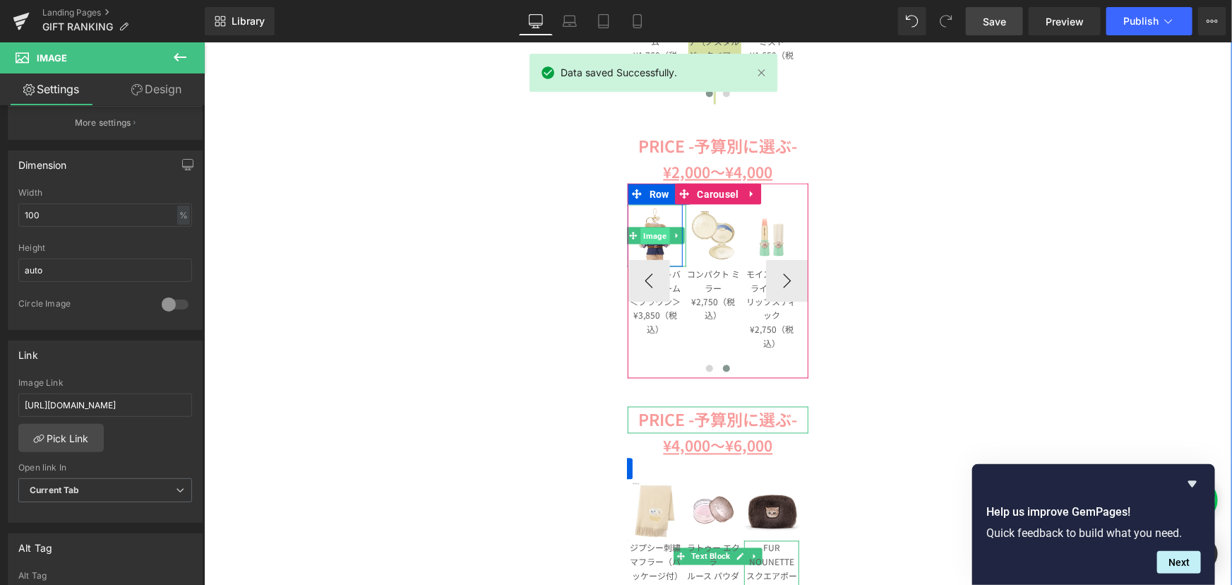
click at [652, 233] on span "Image" at bounding box center [654, 235] width 29 height 17
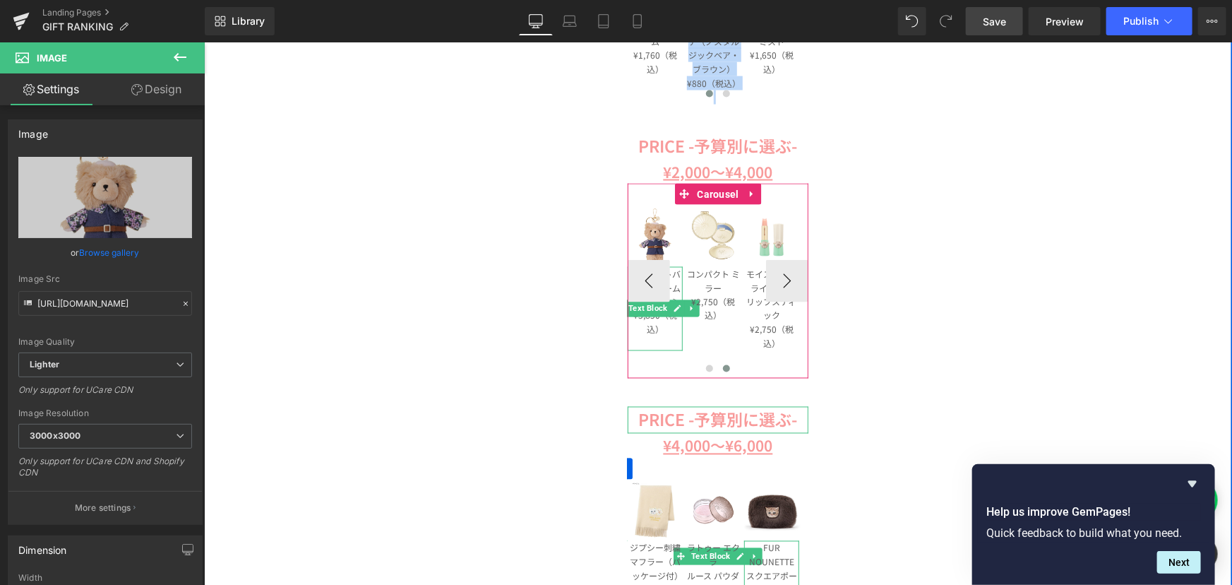
click at [666, 284] on p "マスコットバッグチャーム＜ブラウン＞" at bounding box center [654, 287] width 55 height 42
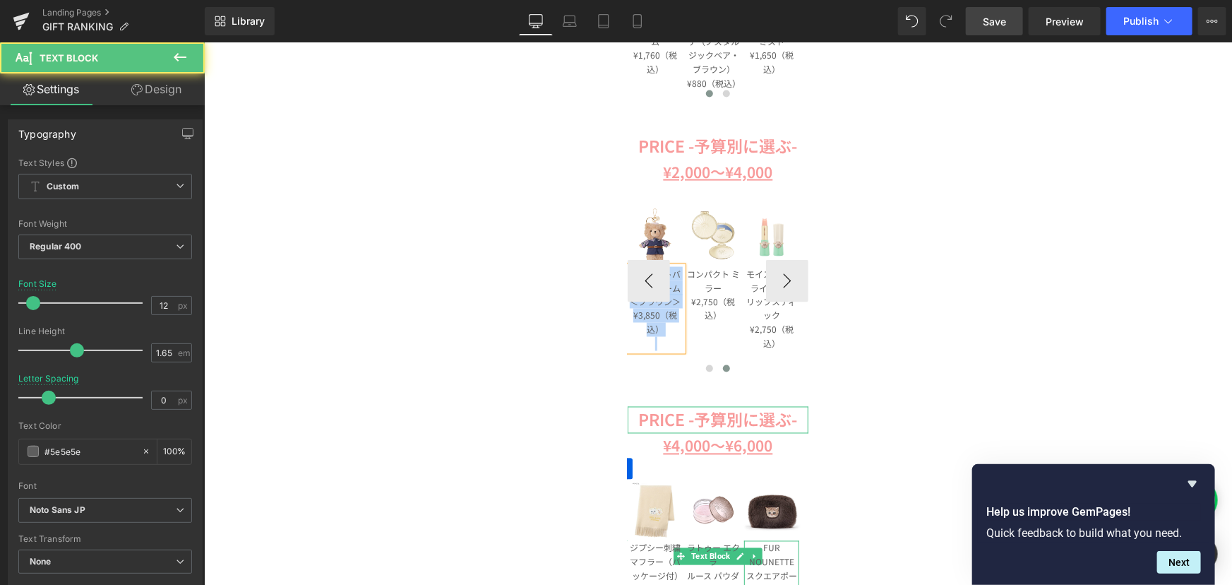
copy div "マスコットバッグチャーム＜ブラウン＞ ¥3,850（税込）"
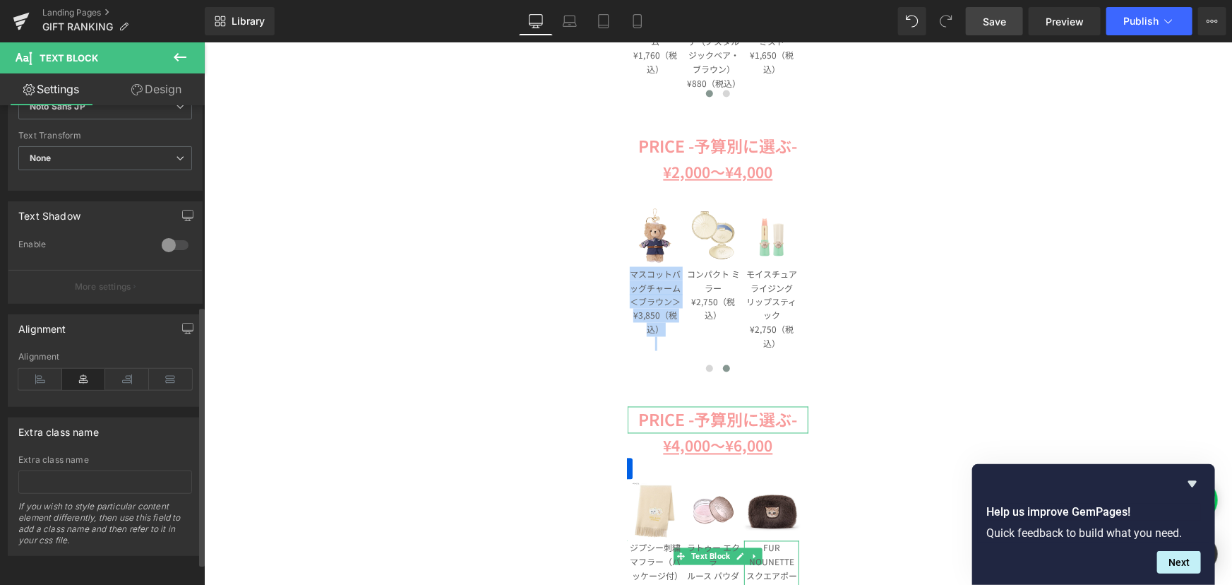
scroll to position [25, 0]
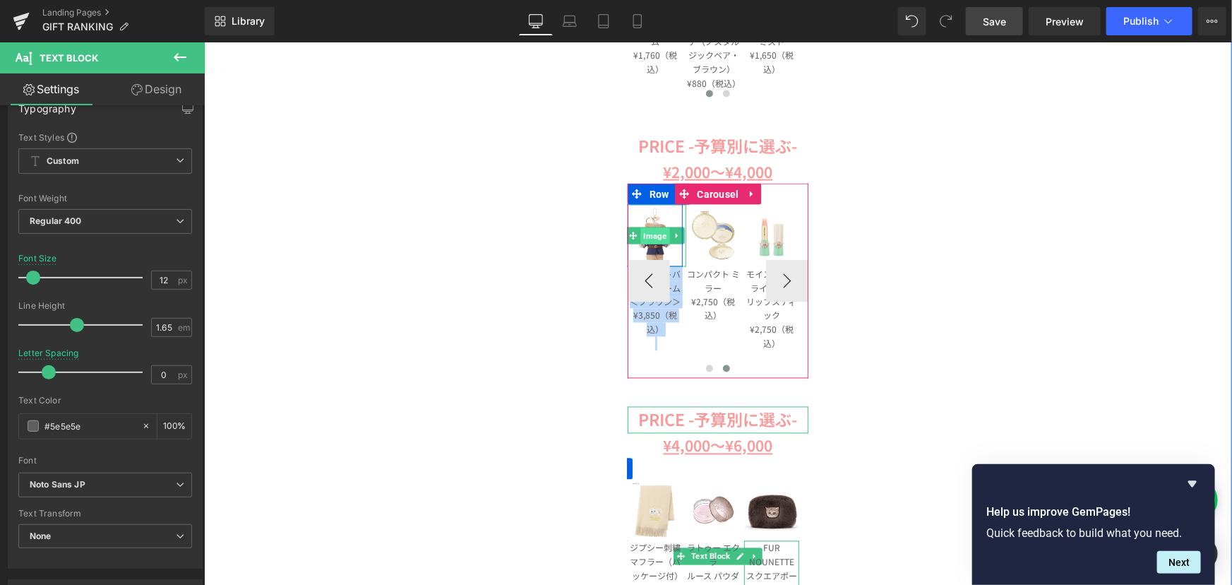
click at [651, 236] on span "Image" at bounding box center [654, 235] width 29 height 17
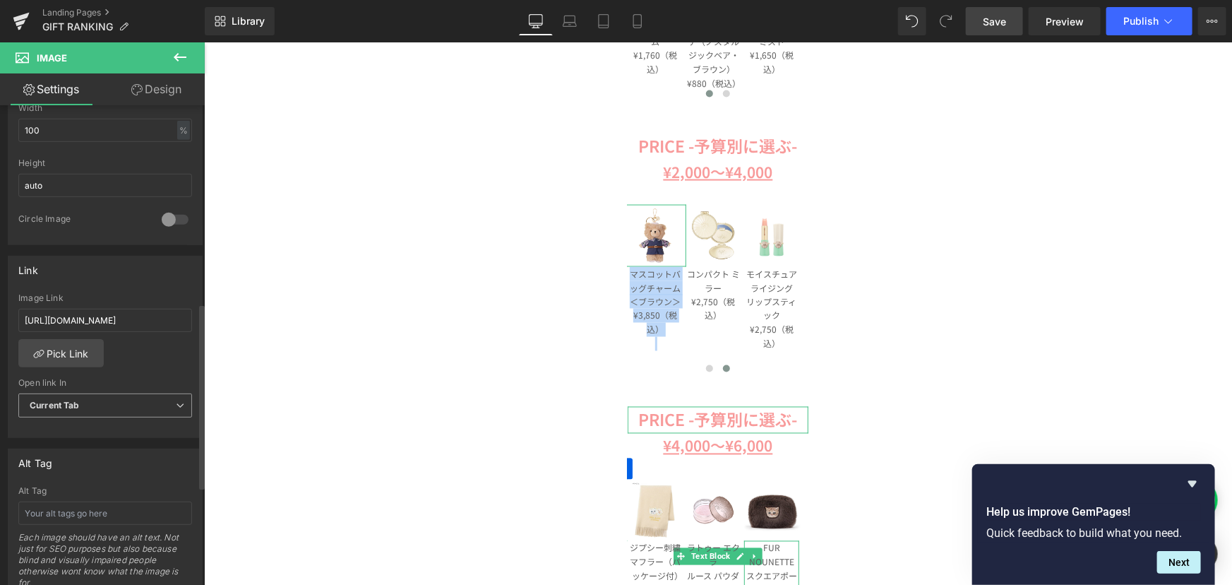
scroll to position [513, 0]
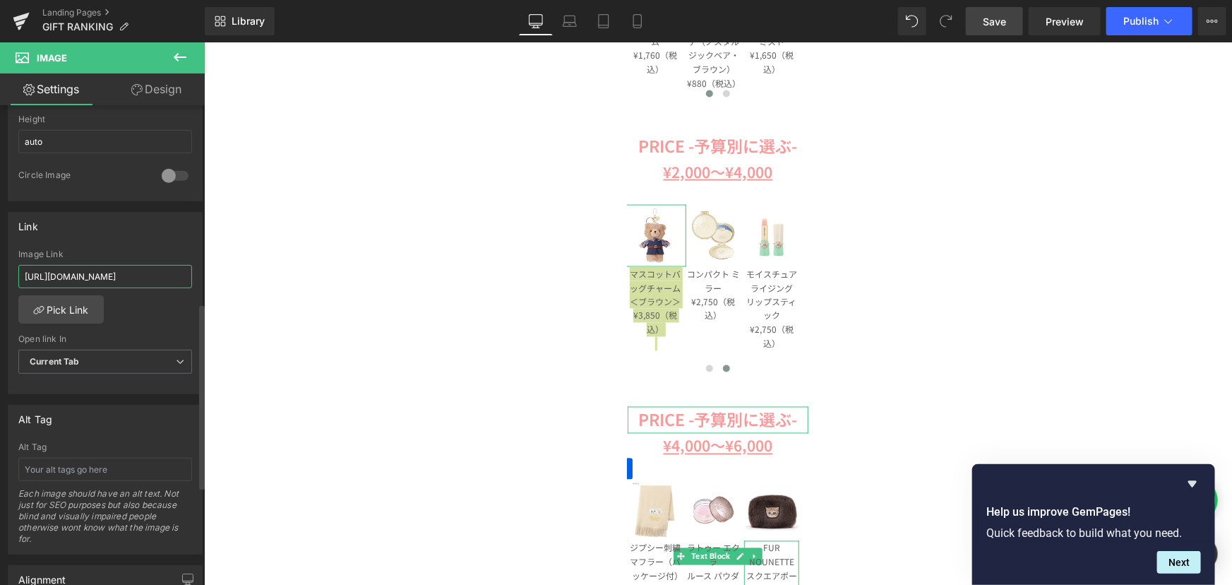
click at [90, 280] on input "[URL][DOMAIN_NAME]" at bounding box center [105, 276] width 174 height 23
click at [72, 296] on link "Pick Link" at bounding box center [60, 309] width 85 height 28
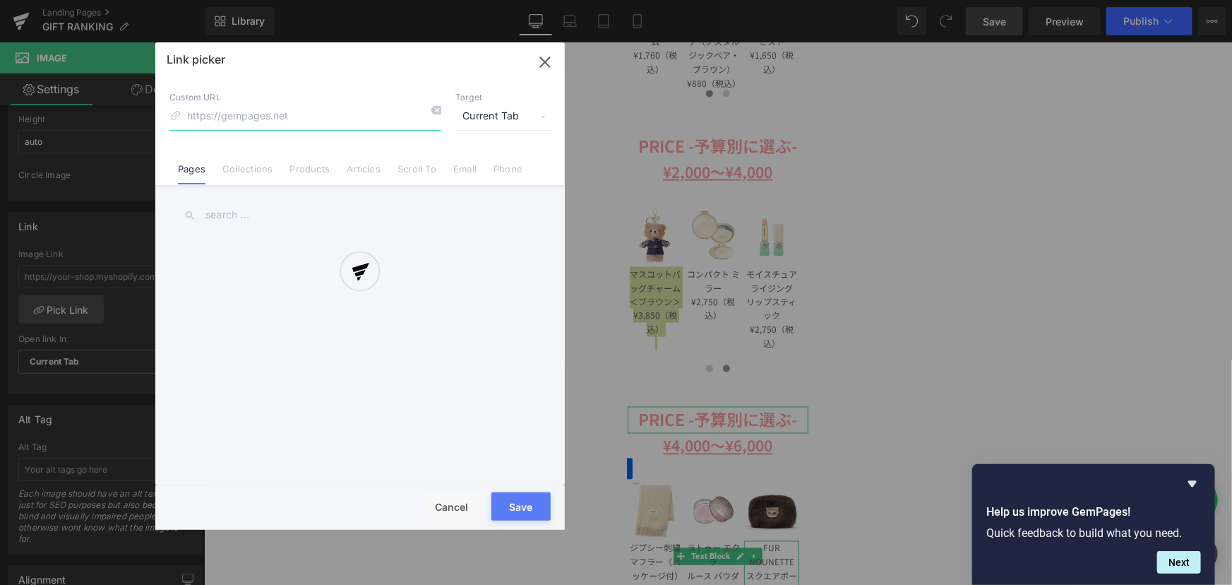
paste input "マスコットバッグチャーム＜ブラウン＞ ¥3,850（税込）"
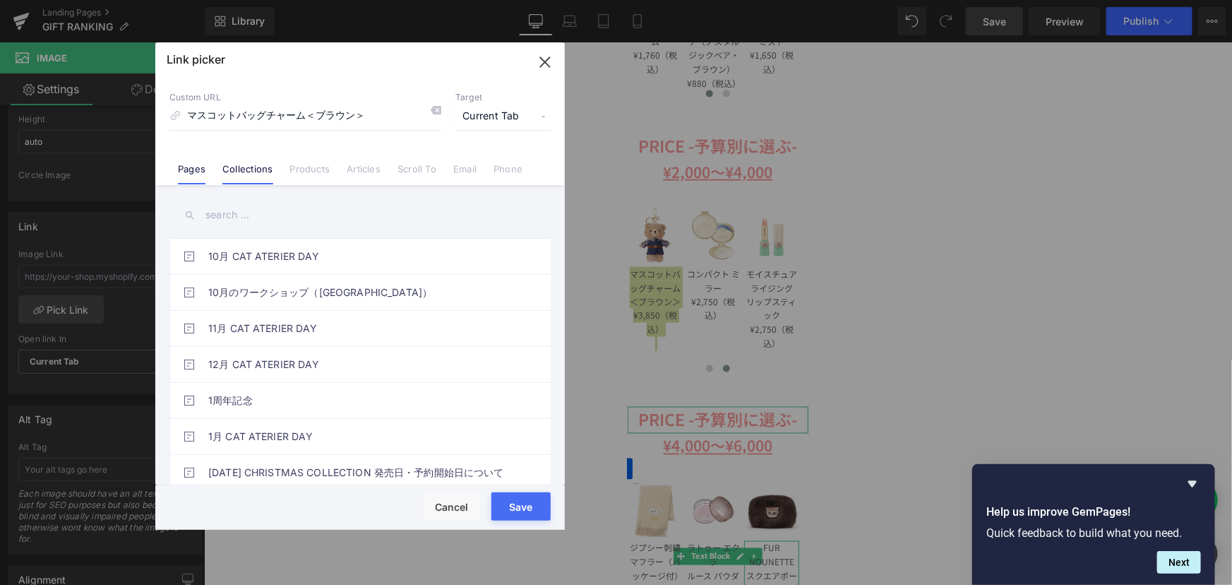
click at [257, 163] on link "Collections" at bounding box center [247, 173] width 50 height 21
click at [319, 174] on link "Products" at bounding box center [310, 173] width 40 height 21
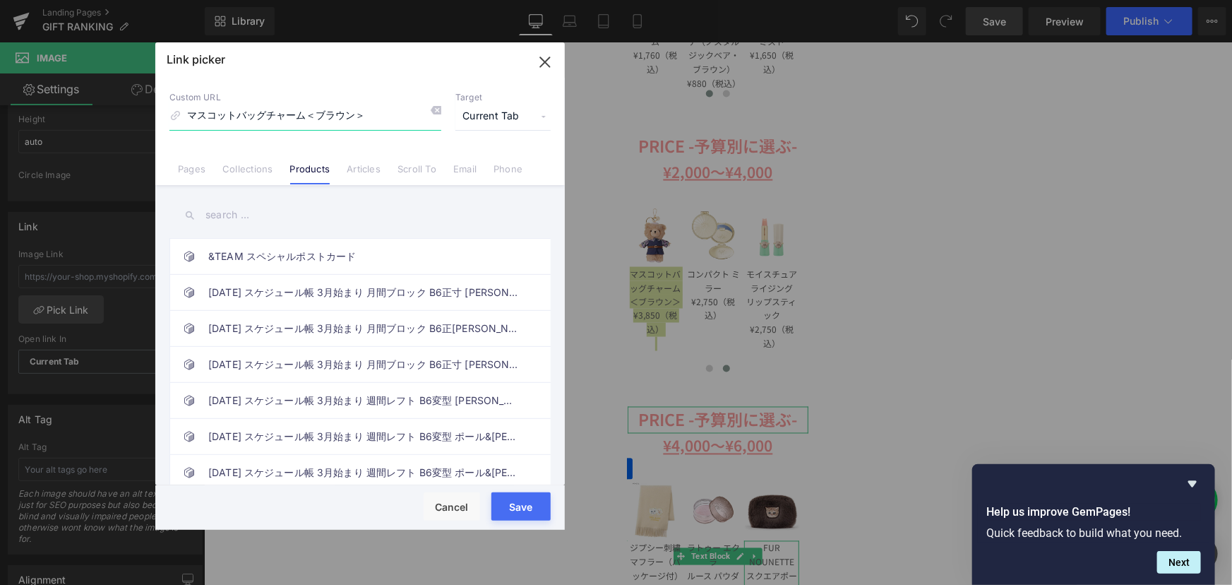
click at [366, 113] on input "マスコットバッグチャーム＜ブラウン＞" at bounding box center [305, 116] width 272 height 27
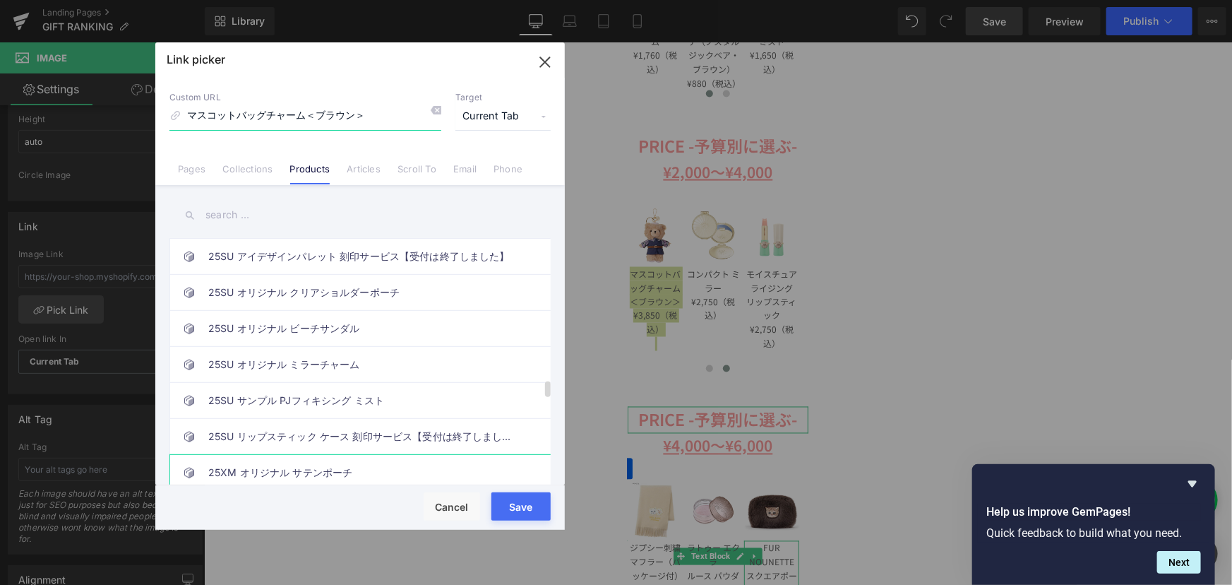
scroll to position [2182, 0]
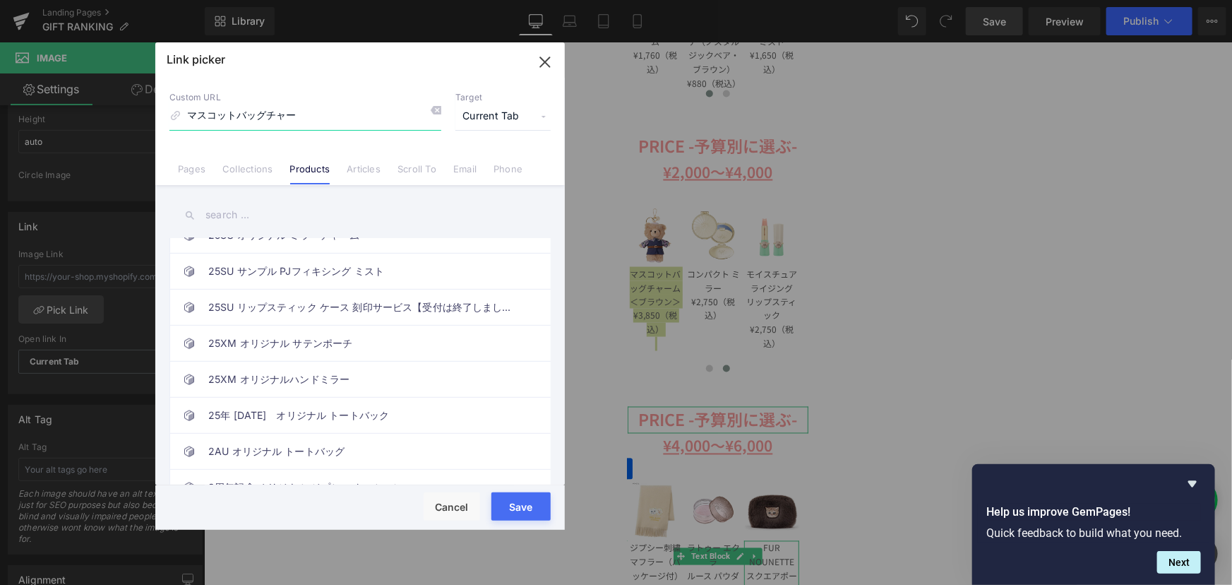
type input "マスコットバッグチャー"
click at [268, 210] on input "text" at bounding box center [359, 215] width 381 height 32
paste input "マスコットバッグチャーム＜ブラウン＞ ¥3,850（税込）"
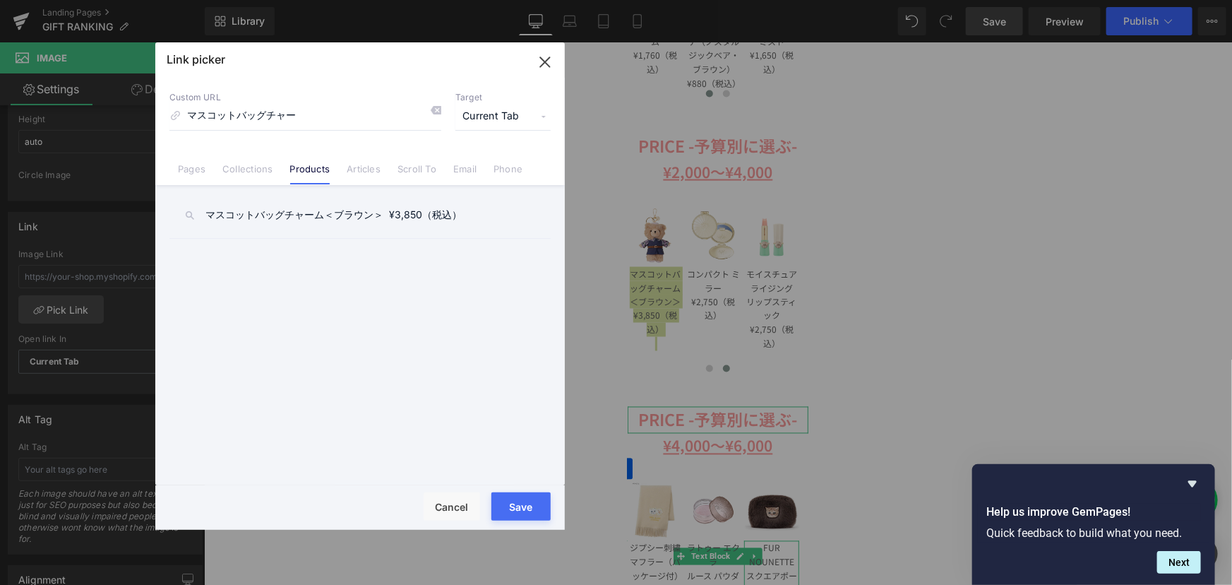
scroll to position [0, 0]
type input "マスコットバッグチャーム＜ブラウン＞"
click at [359, 263] on link "マスコットバッグチャーム＜ブラウン＞" at bounding box center [363, 256] width 311 height 35
click at [508, 501] on button "Save" at bounding box center [520, 506] width 59 height 28
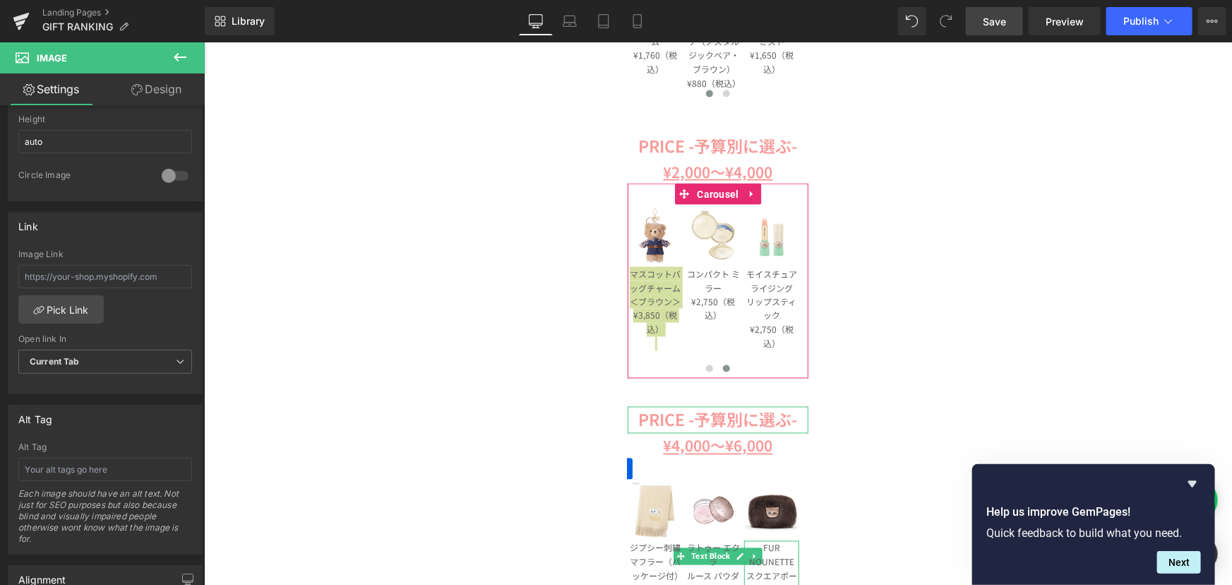
click at [999, 32] on link "Save" at bounding box center [994, 21] width 57 height 28
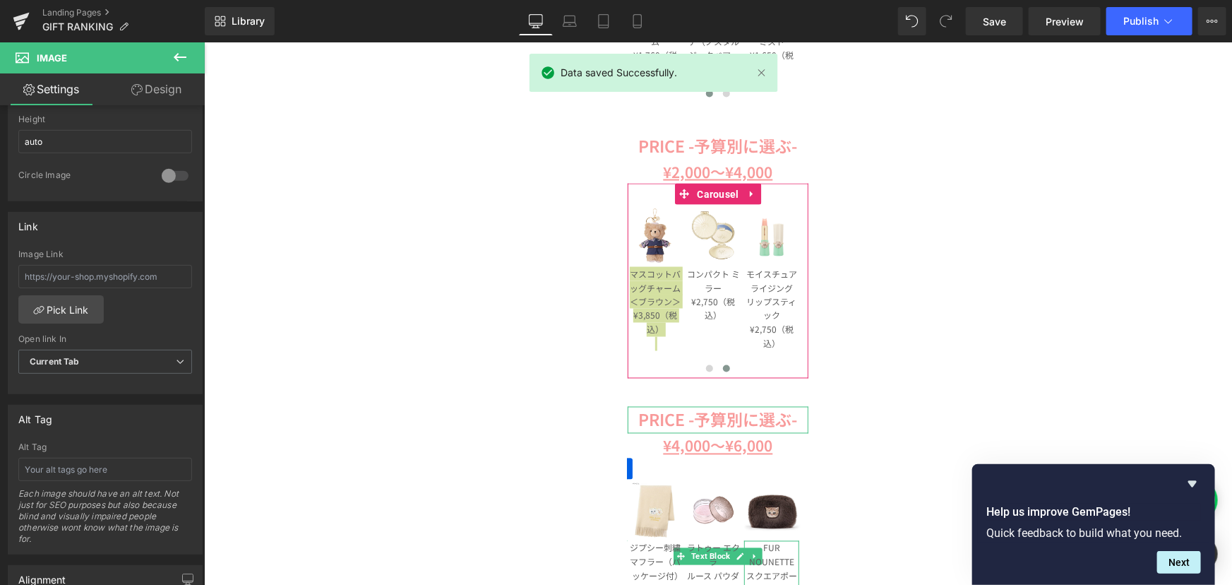
scroll to position [1348, 0]
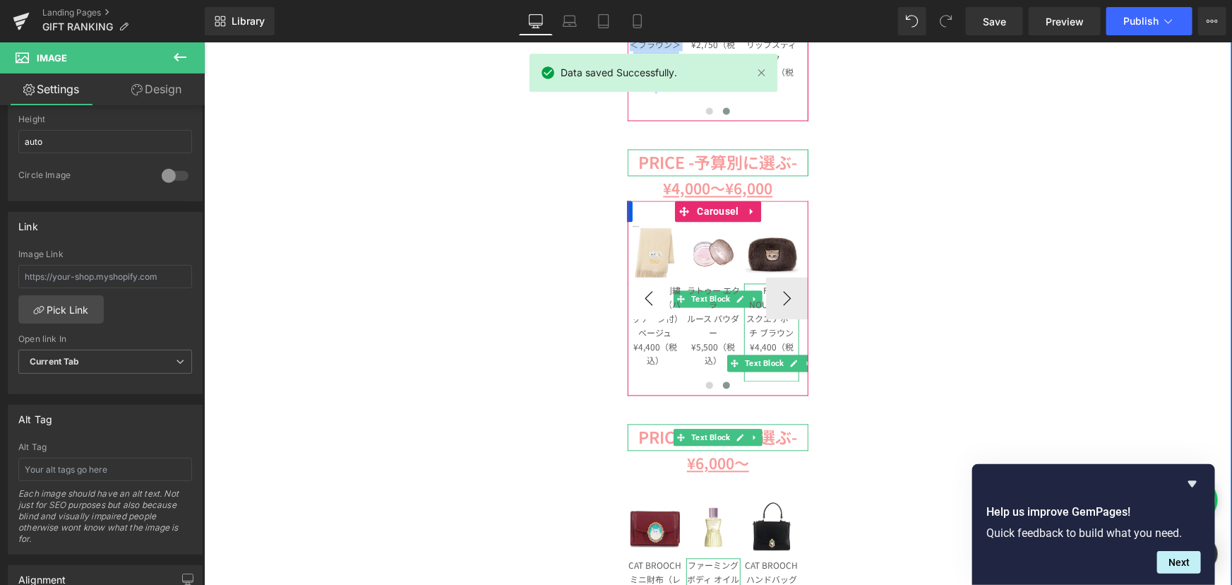
click at [635, 299] on button "‹" at bounding box center [648, 298] width 42 height 42
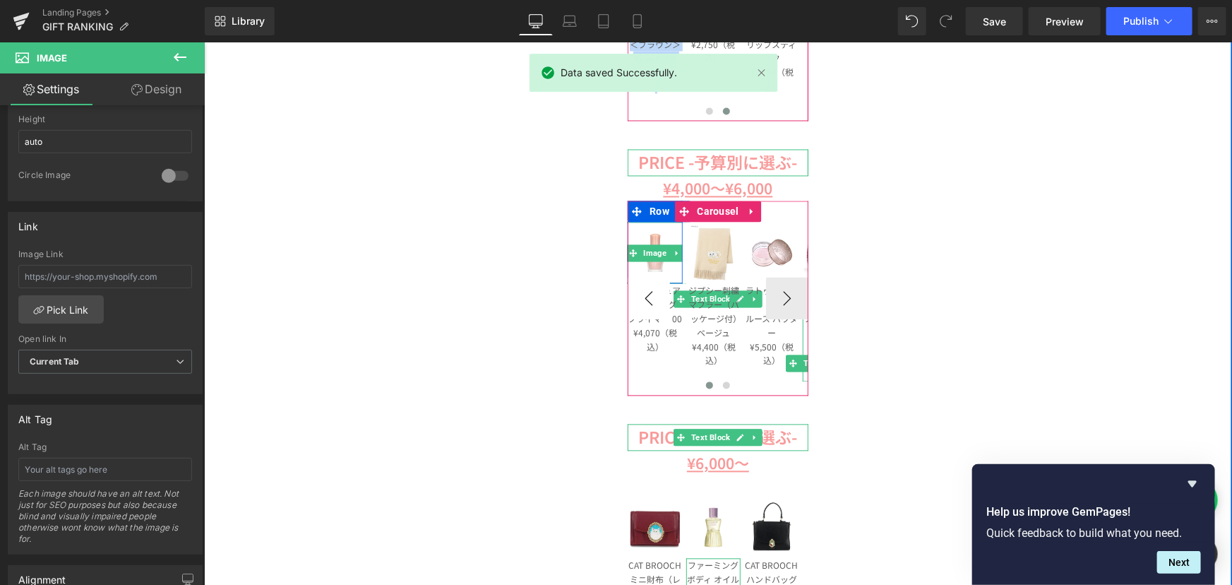
click at [635, 299] on button "‹" at bounding box center [648, 298] width 42 height 42
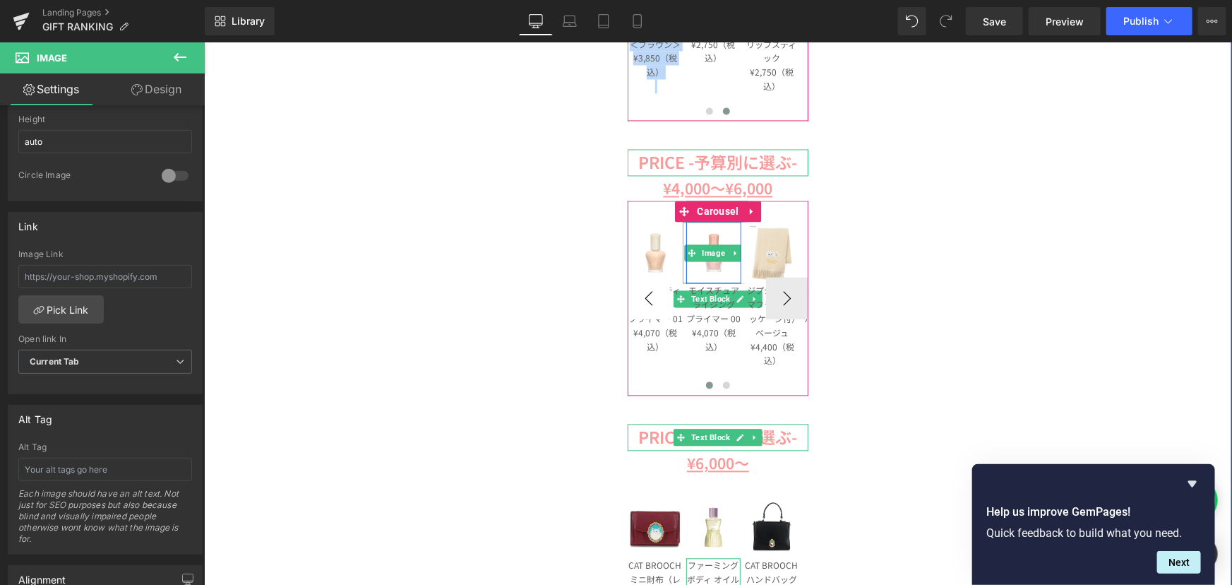
click at [635, 299] on button "‹" at bounding box center [648, 298] width 42 height 42
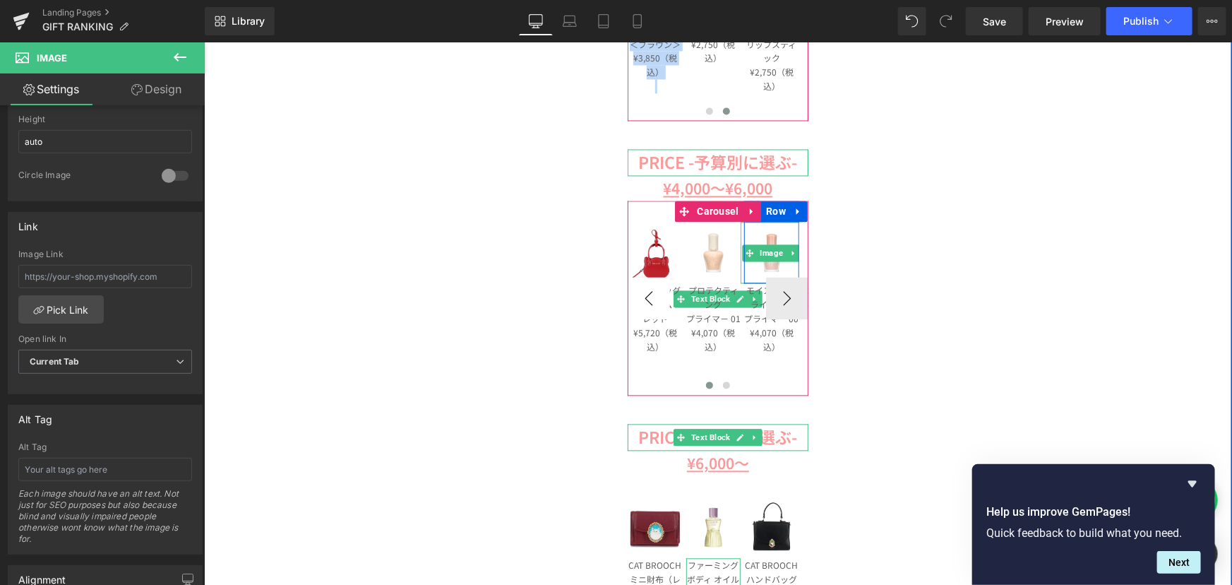
click at [635, 299] on button "‹" at bounding box center [648, 298] width 42 height 42
click at [647, 260] on span "Image" at bounding box center [654, 252] width 29 height 17
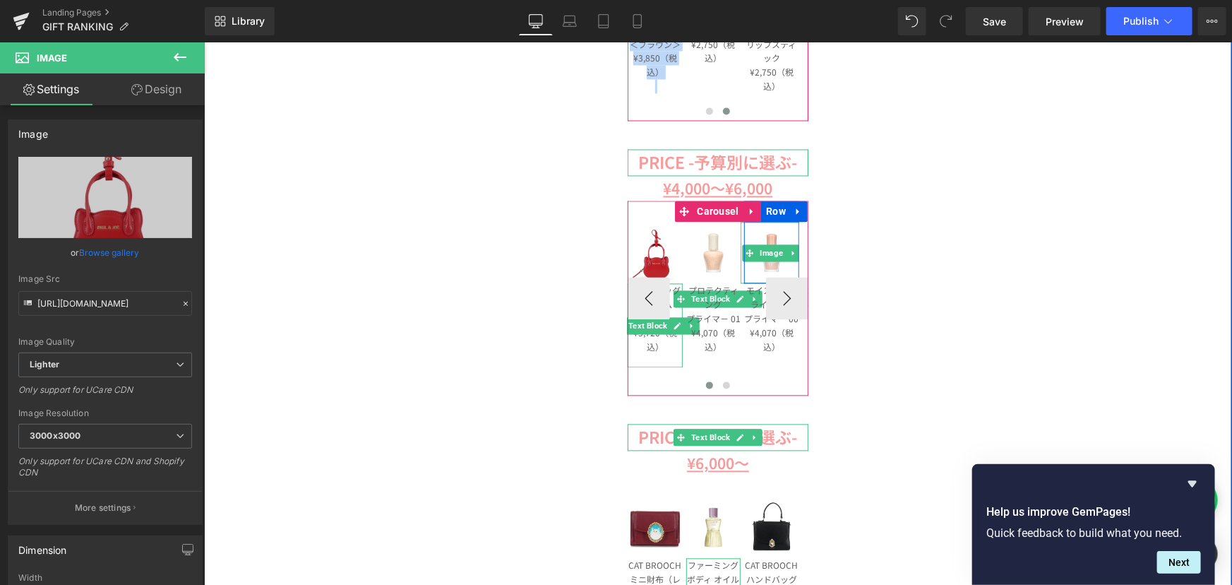
click at [665, 305] on p "ねこ型バッグチャーム" at bounding box center [654, 297] width 55 height 28
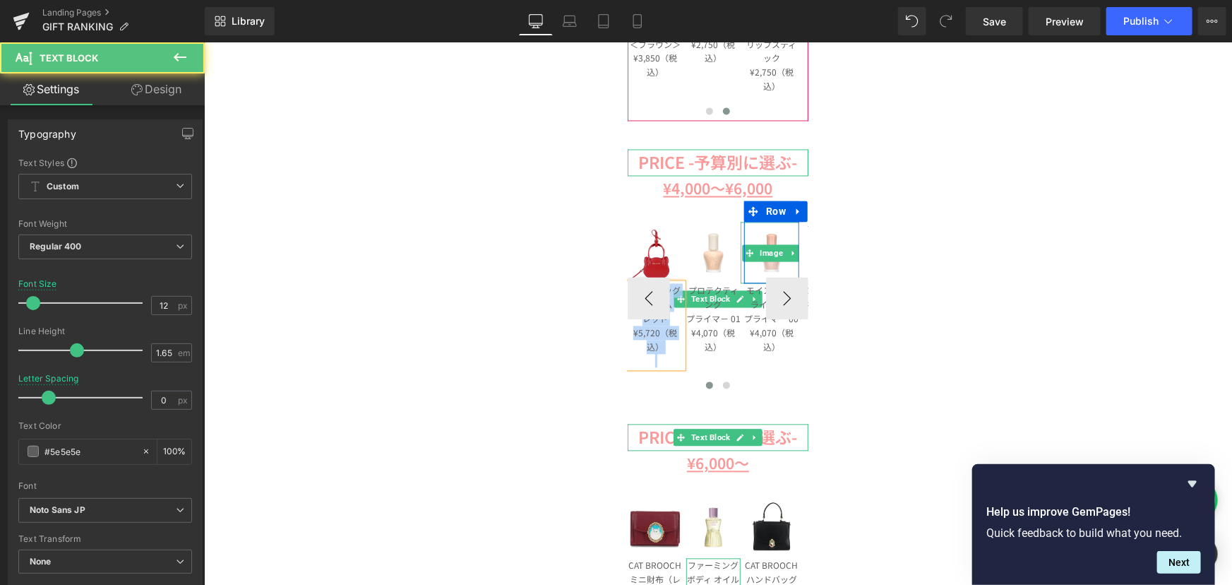
copy div "ねこ型バッグチャーム レッド ¥5,720（税込）"
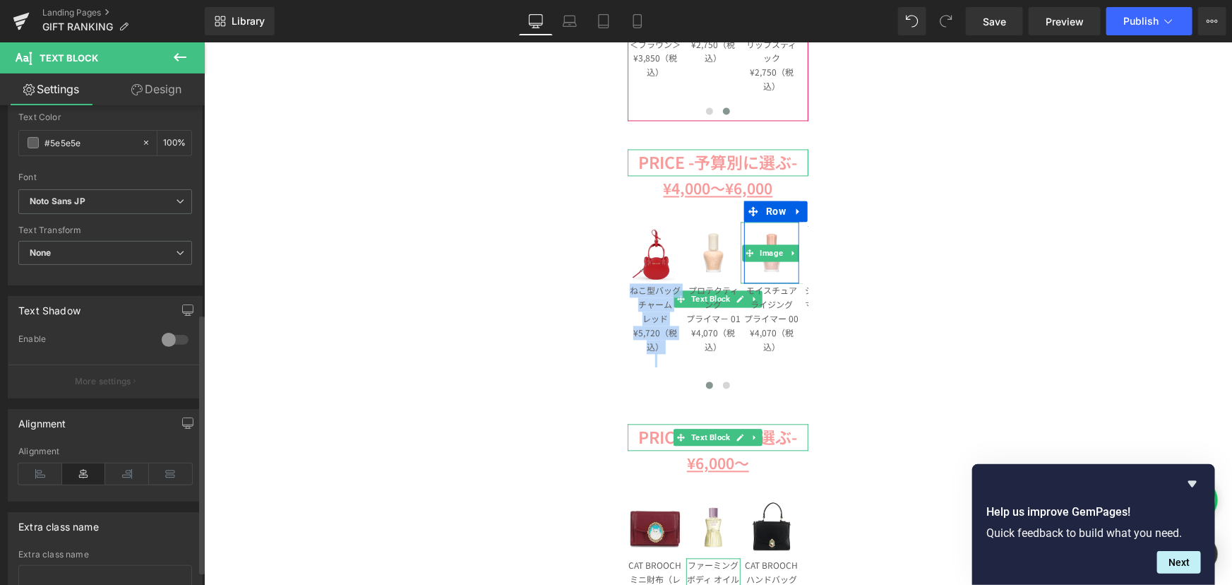
scroll to position [385, 0]
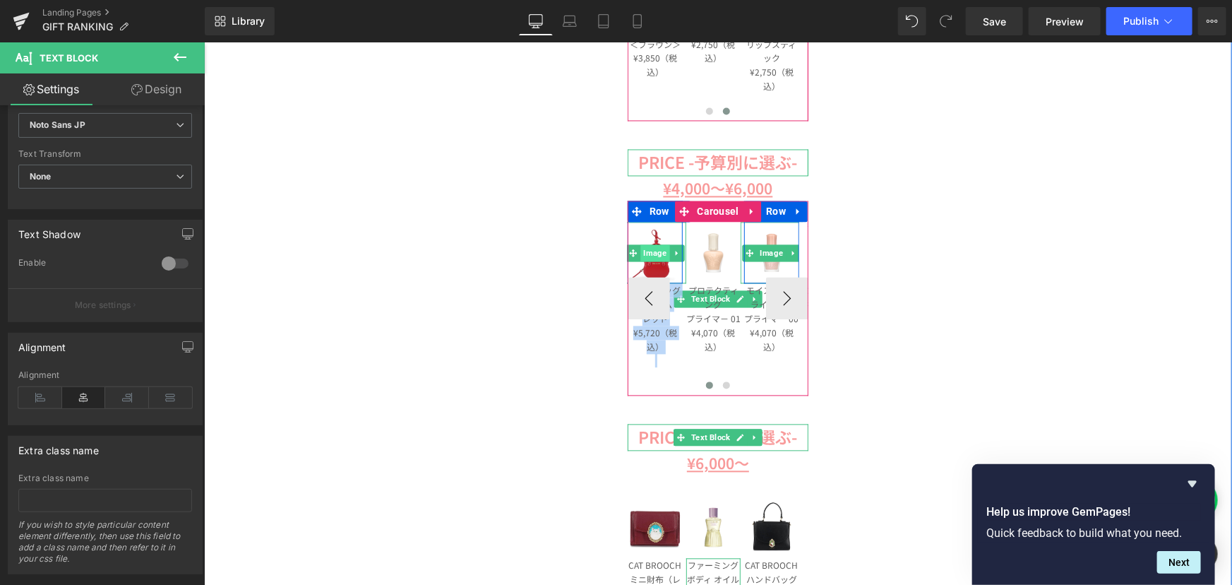
click at [652, 256] on span "Image" at bounding box center [654, 252] width 29 height 17
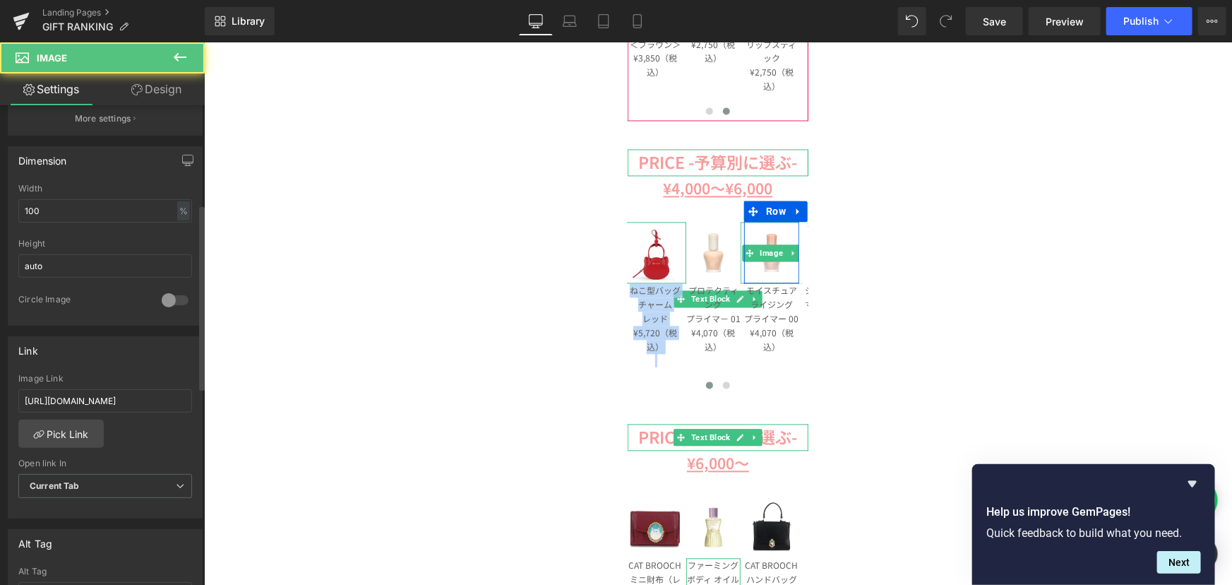
scroll to position [449, 0]
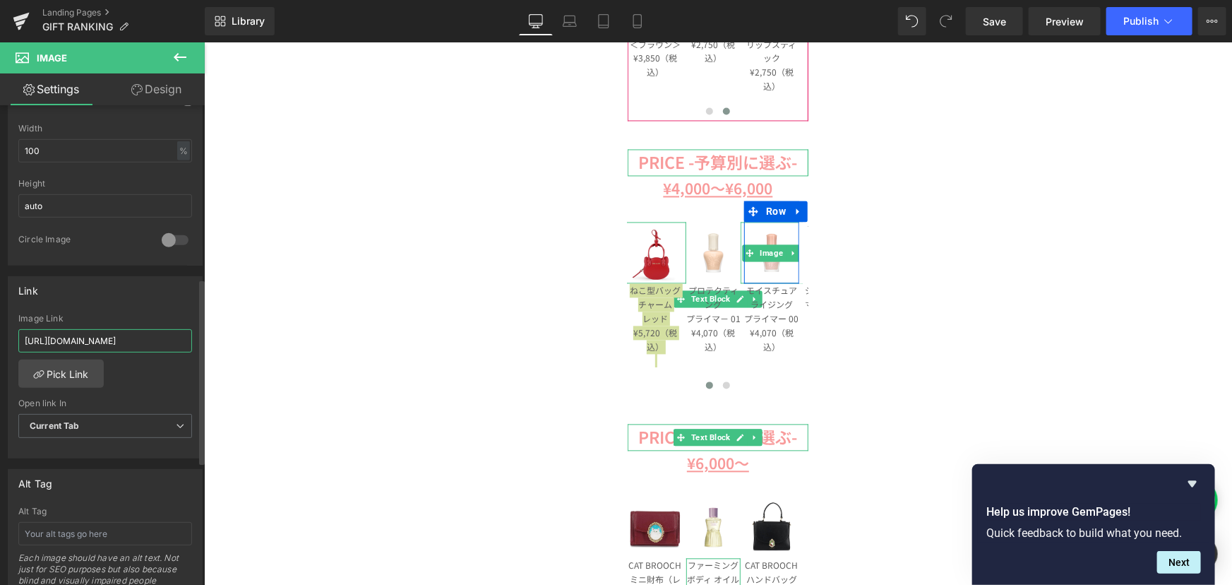
click at [81, 344] on input "[URL][DOMAIN_NAME]" at bounding box center [105, 340] width 174 height 23
click at [73, 361] on link "Pick Link" at bounding box center [60, 373] width 85 height 28
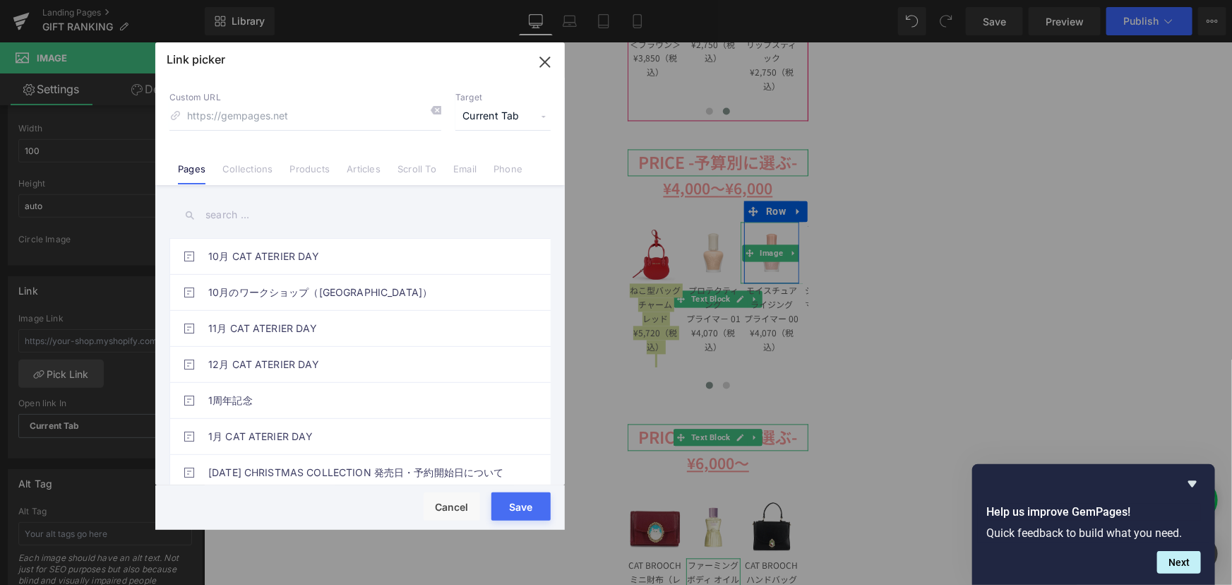
click at [242, 212] on input "text" at bounding box center [359, 215] width 381 height 32
paste input "ねこ型バッグチャーム レッド ¥5,720（税込）"
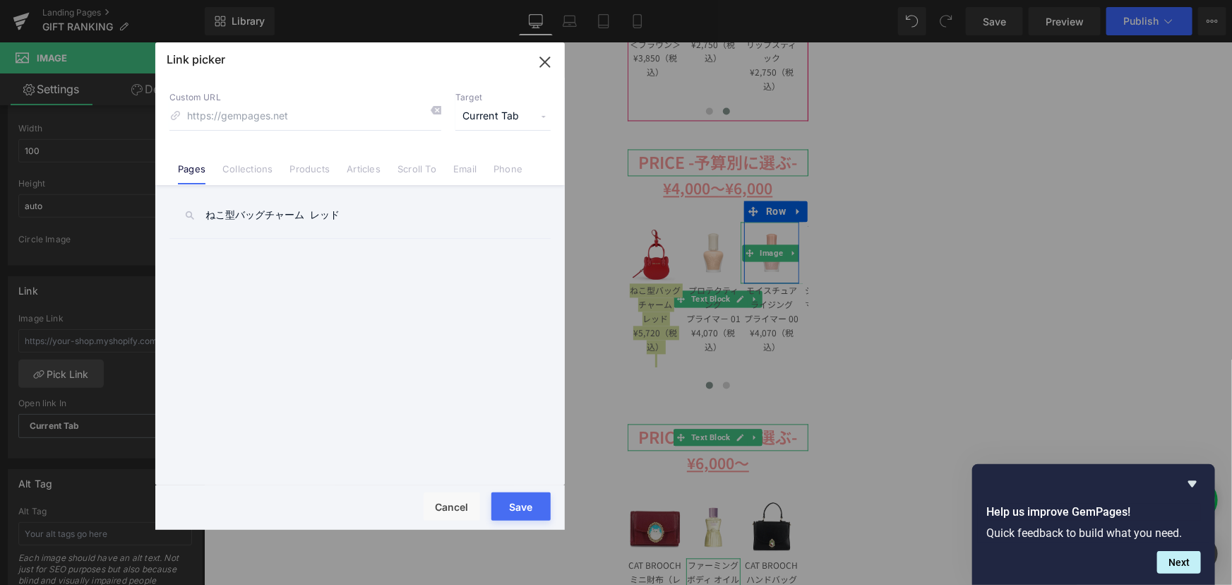
type input "ねこ型バッグチャーム レッド"
click at [311, 179] on link "Products" at bounding box center [310, 173] width 40 height 21
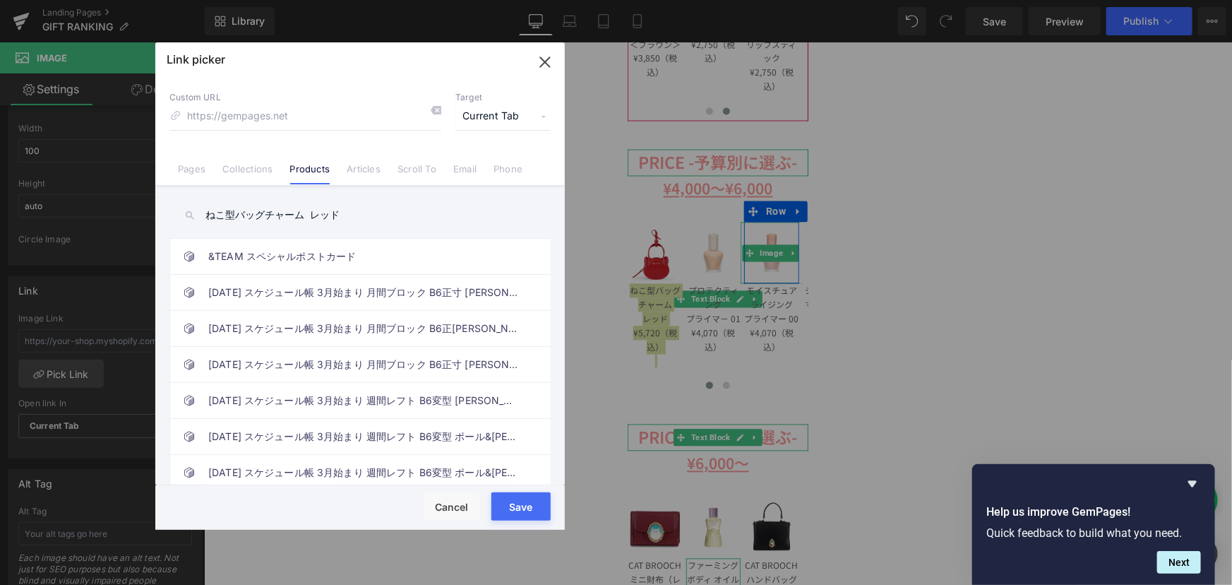
click at [372, 220] on input "ねこ型バッグチャーム レッド" at bounding box center [359, 215] width 381 height 32
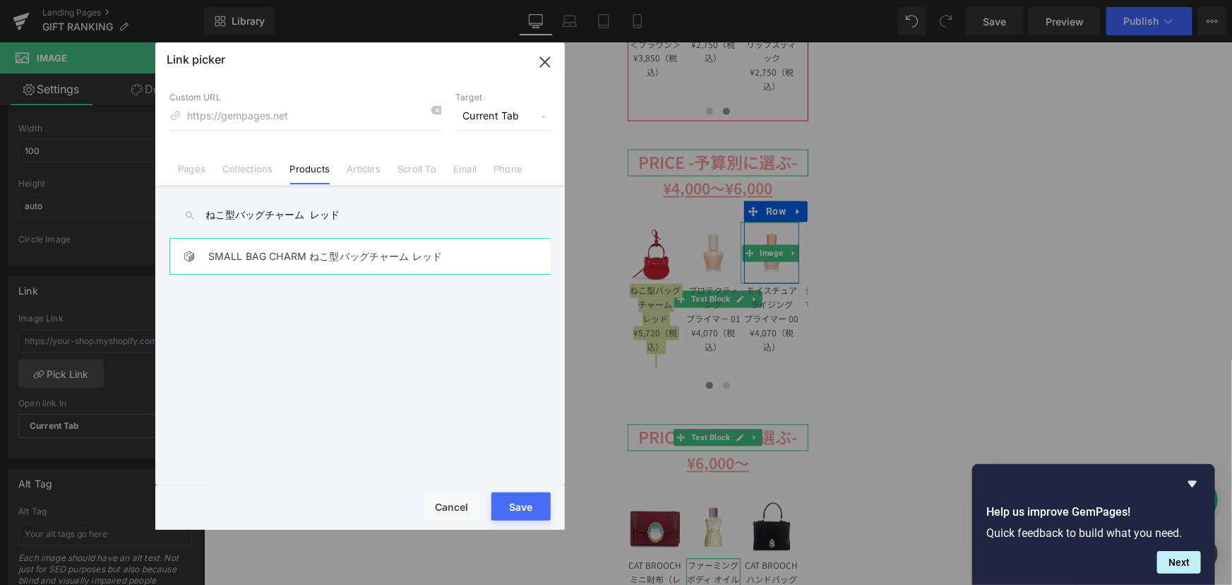
click at [383, 254] on link "SMALL BAG CHARM ねこ型バッグチャーム レッド" at bounding box center [363, 256] width 311 height 35
click at [504, 494] on button "Save" at bounding box center [520, 506] width 59 height 28
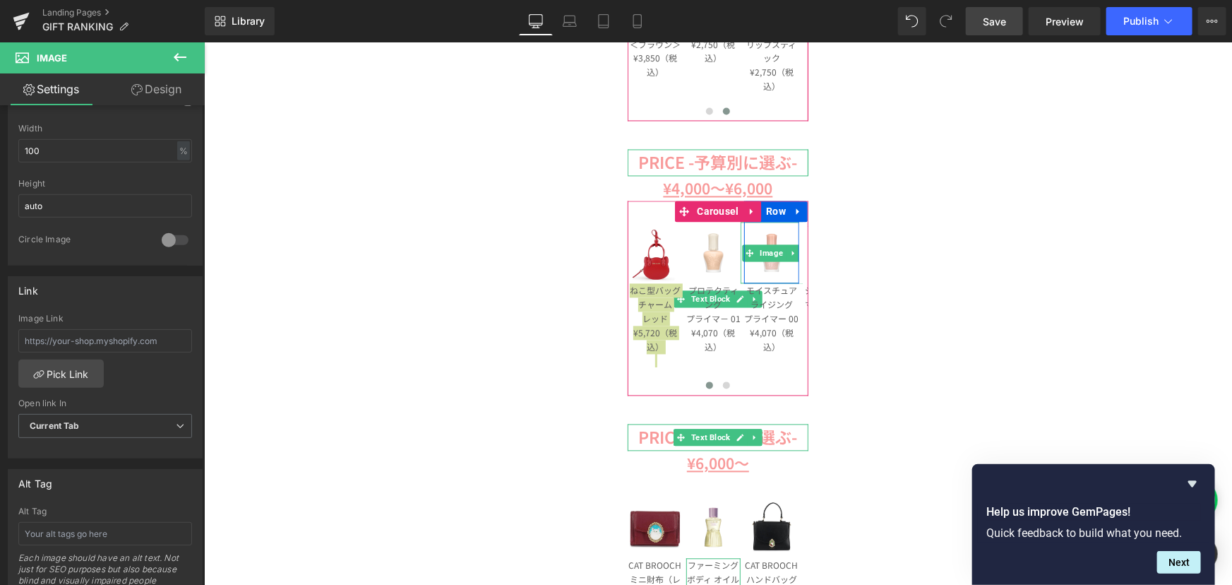
click at [1008, 24] on link "Save" at bounding box center [994, 21] width 57 height 28
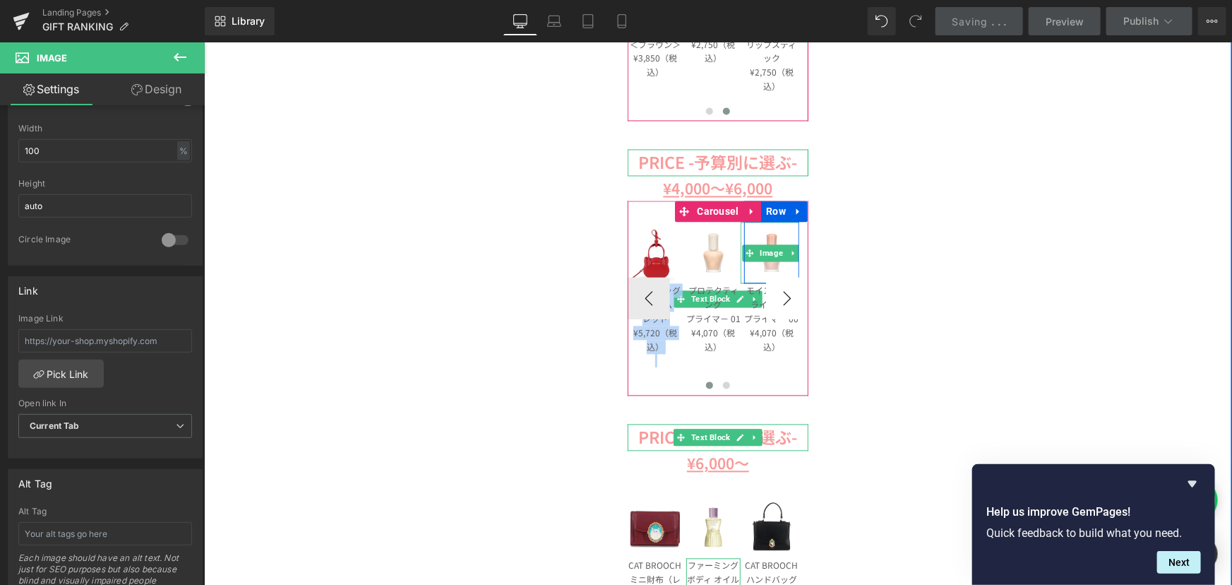
click at [787, 297] on button "›" at bounding box center [786, 298] width 42 height 42
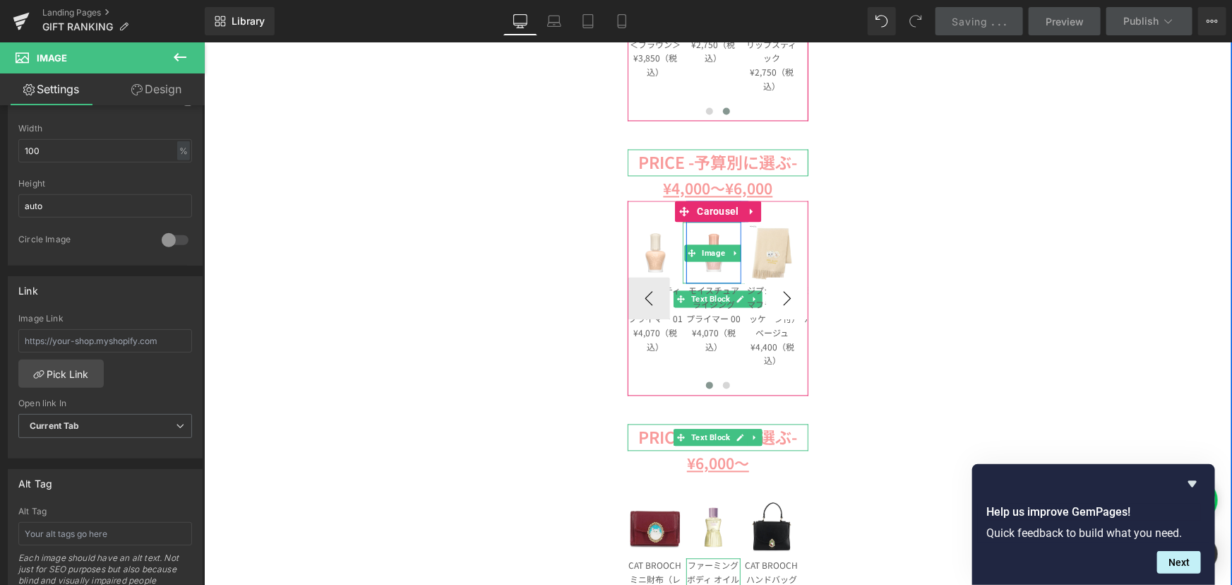
click at [787, 297] on button "›" at bounding box center [786, 298] width 42 height 42
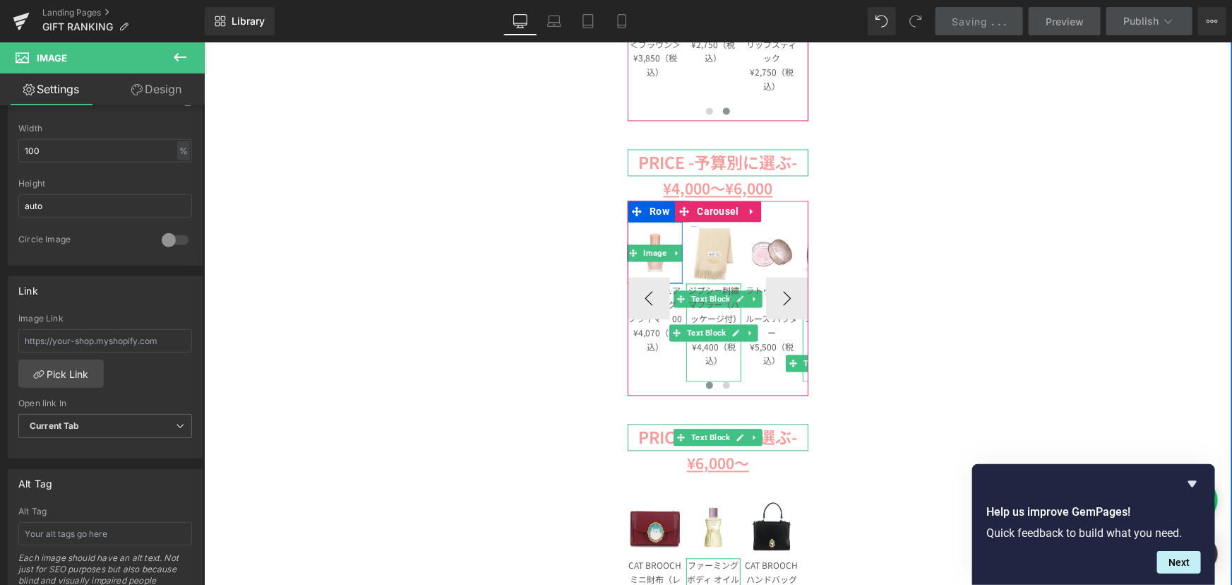
click at [717, 311] on p "ジプシー刺繍マフラー（パッケージ付）　ベージュ¥4,400（税込）" at bounding box center [713, 325] width 55 height 84
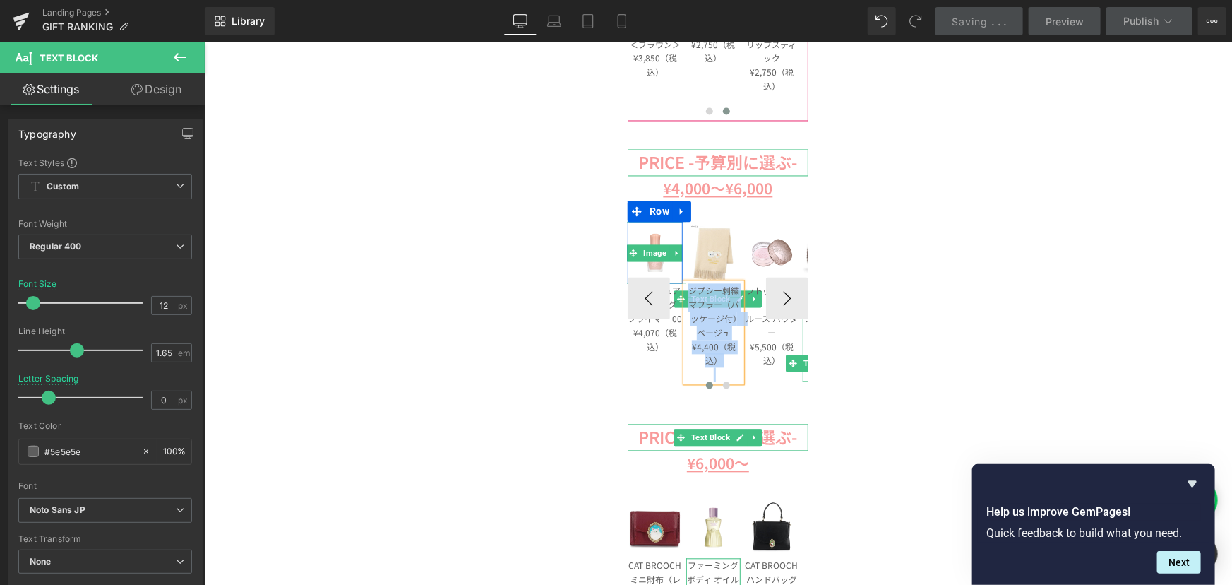
copy span "ジプシー刺繍マフラー（パッケージ付）　ベージュ¥4,400（税込）"
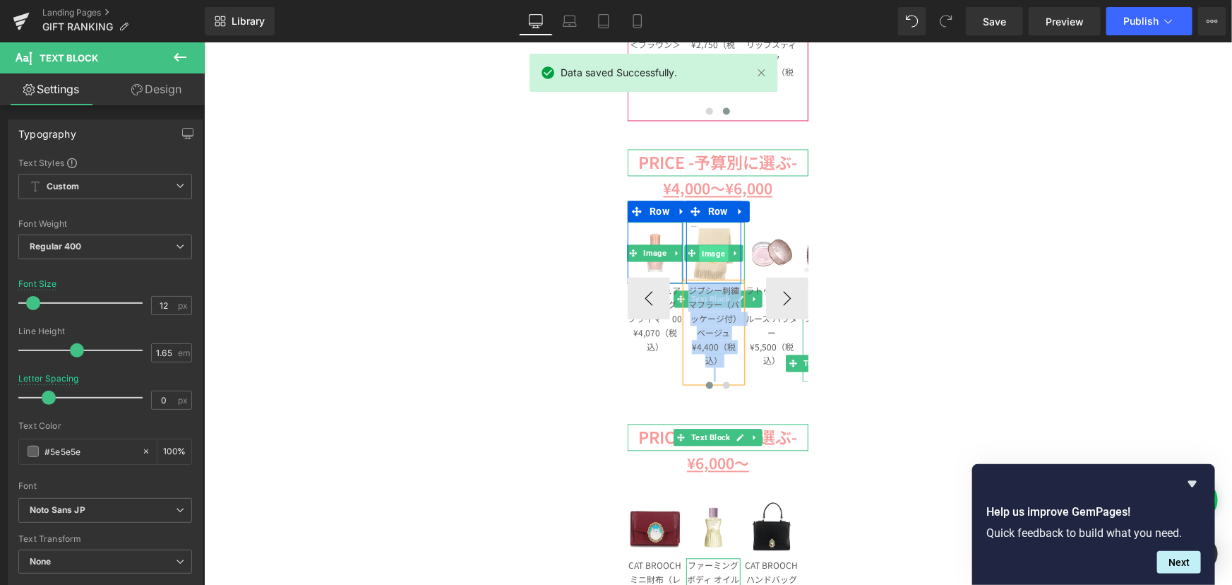
click at [707, 247] on span "Image" at bounding box center [712, 252] width 29 height 17
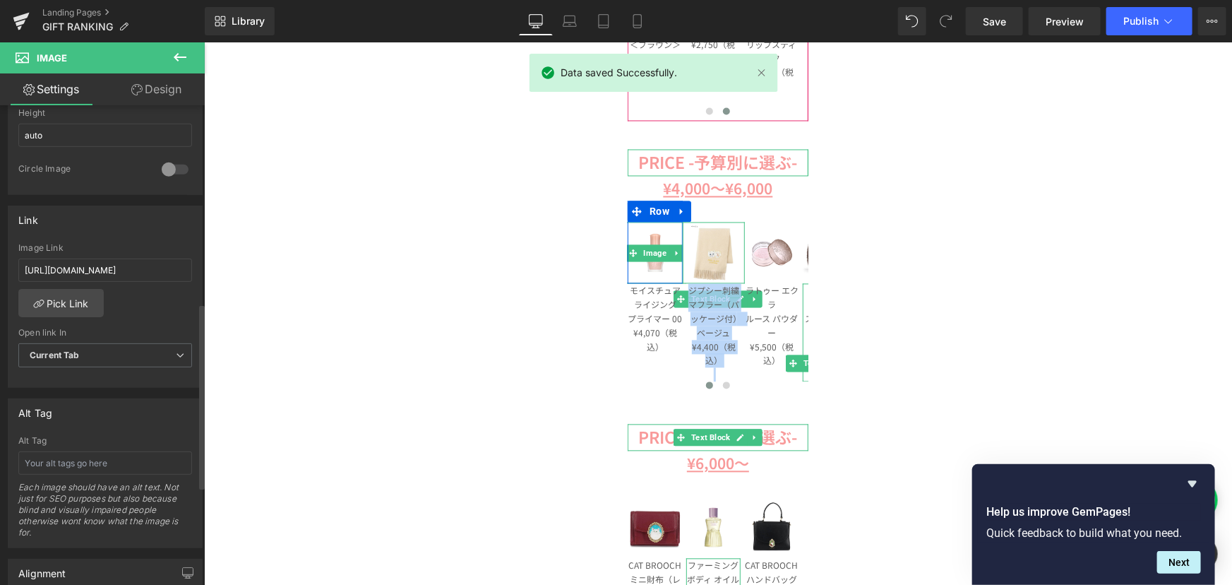
scroll to position [513, 0]
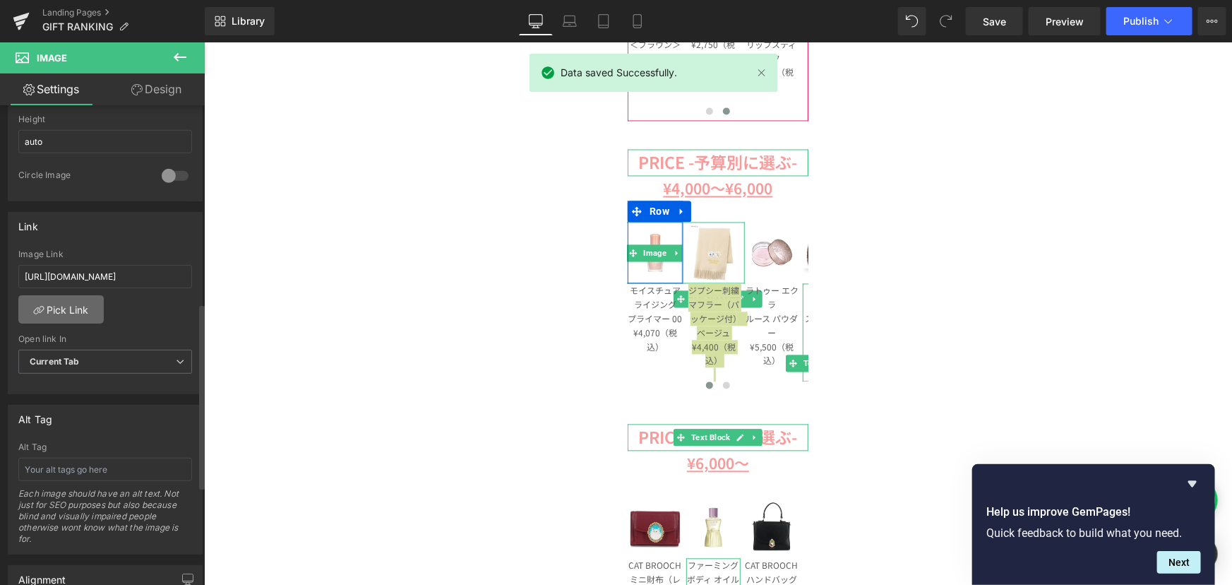
click at [61, 299] on link "Pick Link" at bounding box center [60, 309] width 85 height 28
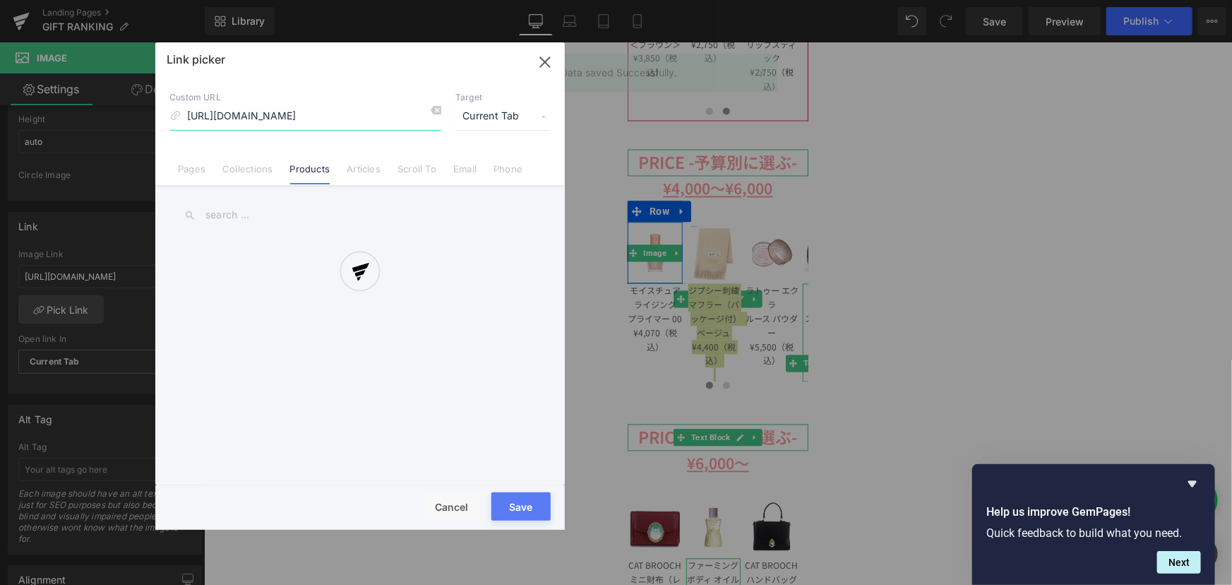
scroll to position [0, 20]
click at [285, 210] on div "Link picker Back to Library Insert Custom URL [URL][DOMAIN_NAME] Target Current…" at bounding box center [359, 285] width 409 height 487
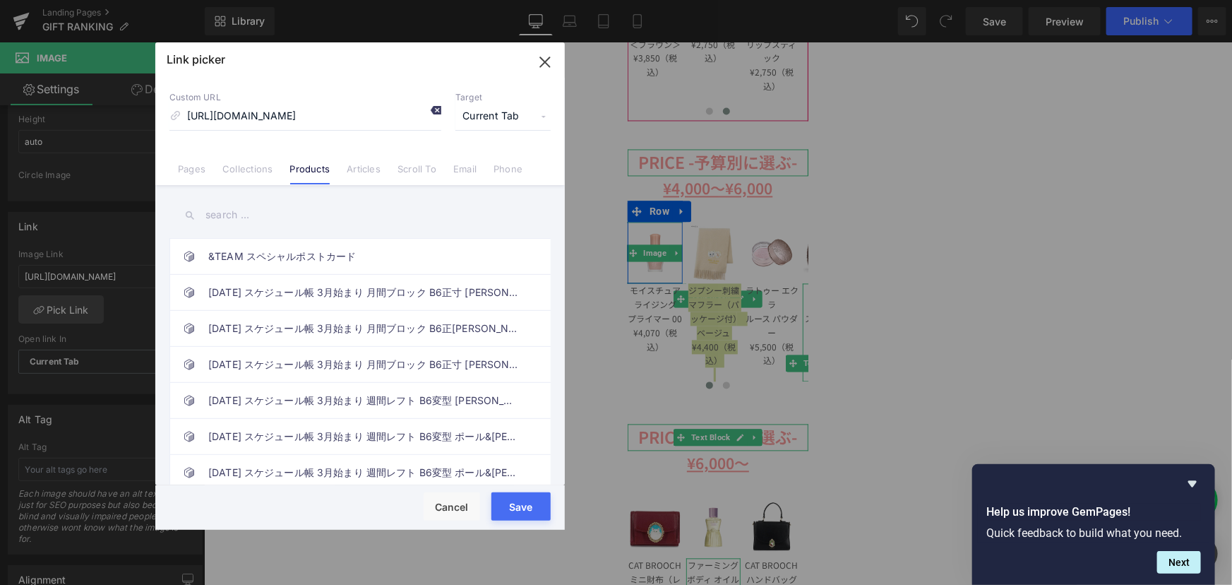
click at [440, 109] on icon at bounding box center [435, 109] width 11 height 11
click at [285, 201] on input "text" at bounding box center [359, 215] width 381 height 32
paste input "ジプシー刺繍マフラー（パッケージ付）　ベージュ¥4,400（税込）"
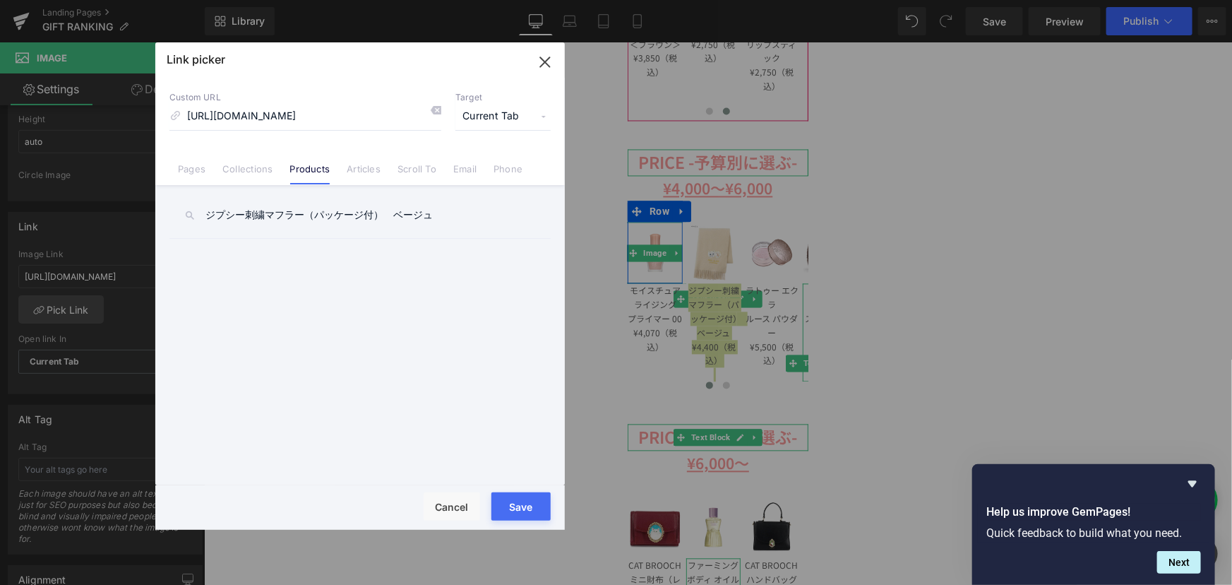
type input "ジプシー刺繍マフラー（パッケージ付）　ベージュ"
click at [420, 257] on link "ジプシー刺繍マフラー（パッケージ付）　ベージュ" at bounding box center [363, 256] width 311 height 35
click at [527, 496] on button "Save" at bounding box center [520, 506] width 59 height 28
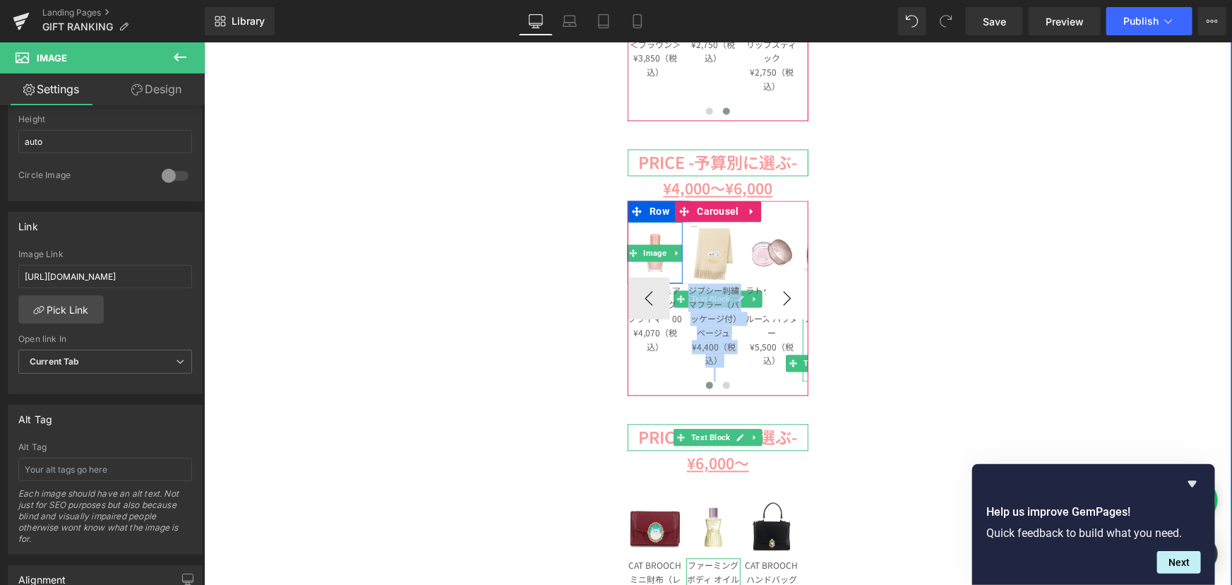
click at [793, 298] on button "›" at bounding box center [786, 298] width 42 height 42
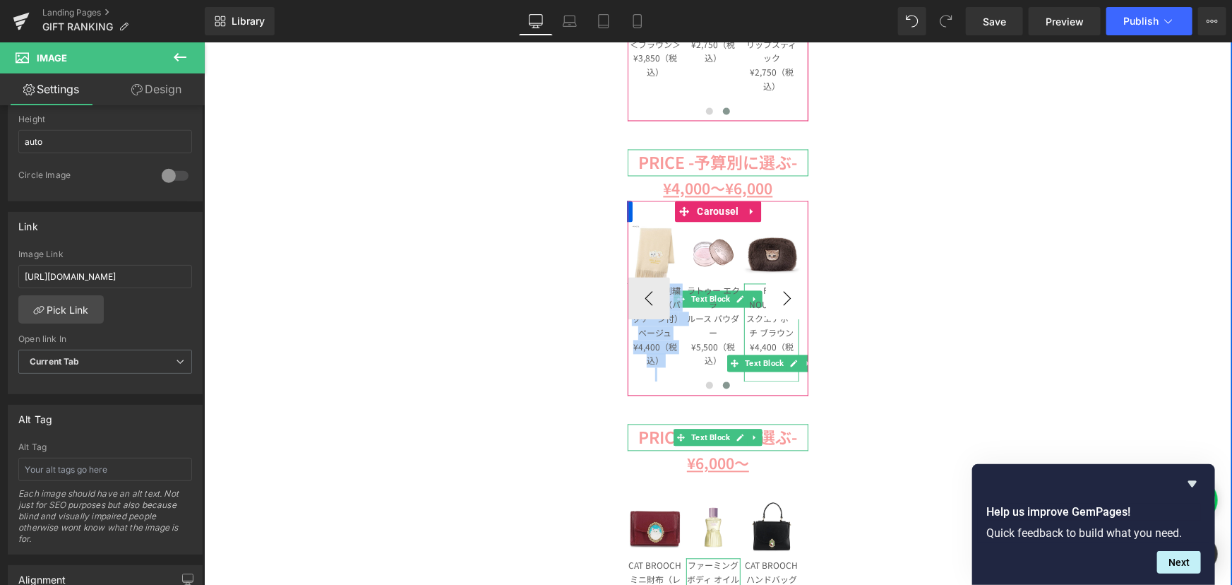
click at [793, 298] on button "›" at bounding box center [786, 298] width 42 height 42
click at [763, 253] on span "Image" at bounding box center [770, 252] width 29 height 17
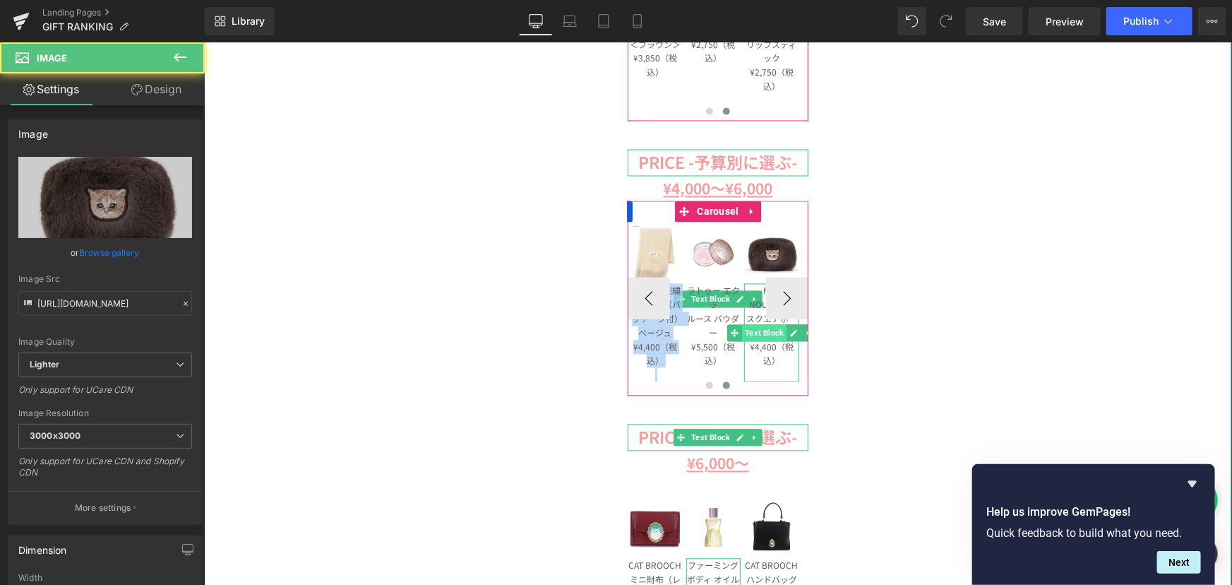
click at [758, 328] on span "Text Block" at bounding box center [763, 332] width 44 height 17
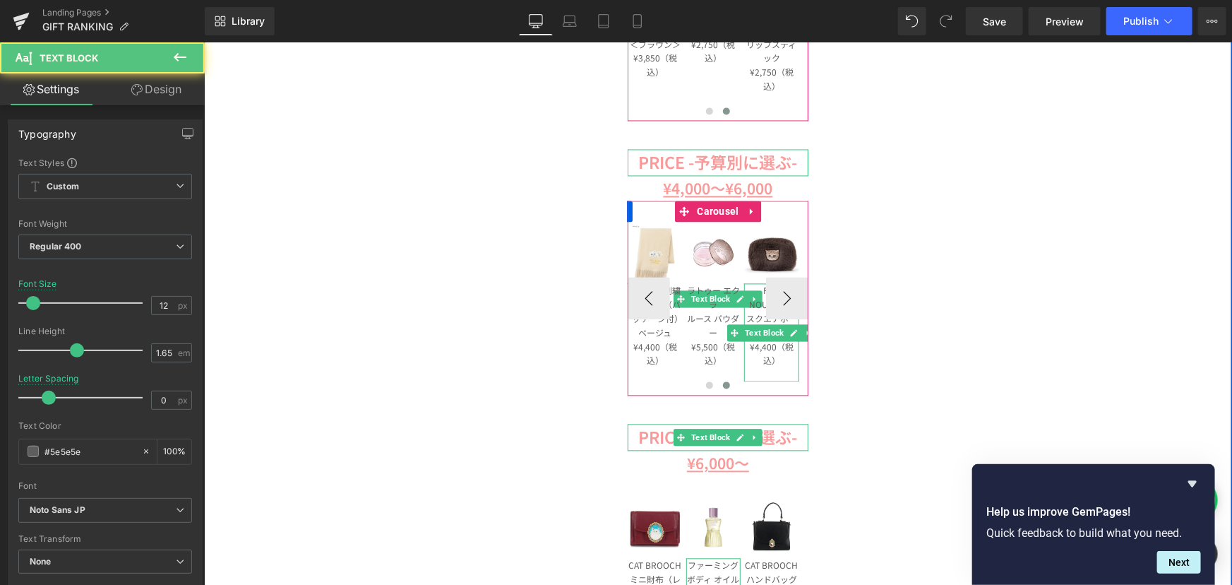
click at [758, 318] on p "FUR NOUNETTE スクエアポーチ ブラウン" at bounding box center [770, 311] width 55 height 56
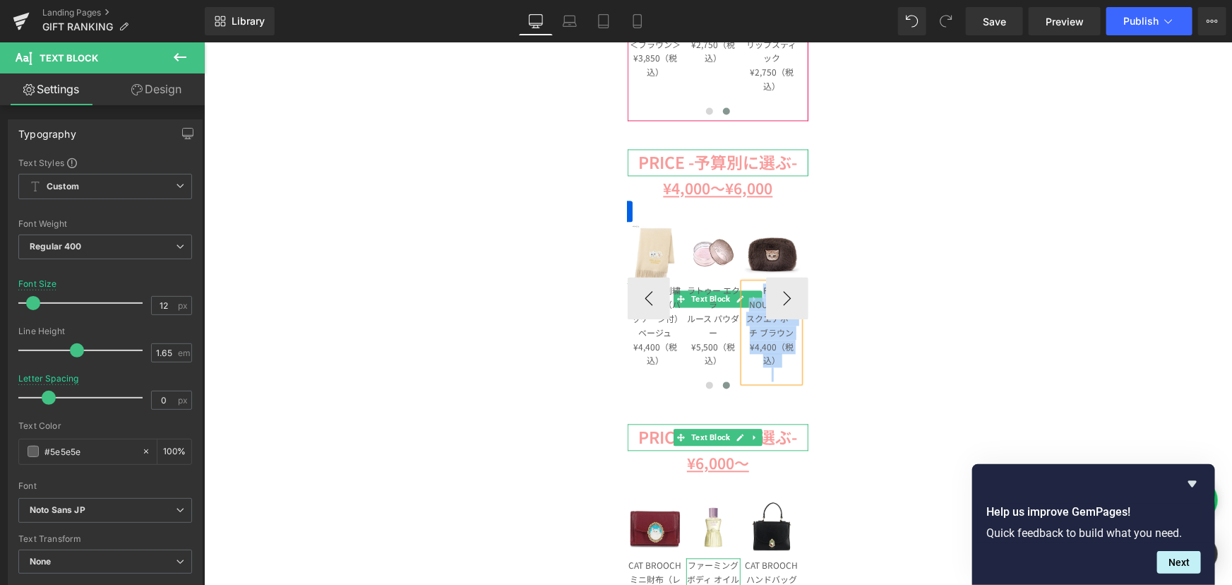
copy div "FUR NOUNETTE スクエアポーチ ブラウン ¥4,400（税込）"
click at [763, 250] on span "Image" at bounding box center [770, 252] width 29 height 17
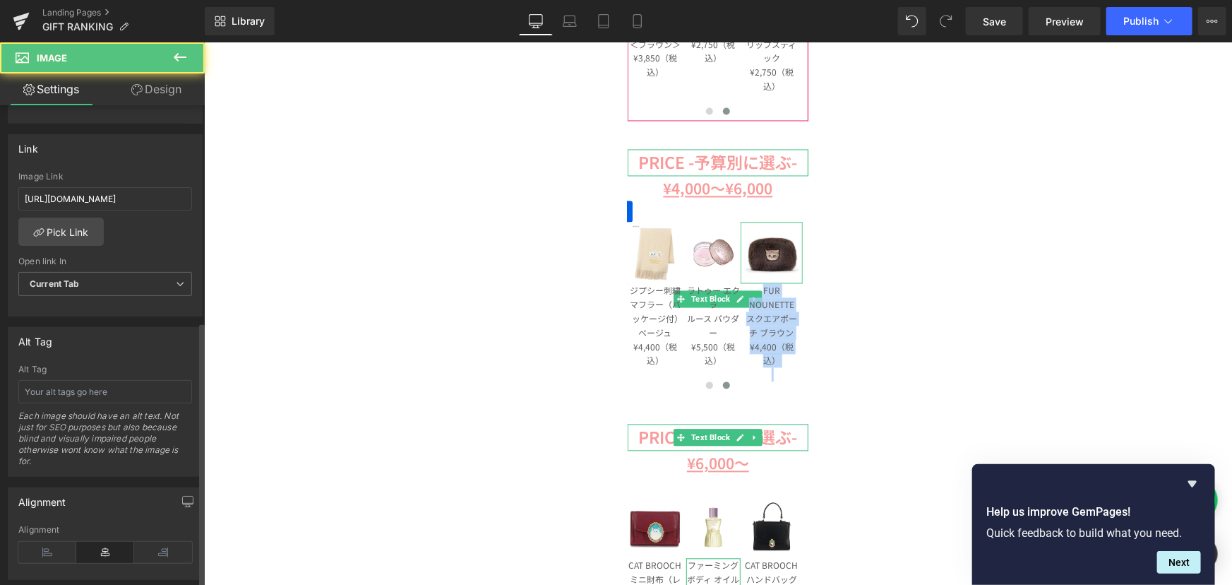
scroll to position [642, 0]
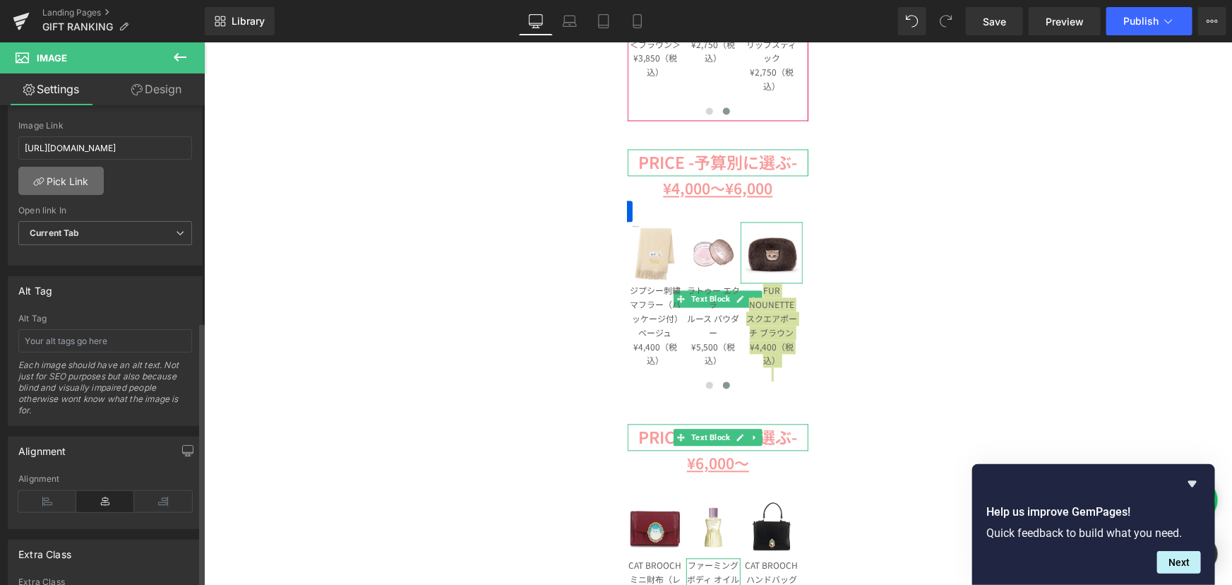
click at [71, 175] on link "Pick Link" at bounding box center [60, 181] width 85 height 28
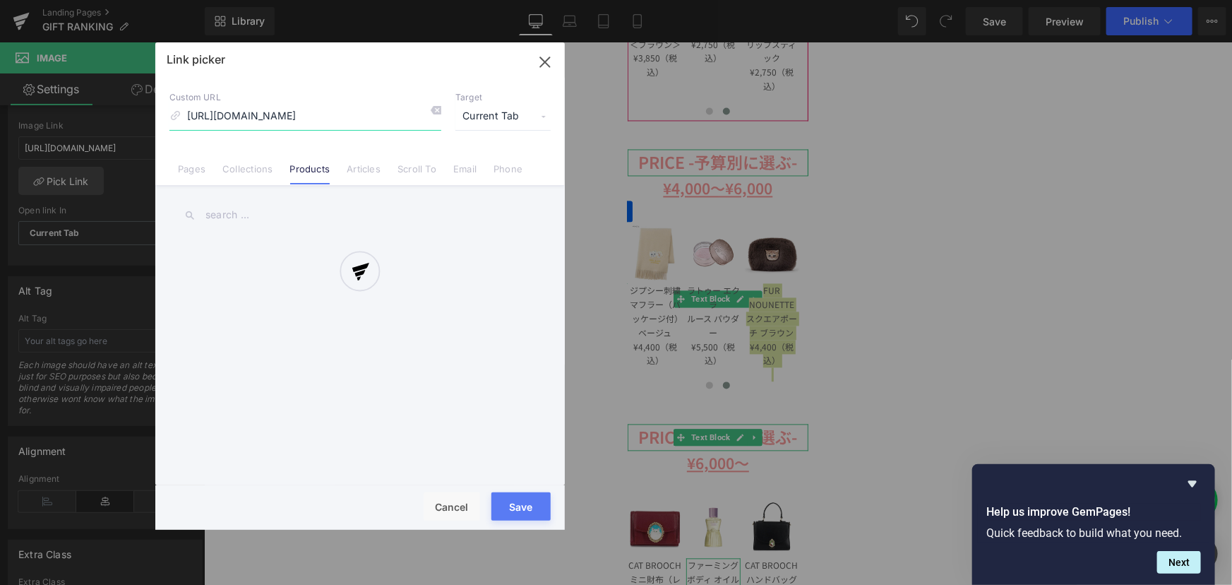
scroll to position [0, 28]
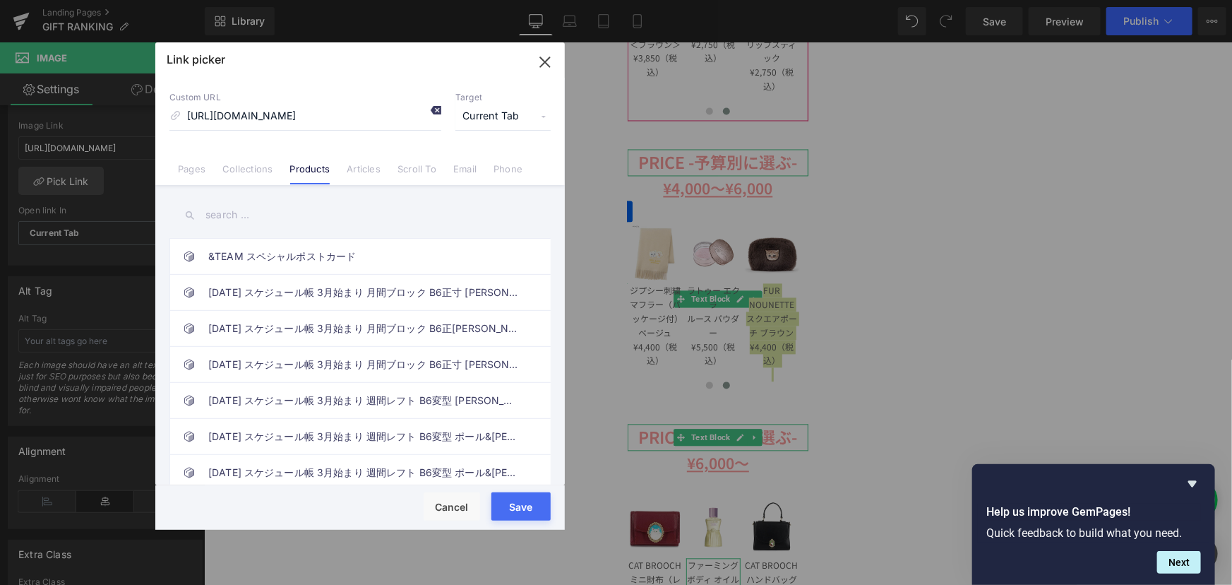
click at [434, 107] on icon at bounding box center [435, 109] width 11 height 11
click at [320, 225] on input "text" at bounding box center [359, 215] width 381 height 32
paste input "FUR NOUNETTE スクエアポーチ ブラウン ¥4,400（税込）"
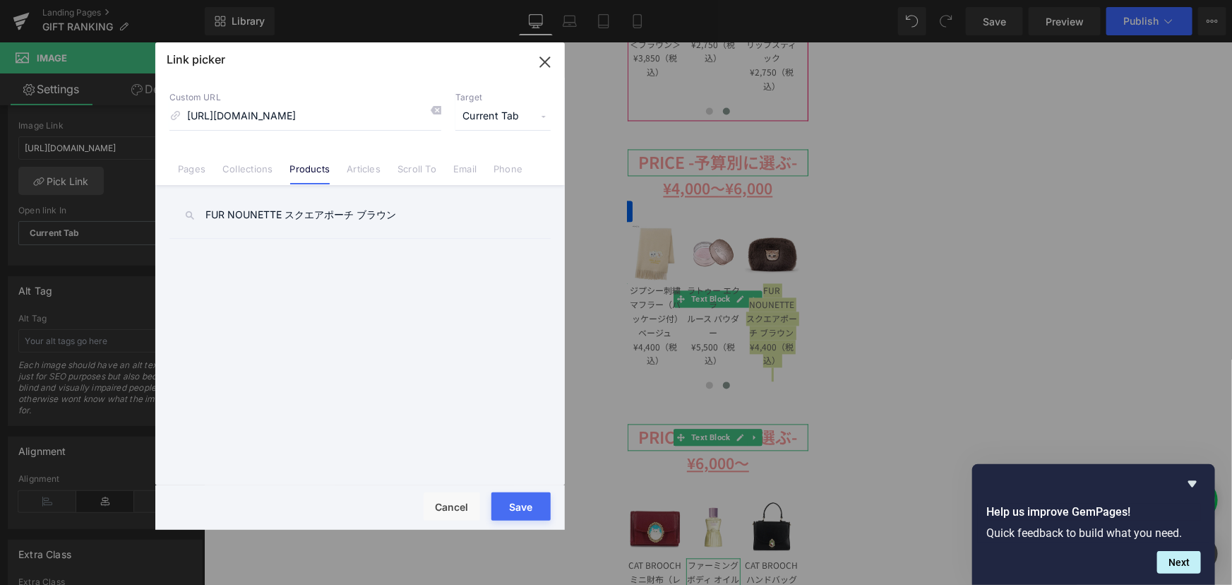
type input "FUR NOUNETTE スクエアポーチ ブラウン"
click at [402, 246] on link "FUR NOUNETTE スクエアポーチ ブラウン" at bounding box center [363, 256] width 311 height 35
drag, startPoint x: 530, startPoint y: 503, endPoint x: 325, endPoint y: 459, distance: 209.4
click at [530, 503] on button "Save" at bounding box center [520, 506] width 59 height 28
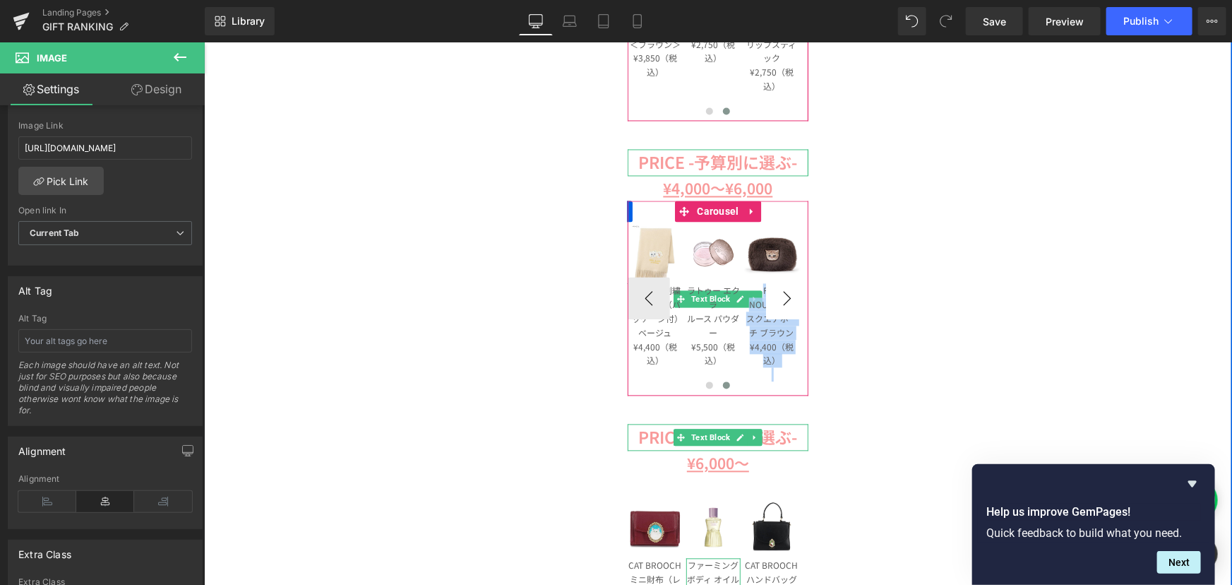
click at [789, 301] on button "›" at bounding box center [786, 298] width 42 height 42
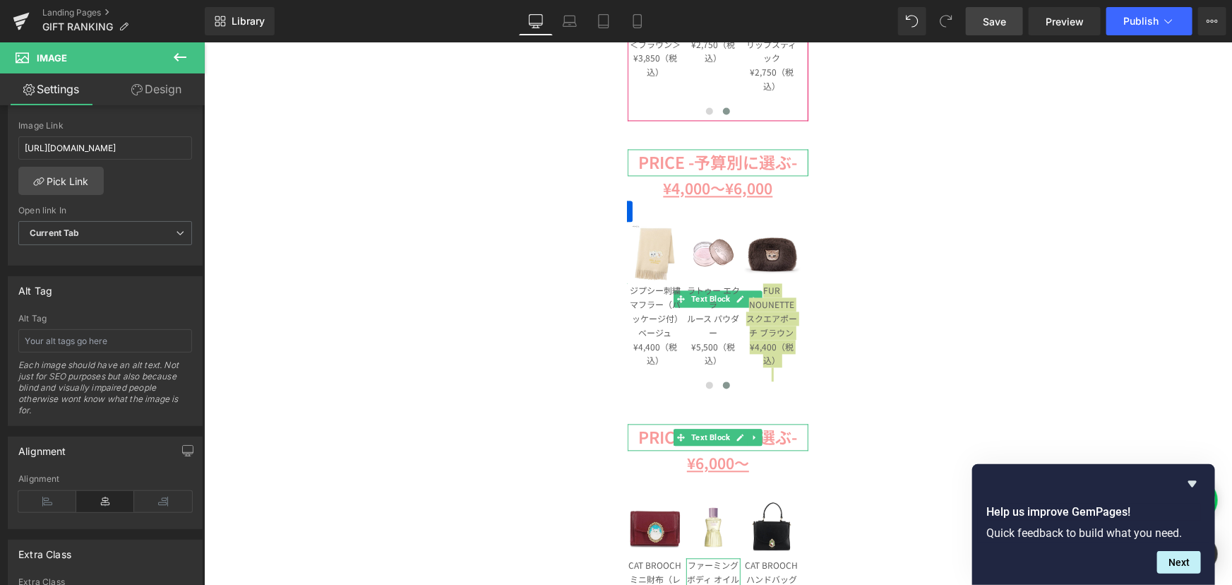
click at [1002, 11] on link "Save" at bounding box center [994, 21] width 57 height 28
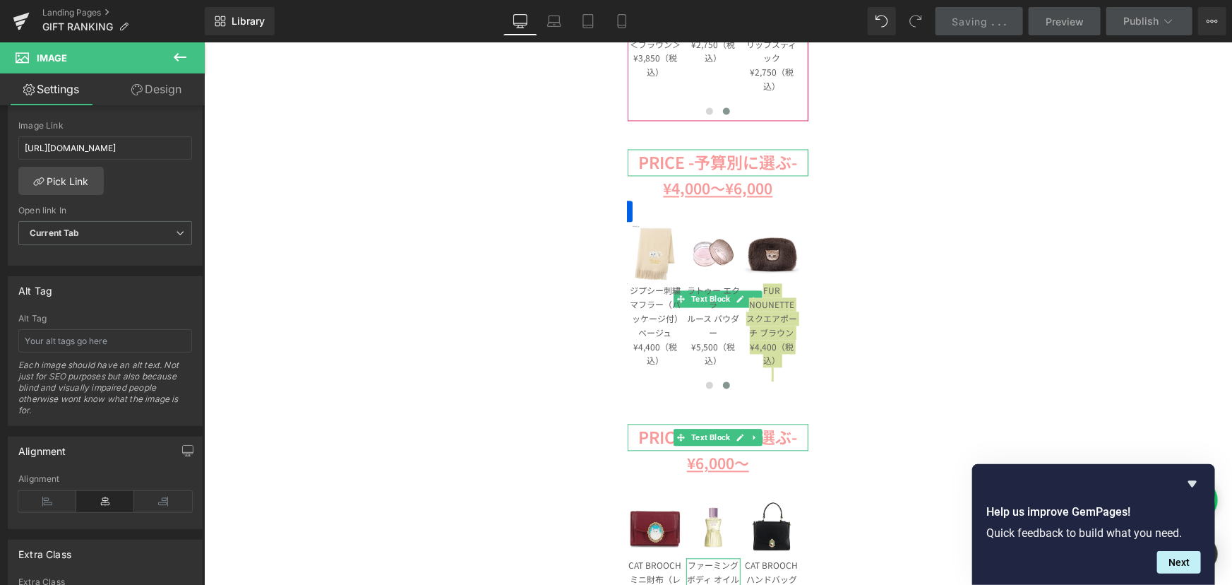
scroll to position [1540, 0]
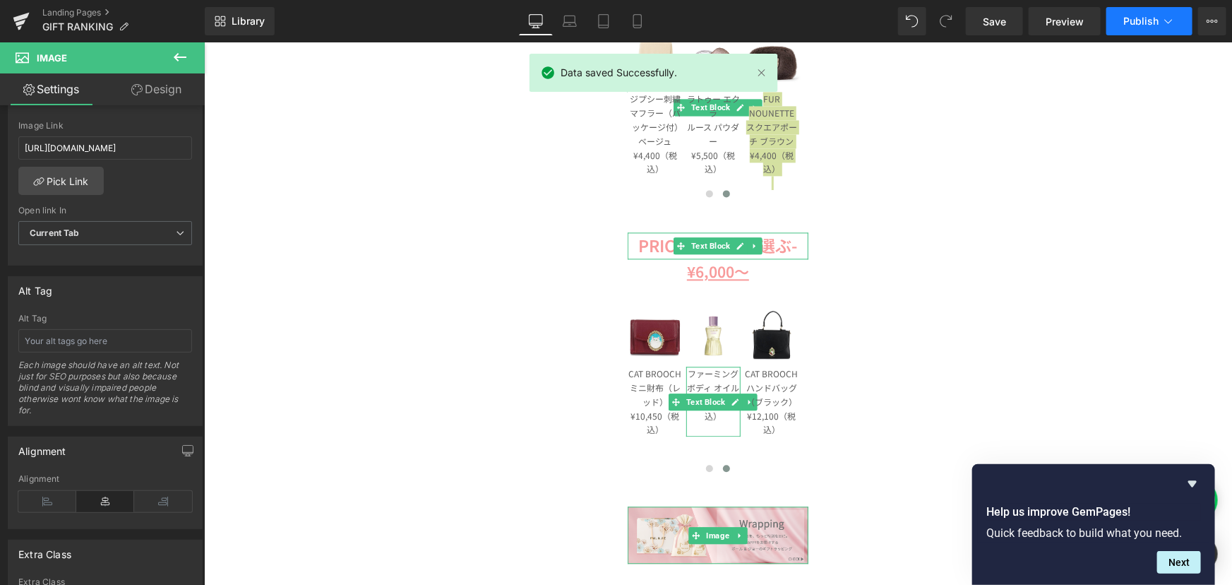
click at [1165, 24] on icon at bounding box center [1168, 21] width 14 height 14
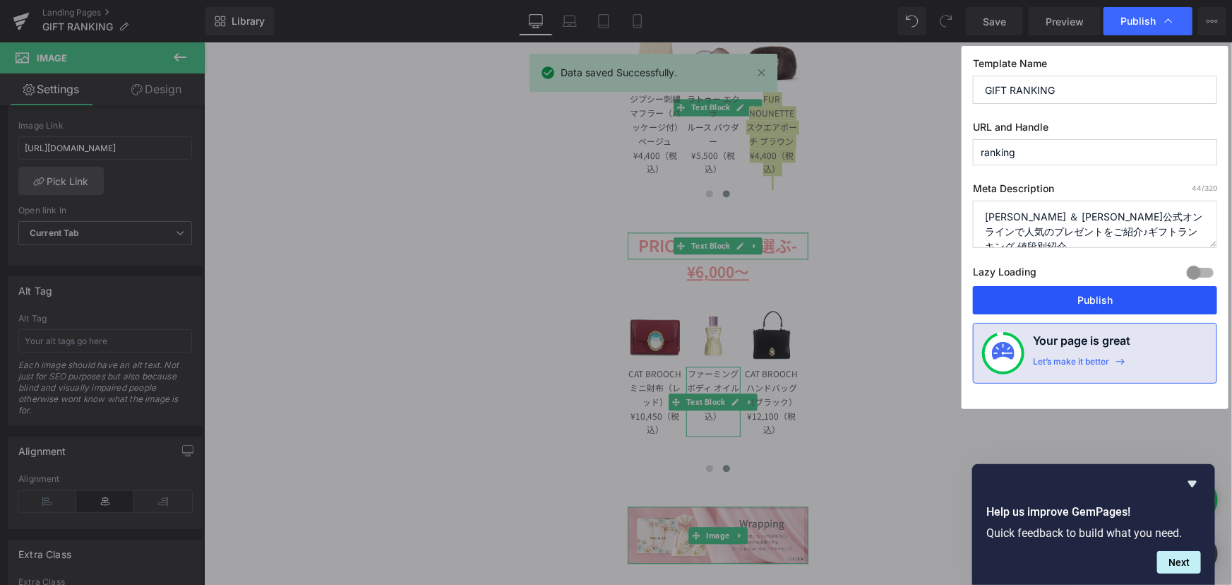
click at [1101, 286] on button "Publish" at bounding box center [1095, 300] width 244 height 28
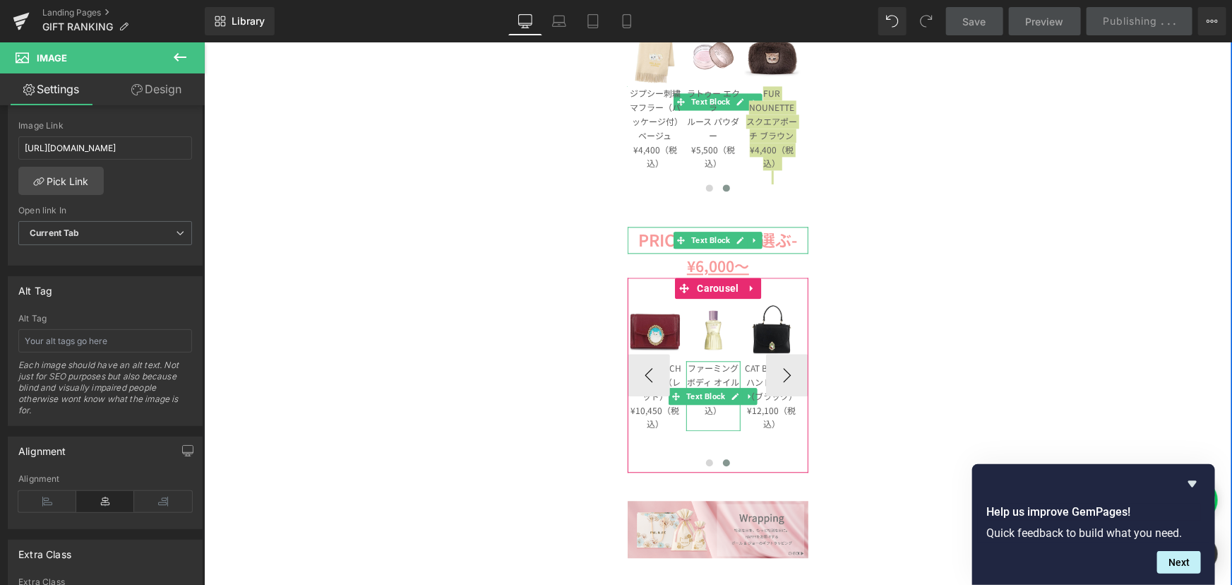
scroll to position [1540, 0]
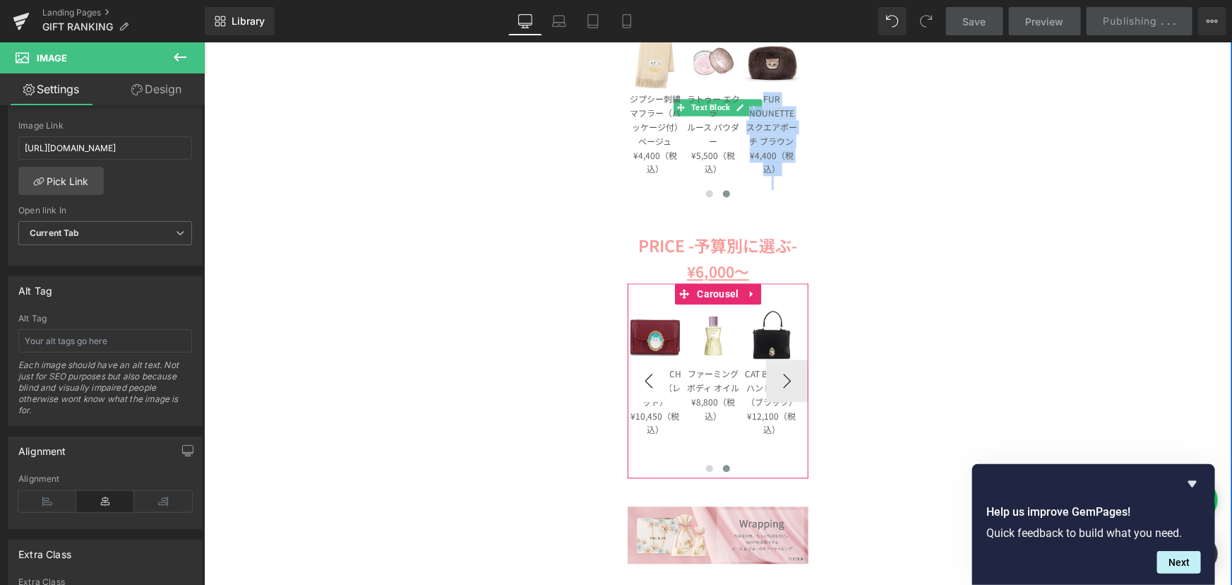
click at [648, 381] on button "‹" at bounding box center [648, 380] width 42 height 42
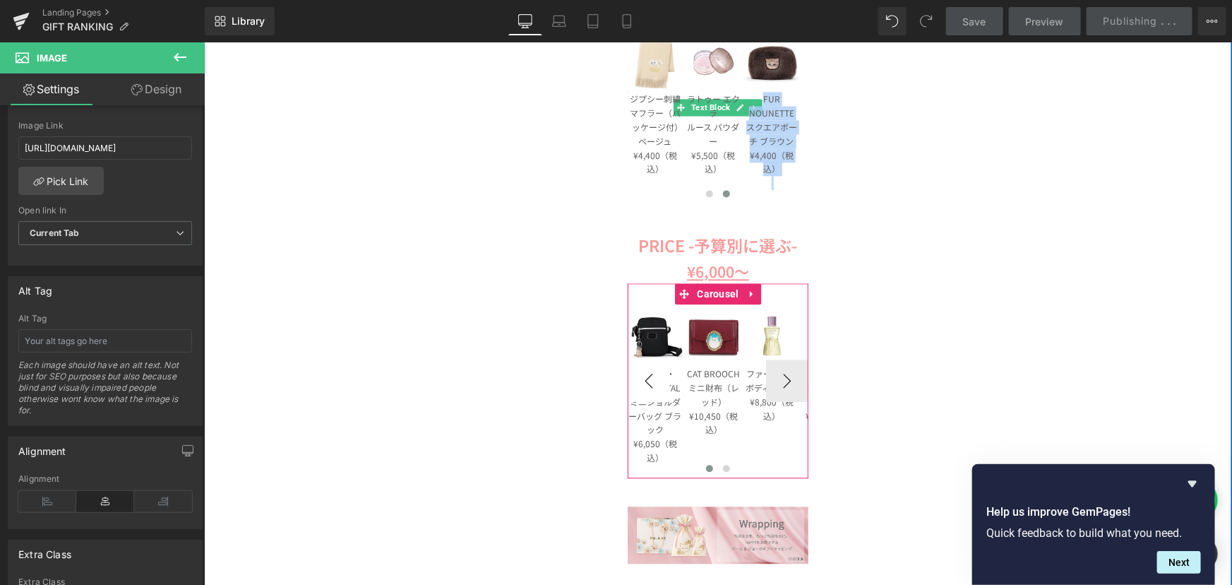
click at [648, 381] on button "‹" at bounding box center [648, 380] width 42 height 42
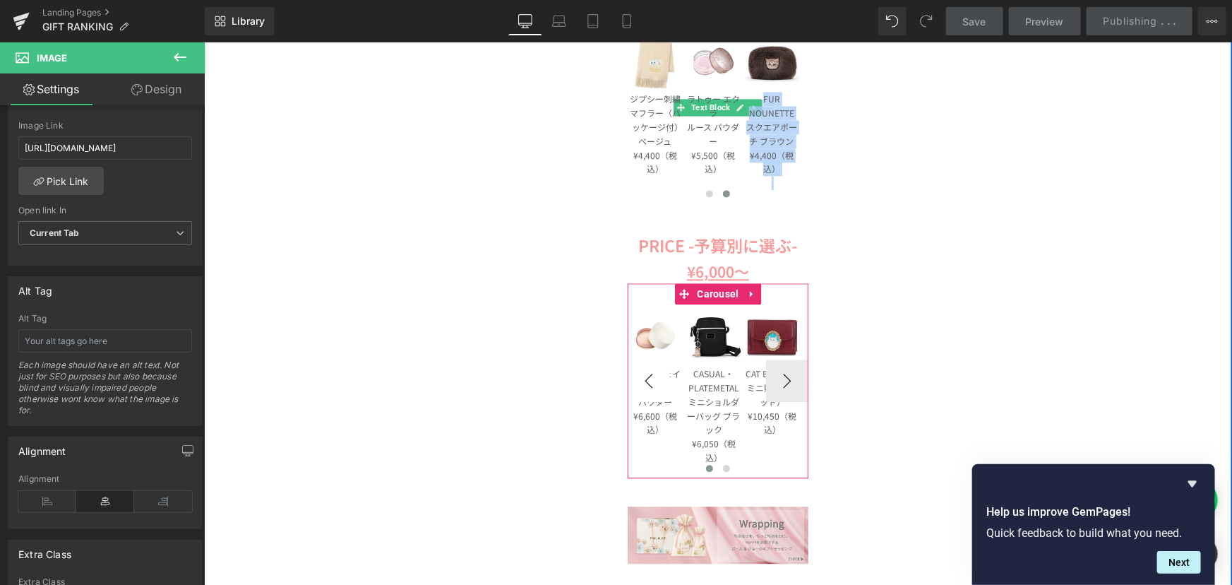
click at [648, 381] on button "‹" at bounding box center [648, 380] width 42 height 42
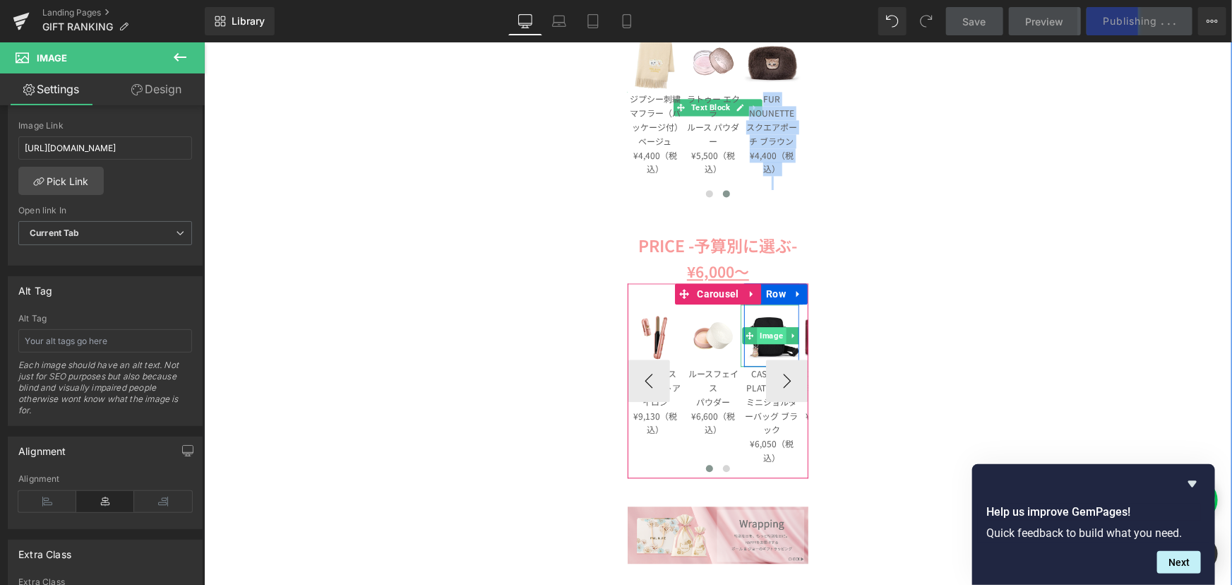
click at [758, 329] on span "Image" at bounding box center [771, 334] width 29 height 17
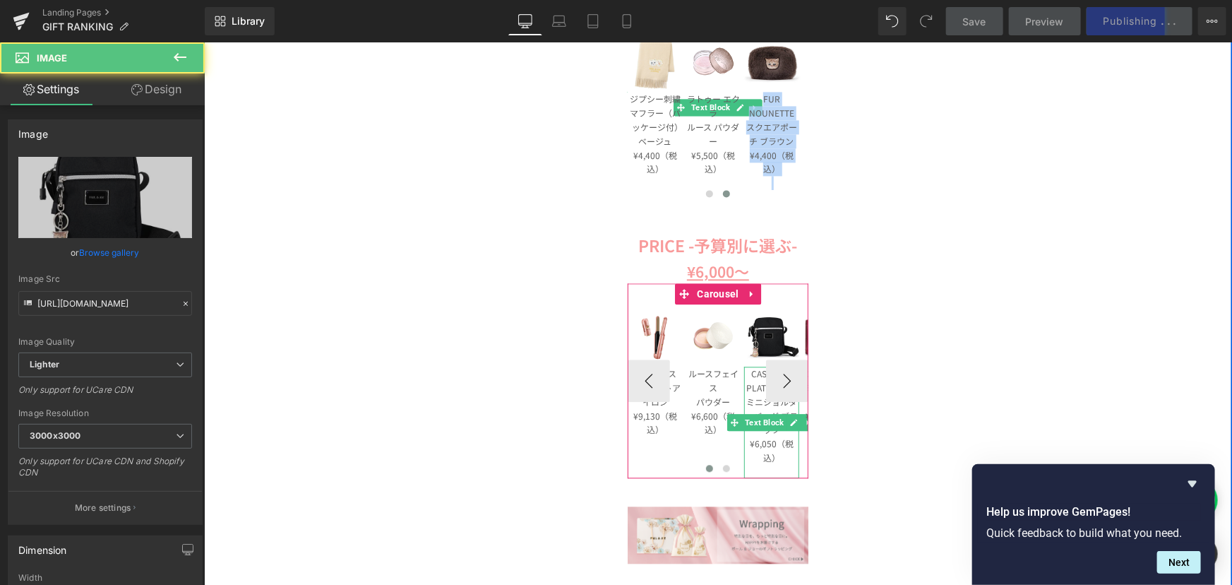
click at [750, 378] on p "CASUAL・PLATEMETAL ミニショルダーバッグ ブラック" at bounding box center [770, 401] width 55 height 70
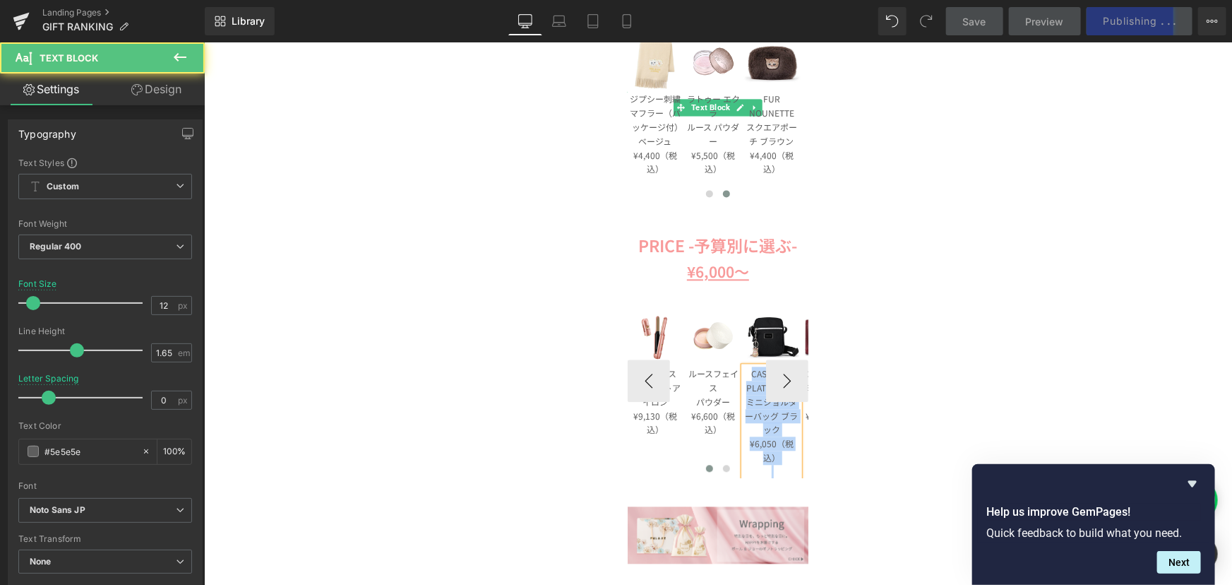
copy div "CASUAL・PLATEMETAL ミニショルダーバッグ ブラック ¥6,050（税込）"
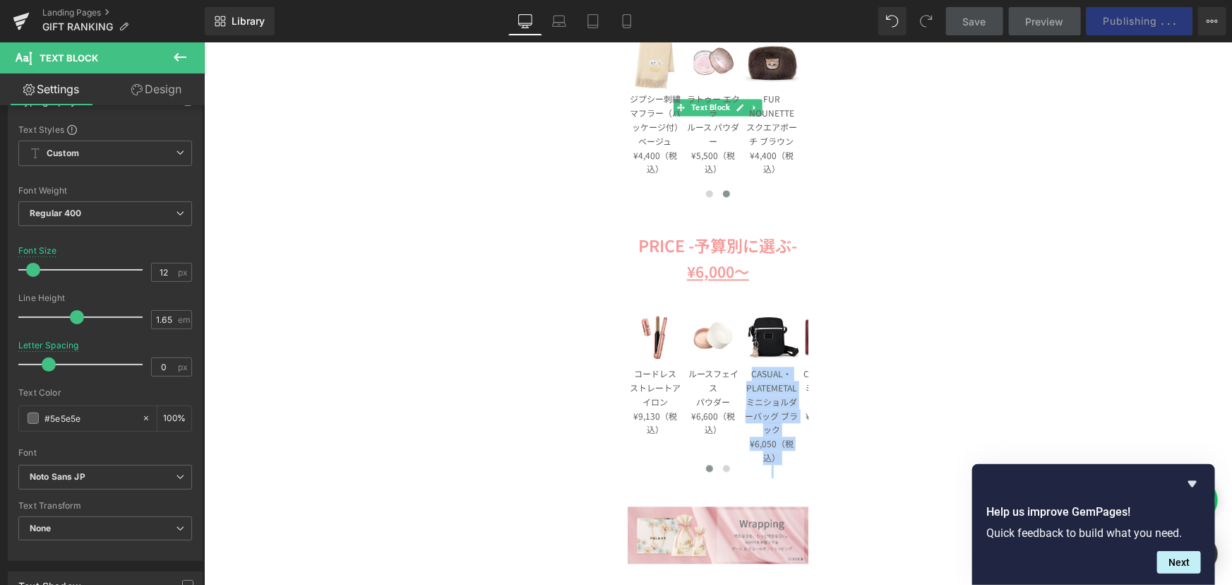
scroll to position [64, 0]
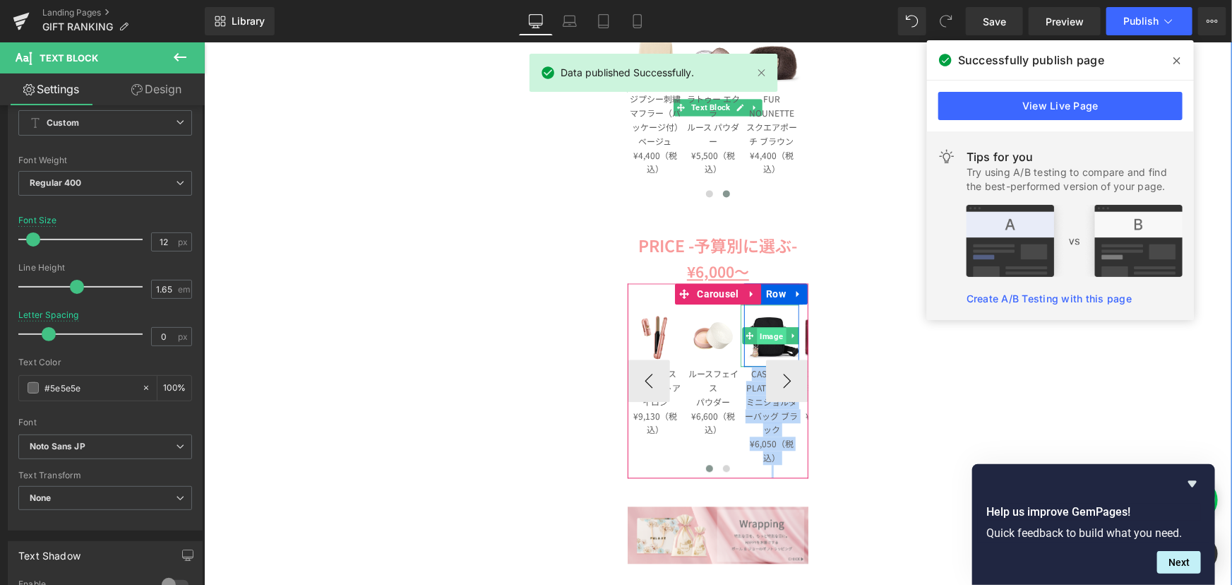
click at [765, 337] on span "Image" at bounding box center [771, 335] width 29 height 17
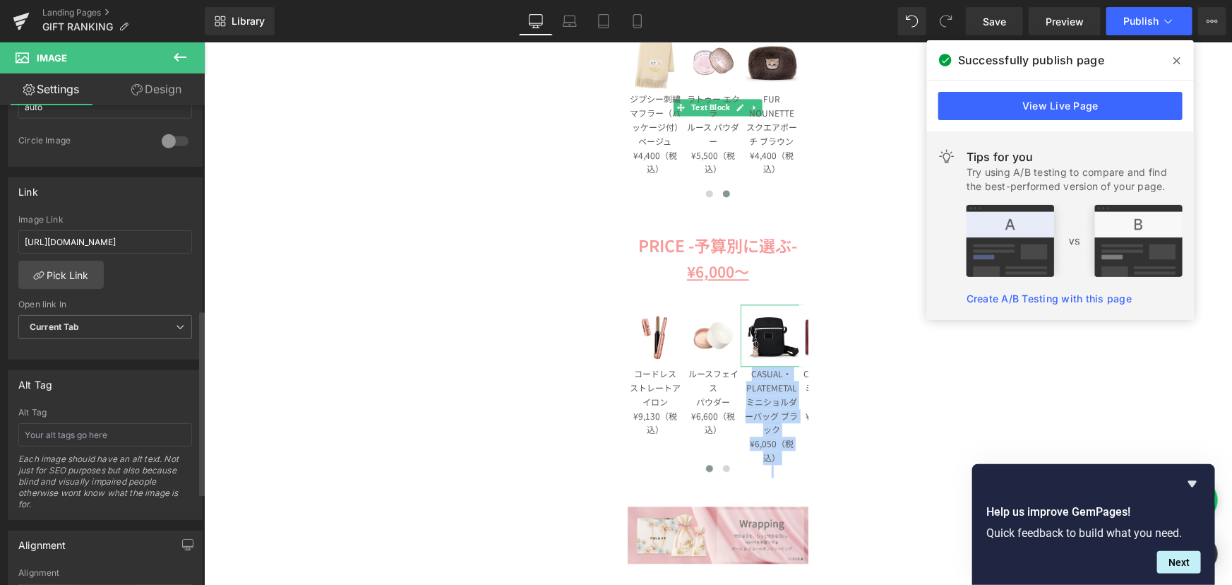
scroll to position [578, 0]
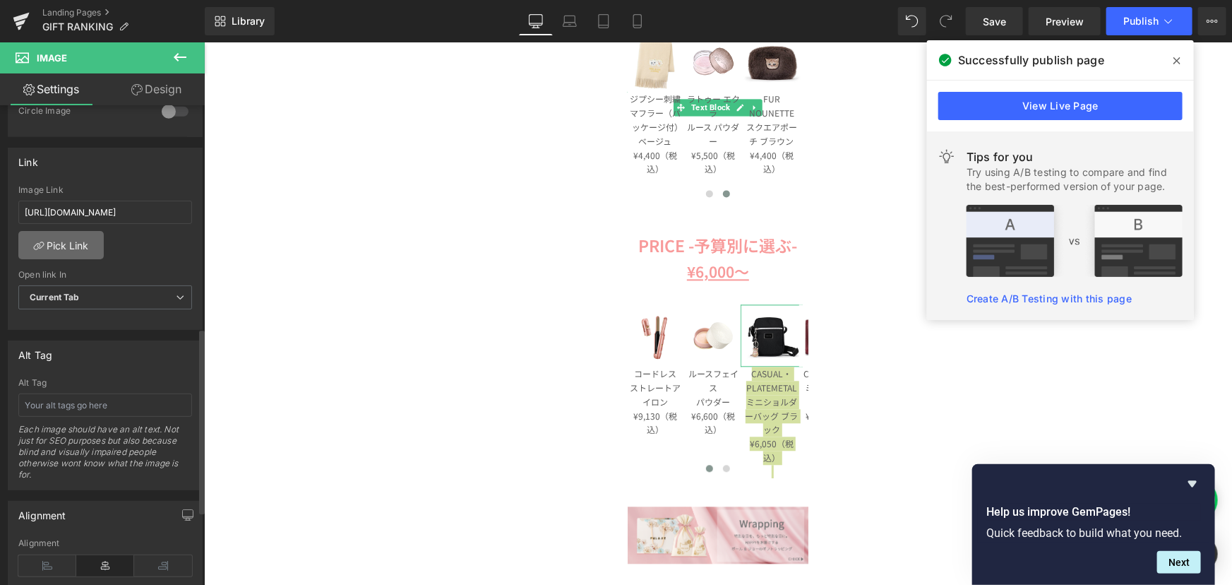
click at [59, 248] on link "Pick Link" at bounding box center [60, 245] width 85 height 28
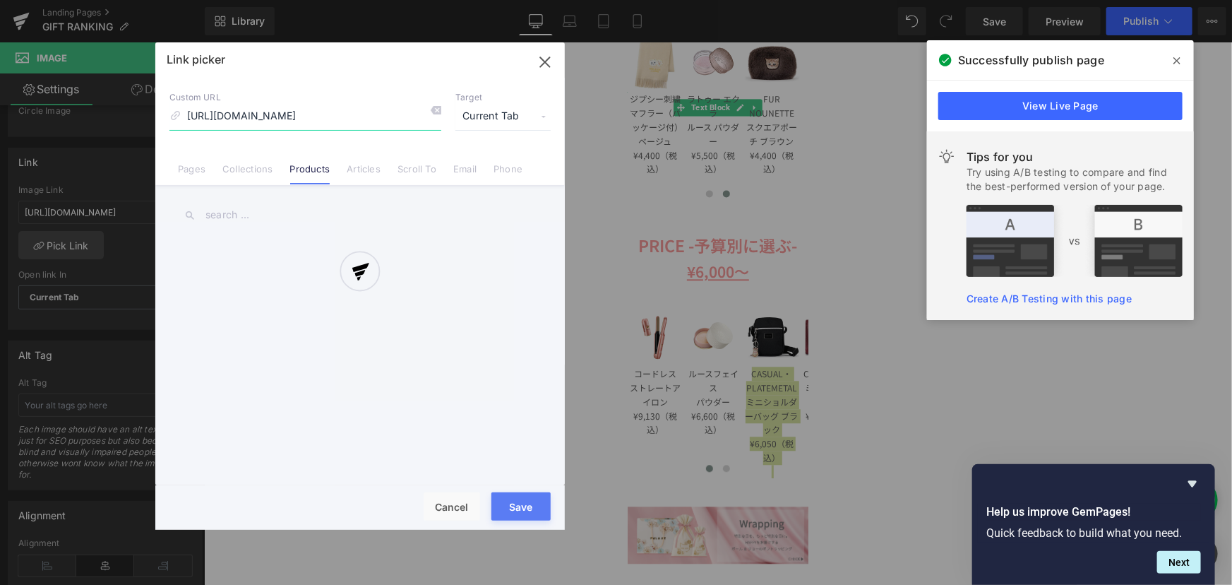
scroll to position [0, 18]
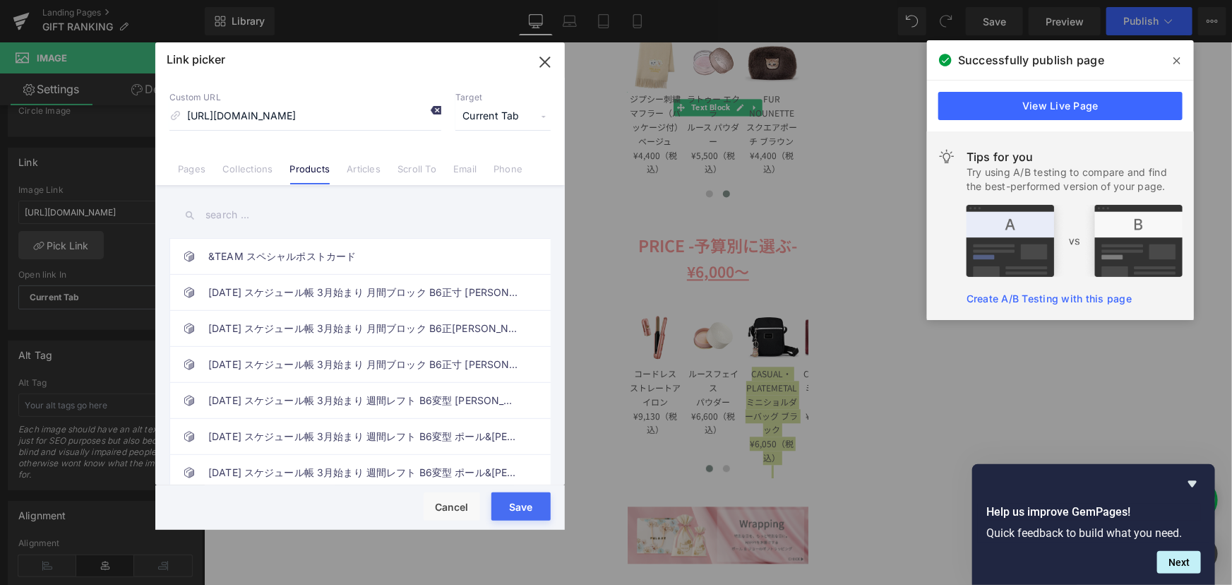
click at [440, 109] on icon at bounding box center [435, 109] width 11 height 11
click at [303, 205] on input "text" at bounding box center [359, 215] width 381 height 32
paste input "CASUAL・PLATEMETAL ミニショルダーバッグ ブラック ¥6,050（税込）"
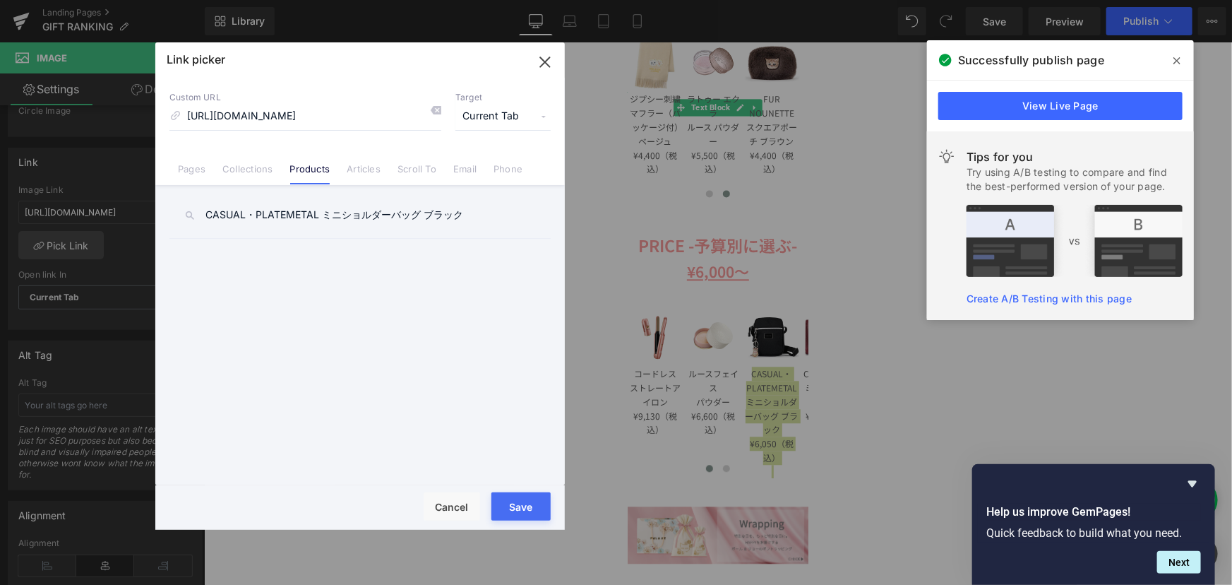
type input "CASUAL・PLATEMETAL ミニショルダーバッグ ブラック"
click at [420, 255] on link "CASUAL・PLATEMETAL ミニショルダーバッグ ブラック" at bounding box center [363, 256] width 311 height 35
click at [515, 511] on button "Save" at bounding box center [520, 506] width 59 height 28
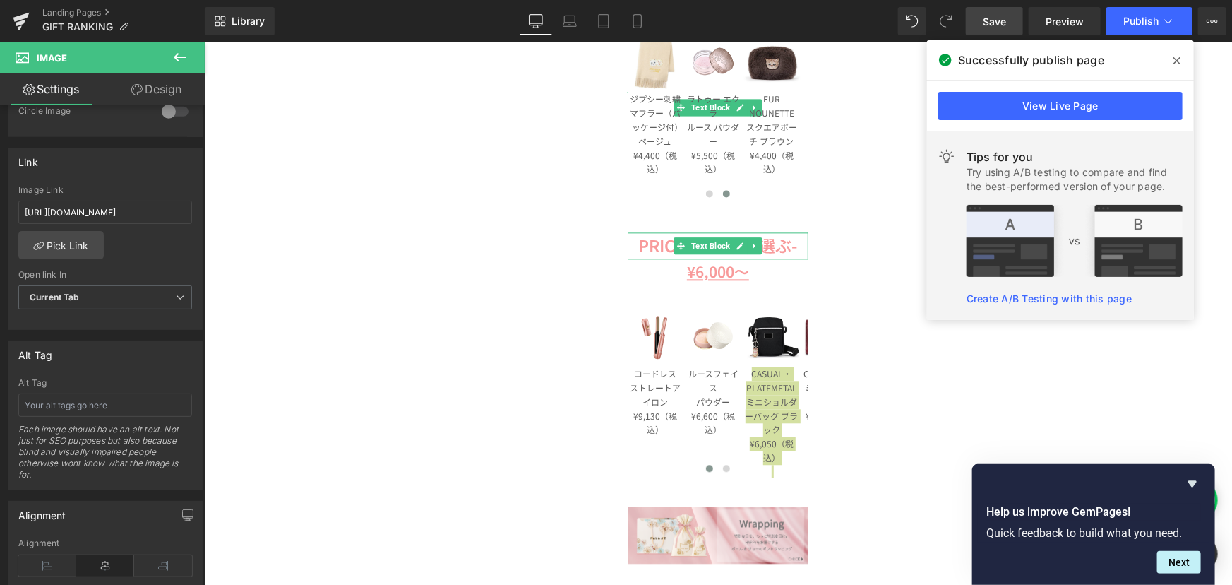
click at [1006, 19] on span "Save" at bounding box center [994, 21] width 23 height 15
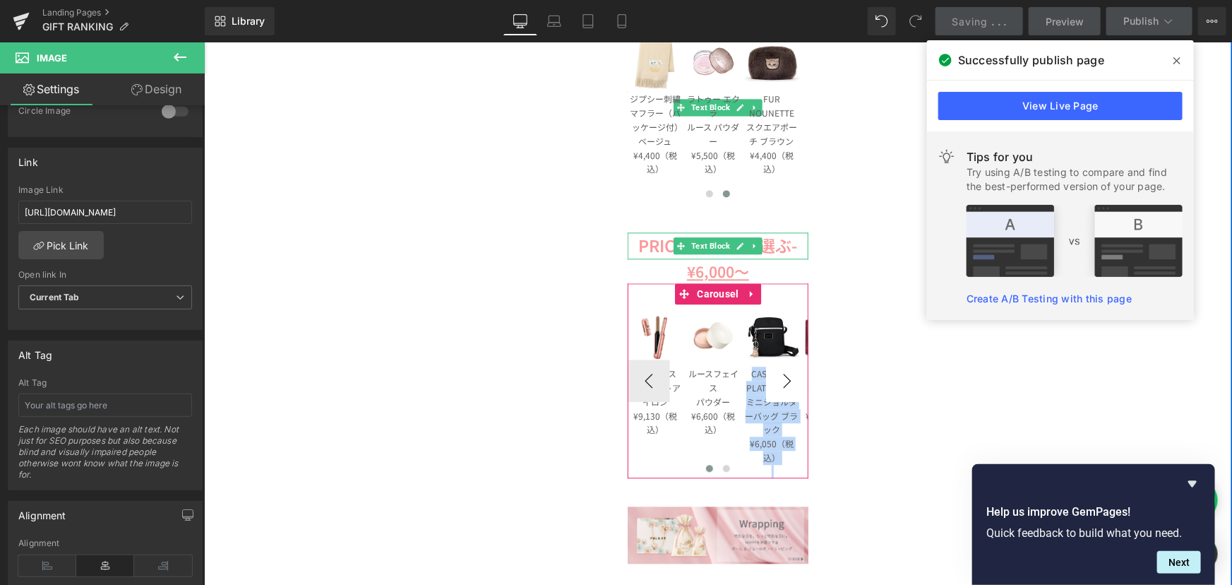
click at [782, 377] on button "›" at bounding box center [786, 380] width 42 height 42
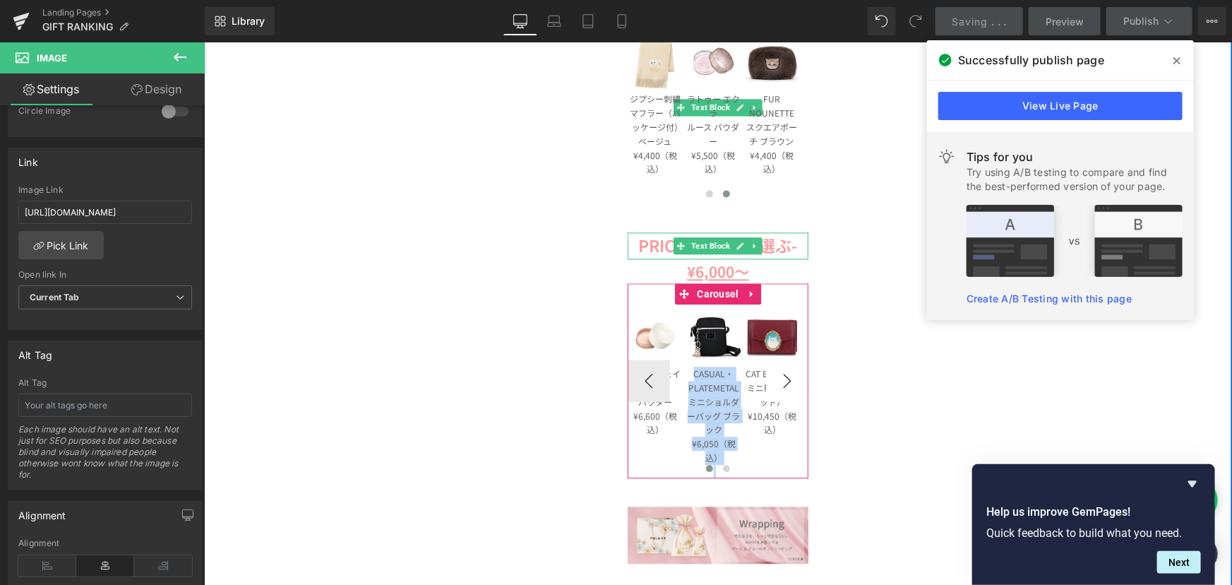
click at [782, 377] on button "›" at bounding box center [786, 380] width 42 height 42
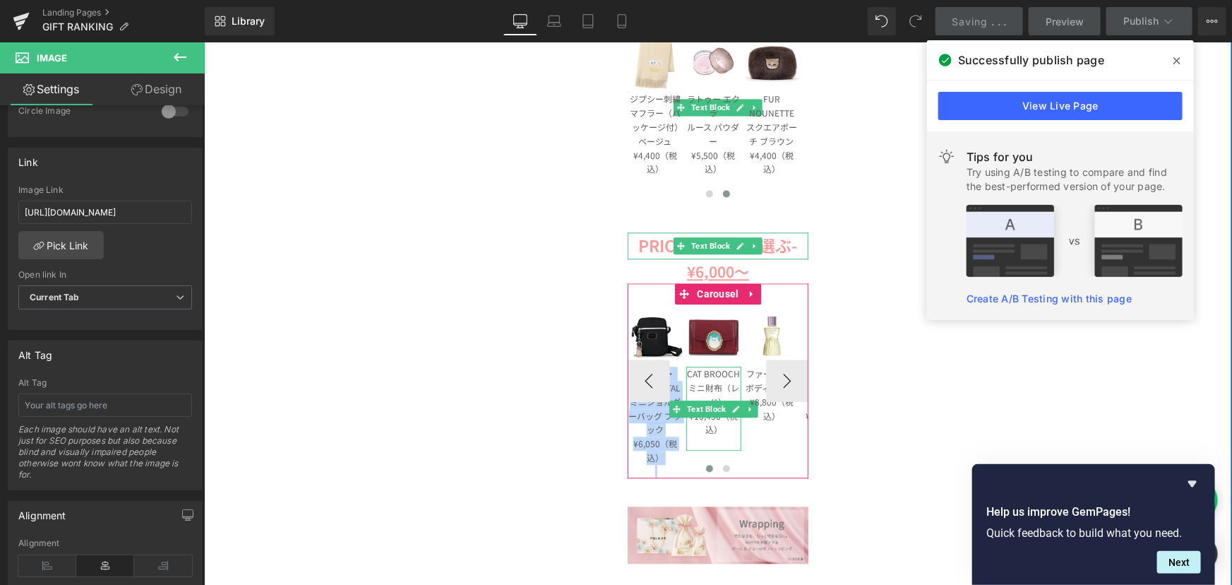
click at [715, 381] on span "CAT BROOCH ミニ財布（レッド）" at bounding box center [712, 386] width 53 height 40
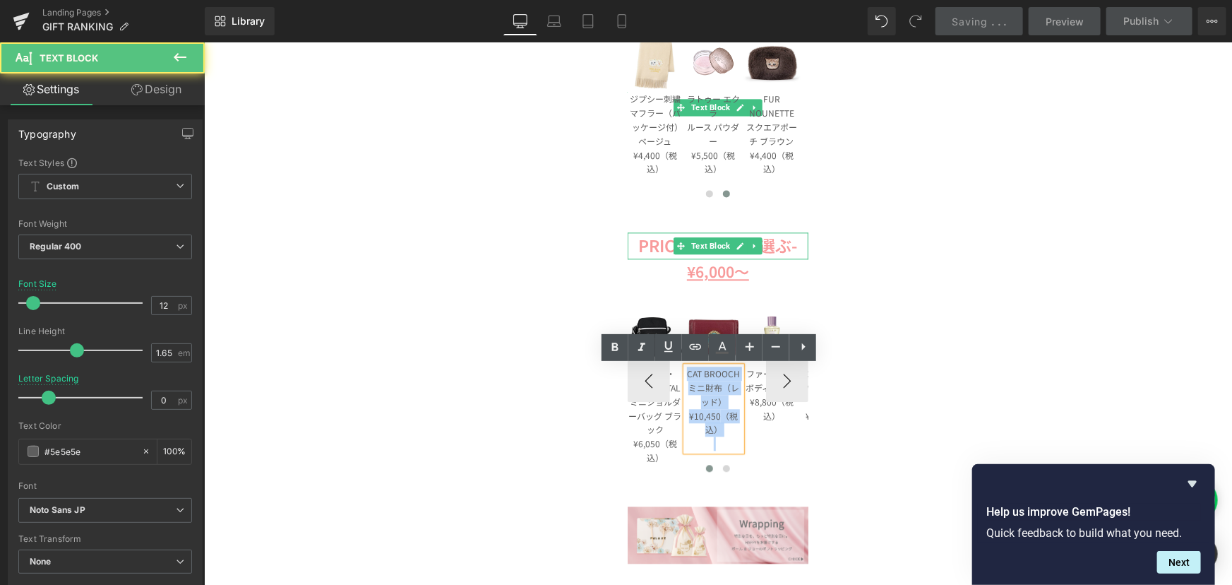
copy div "CAT BROOCH ミニ財布（レッド） ¥10,450 （税込）"
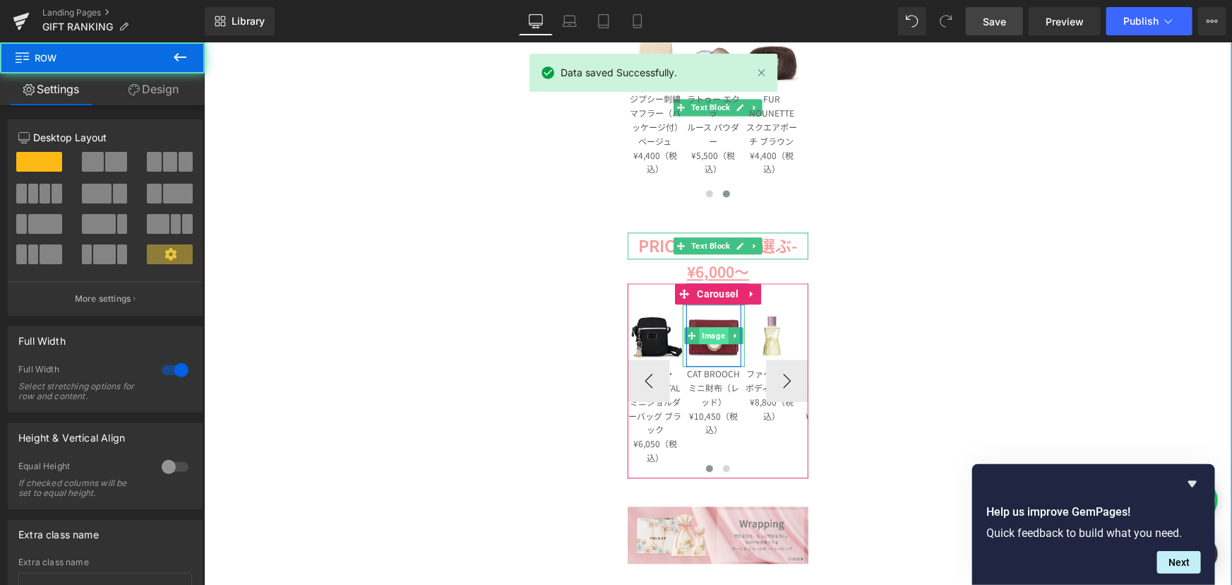
click at [711, 342] on span "Image" at bounding box center [712, 334] width 29 height 17
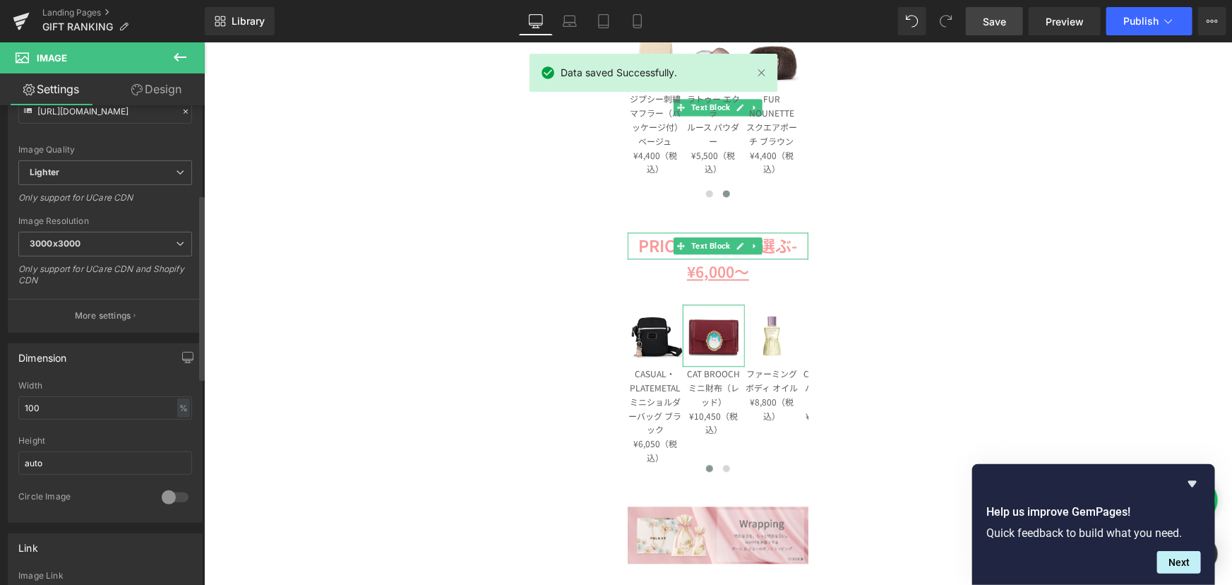
scroll to position [385, 0]
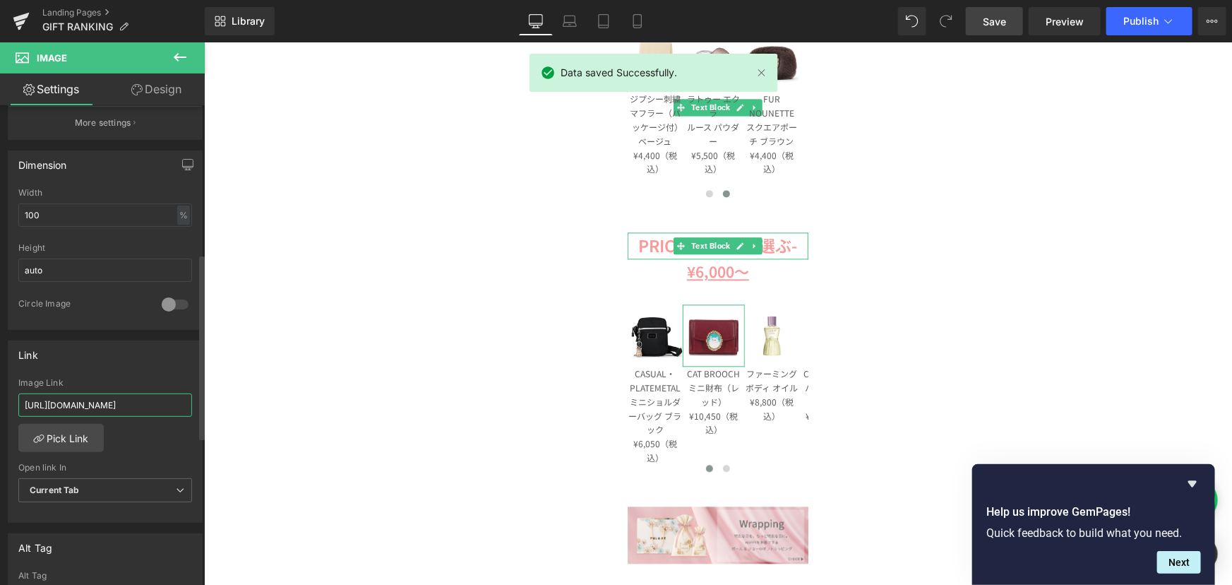
click at [80, 398] on input "[URL][DOMAIN_NAME]" at bounding box center [105, 404] width 174 height 23
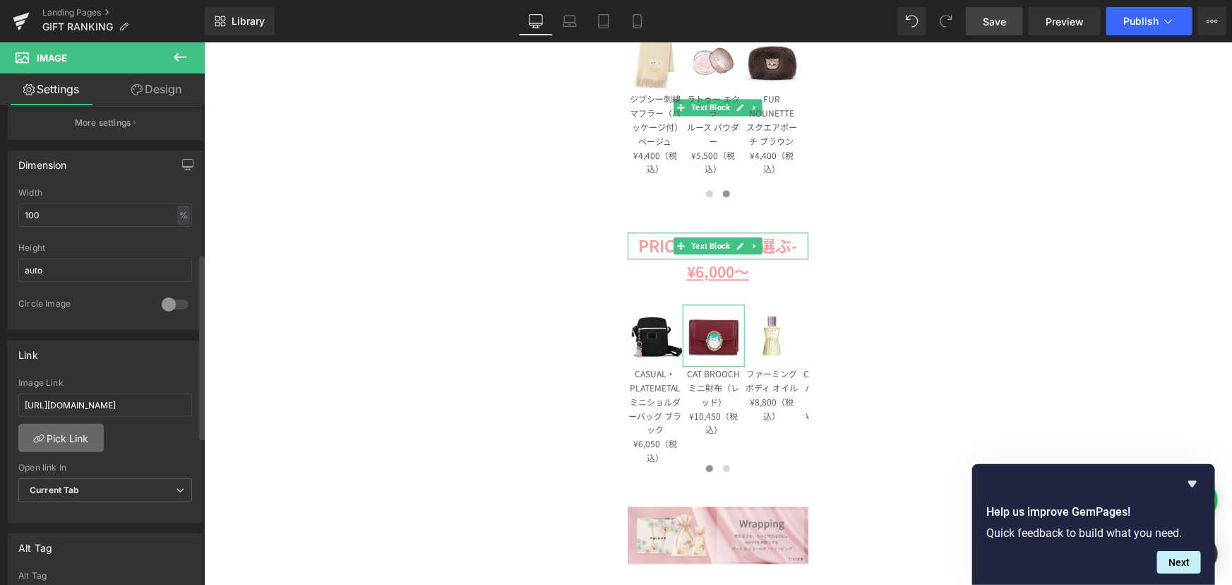
click at [77, 424] on link "Pick Link" at bounding box center [60, 438] width 85 height 28
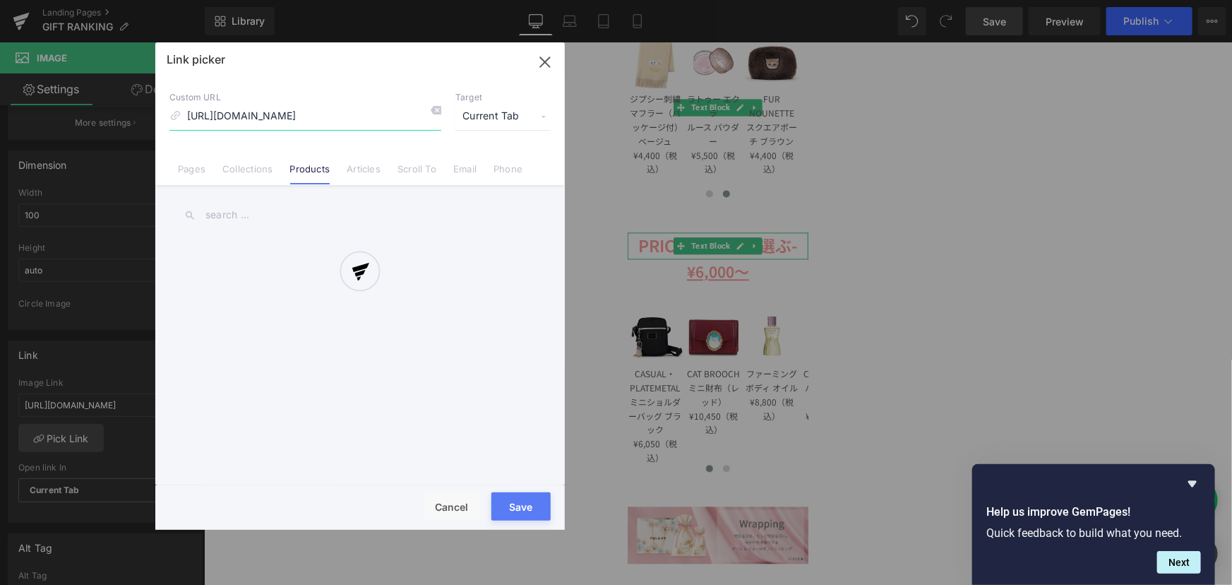
scroll to position [0, 10]
click at [244, 209] on input "text" at bounding box center [359, 215] width 381 height 32
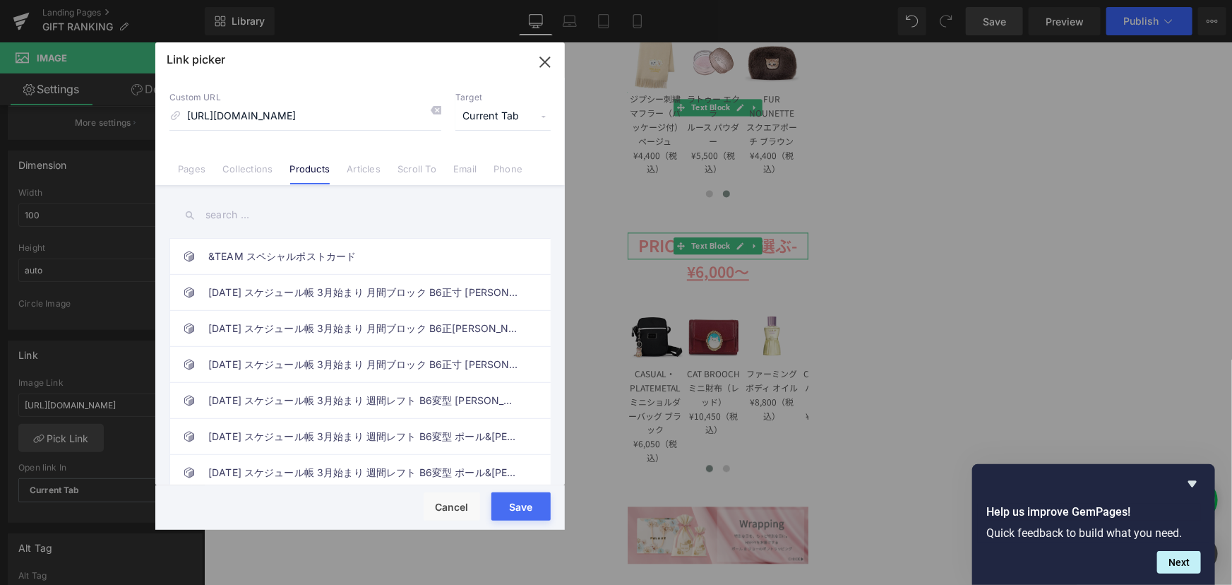
paste input "CAT BROOCH ミニ財布（レッド） ¥10,450（税込）"
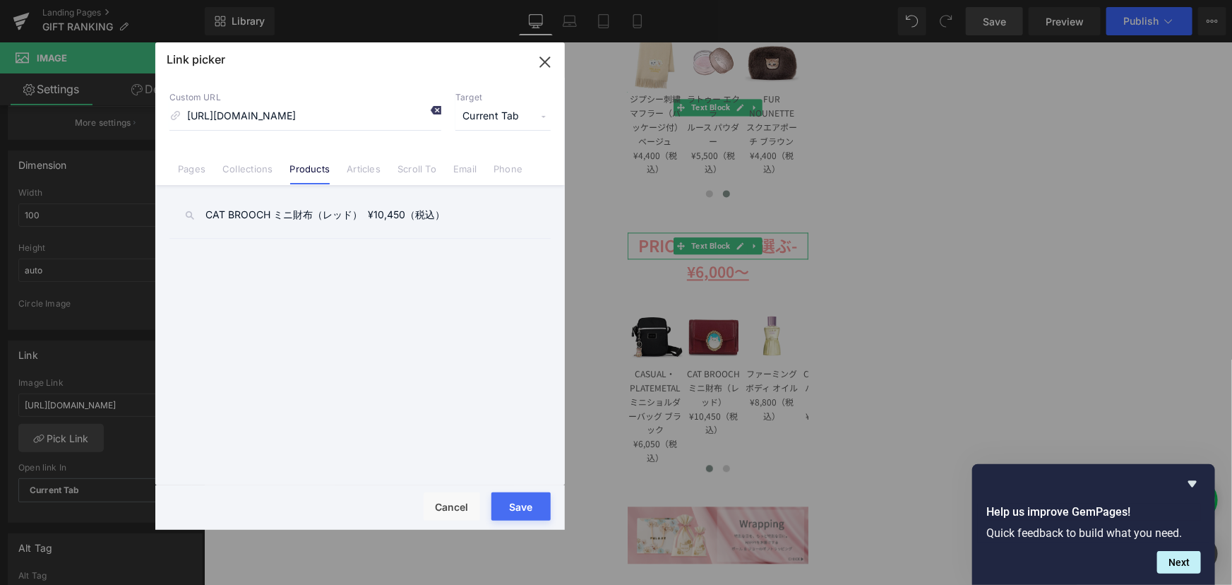
click at [434, 107] on icon at bounding box center [435, 109] width 11 height 11
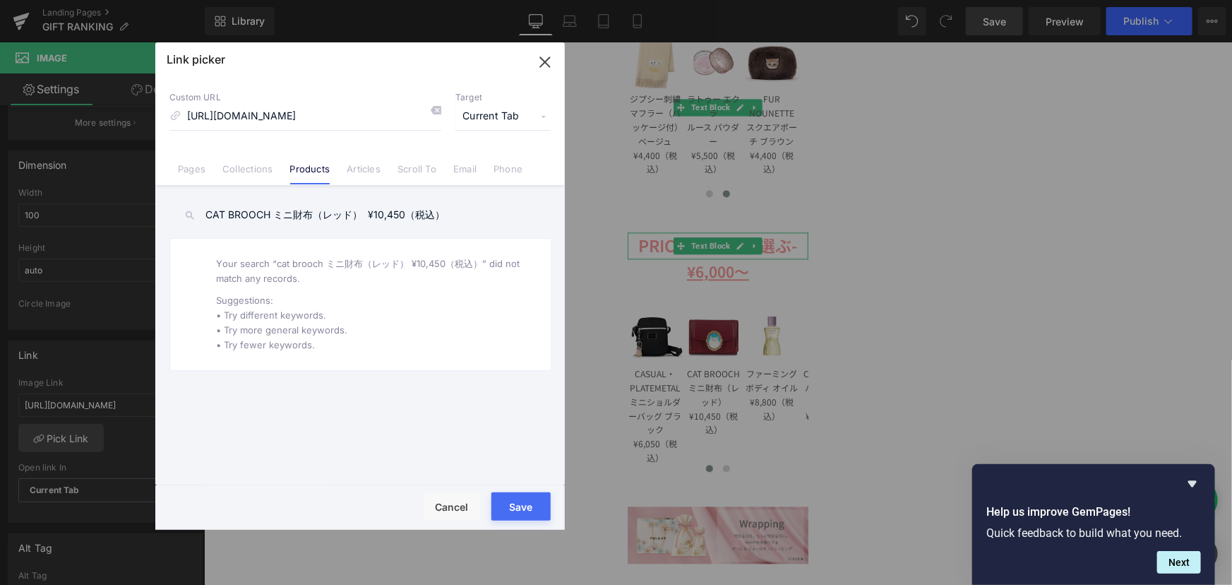
click at [458, 221] on input "CAT BROOCH ミニ財布（レッド） ¥10,450（税込）" at bounding box center [359, 215] width 381 height 32
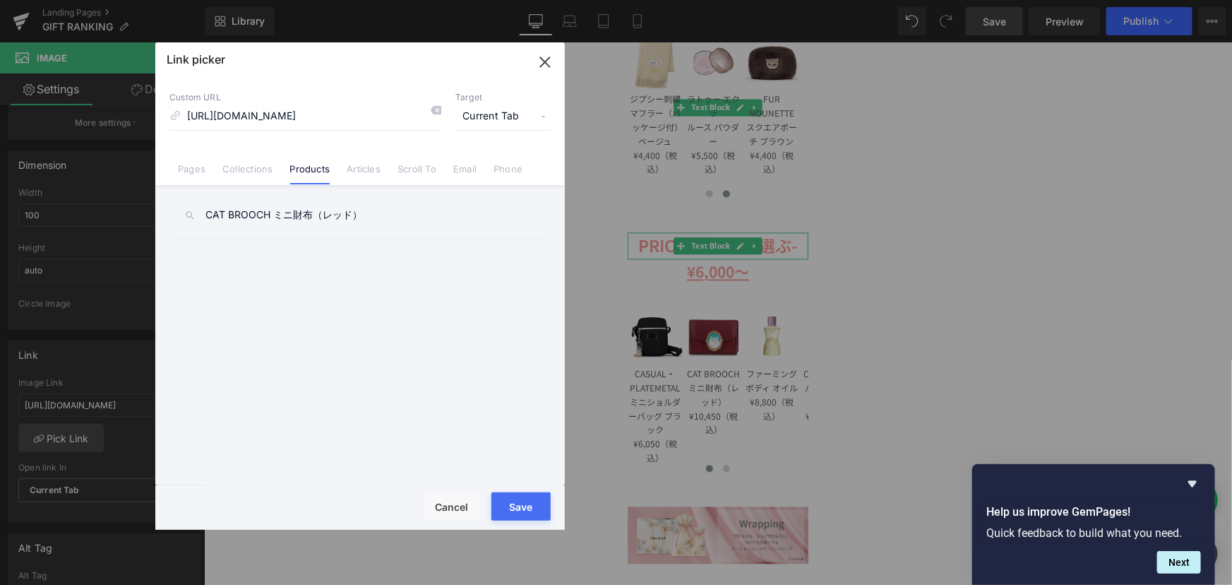
type input "CAT BROOCH ミニ財布（レッド）"
click at [350, 259] on link "CAT BROOCH ミニ財布（レッド）" at bounding box center [363, 256] width 311 height 35
click at [521, 508] on button "Save" at bounding box center [520, 506] width 59 height 28
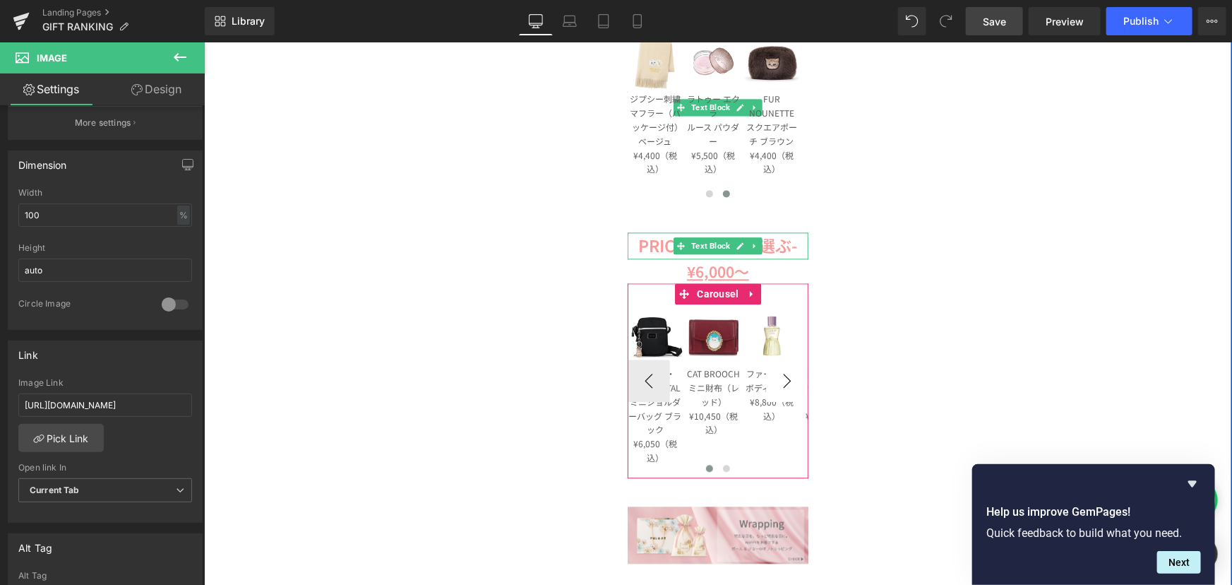
click at [779, 378] on button "›" at bounding box center [786, 380] width 42 height 42
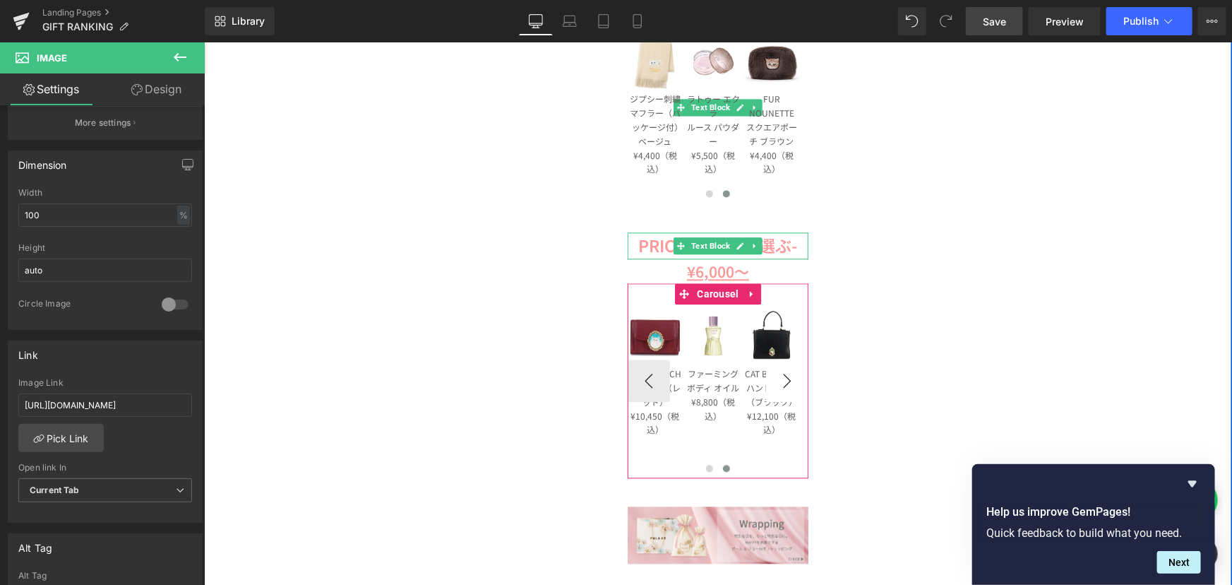
click at [779, 378] on button "›" at bounding box center [786, 380] width 42 height 42
click at [760, 330] on span "Image" at bounding box center [770, 335] width 29 height 17
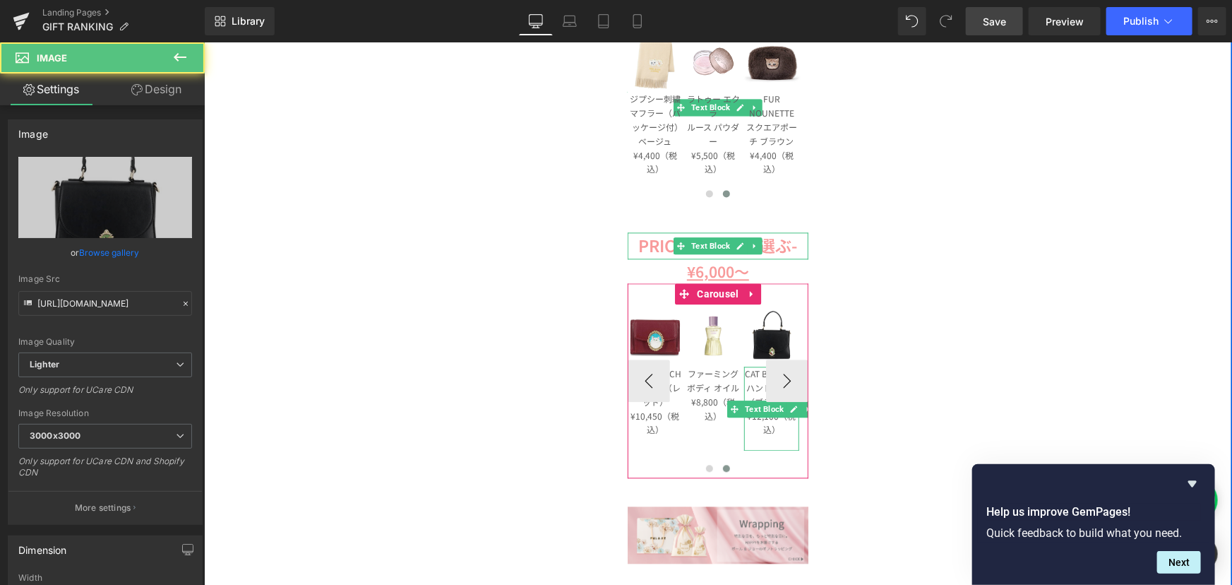
click at [753, 380] on p "CAT BROOCH ハンドバッグ（ブラック）" at bounding box center [770, 387] width 55 height 42
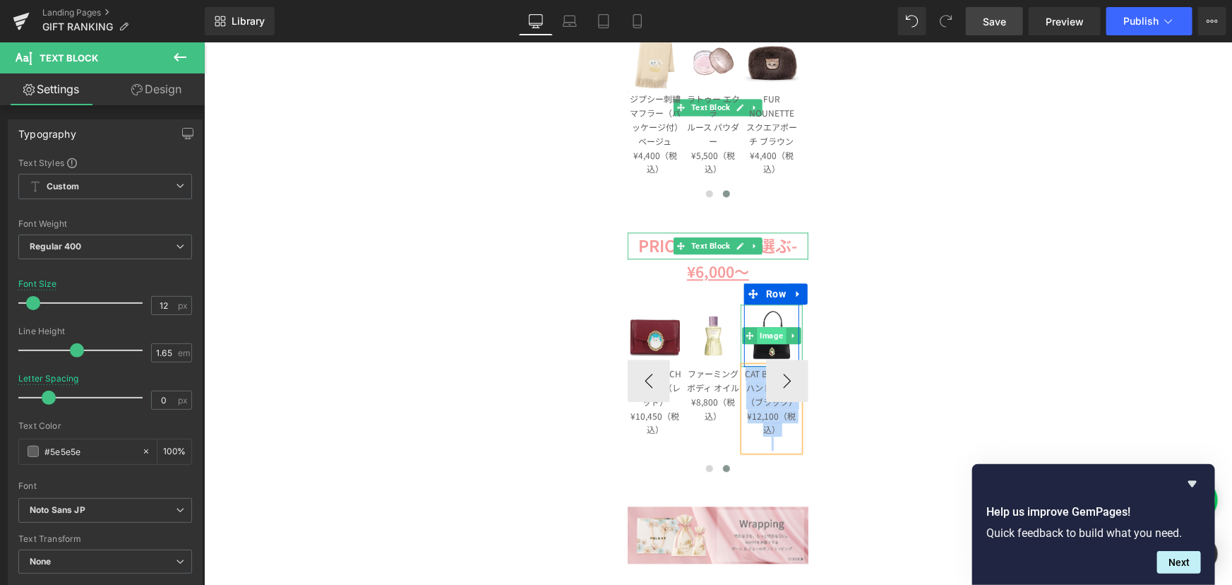
click at [760, 338] on span "Image" at bounding box center [770, 334] width 29 height 17
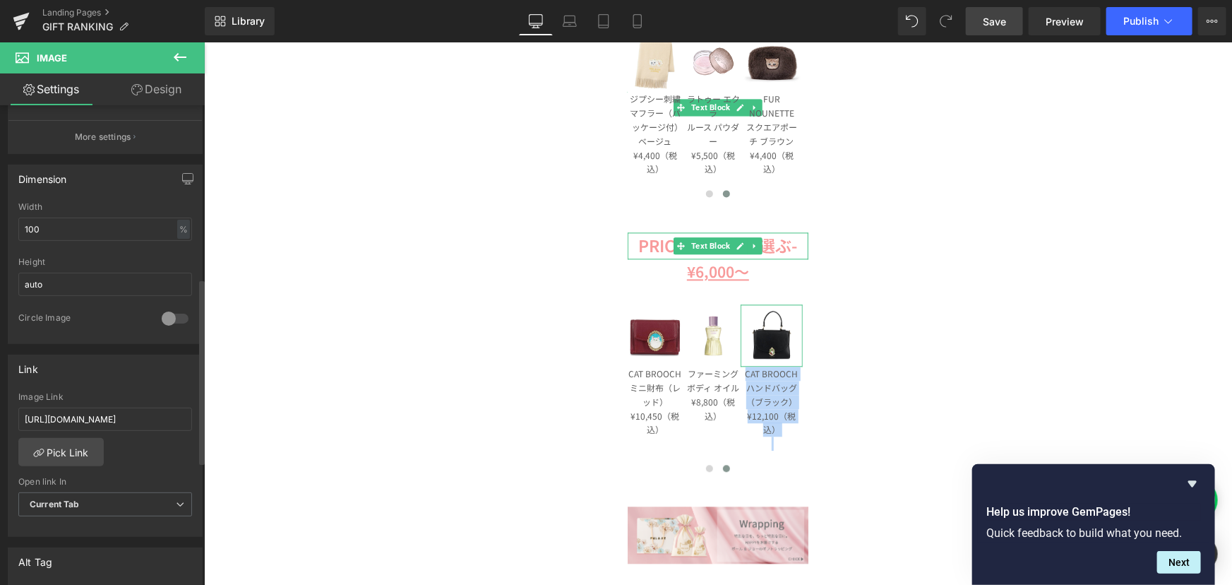
scroll to position [449, 0]
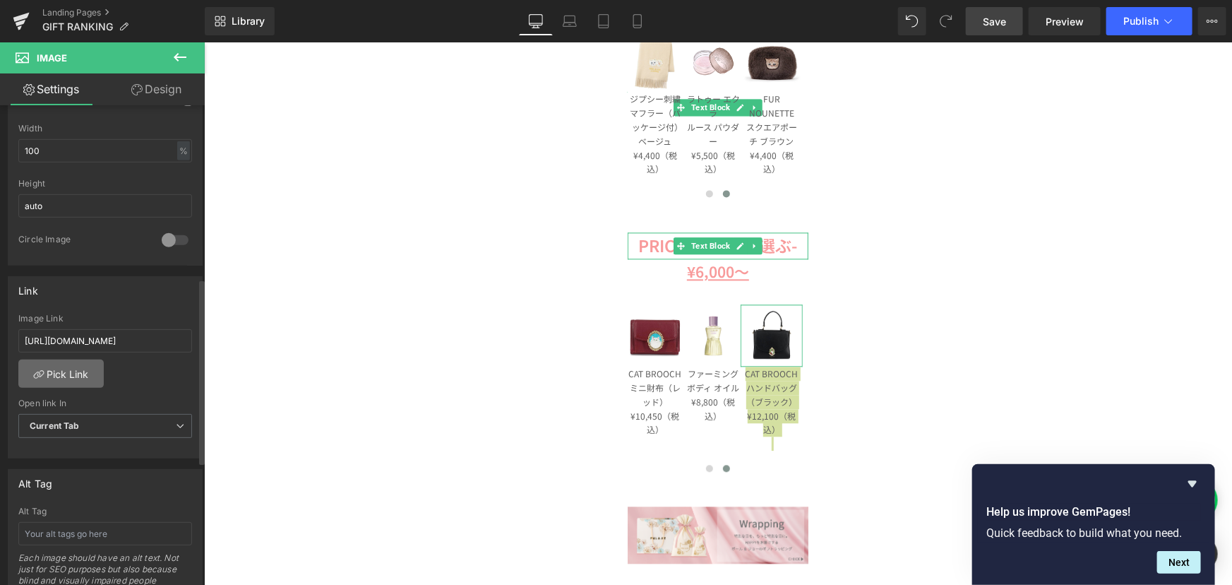
click at [60, 361] on link "Pick Link" at bounding box center [60, 373] width 85 height 28
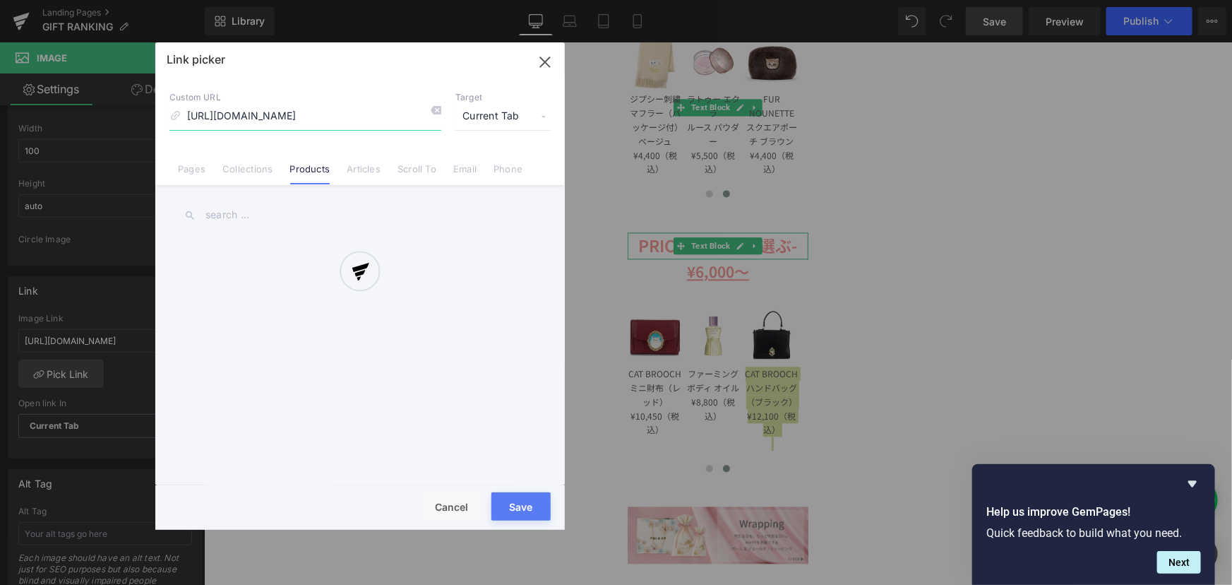
scroll to position [0, 21]
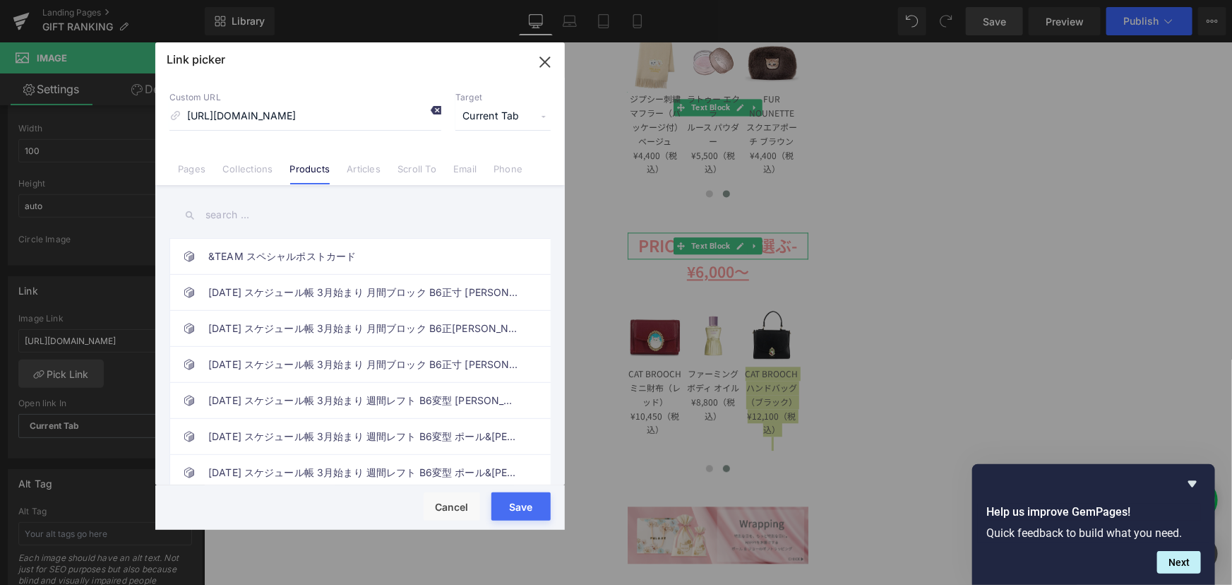
click at [434, 108] on icon at bounding box center [435, 109] width 11 height 11
click at [297, 201] on input "text" at bounding box center [359, 215] width 381 height 32
paste input "CAT BROOCH ハンドバッグ（ブラック） ¥12,100（税込）"
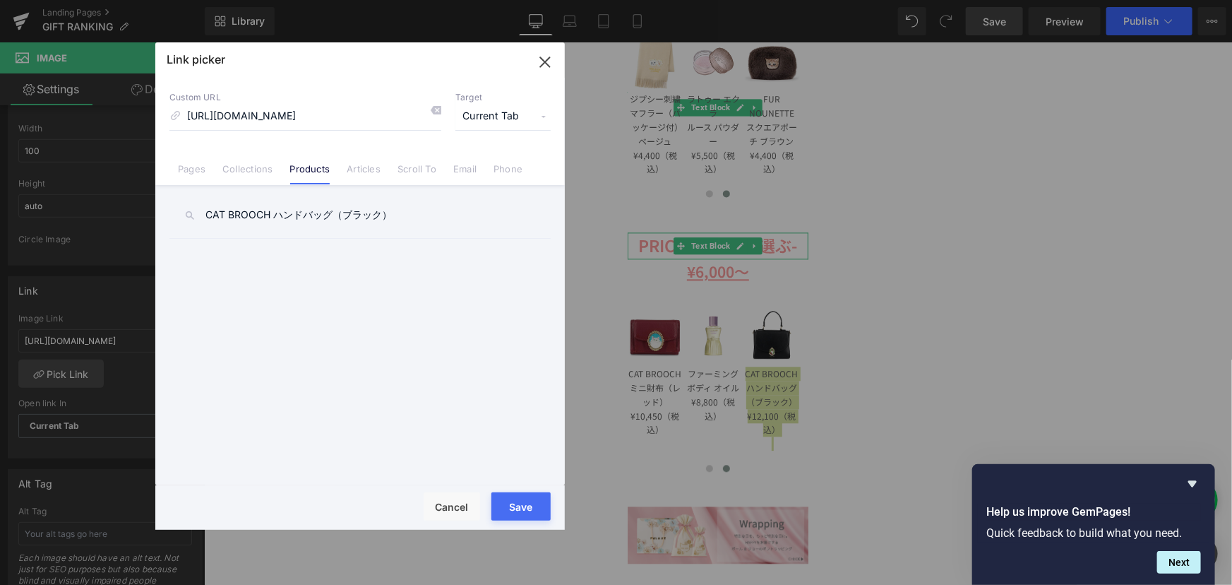
type input "CAT BROOCH ハンドバッグ（ブラック）"
click at [330, 241] on link "CAT BROOCH ハンドバッグ（ブラック）【フィガロジャポン 6月号掲載アイテム】" at bounding box center [363, 256] width 311 height 35
click at [508, 513] on button "Save" at bounding box center [520, 506] width 59 height 28
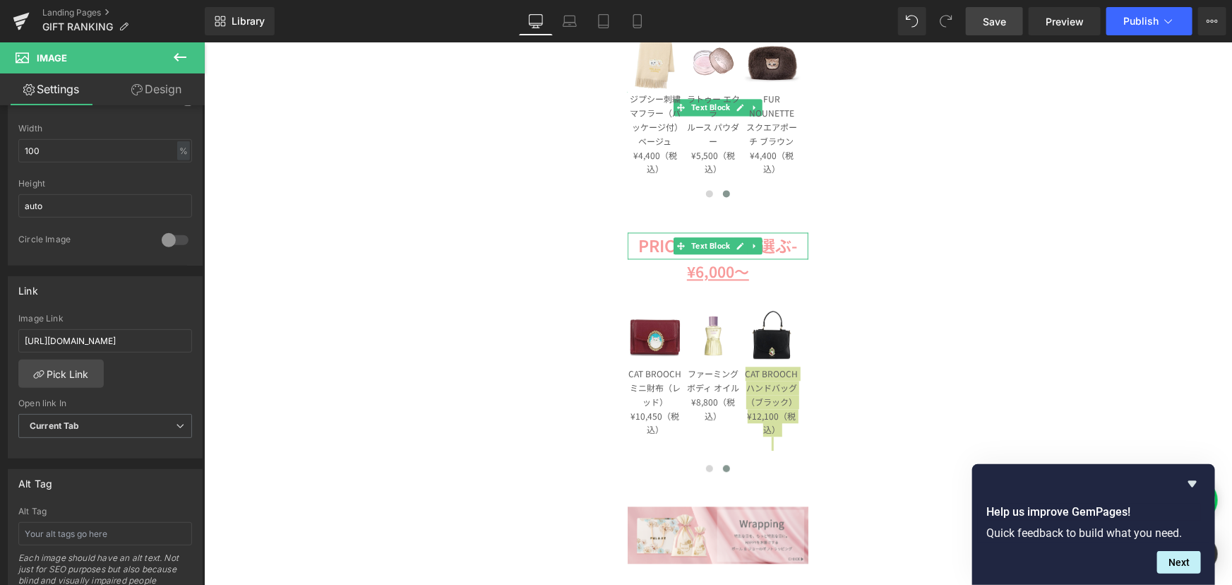
drag, startPoint x: 995, startPoint y: 7, endPoint x: 837, endPoint y: 247, distance: 287.9
click at [995, 7] on link "Save" at bounding box center [994, 21] width 57 height 28
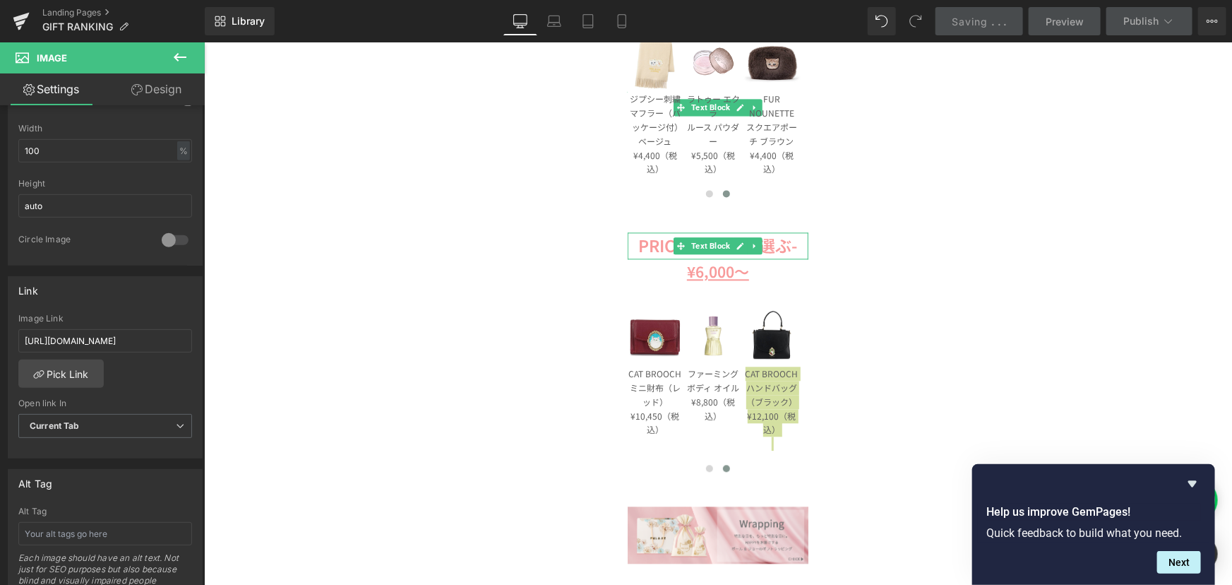
scroll to position [1284, 0]
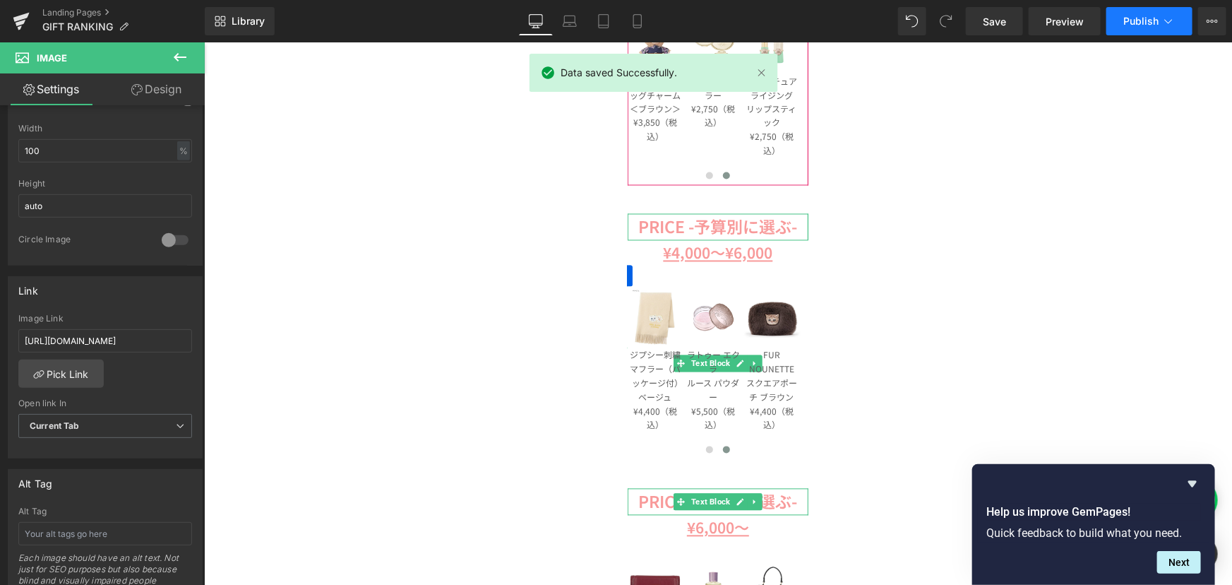
click at [1131, 23] on span "Publish" at bounding box center [1140, 21] width 35 height 11
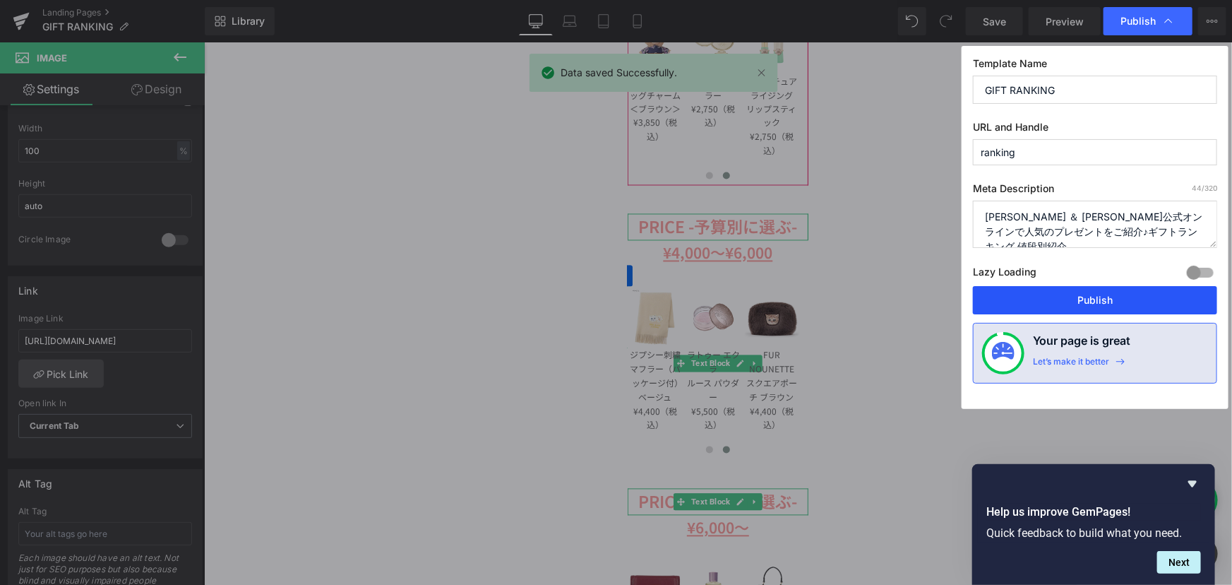
click at [1137, 289] on button "Publish" at bounding box center [1095, 300] width 244 height 28
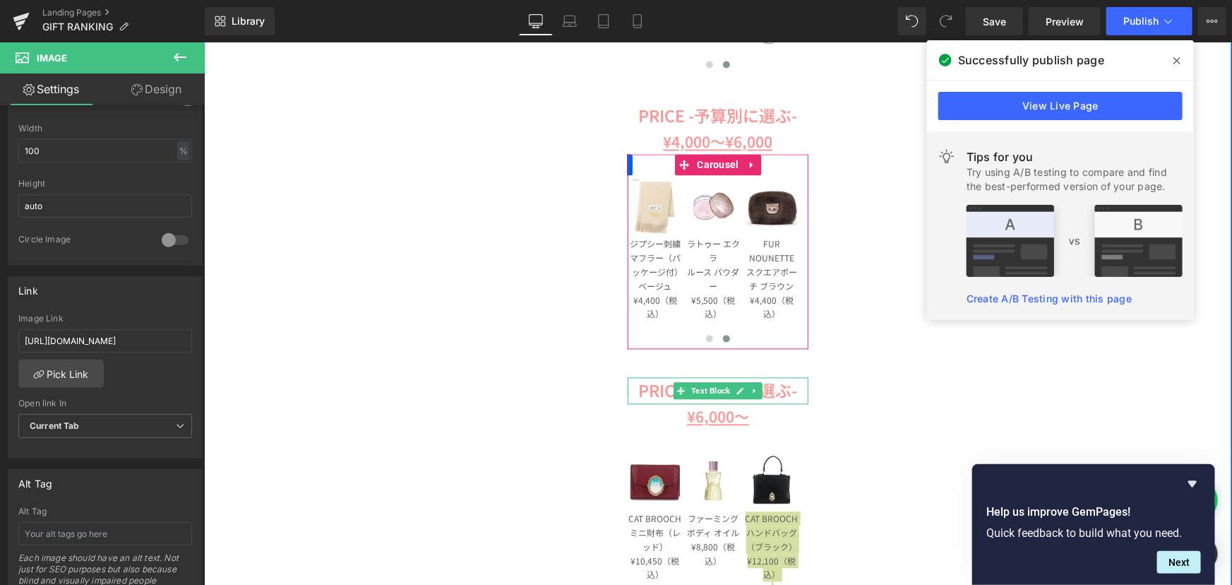
scroll to position [1348, 0]
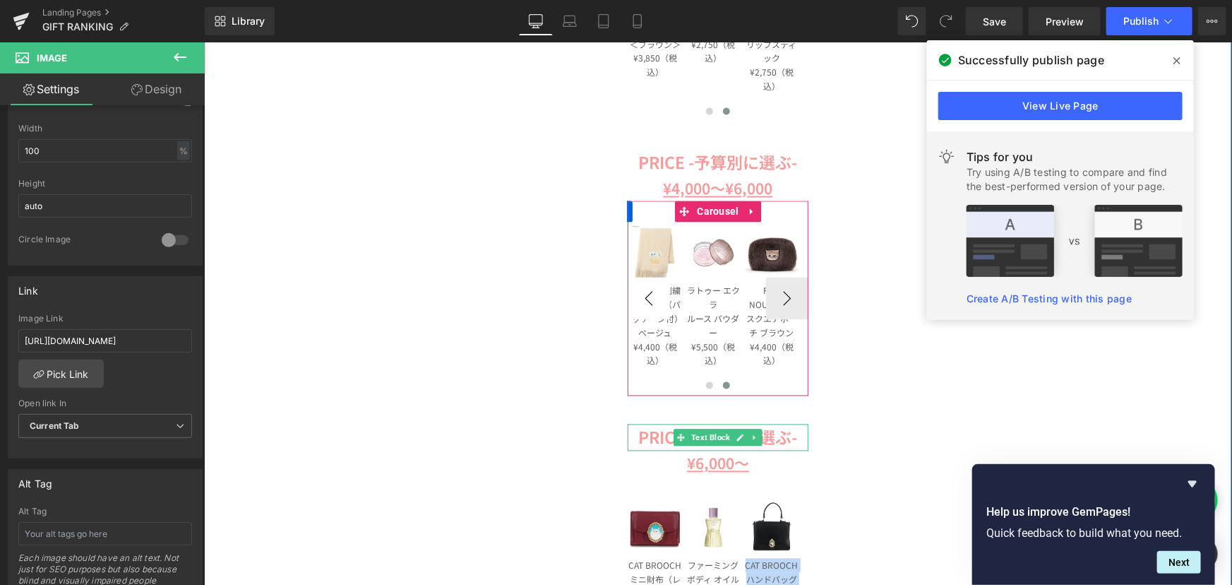
click at [639, 289] on button "‹" at bounding box center [648, 298] width 42 height 42
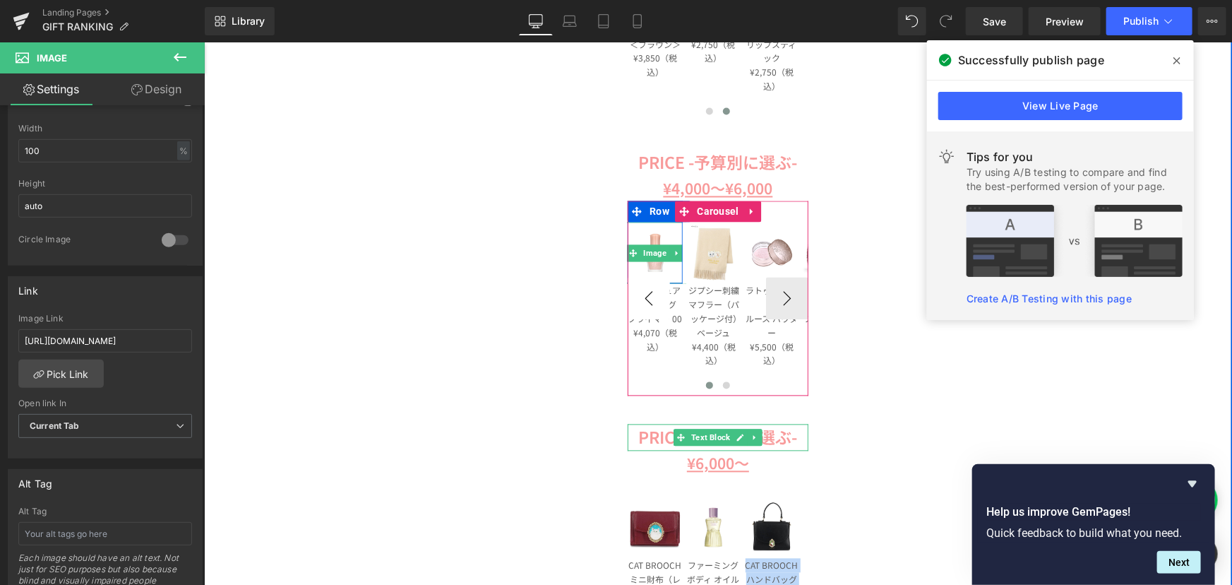
click at [639, 289] on button "‹" at bounding box center [648, 298] width 42 height 42
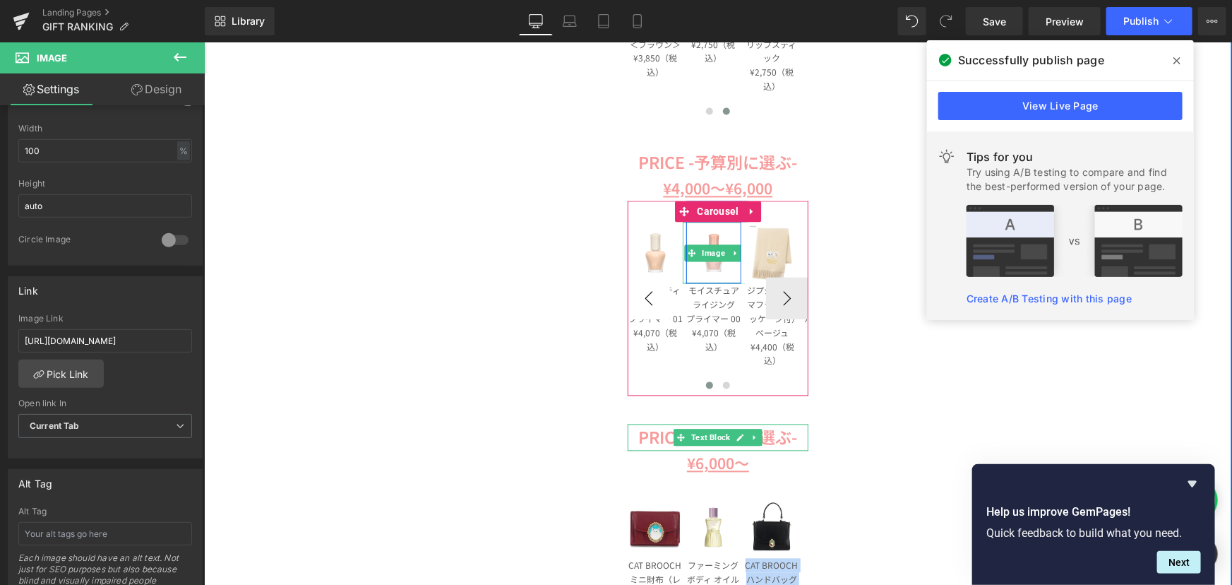
click at [639, 289] on button "‹" at bounding box center [648, 298] width 42 height 42
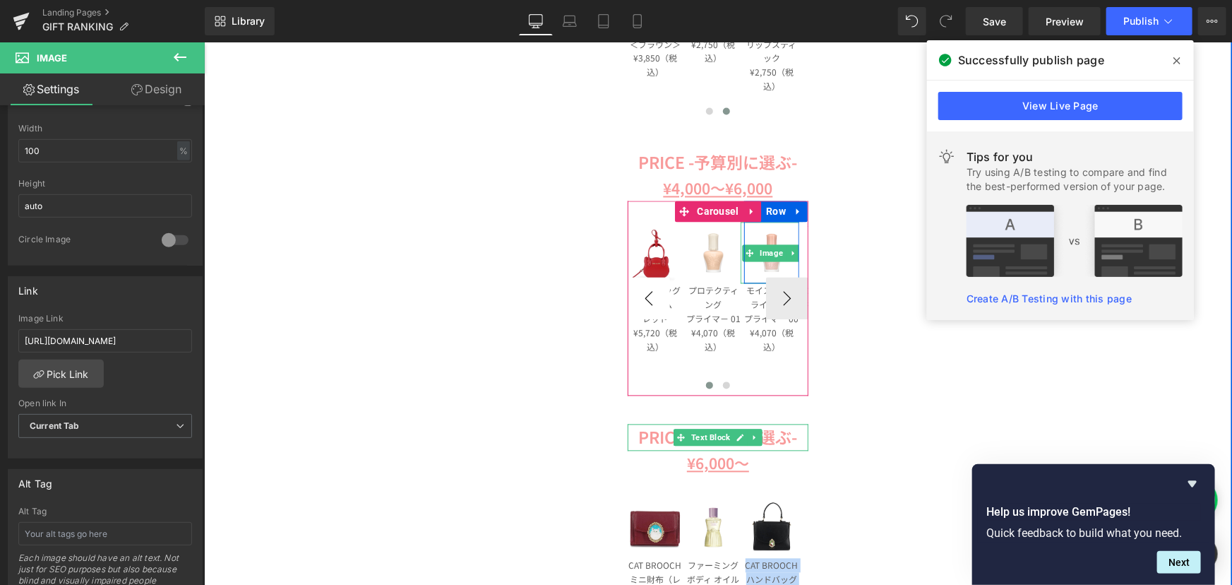
click at [639, 289] on button "‹" at bounding box center [648, 298] width 42 height 42
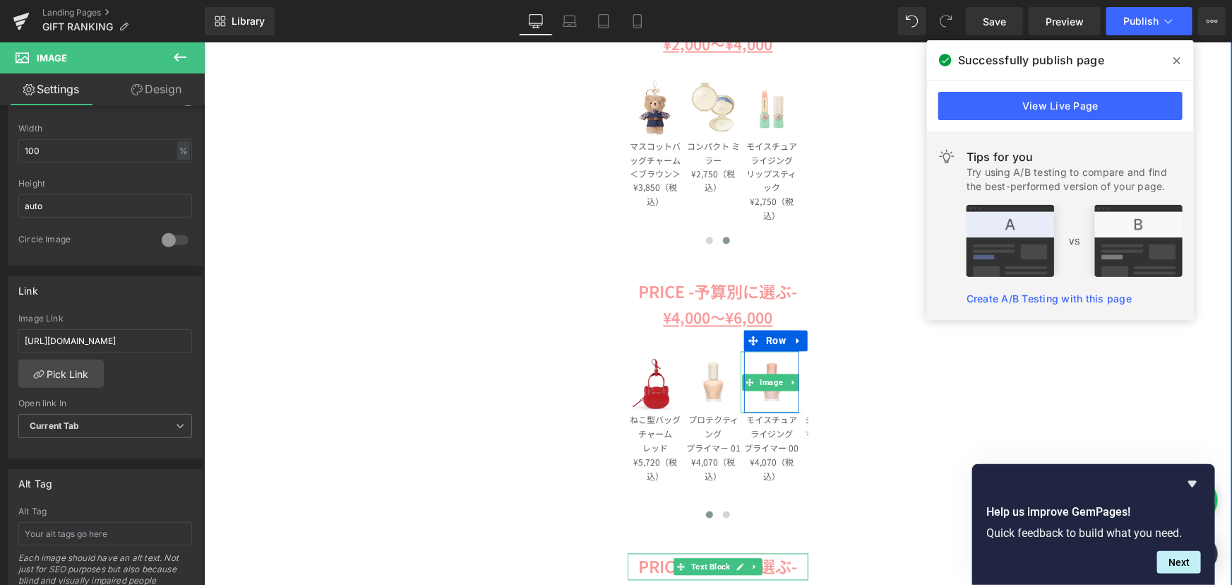
scroll to position [1027, 0]
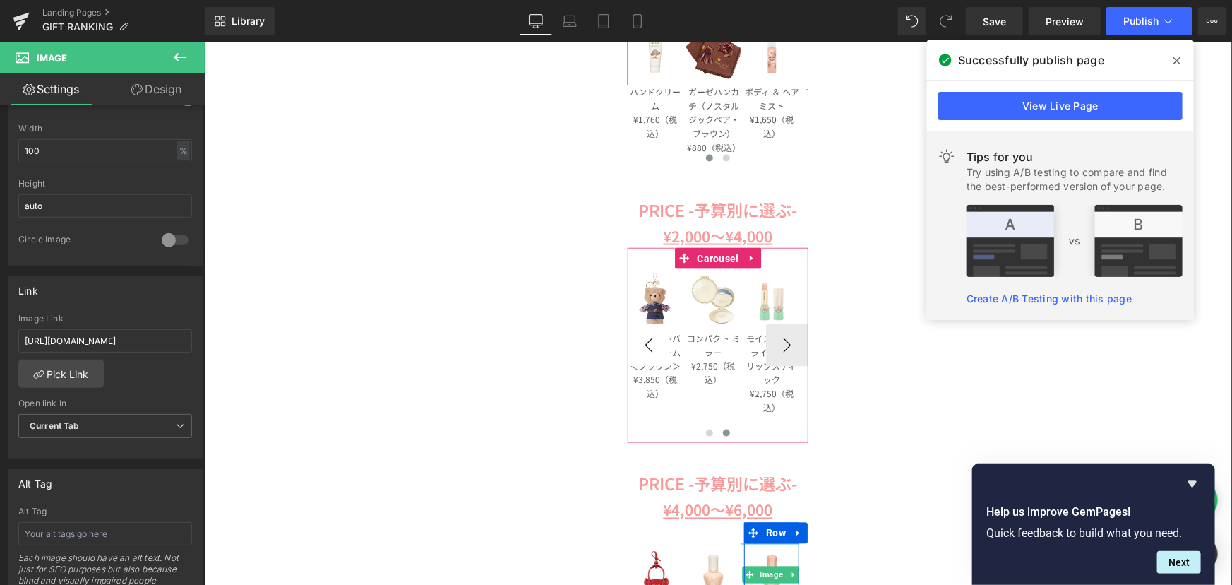
click at [647, 341] on button "‹" at bounding box center [648, 344] width 42 height 42
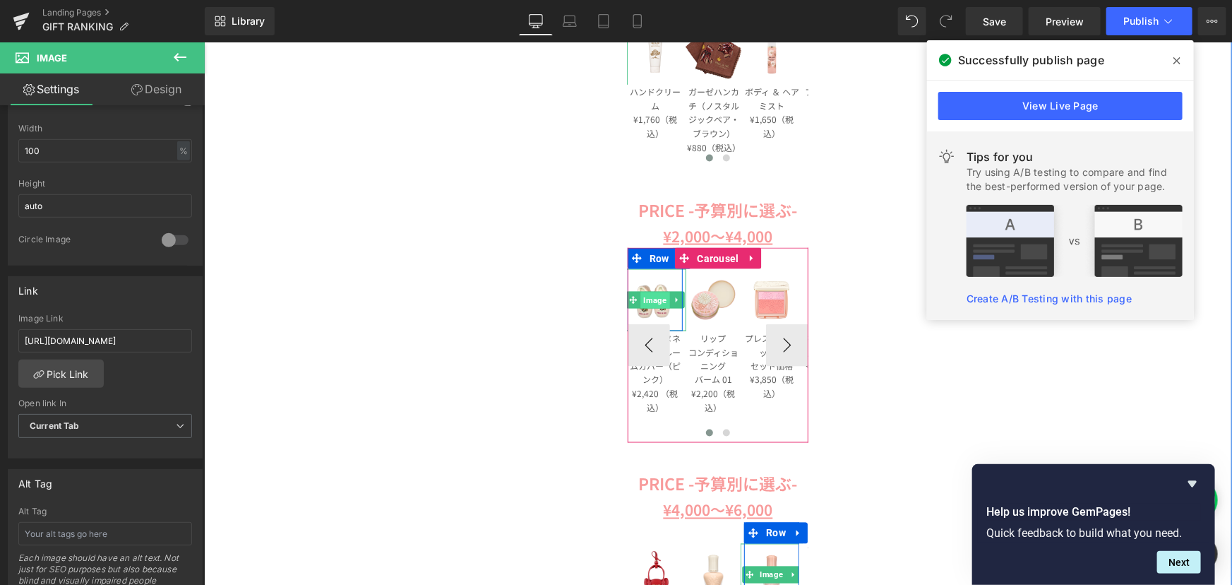
click at [645, 301] on span "Image" at bounding box center [654, 300] width 29 height 17
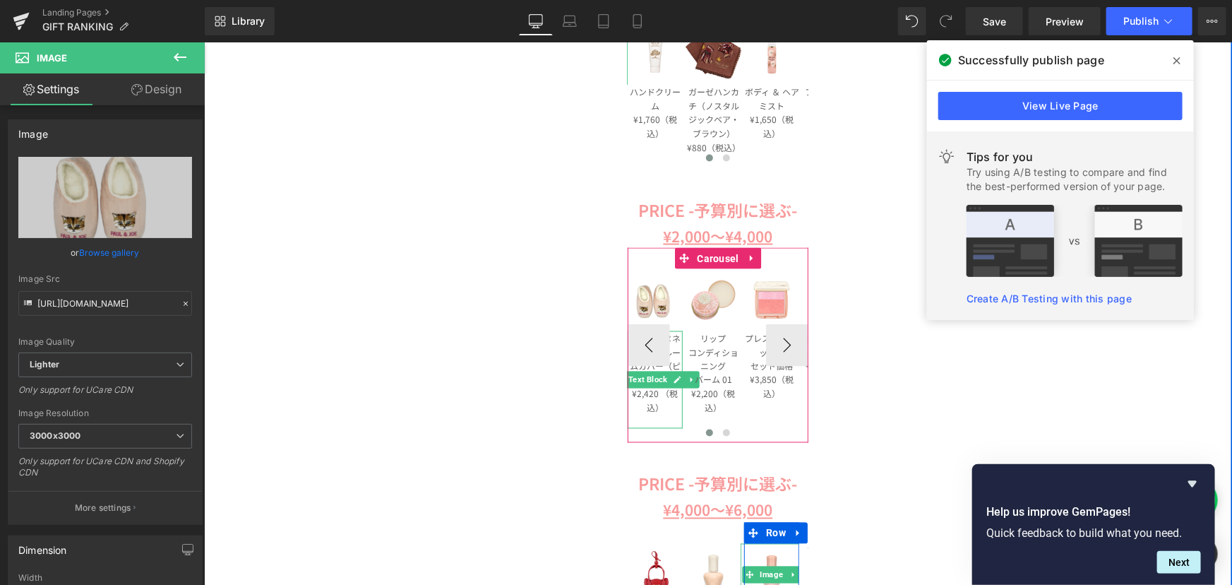
click at [669, 361] on p "フロントヌネット刺繍ルームカバー（ピンク）" at bounding box center [654, 358] width 55 height 56
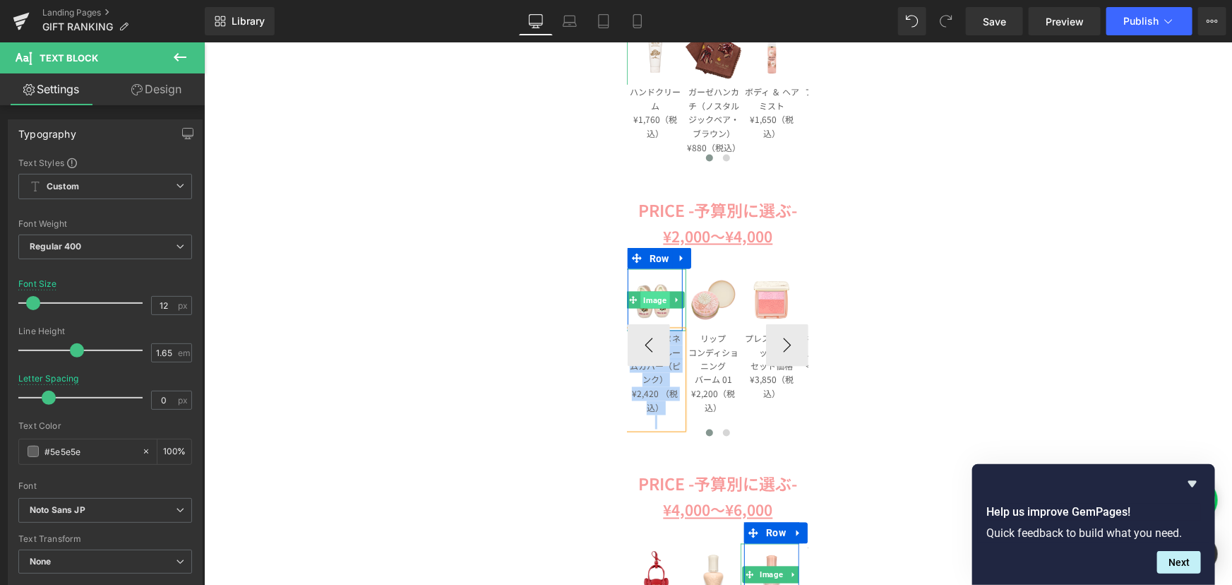
click at [640, 301] on span "Image" at bounding box center [654, 299] width 29 height 17
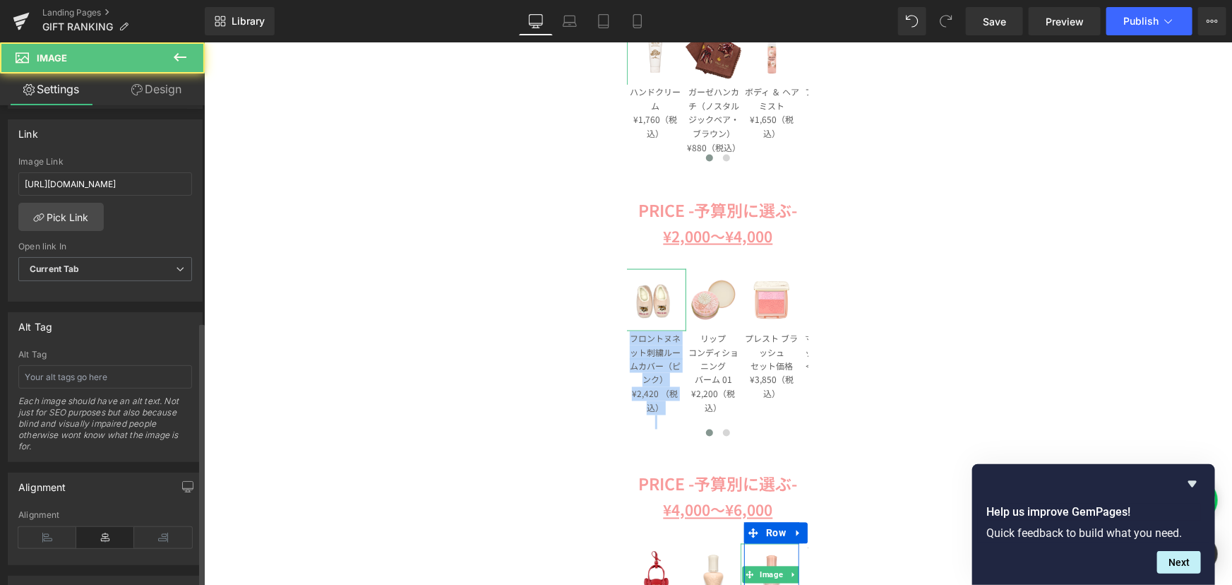
scroll to position [642, 0]
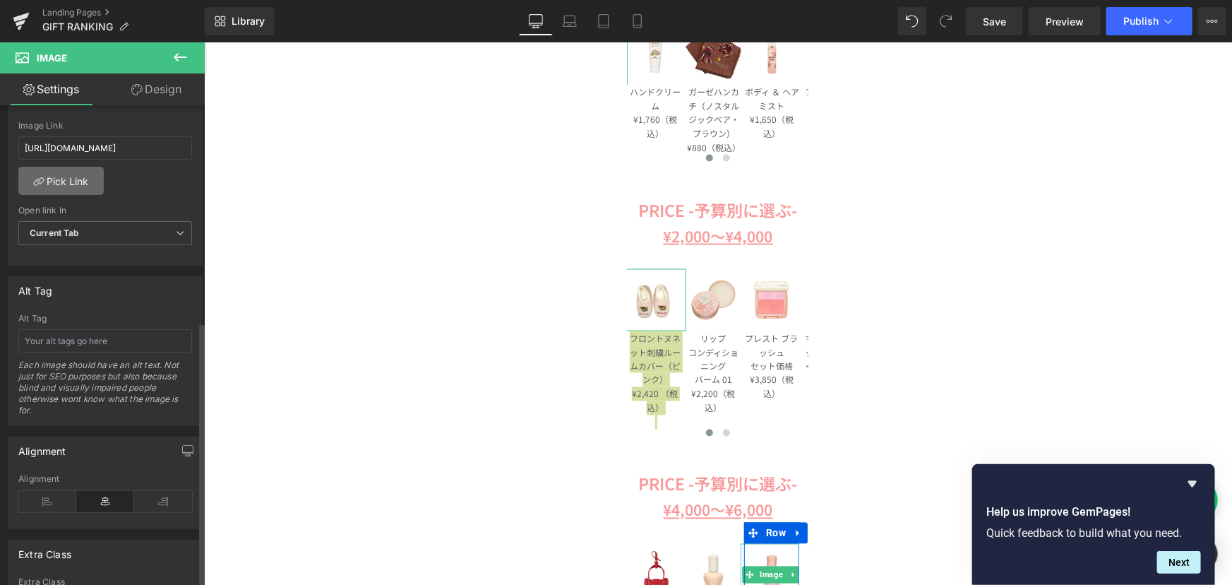
click at [80, 185] on link "Pick Link" at bounding box center [60, 181] width 85 height 28
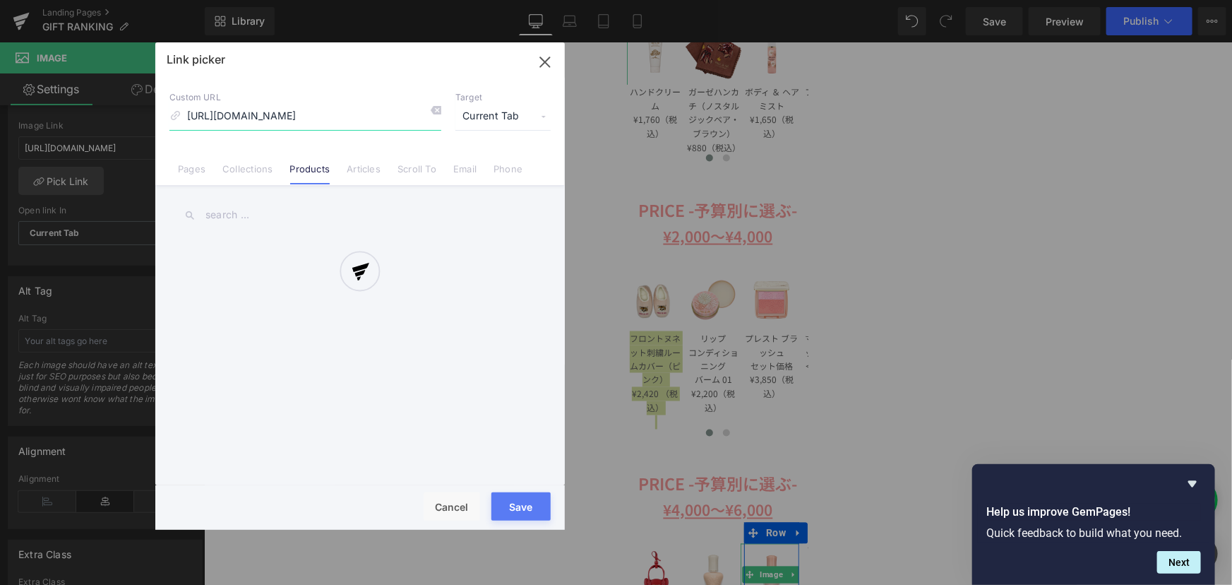
scroll to position [0, 18]
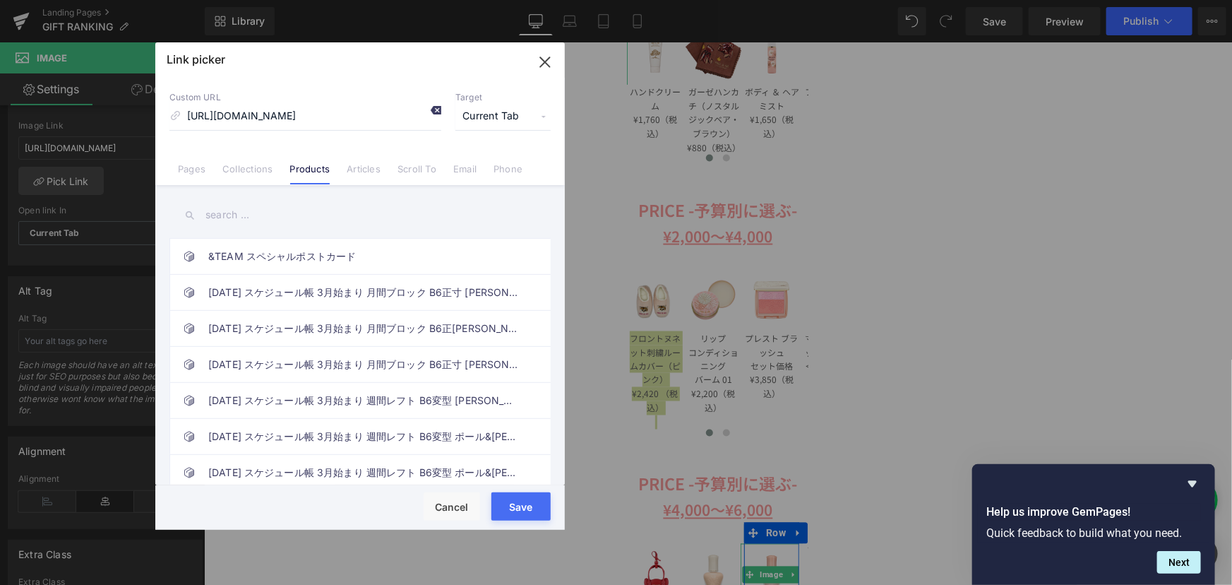
click at [436, 109] on icon at bounding box center [435, 109] width 11 height 11
click at [241, 217] on input "text" at bounding box center [359, 215] width 381 height 32
paste input "フロントヌネット刺繍ルームカバー（ピンク） ¥2,420 （税込）"
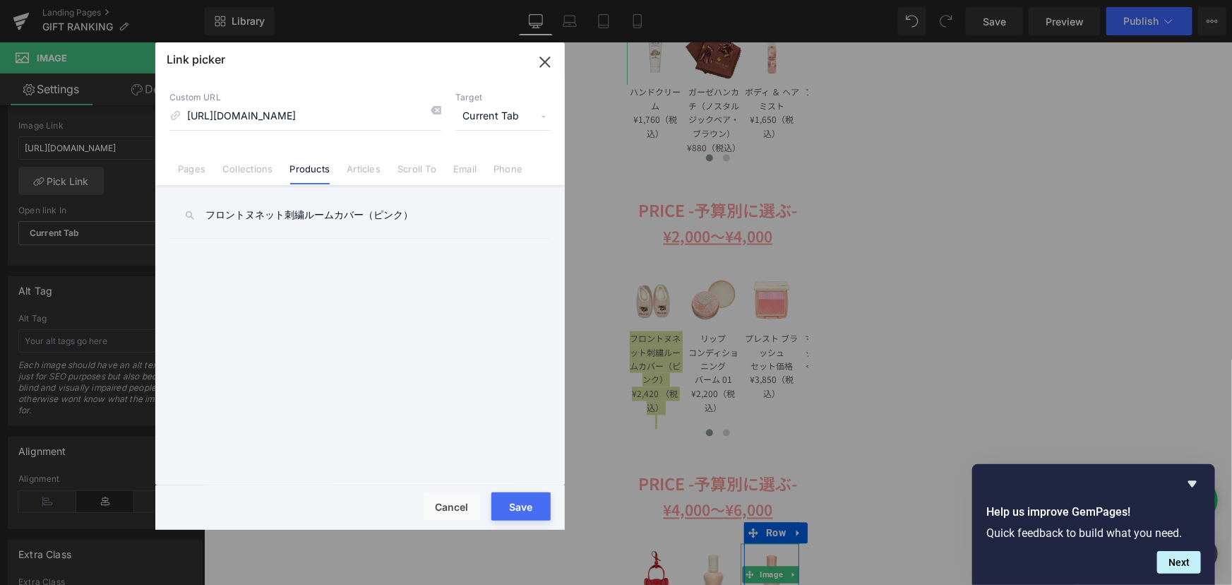
type input "フロントヌネット刺繍ルームカバー（ピンク）"
click at [318, 260] on link "フロントヌネット刺繍ルームカバー（ピンク）" at bounding box center [363, 256] width 311 height 35
click at [530, 514] on button "Save" at bounding box center [520, 506] width 59 height 28
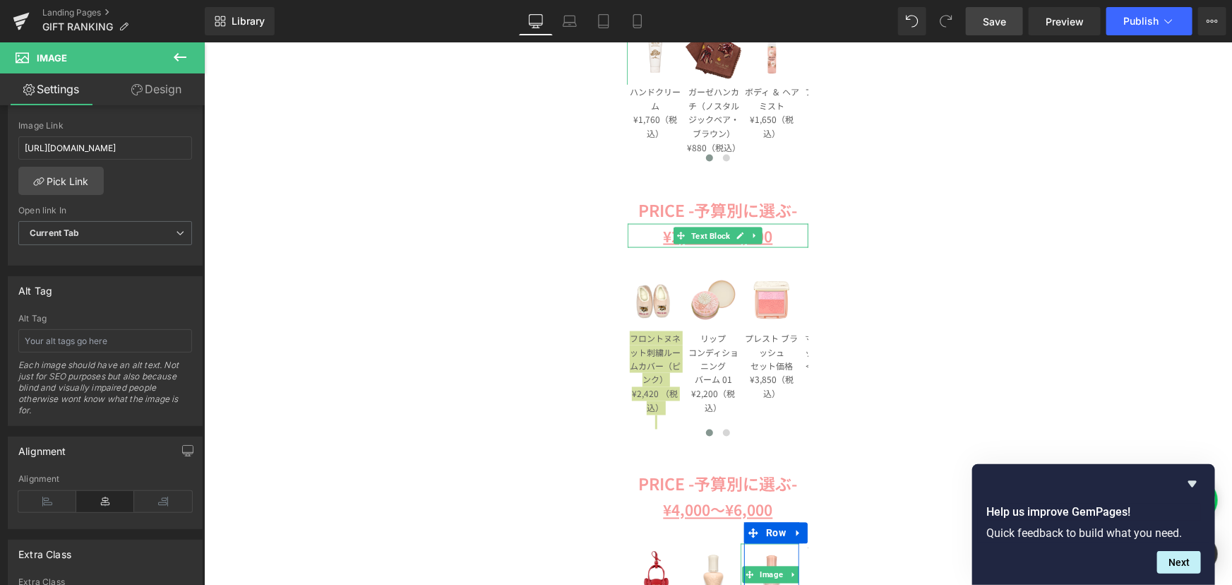
click at [1008, 19] on link "Save" at bounding box center [994, 21] width 57 height 28
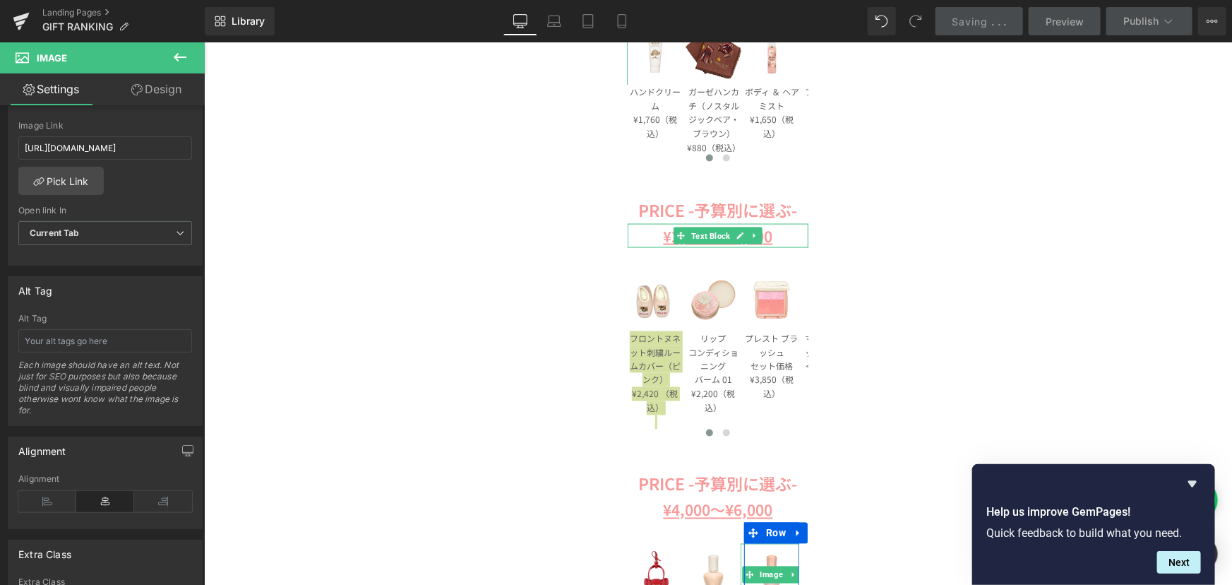
scroll to position [834, 0]
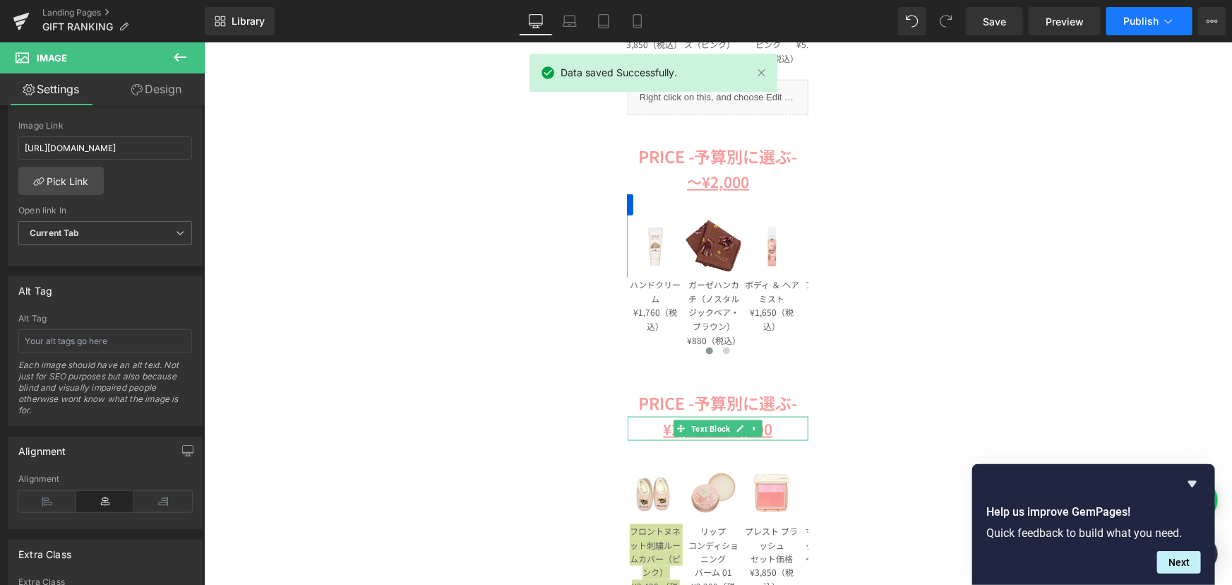
click at [1147, 20] on span "Publish" at bounding box center [1140, 21] width 35 height 11
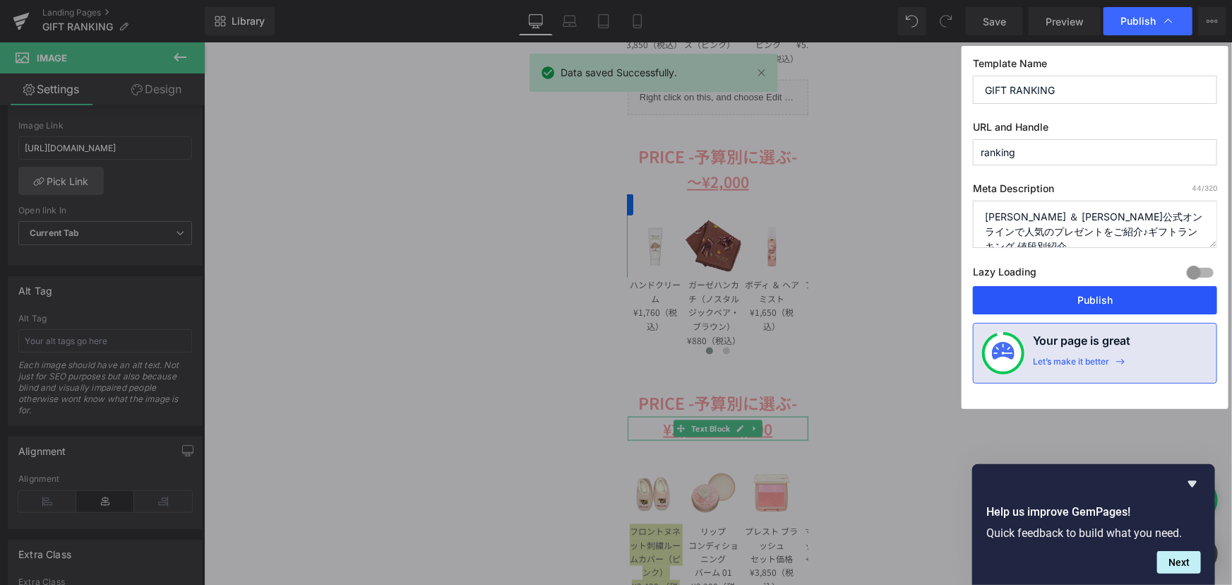
click at [1087, 293] on button "Publish" at bounding box center [1095, 300] width 244 height 28
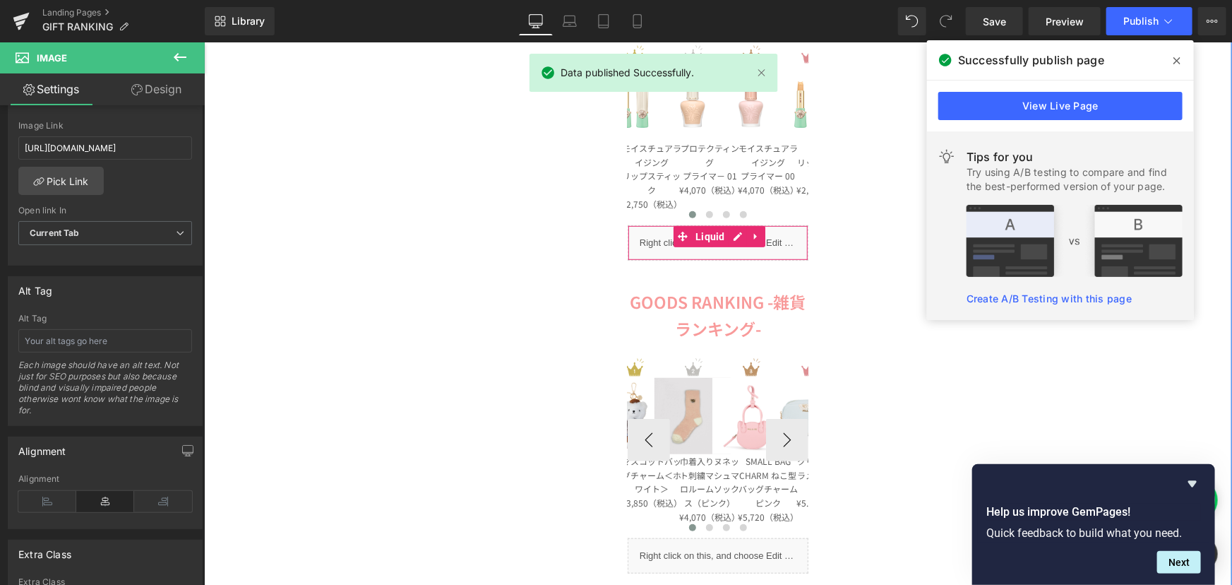
scroll to position [449, 0]
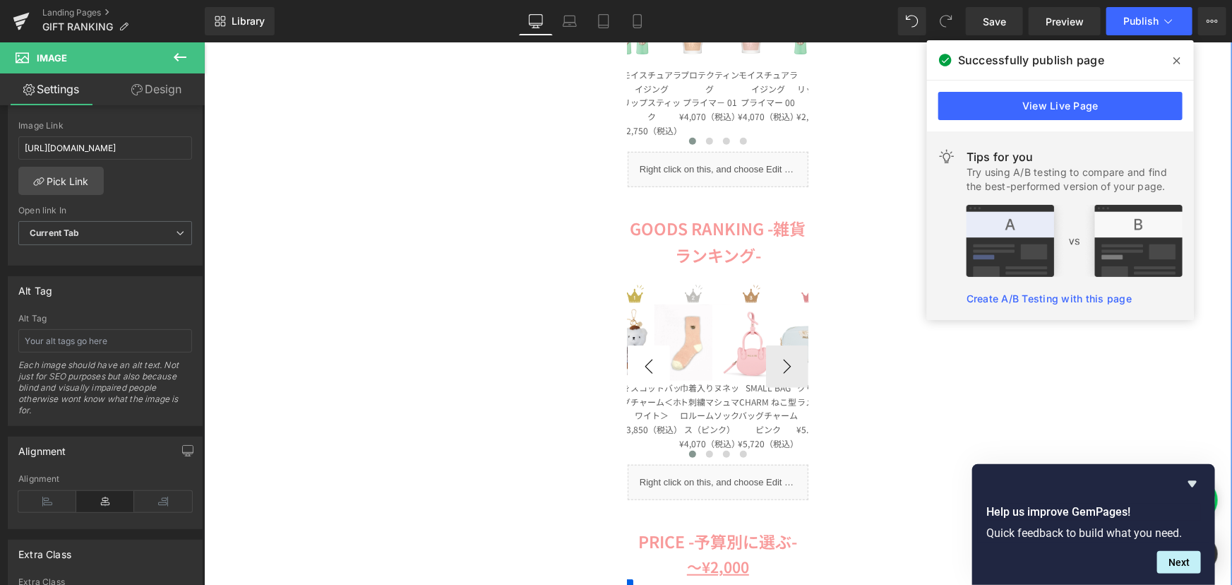
click at [653, 366] on button "‹" at bounding box center [648, 366] width 42 height 42
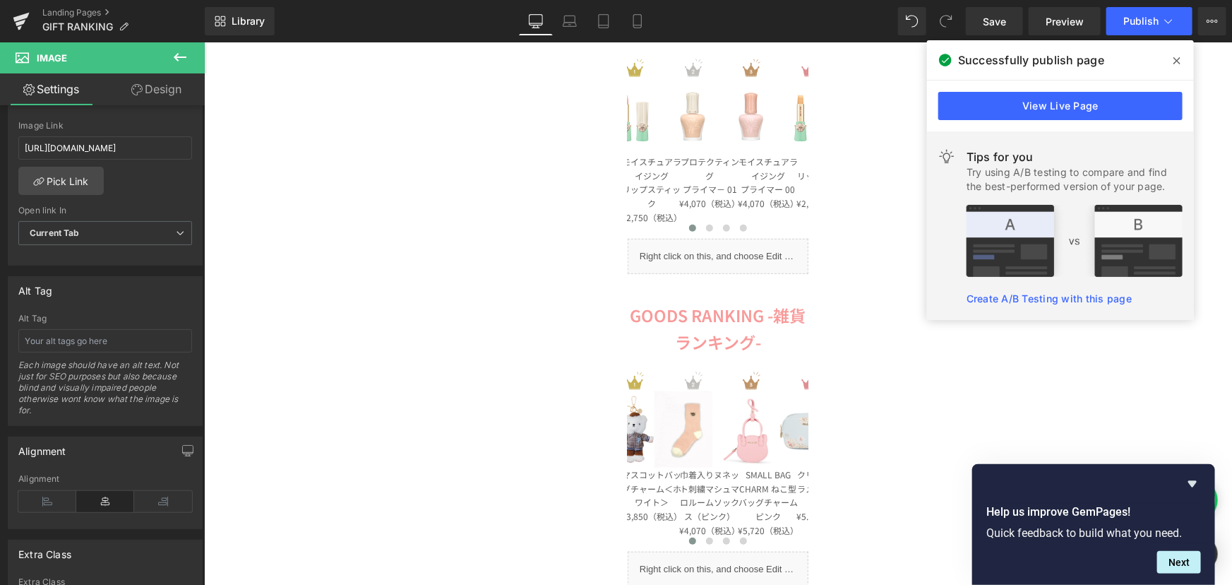
scroll to position [385, 0]
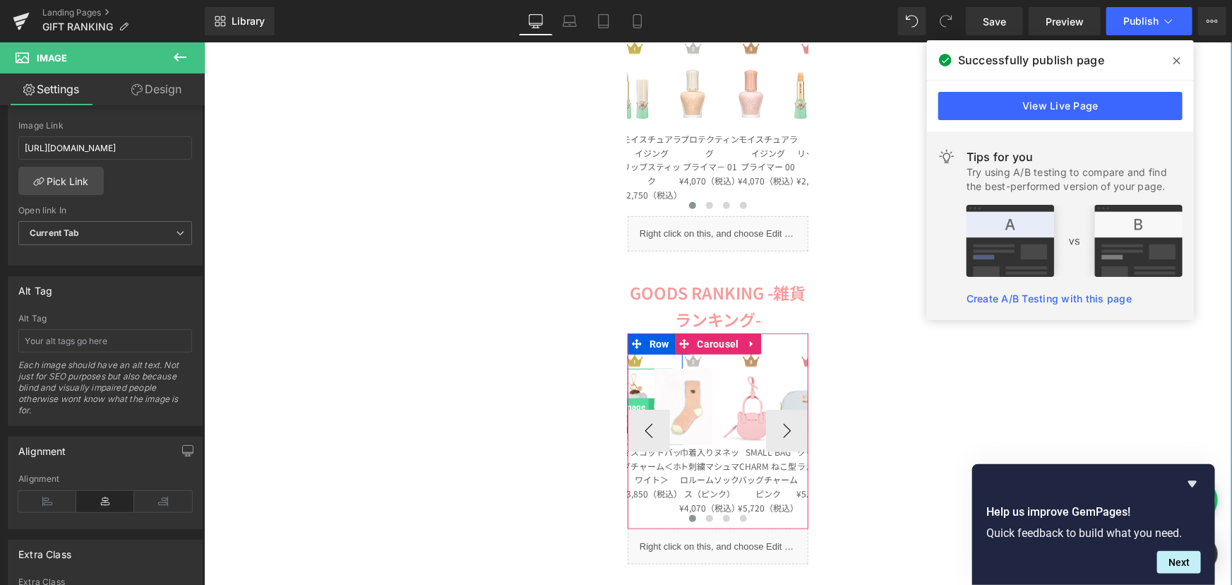
click at [630, 394] on img at bounding box center [633, 406] width 76 height 76
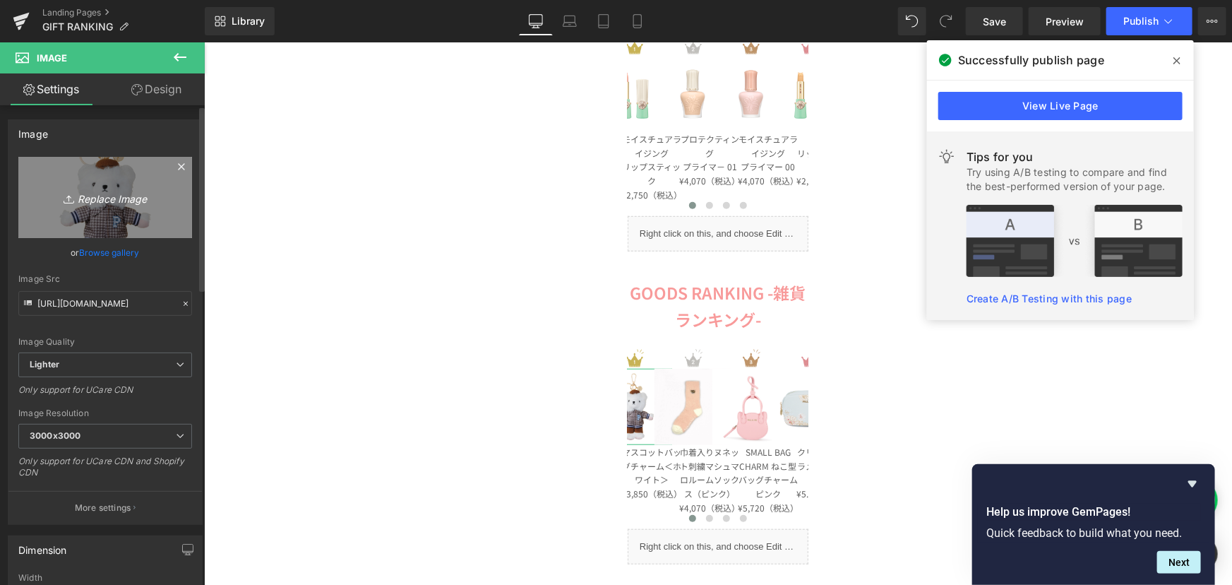
click at [98, 213] on link "Replace Image" at bounding box center [105, 197] width 174 height 81
type input "C:\fakepath\PAJ-KH11-WH (2).png"
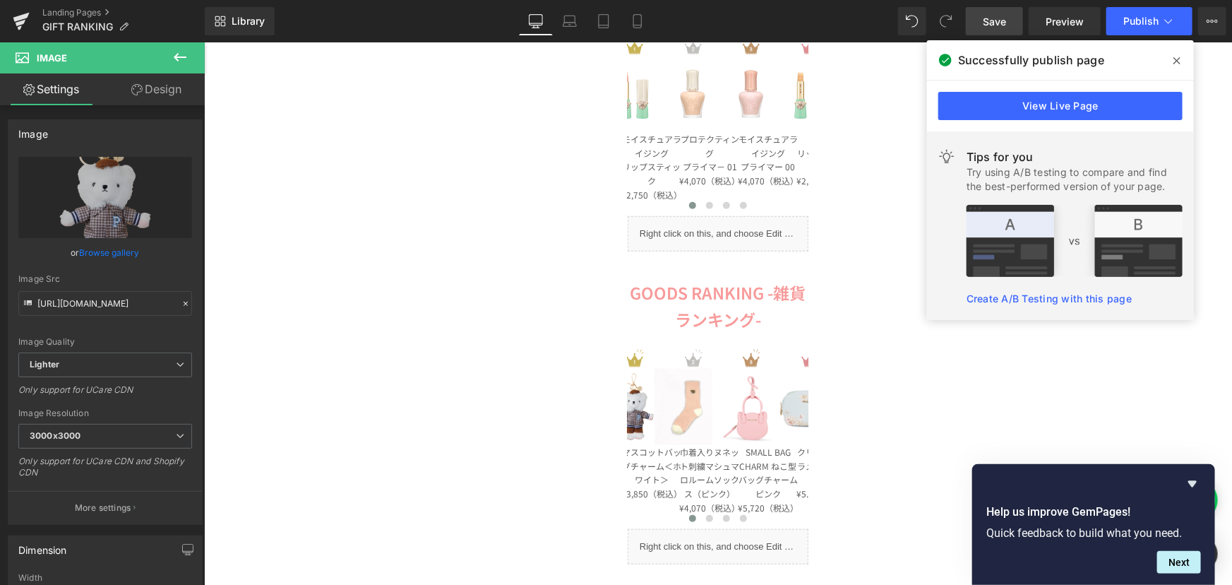
click at [986, 20] on span "Save" at bounding box center [994, 21] width 23 height 15
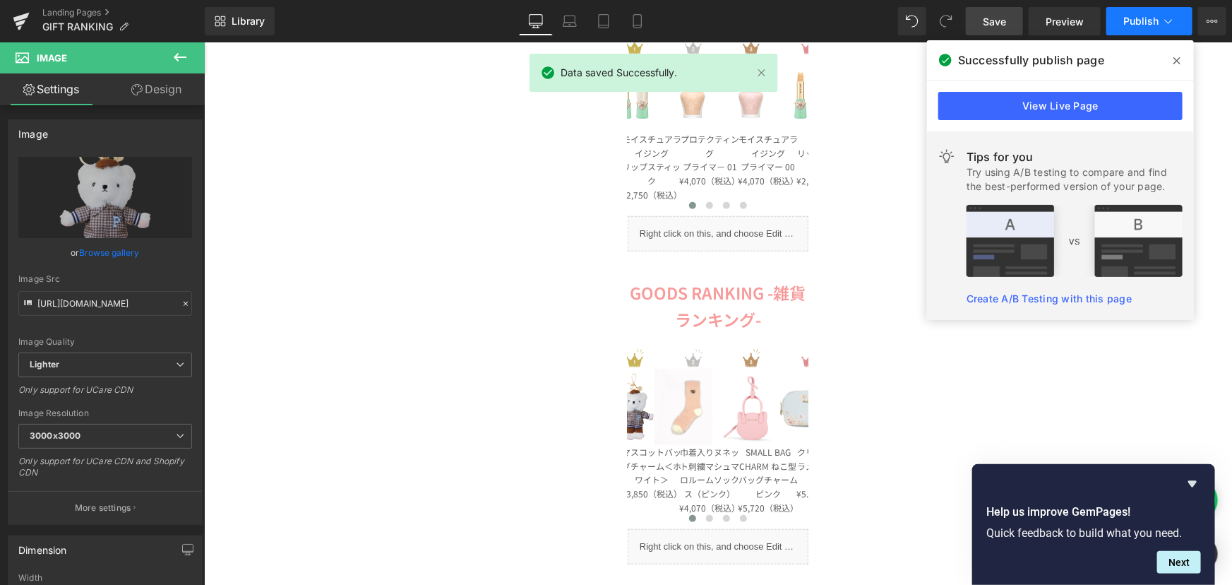
click at [1123, 16] on button "Publish" at bounding box center [1149, 21] width 86 height 28
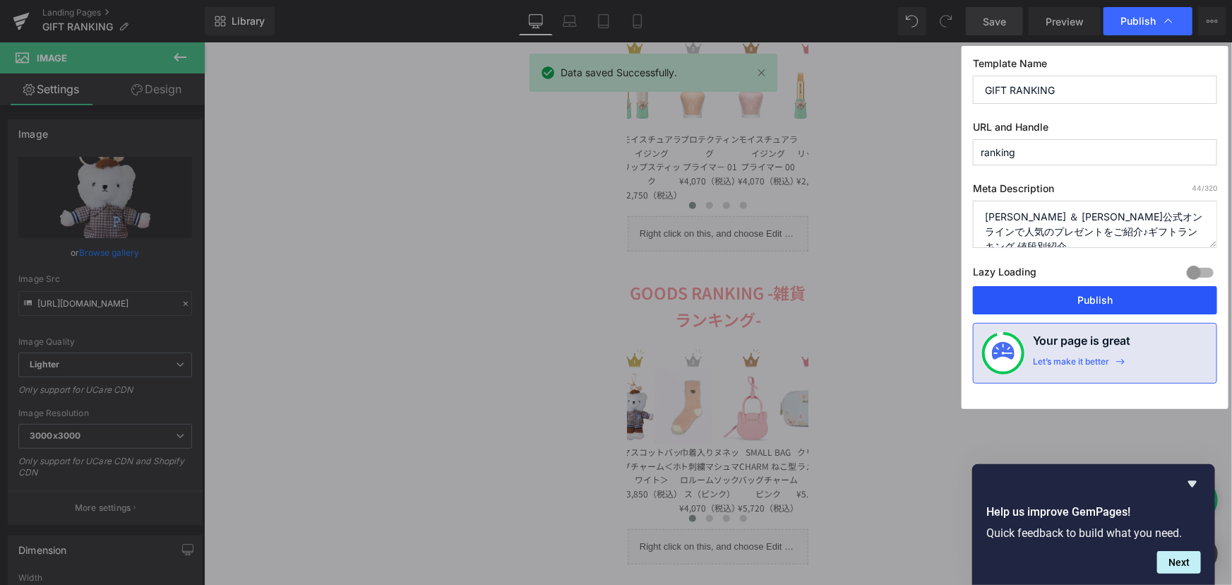
drag, startPoint x: 1089, startPoint y: 294, endPoint x: 586, endPoint y: 155, distance: 521.8
click at [1089, 294] on button "Publish" at bounding box center [1095, 300] width 244 height 28
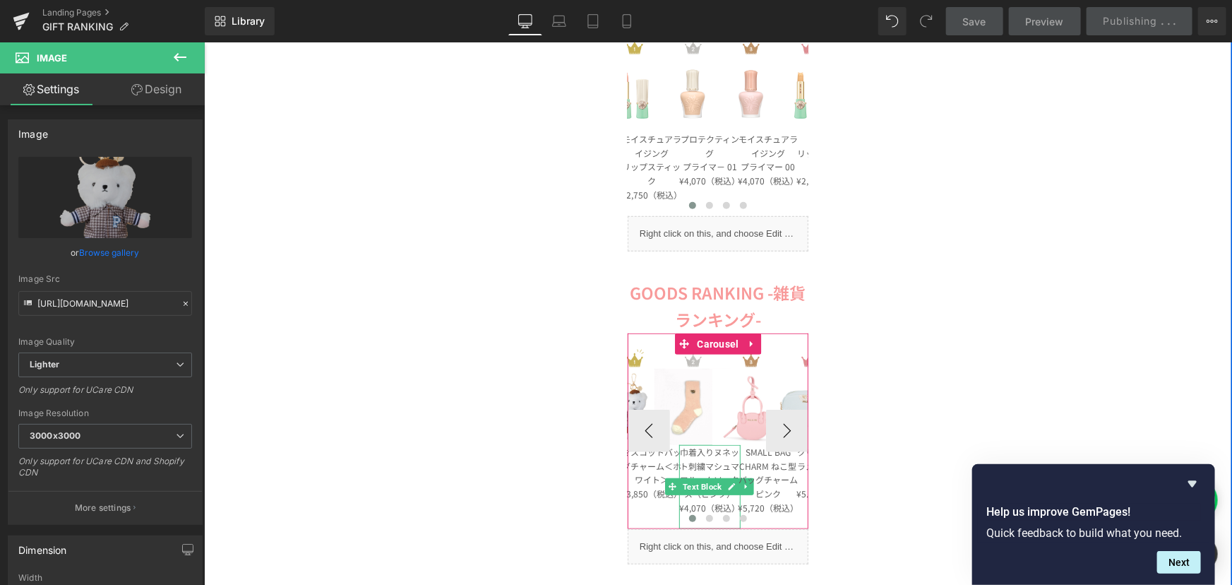
click at [683, 456] on p "巾着入りヌネット刺繍マシュマロルームソックス（ピンク）" at bounding box center [709, 472] width 62 height 56
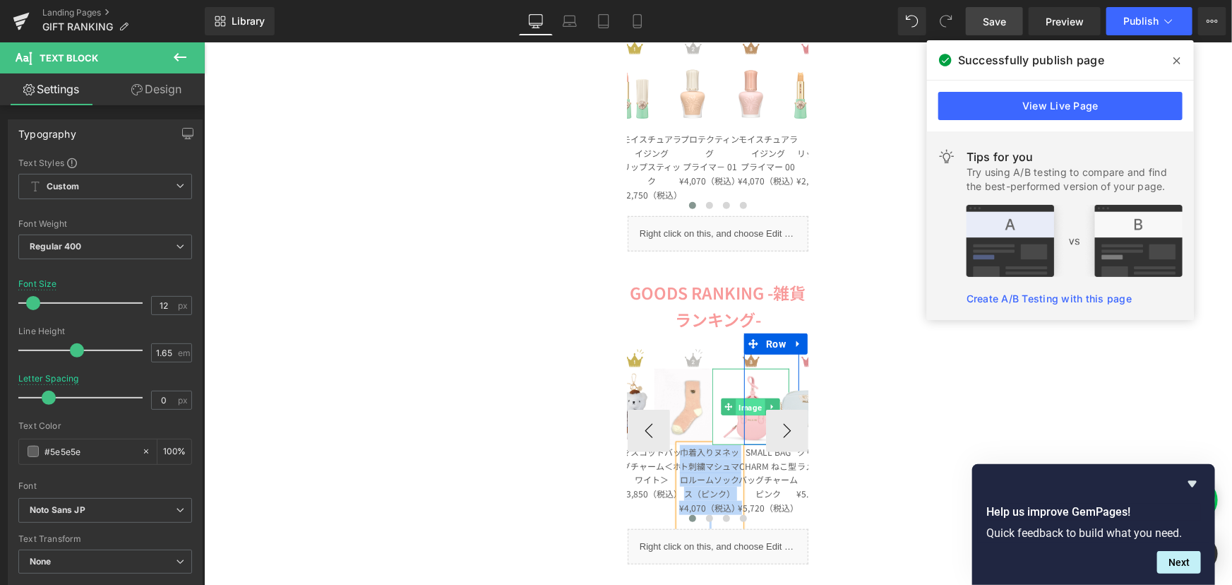
click at [736, 405] on span "Image" at bounding box center [750, 405] width 29 height 17
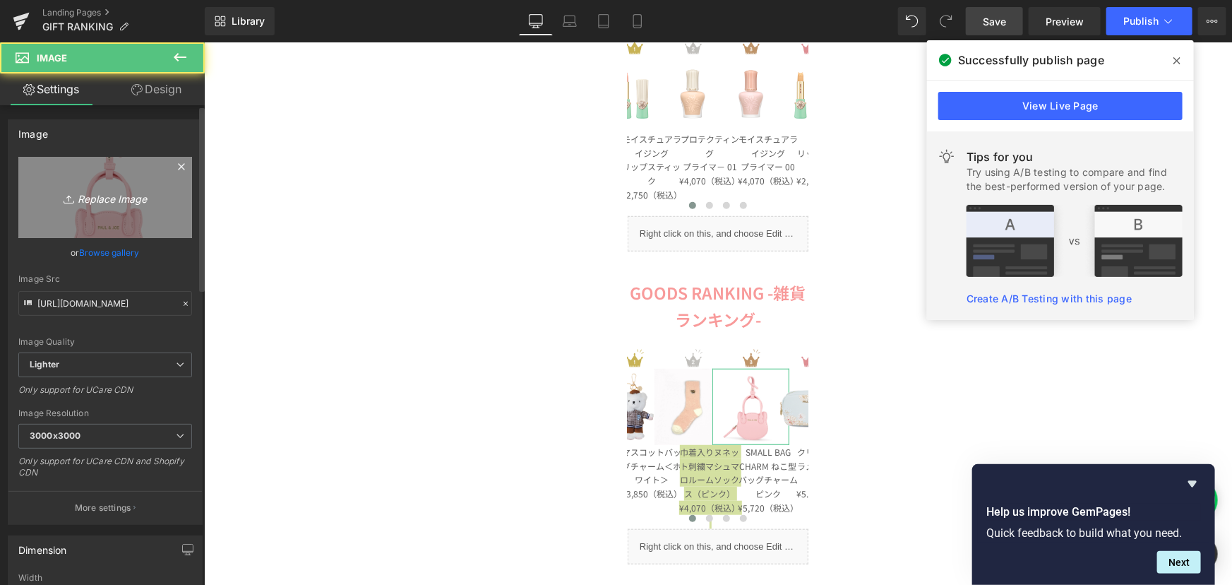
click at [116, 195] on icon "Replace Image" at bounding box center [105, 198] width 113 height 18
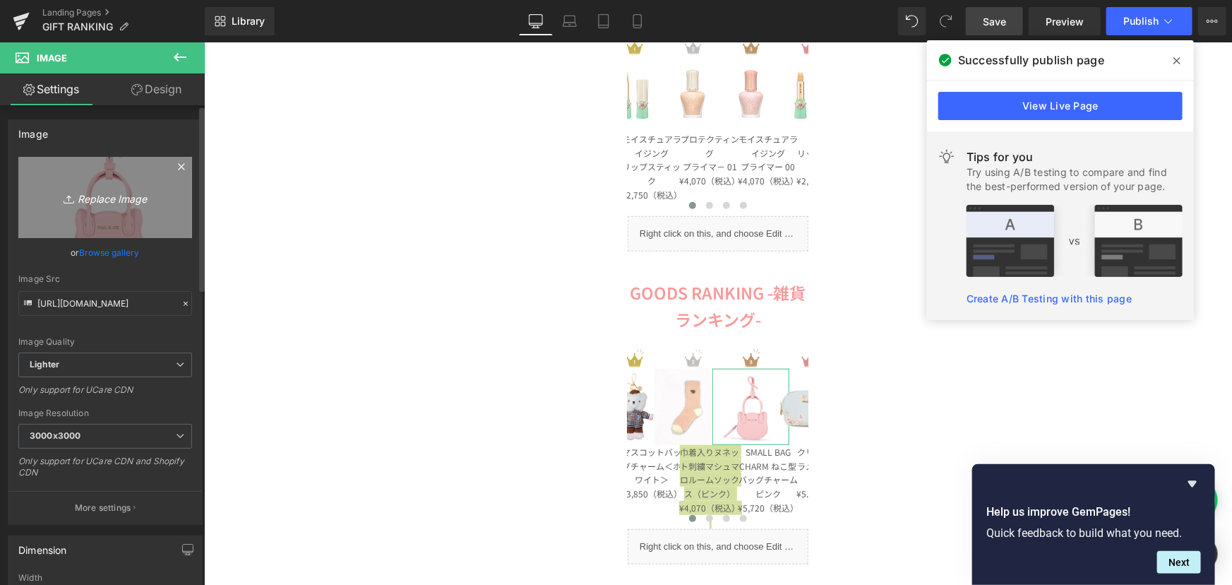
type input "C:\fakepath\pja-p1301-pk_01 (2).png"
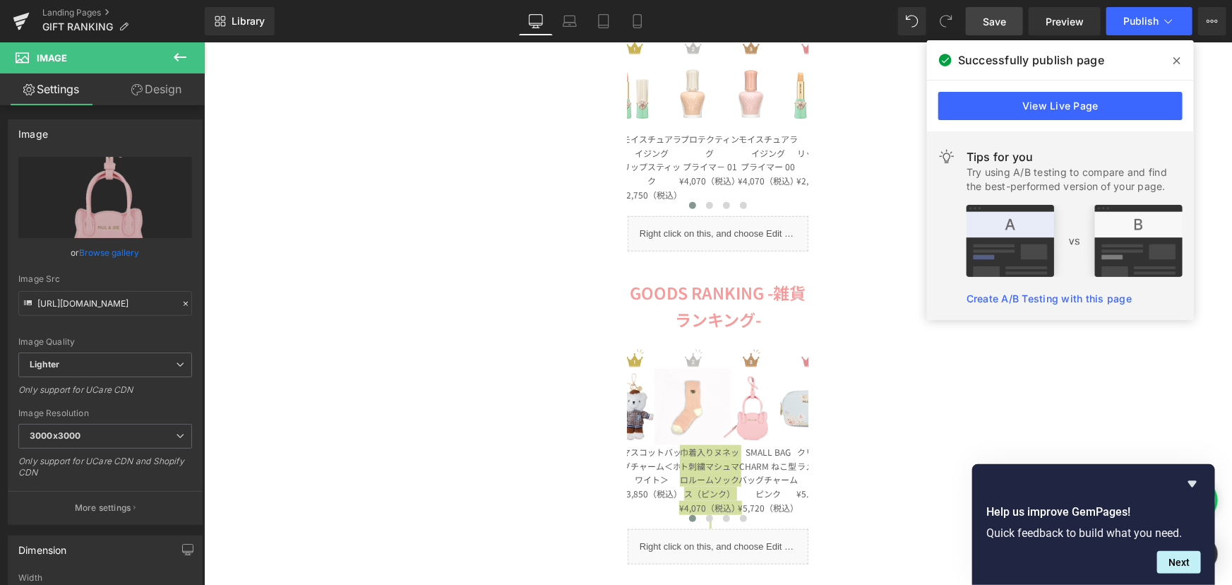
click at [988, 14] on span "Save" at bounding box center [994, 21] width 23 height 15
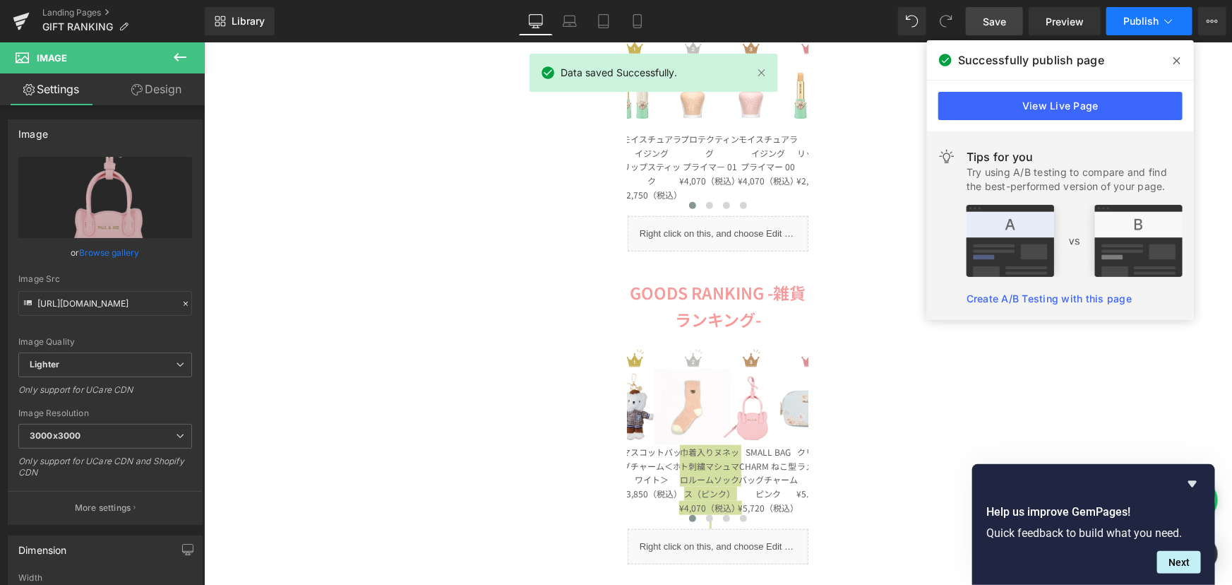
click at [1151, 17] on span "Publish" at bounding box center [1140, 21] width 35 height 11
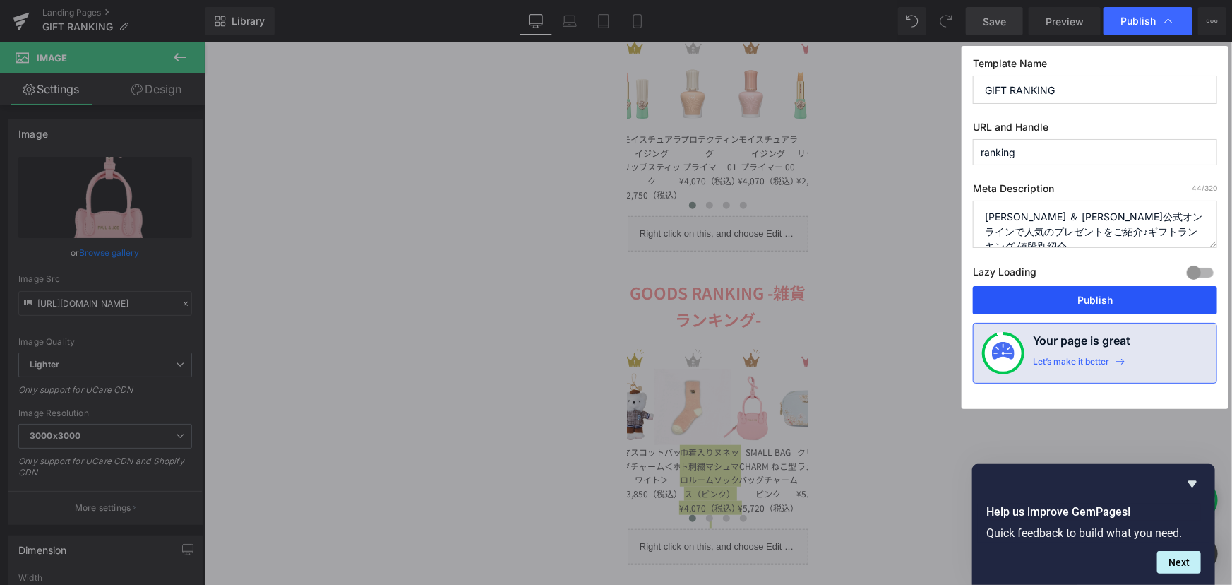
click at [1103, 295] on button "Publish" at bounding box center [1095, 300] width 244 height 28
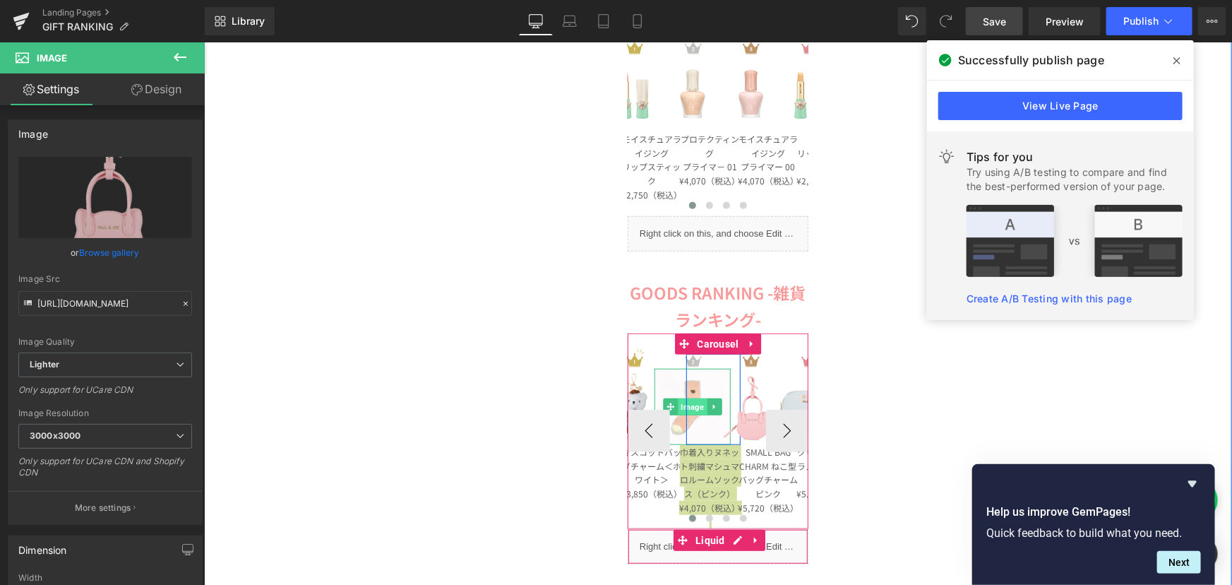
click at [689, 400] on span "Image" at bounding box center [691, 405] width 29 height 17
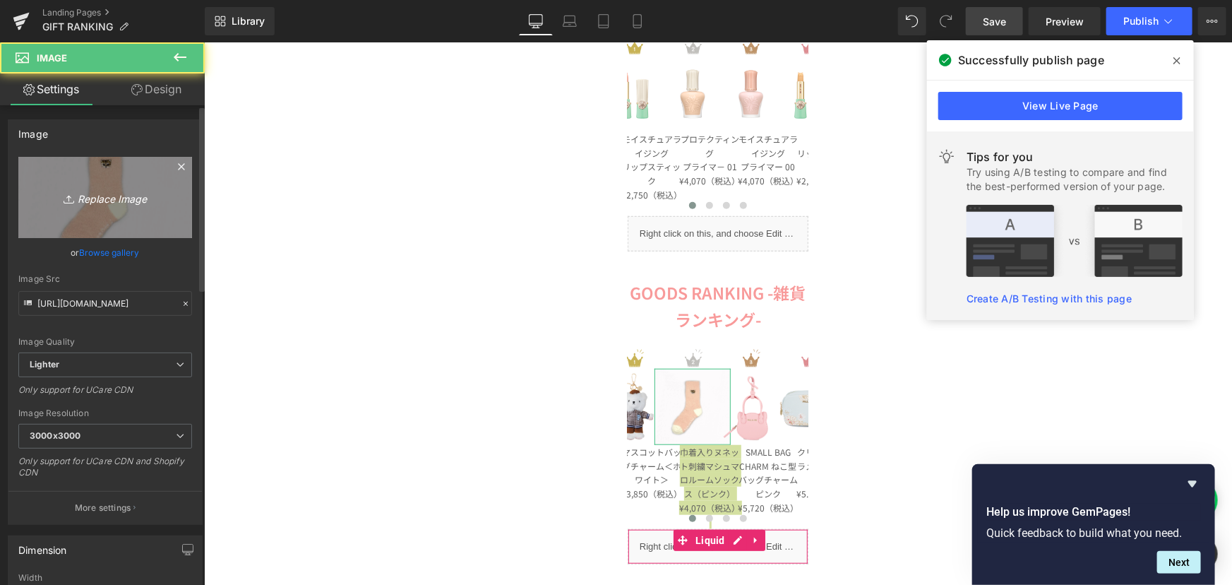
click at [100, 181] on link "Replace Image" at bounding box center [105, 197] width 174 height 81
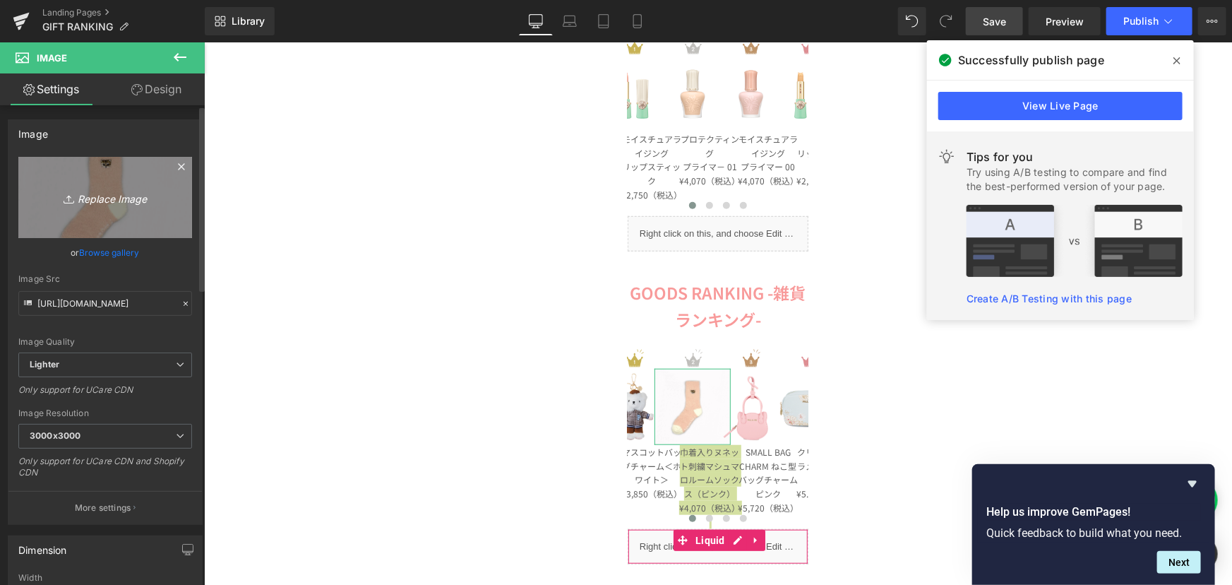
type input "C:\fakepath\巾着入りルームソックス.png"
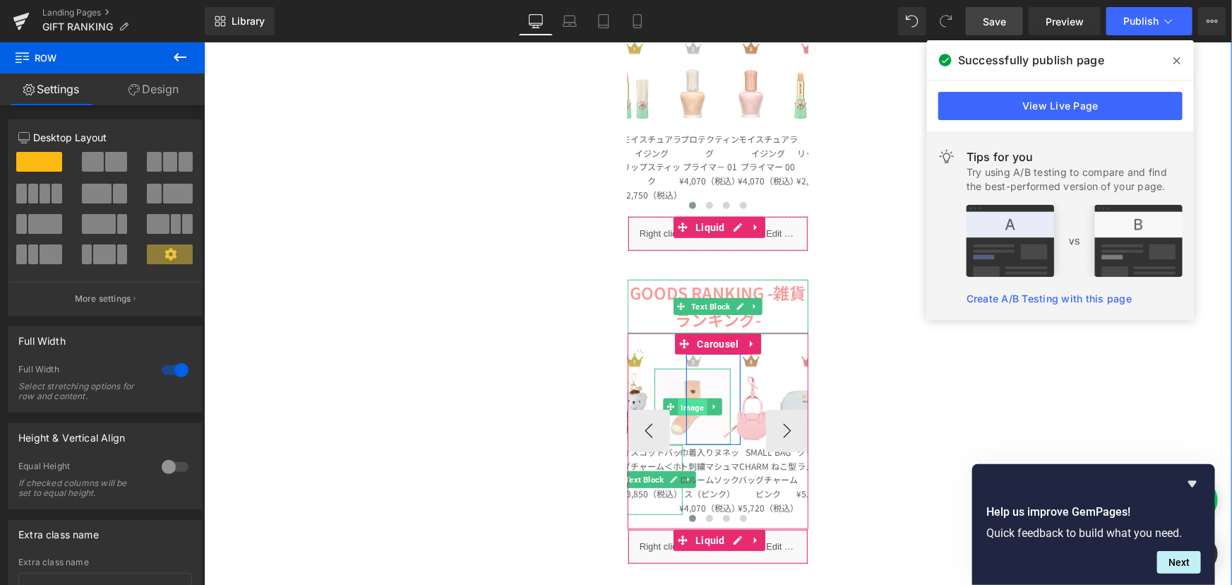
click at [693, 406] on span "Image" at bounding box center [691, 405] width 29 height 17
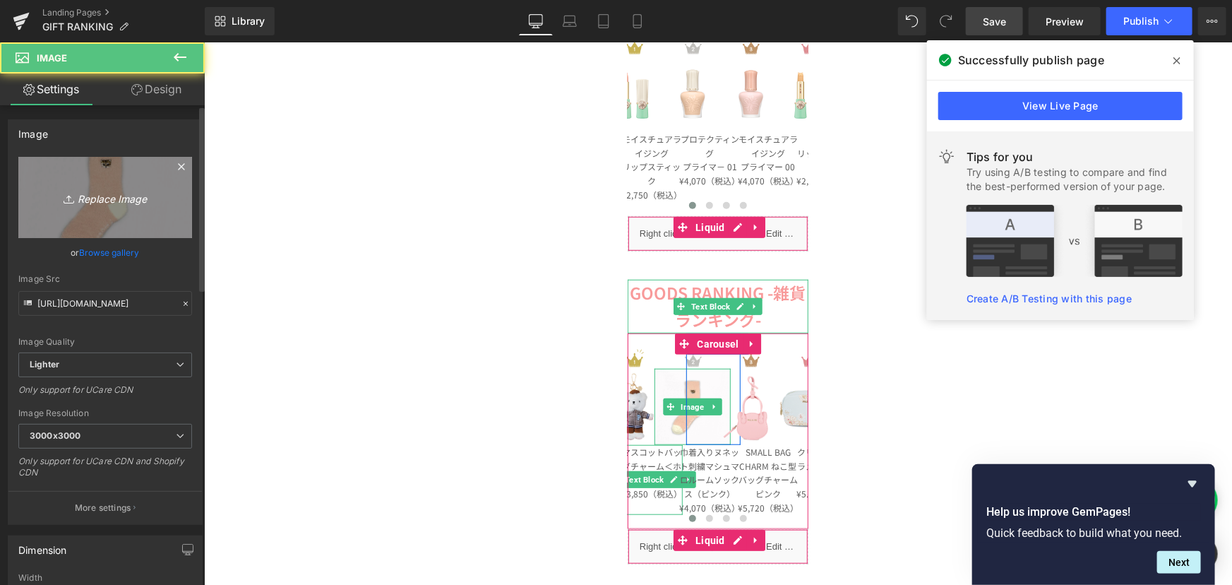
click at [92, 186] on link "Replace Image" at bounding box center [105, 197] width 174 height 81
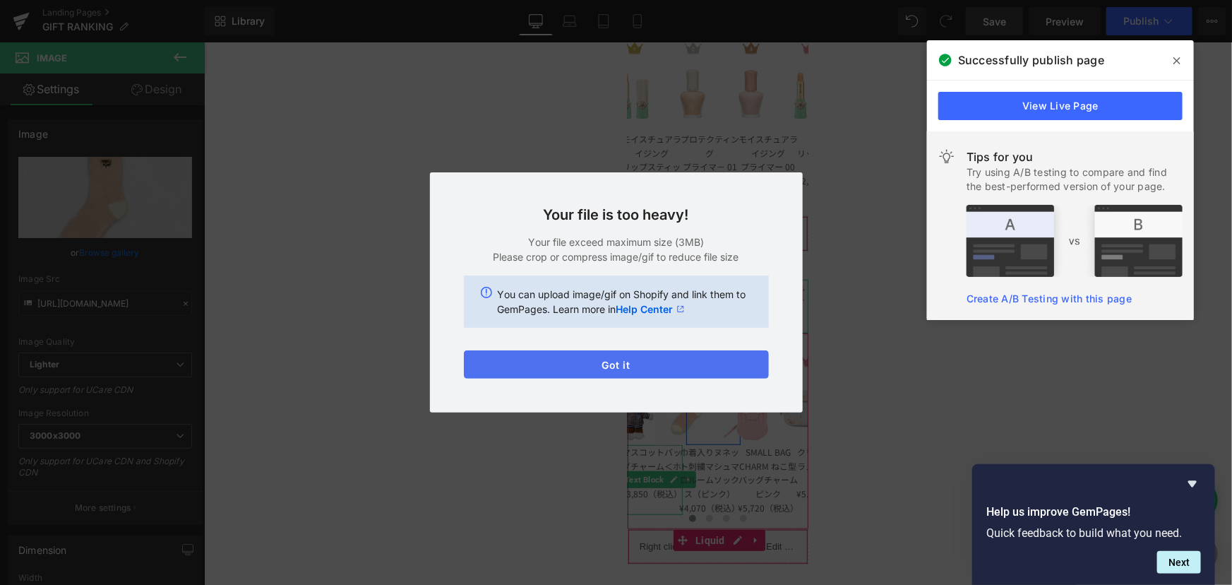
drag, startPoint x: 539, startPoint y: 358, endPoint x: 311, endPoint y: 324, distance: 230.6
click at [539, 358] on button "Got it" at bounding box center [616, 364] width 305 height 28
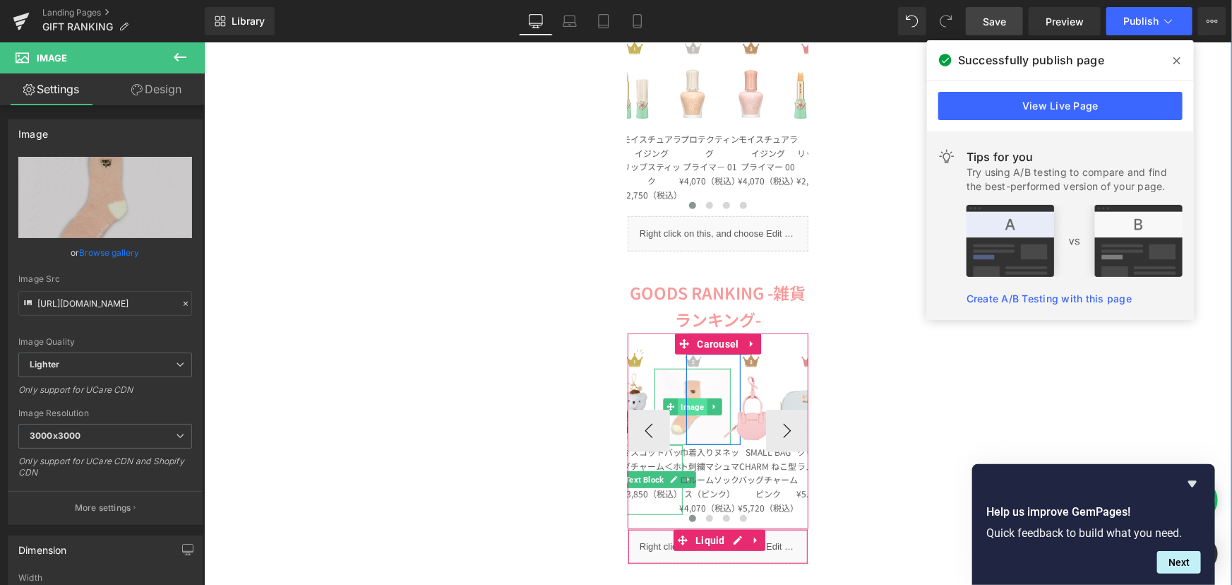
click at [684, 405] on span "Image" at bounding box center [691, 405] width 29 height 17
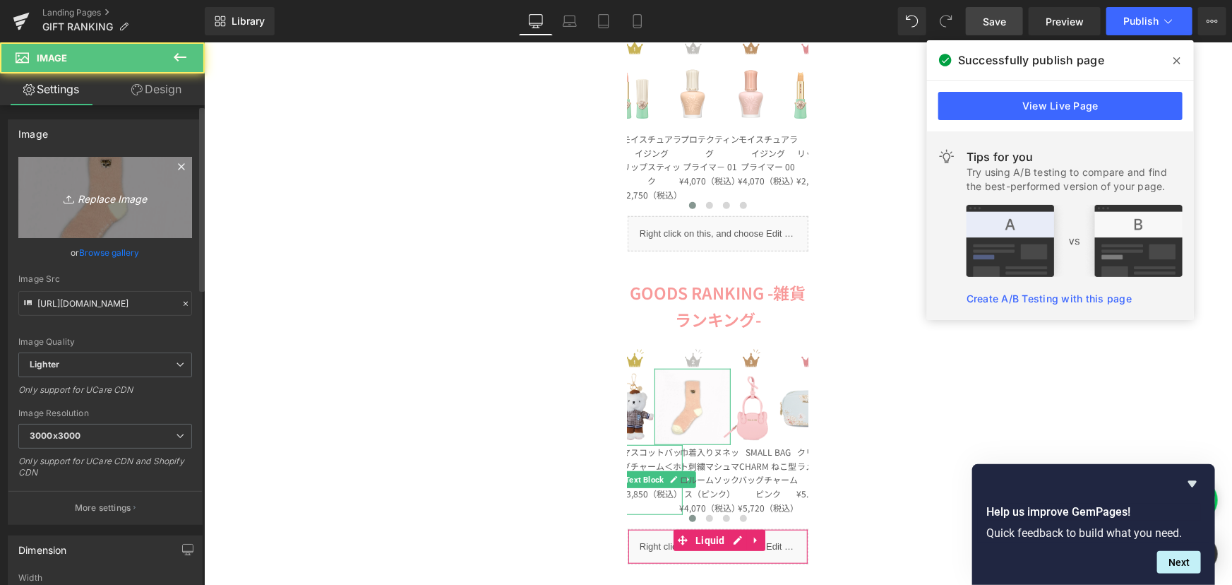
click at [81, 198] on icon "Replace Image" at bounding box center [105, 198] width 113 height 18
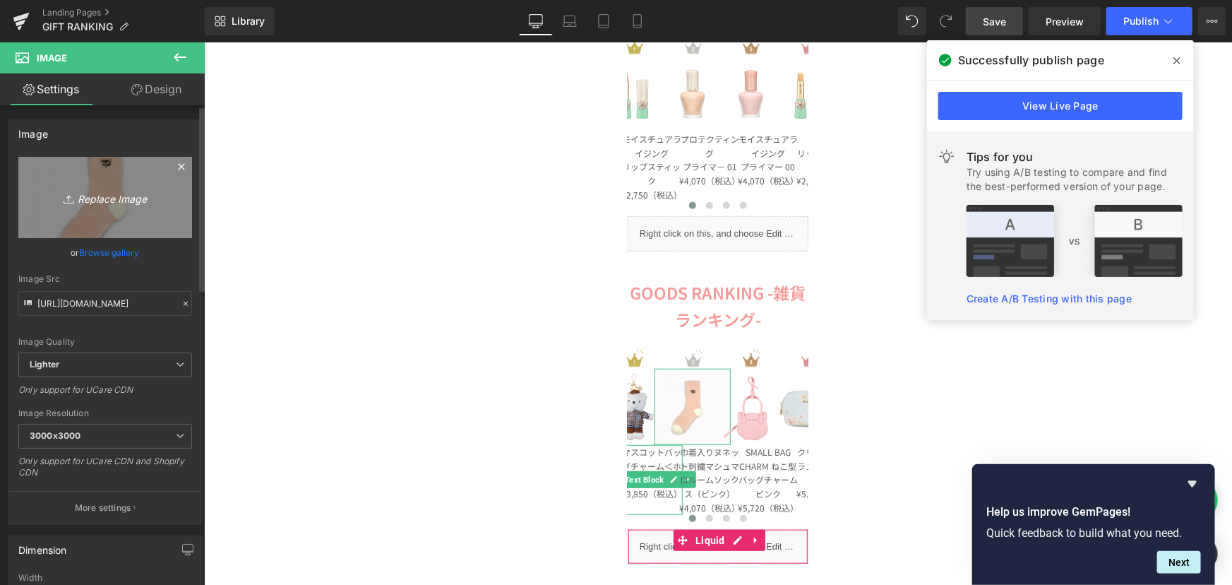
click at [102, 205] on icon "Replace Image" at bounding box center [105, 198] width 113 height 18
click at [106, 201] on icon "Replace Image" at bounding box center [105, 198] width 113 height 18
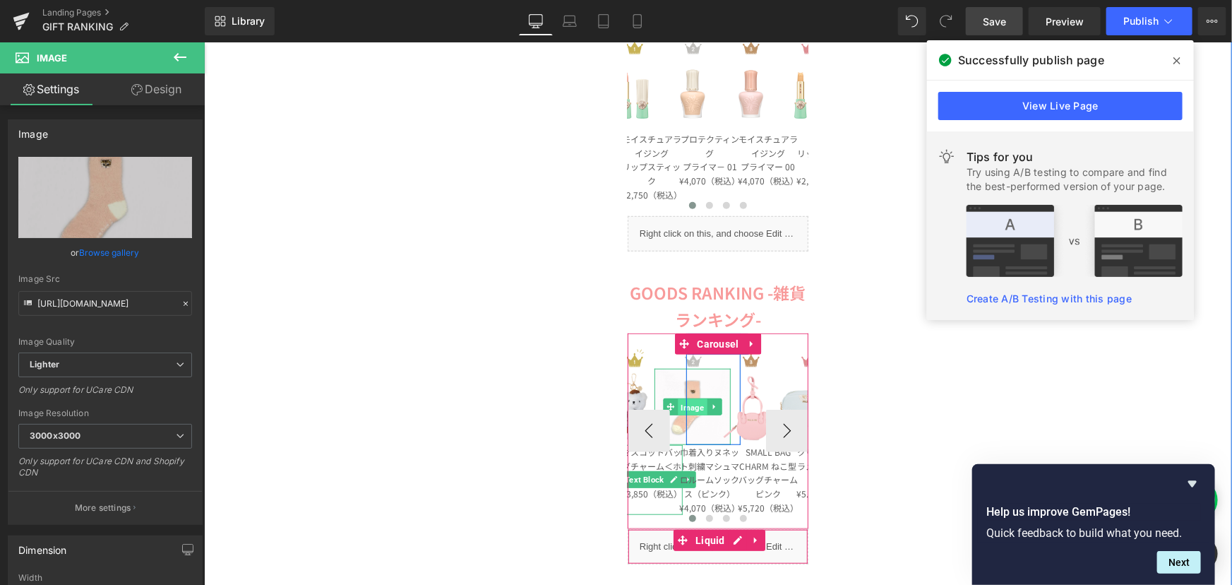
click at [695, 407] on span "Image" at bounding box center [691, 405] width 29 height 17
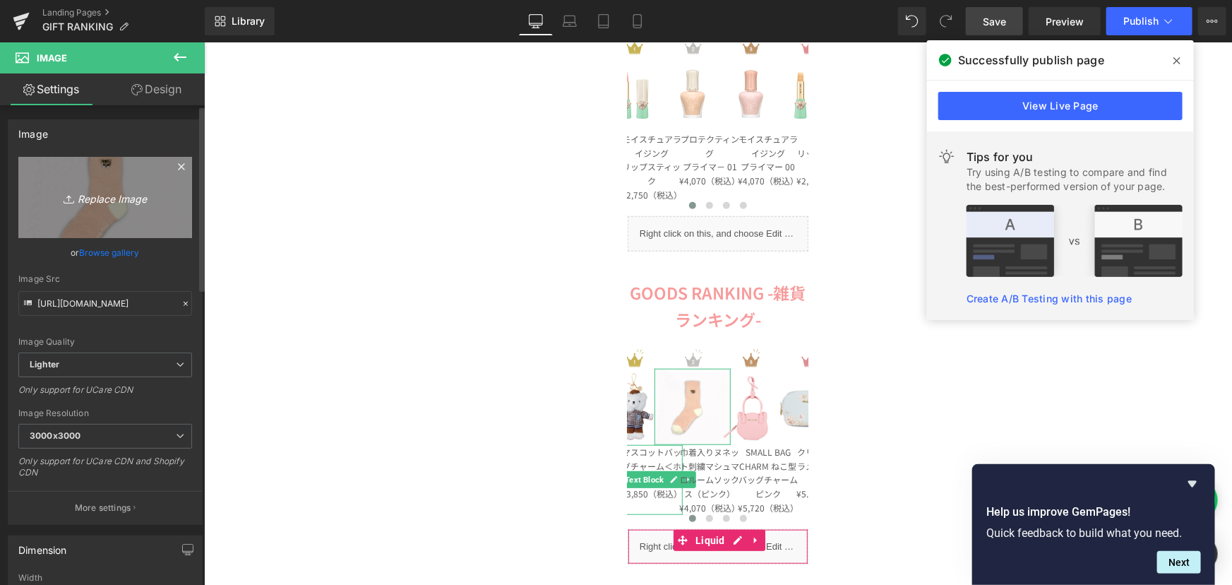
click at [103, 198] on icon "Replace Image" at bounding box center [105, 198] width 113 height 18
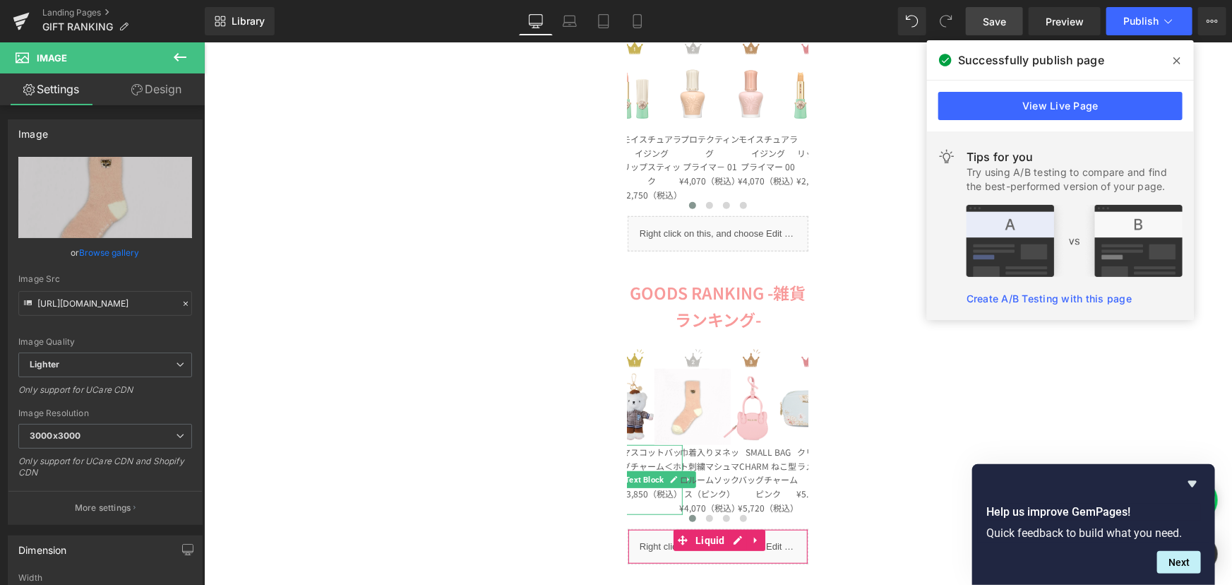
click at [1183, 56] on span at bounding box center [1177, 60] width 23 height 23
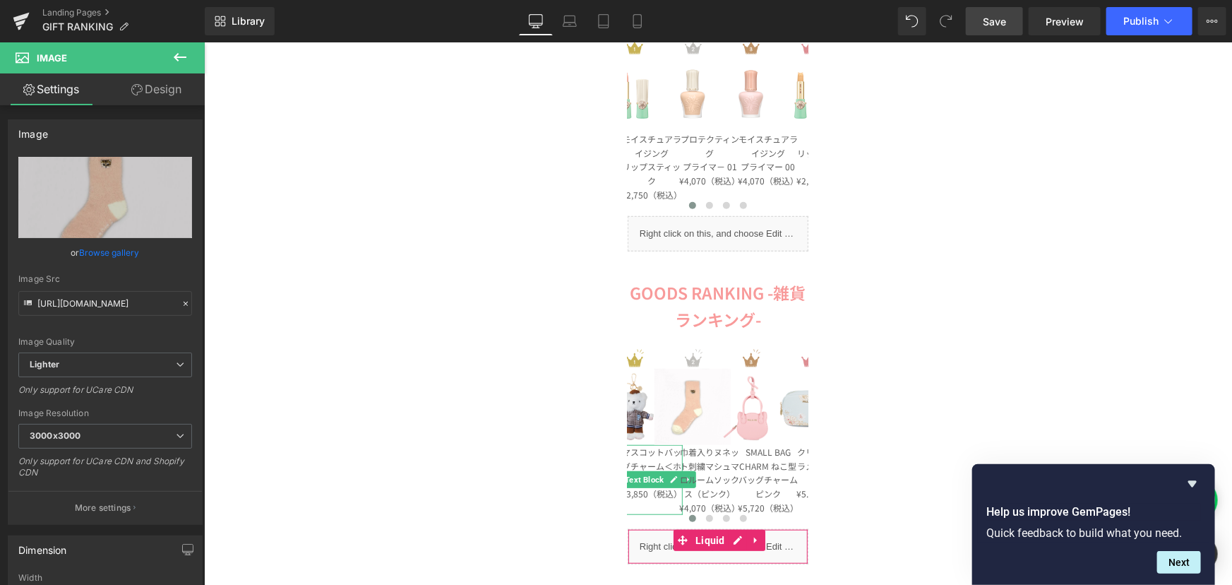
drag, startPoint x: 990, startPoint y: 16, endPoint x: 540, endPoint y: 234, distance: 500.2
click at [990, 16] on span "Save" at bounding box center [994, 21] width 23 height 15
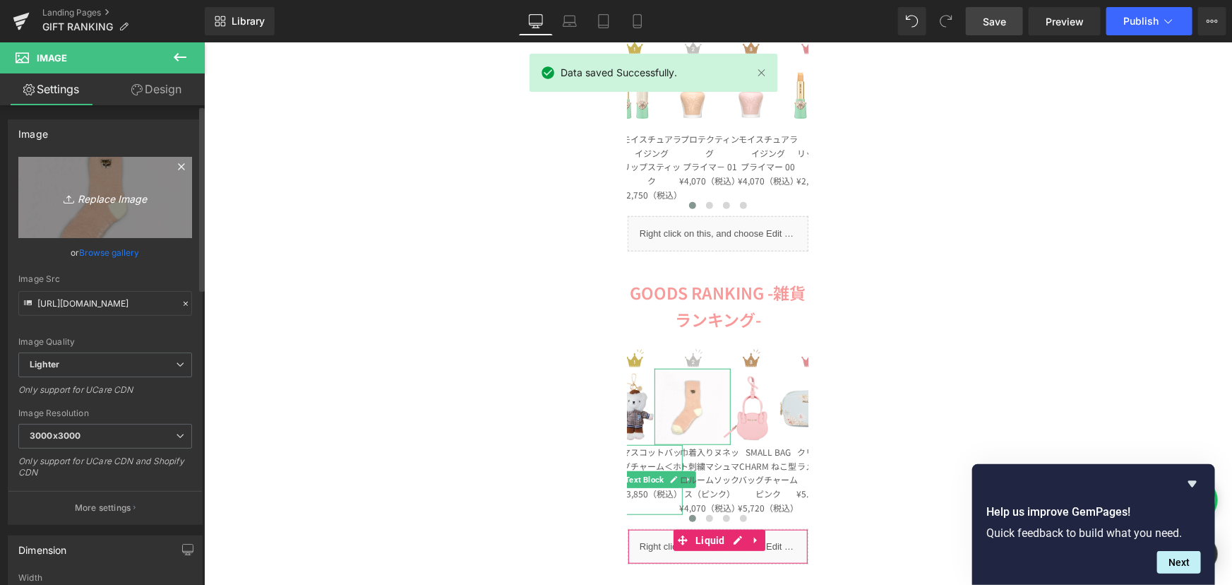
click at [71, 190] on icon "Replace Image" at bounding box center [105, 198] width 113 height 18
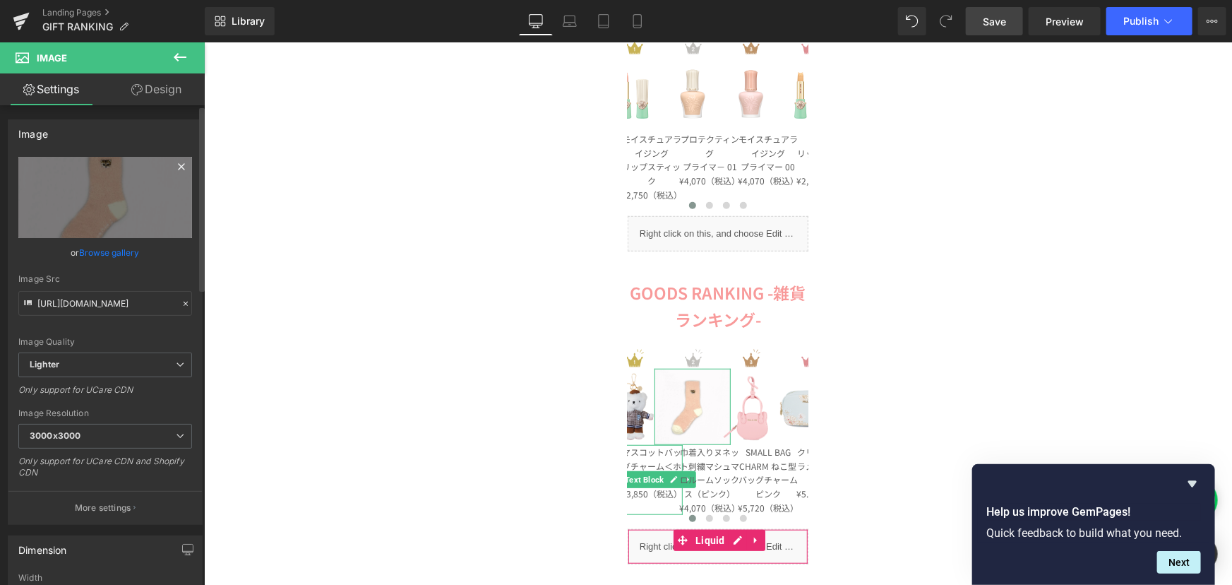
click at [173, 163] on icon at bounding box center [181, 166] width 17 height 17
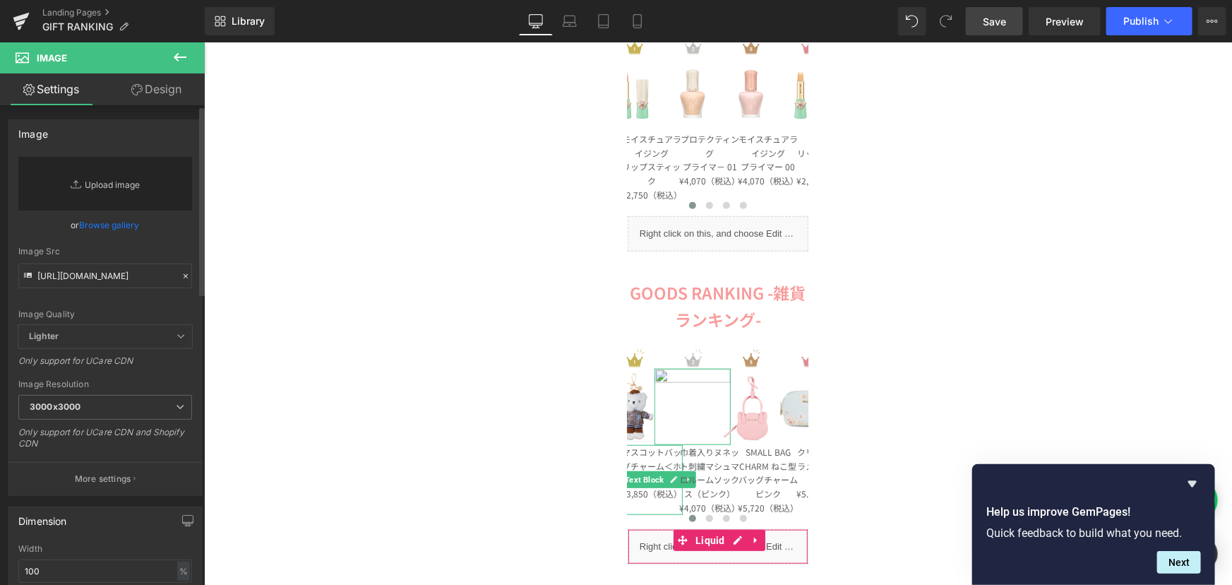
click at [102, 190] on link "Replace Image" at bounding box center [105, 184] width 174 height 54
click at [102, 184] on link "Replace Image" at bounding box center [105, 184] width 174 height 54
click at [98, 177] on link "Replace Image" at bounding box center [105, 184] width 174 height 54
click at [92, 186] on link "Replace Image" at bounding box center [105, 184] width 174 height 54
type input "C:\fakepath\巾着入りルームソックス１.png"
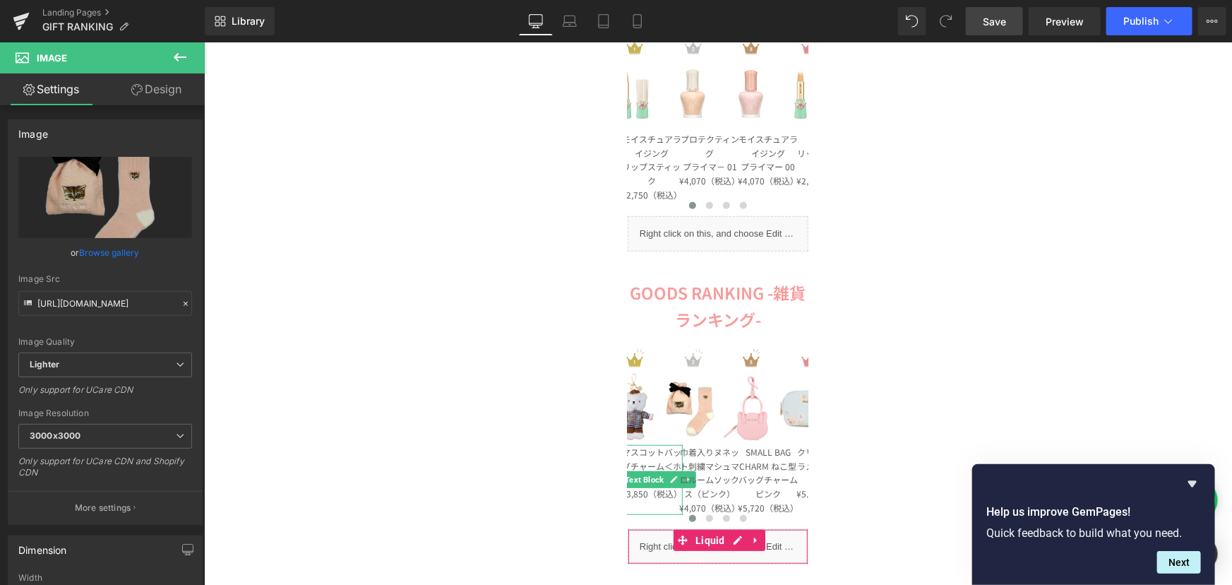
click at [1004, 28] on span "Save" at bounding box center [994, 21] width 23 height 15
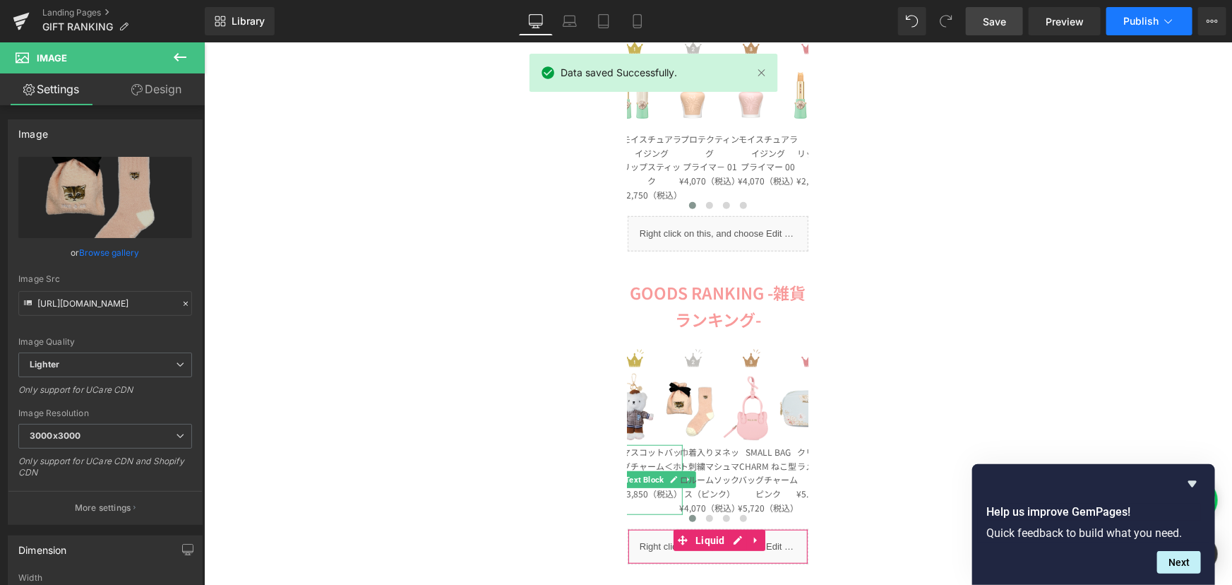
click at [1147, 25] on span "Publish" at bounding box center [1140, 21] width 35 height 11
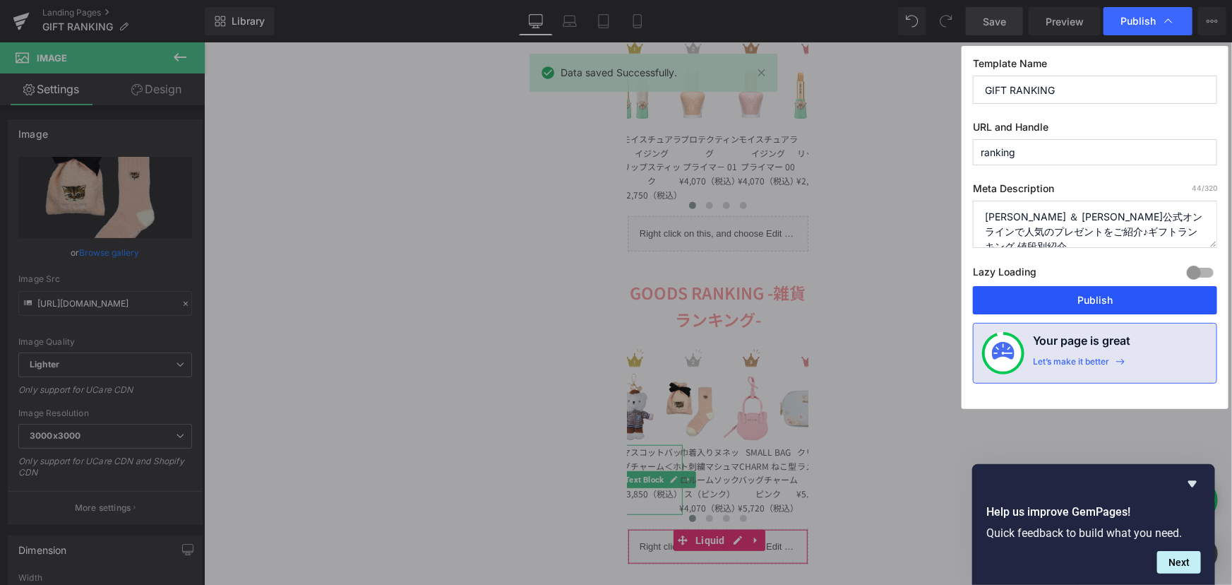
drag, startPoint x: 1075, startPoint y: 295, endPoint x: 872, endPoint y: 252, distance: 207.8
click at [1075, 295] on button "Publish" at bounding box center [1095, 300] width 244 height 28
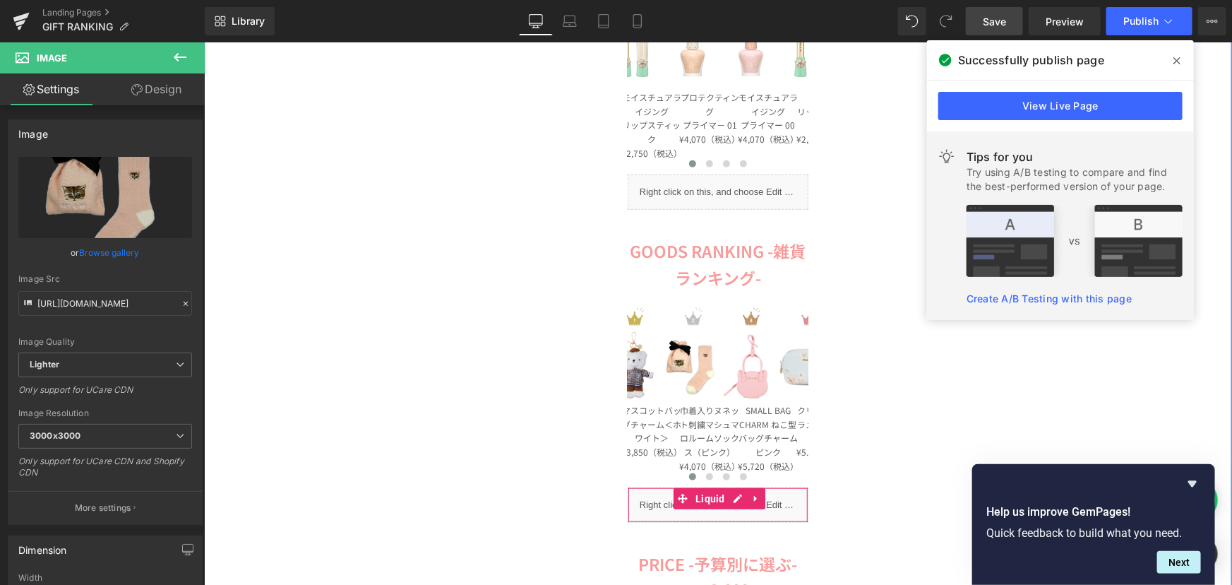
scroll to position [449, 0]
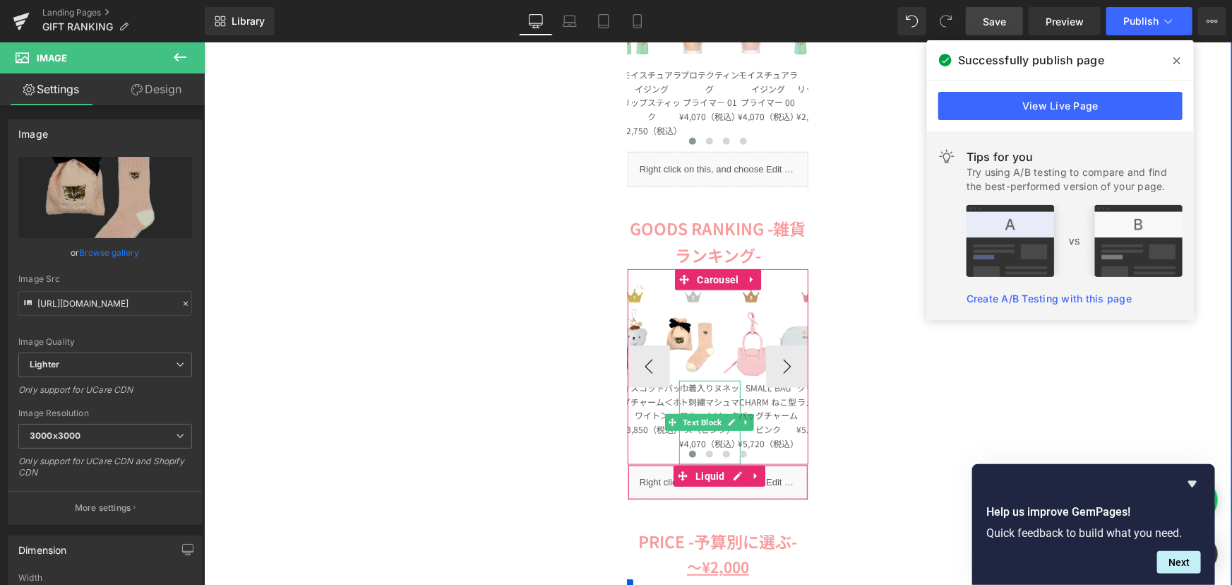
click at [702, 387] on p "巾着入りヌネット刺繍マシュマロルームソックス（ピンク）" at bounding box center [709, 408] width 62 height 56
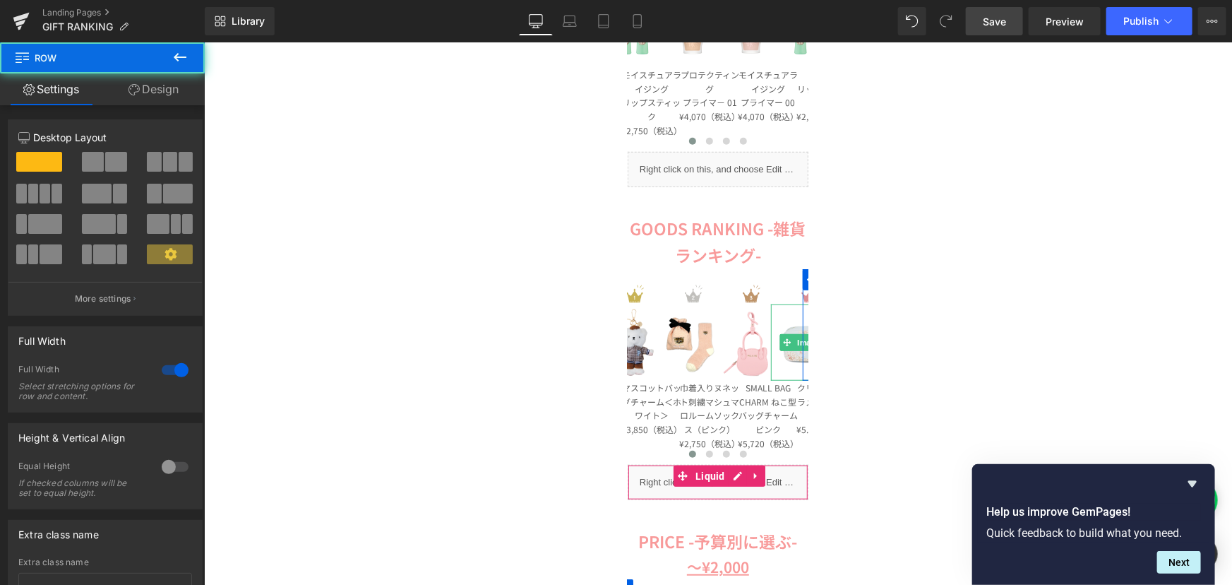
click at [981, 20] on link "Save" at bounding box center [994, 21] width 57 height 28
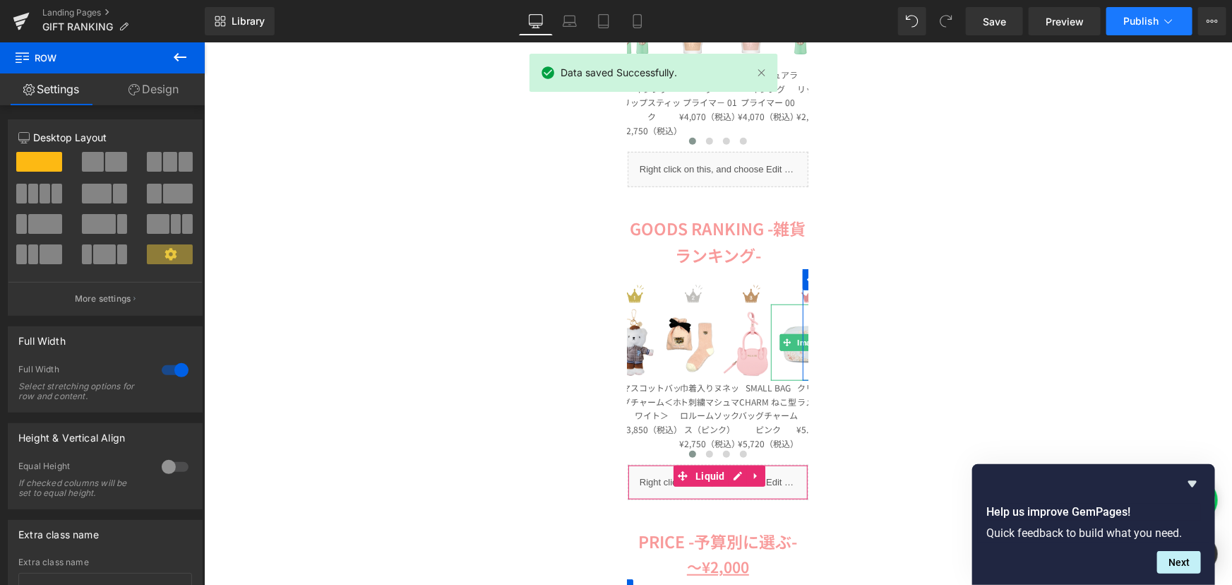
click at [1144, 19] on span "Publish" at bounding box center [1140, 21] width 35 height 11
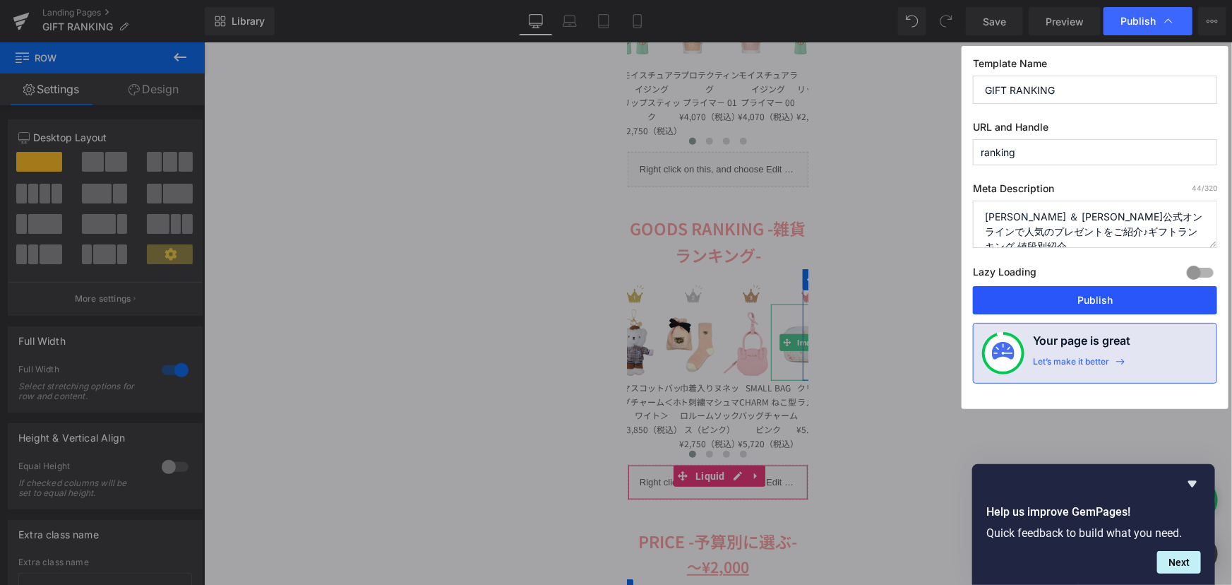
drag, startPoint x: 888, startPoint y: 250, endPoint x: 1093, endPoint y: 292, distance: 209.1
click at [1093, 292] on button "Publish" at bounding box center [1095, 300] width 244 height 28
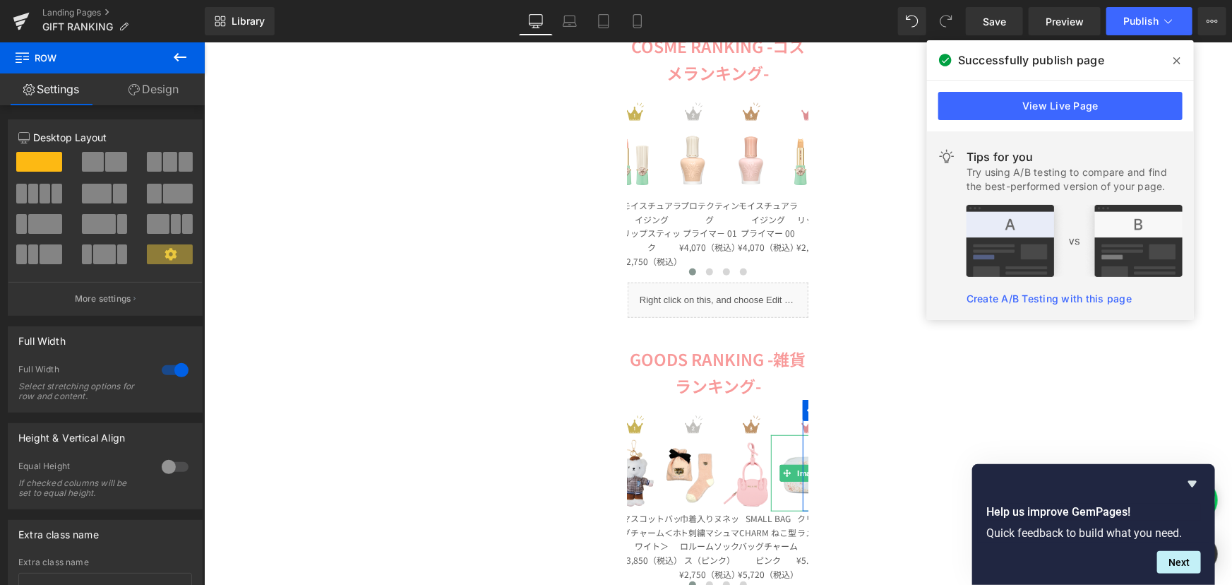
scroll to position [256, 0]
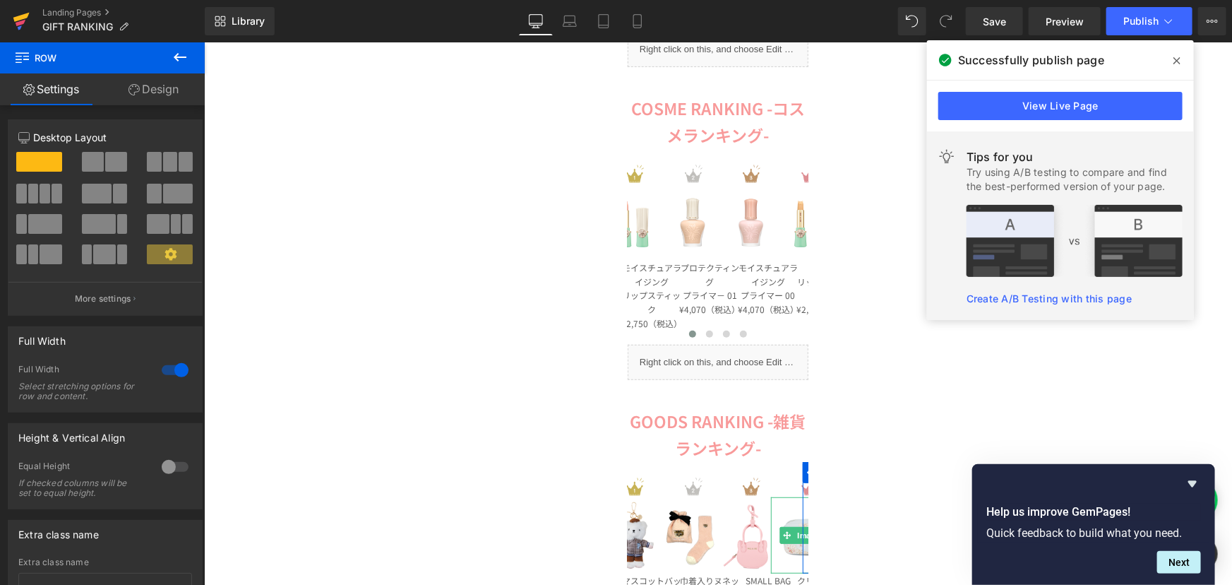
click at [25, 14] on icon at bounding box center [21, 17] width 16 height 9
